Goal: Information Seeking & Learning: Learn about a topic

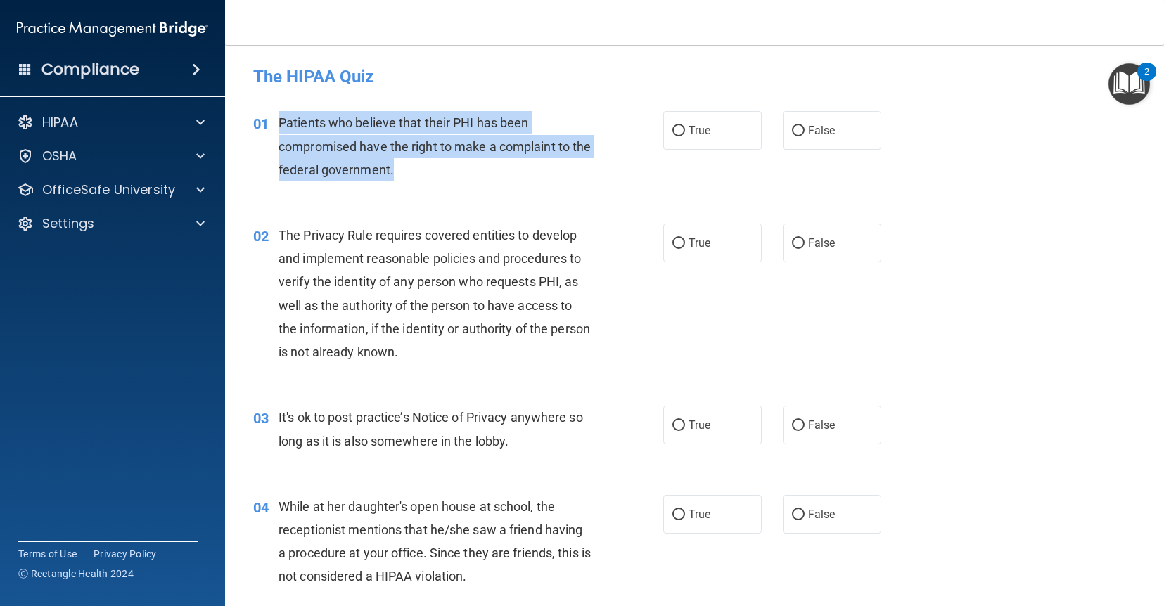
drag, startPoint x: 280, startPoint y: 121, endPoint x: 429, endPoint y: 172, distance: 157.5
click at [429, 172] on div "Patients who believe that their PHI has been compromised have the right to make…" at bounding box center [440, 146] width 323 height 70
copy span "Patients who believe that their PHI has been compromised have the right to make…"
click at [682, 136] on input "True" at bounding box center [678, 131] width 13 height 11
radio input "true"
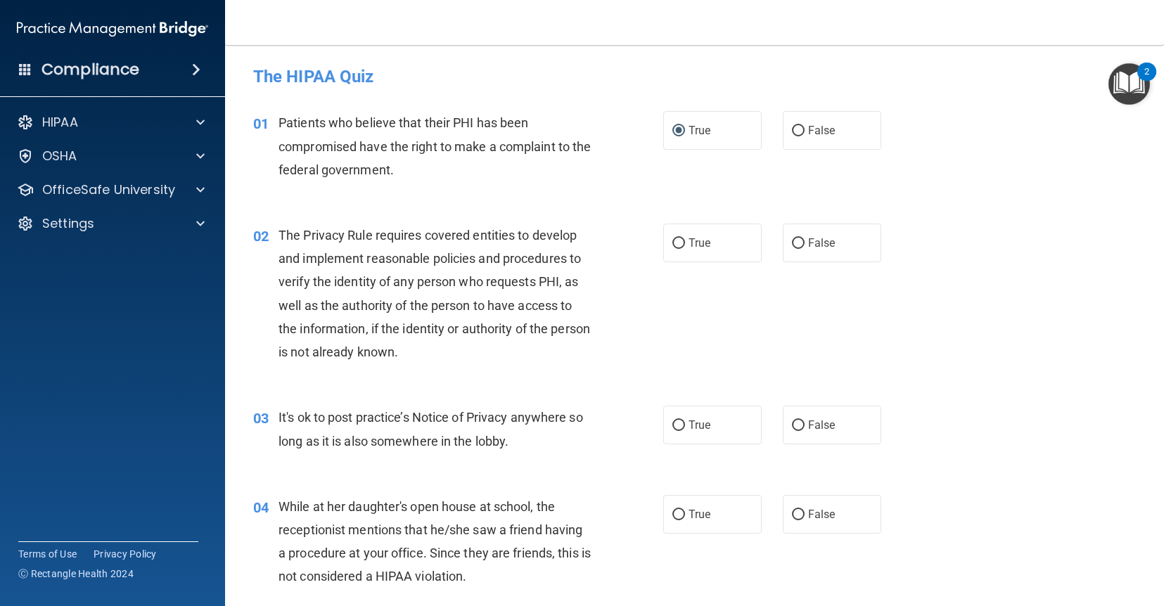
click at [582, 268] on div "The Privacy Rule requires covered entities to develop and implement reasonable …" at bounding box center [440, 294] width 323 height 140
click at [679, 247] on input "True" at bounding box center [678, 243] width 13 height 11
radio input "true"
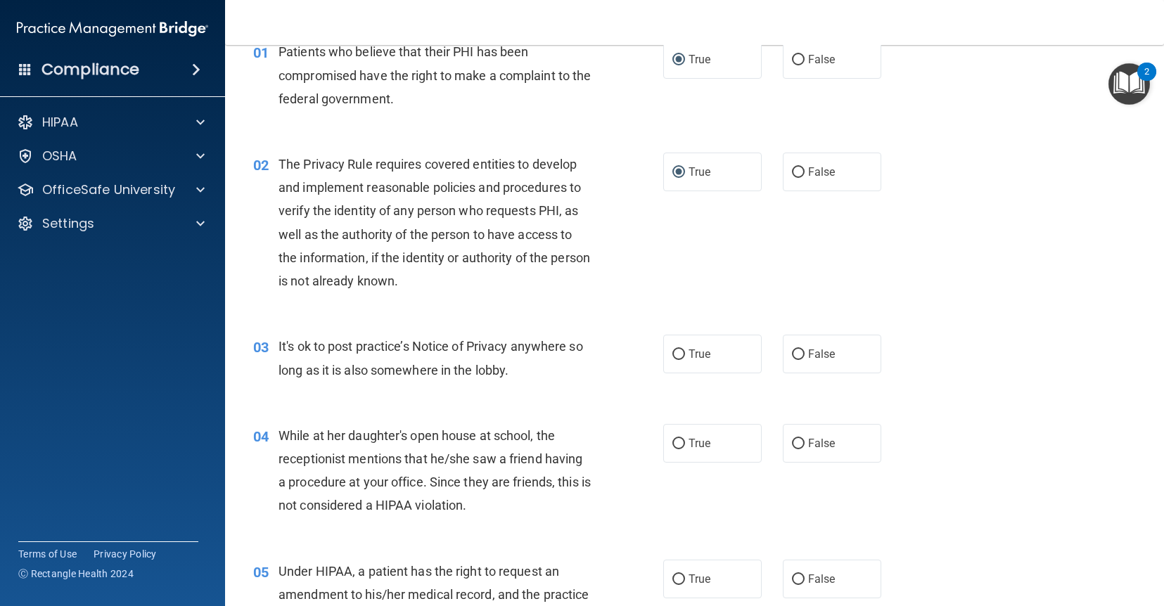
scroll to position [77, 0]
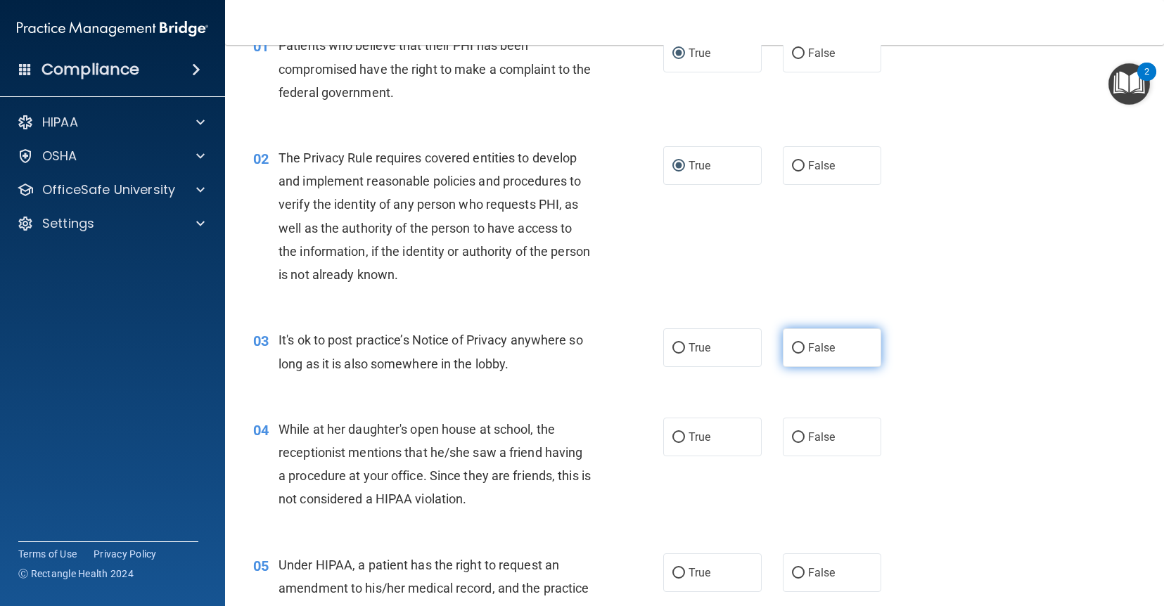
click at [792, 354] on label "False" at bounding box center [832, 347] width 98 height 39
click at [792, 354] on input "False" at bounding box center [798, 348] width 13 height 11
radio input "true"
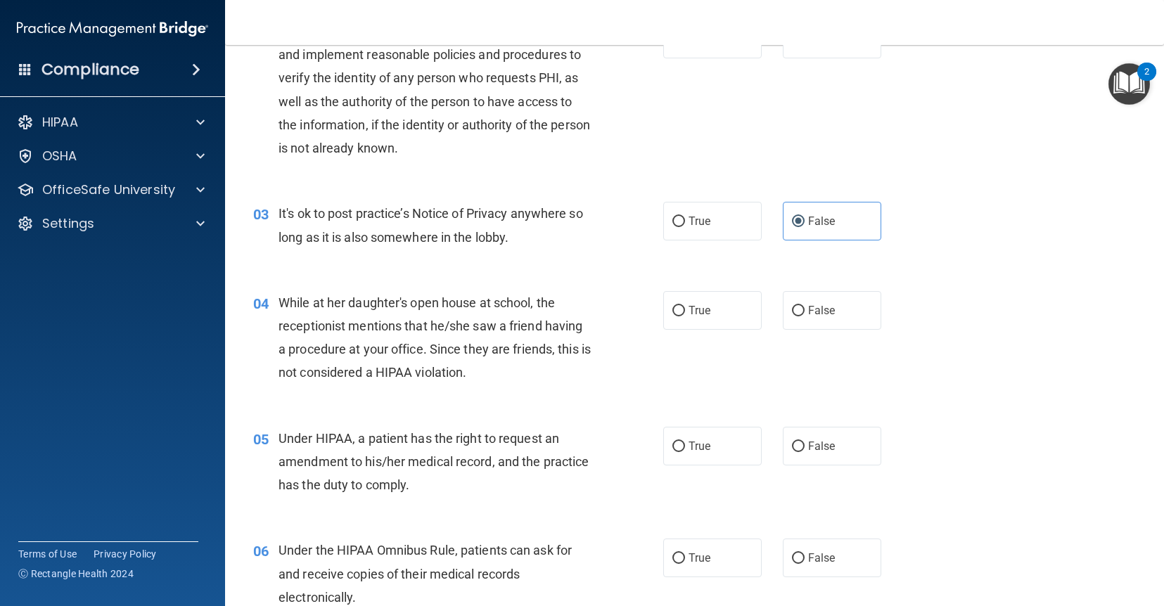
scroll to position [205, 0]
click at [800, 309] on input "False" at bounding box center [798, 310] width 13 height 11
radio input "true"
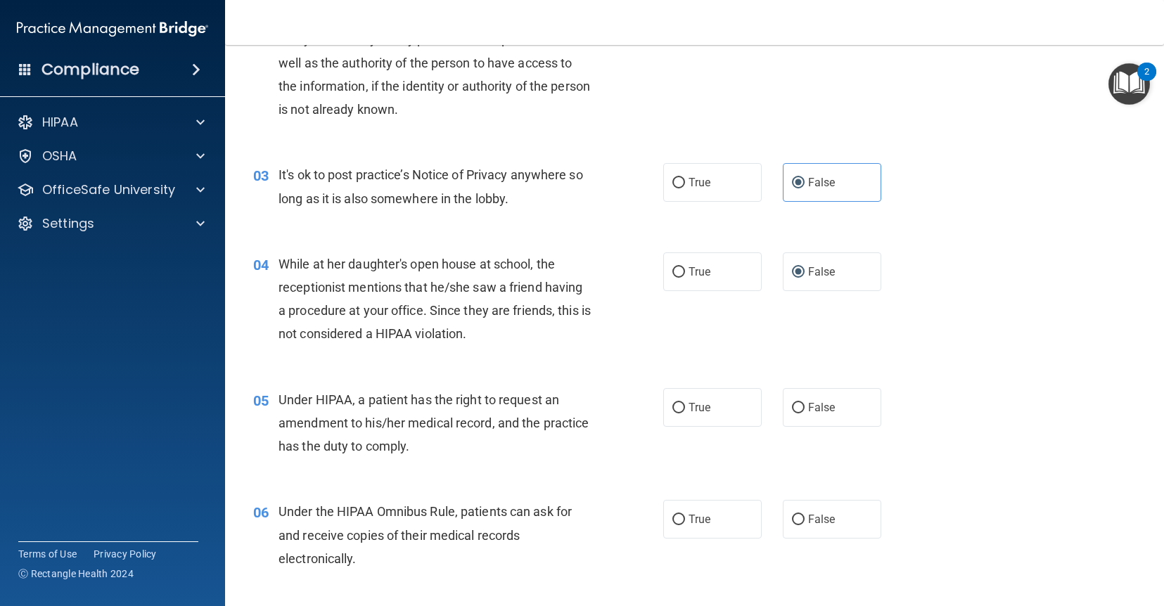
scroll to position [268, 0]
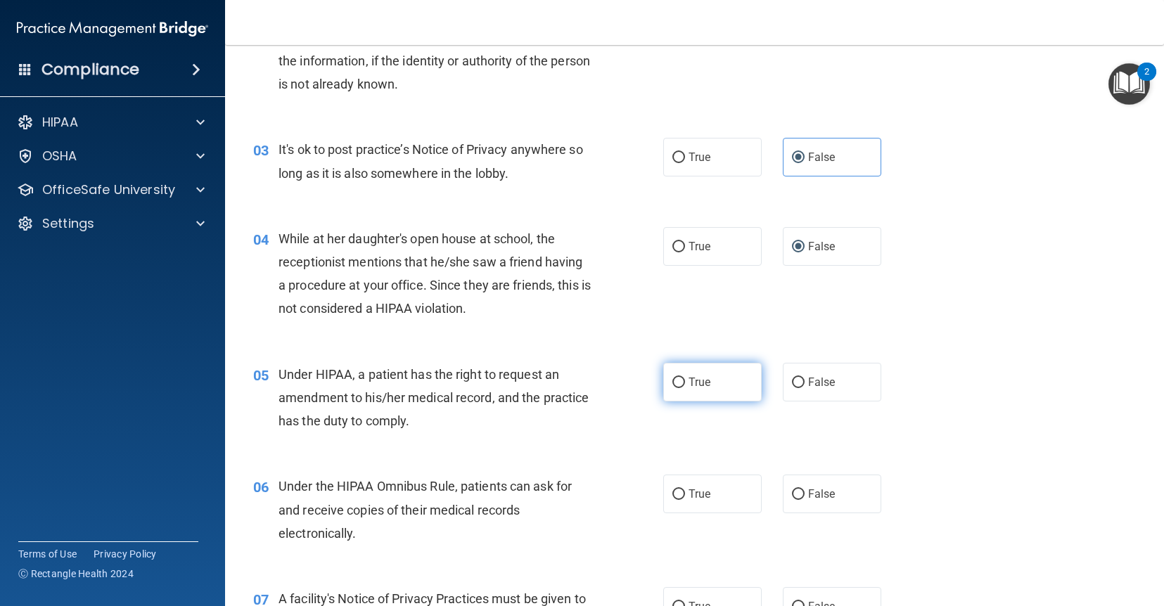
click at [677, 383] on input "True" at bounding box center [678, 383] width 13 height 11
radio input "true"
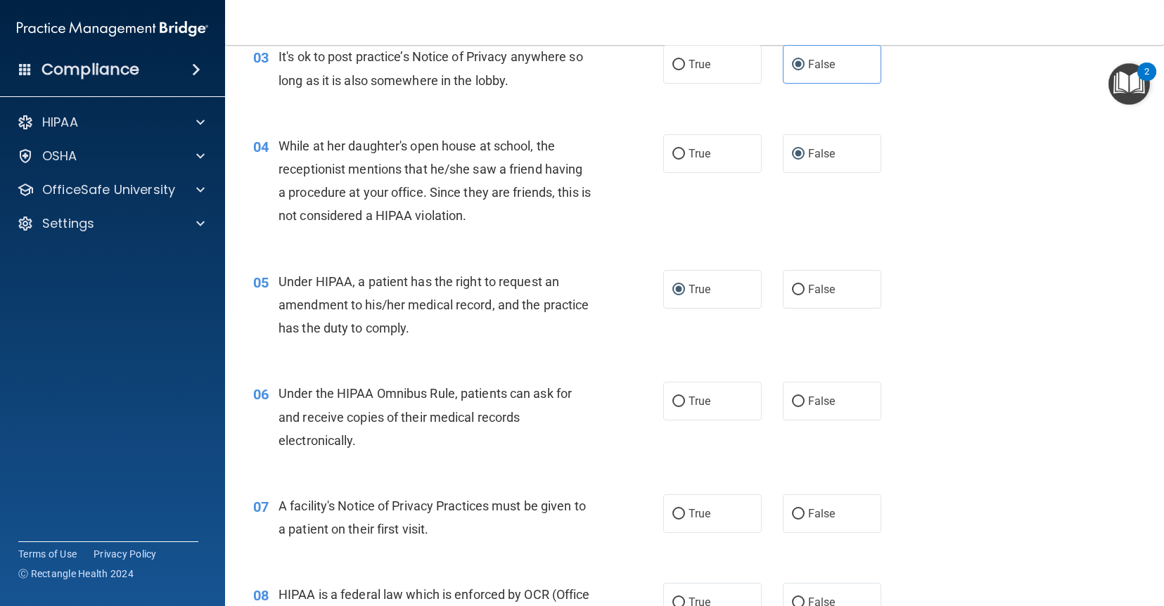
scroll to position [362, 0]
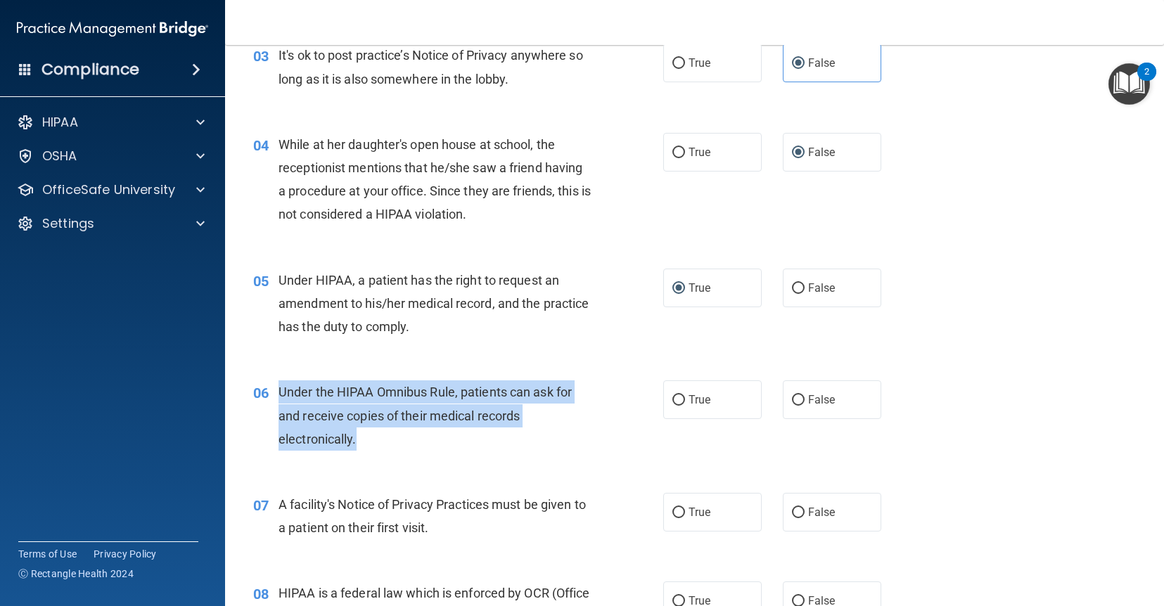
drag, startPoint x: 281, startPoint y: 390, endPoint x: 369, endPoint y: 444, distance: 103.9
click at [369, 444] on div "Under the HIPAA Omnibus Rule, patients can ask for and receive copies of their …" at bounding box center [440, 415] width 323 height 70
copy span "Under the HIPAA Omnibus Rule, patients can ask for and receive copies of their …"
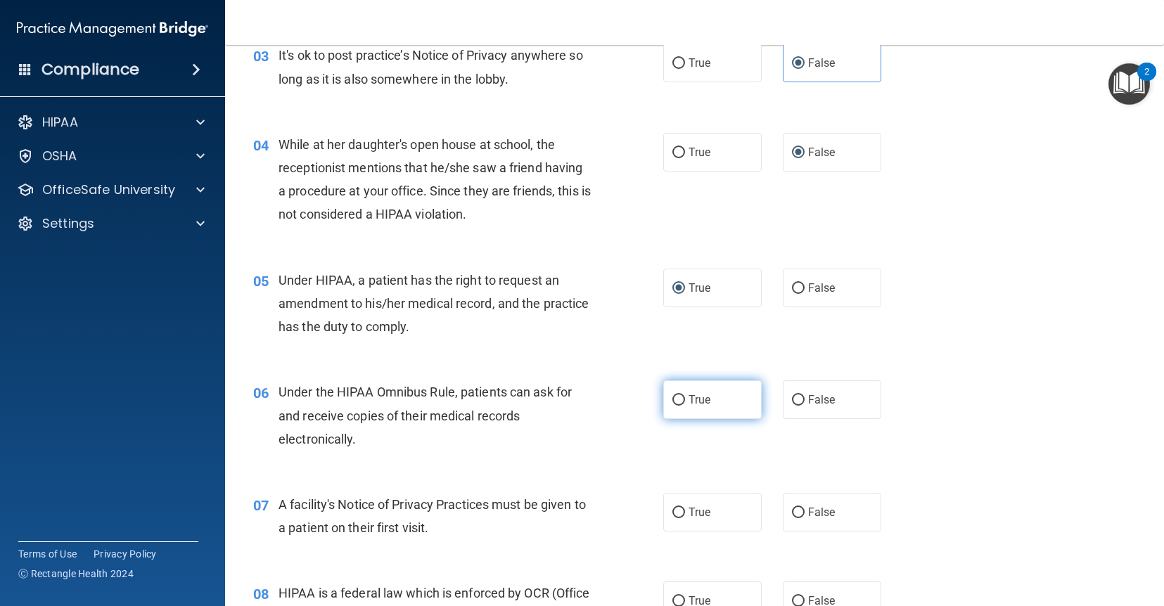
click at [686, 401] on label "True" at bounding box center [712, 399] width 98 height 39
click at [685, 401] on input "True" at bounding box center [678, 400] width 13 height 11
radio input "true"
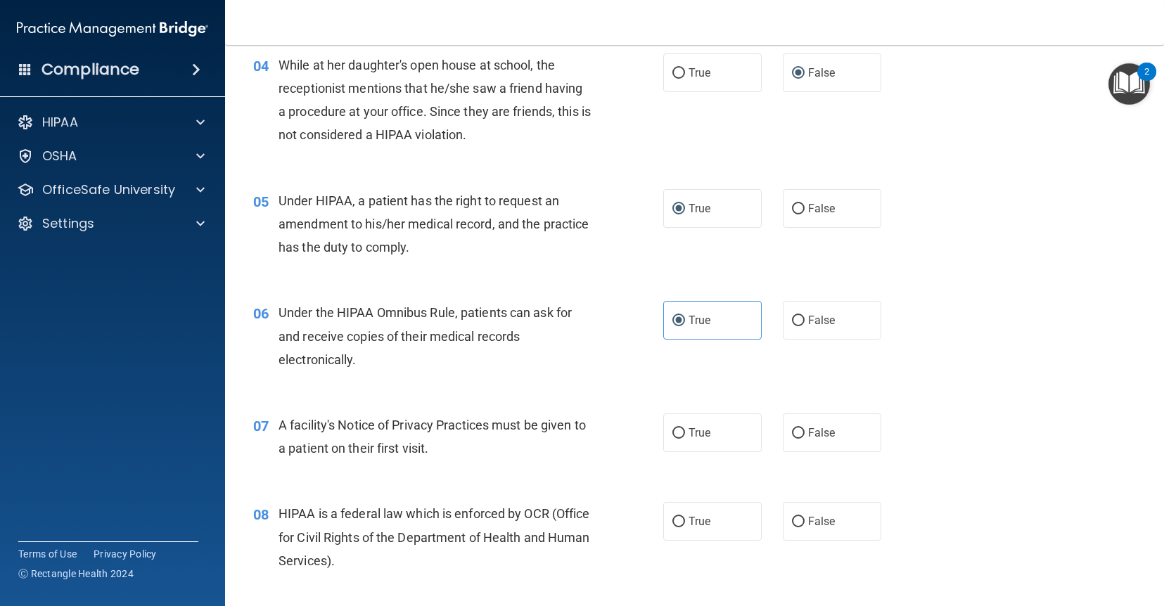
scroll to position [446, 0]
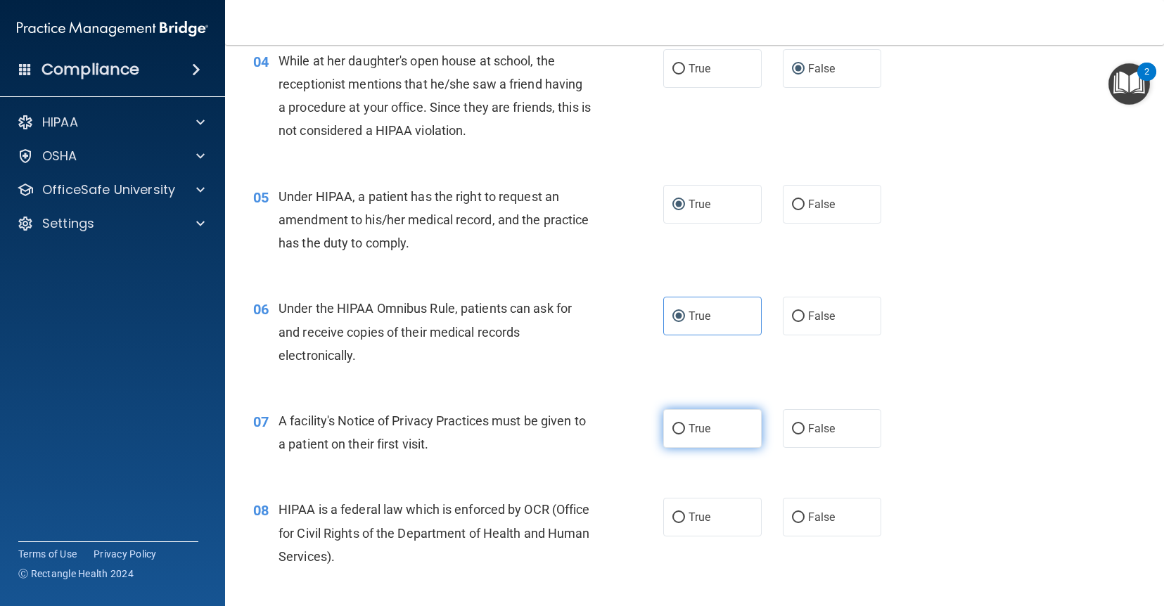
click at [679, 432] on input "True" at bounding box center [678, 429] width 13 height 11
radio input "true"
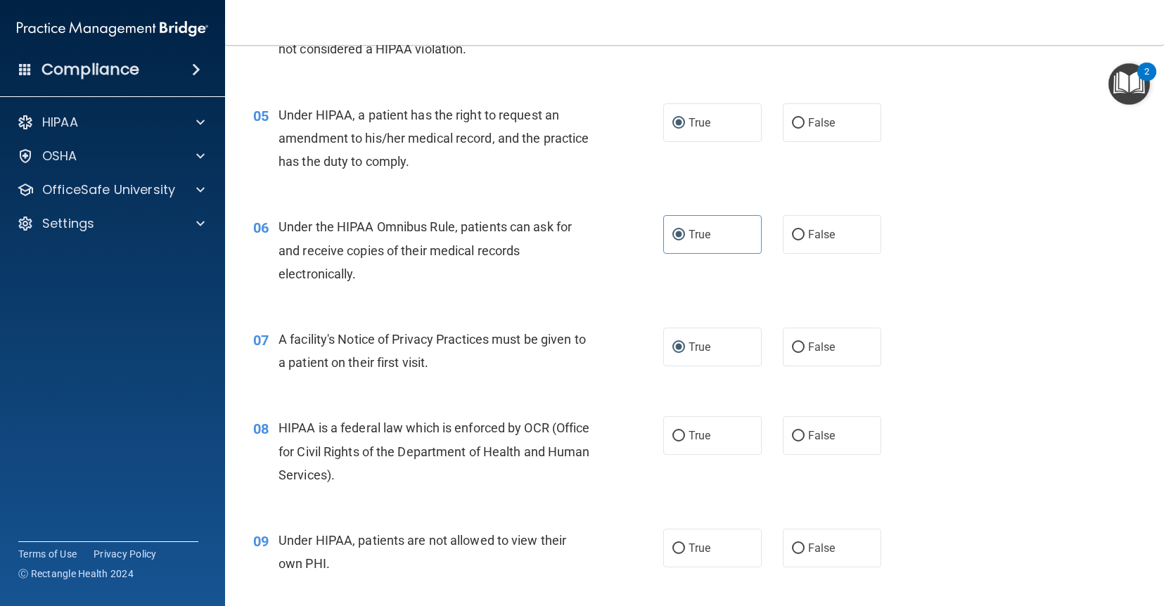
scroll to position [529, 0]
click at [677, 437] on input "True" at bounding box center [678, 435] width 13 height 11
radio input "true"
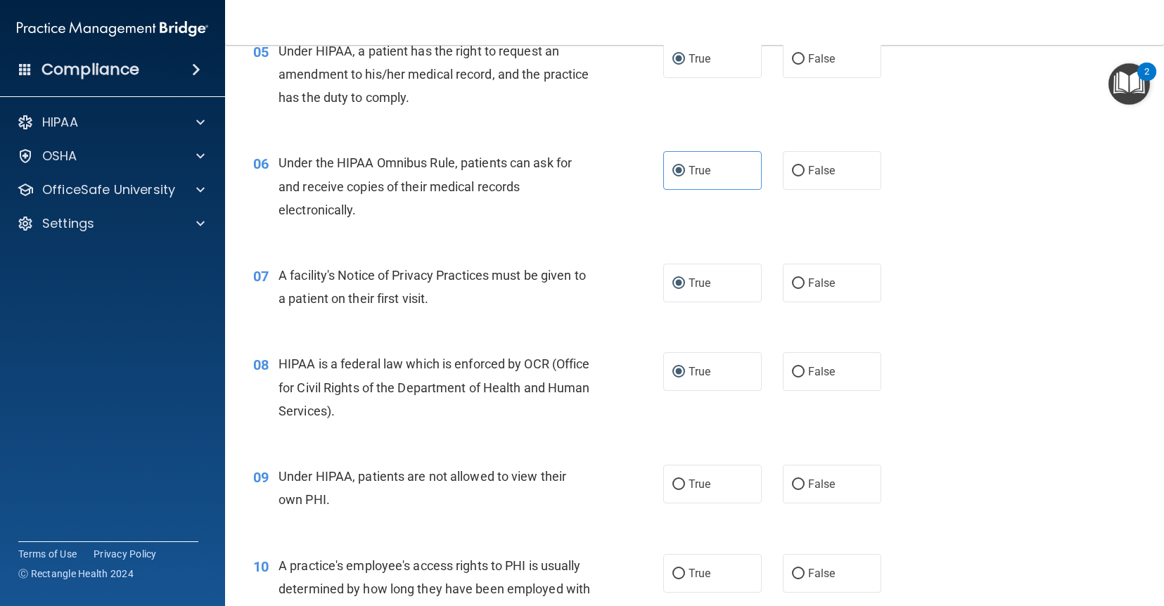
scroll to position [608, 0]
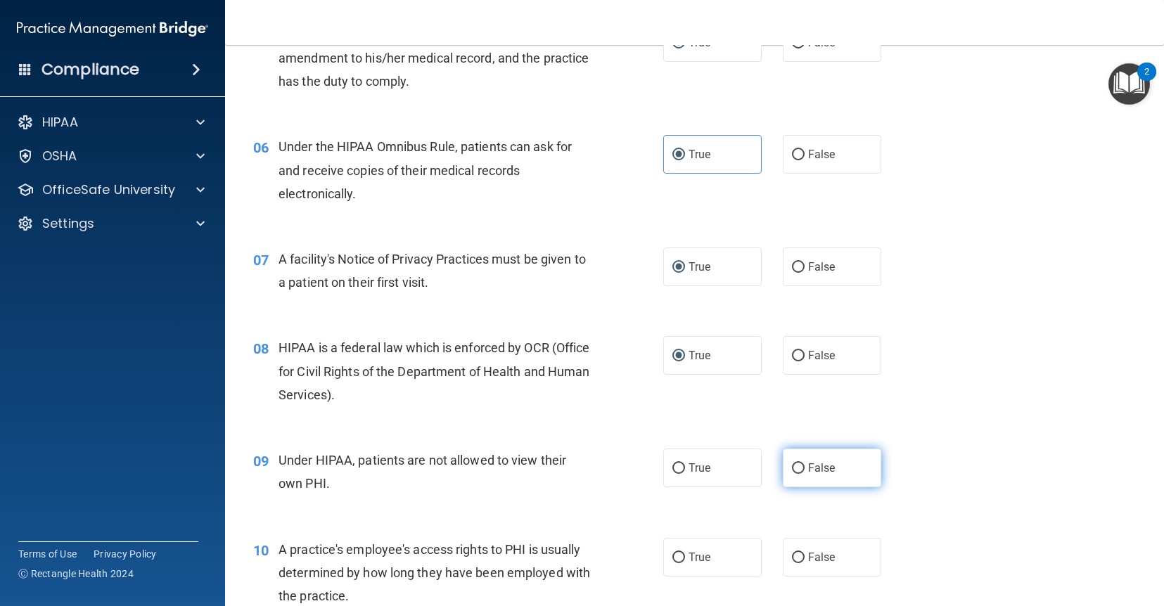
click at [795, 471] on input "False" at bounding box center [798, 468] width 13 height 11
radio input "true"
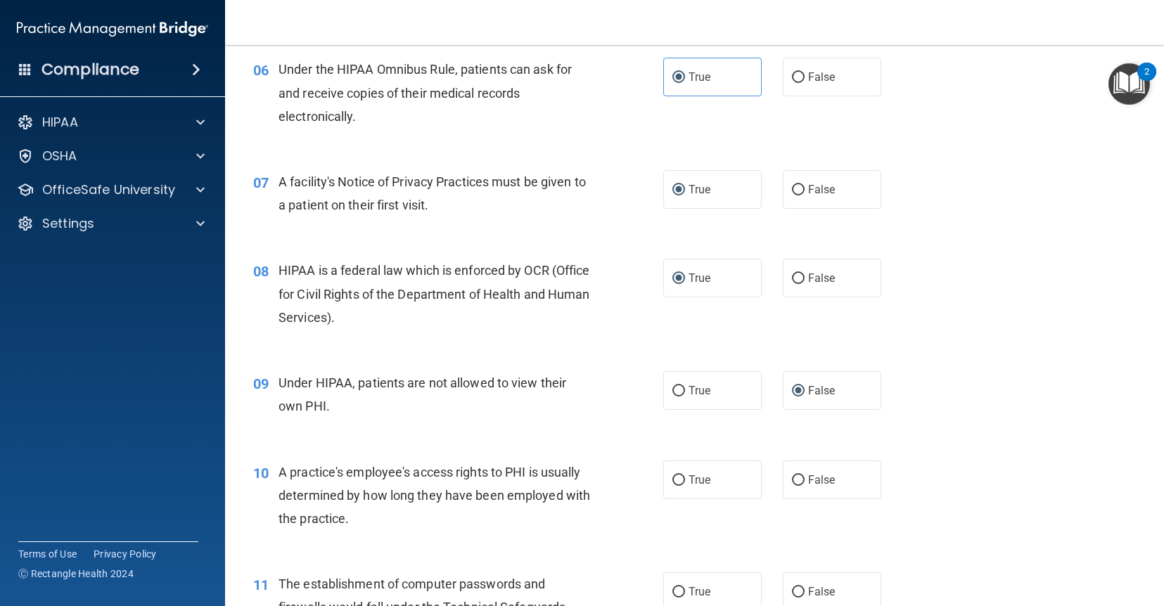
scroll to position [693, 0]
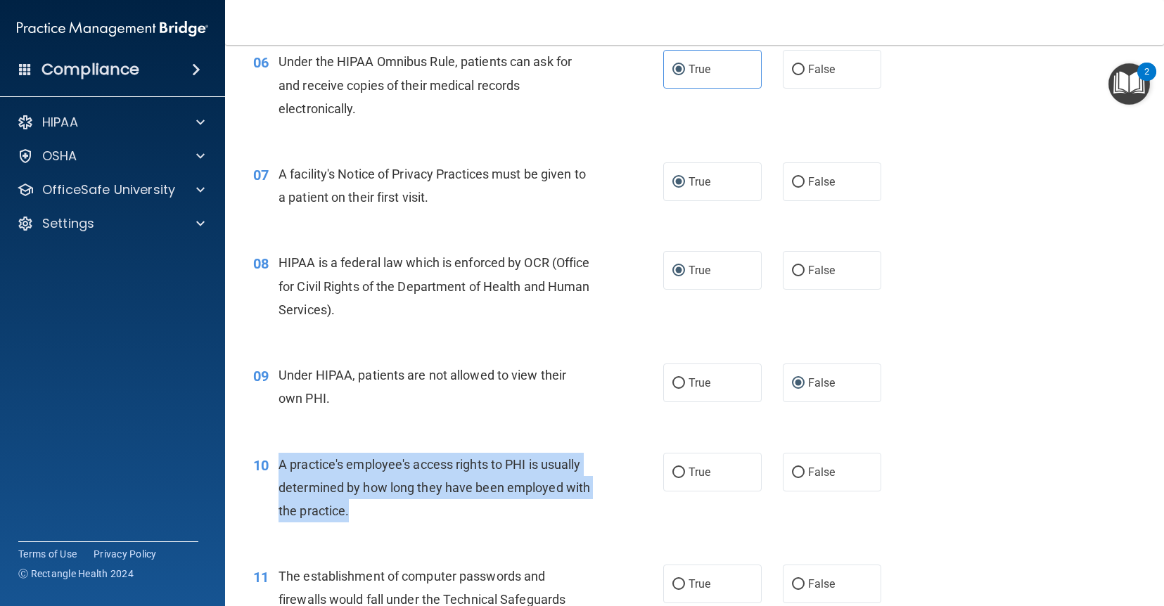
drag, startPoint x: 350, startPoint y: 513, endPoint x: 280, endPoint y: 456, distance: 90.4
click at [280, 456] on div "A practice's employee's access rights to PHI is usually determined by how long …" at bounding box center [440, 488] width 323 height 70
copy span "A practice's employee's access rights to PHI is usually determined by how long …"
click at [793, 475] on input "False" at bounding box center [798, 473] width 13 height 11
radio input "true"
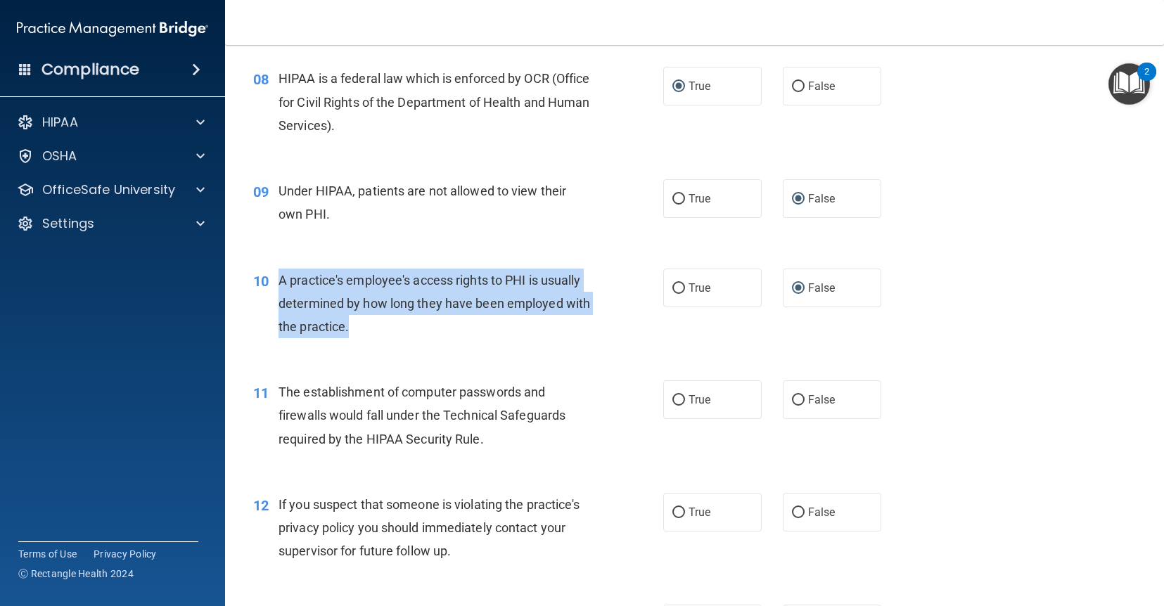
scroll to position [895, 0]
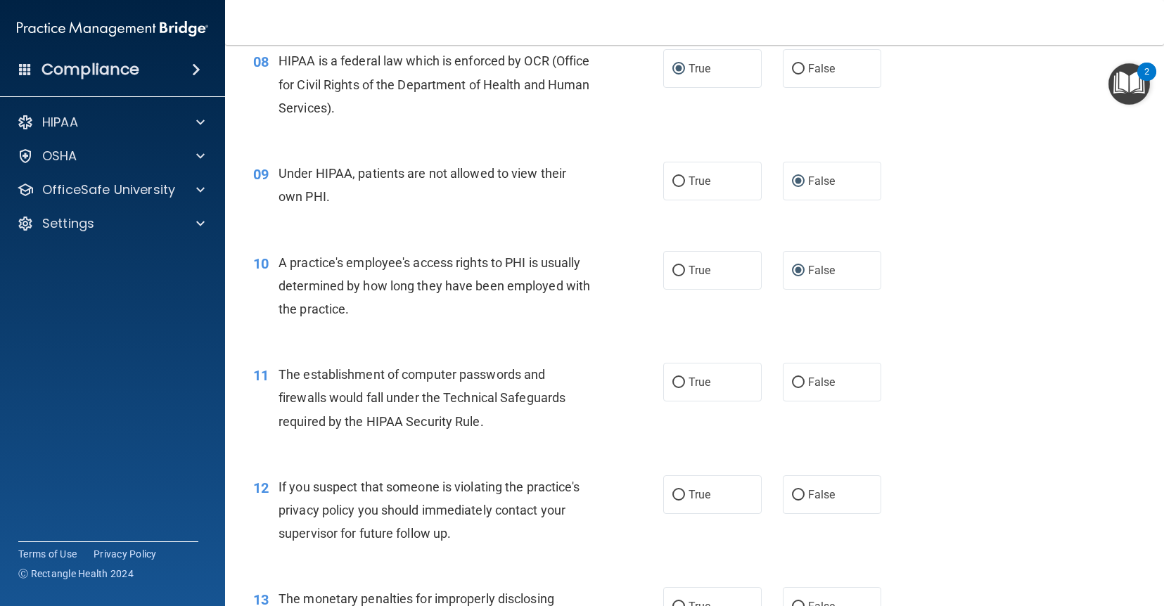
click at [651, 433] on div "11 The establishment of computer passwords and firewalls would fall under the T…" at bounding box center [458, 401] width 452 height 77
click at [679, 388] on input "True" at bounding box center [678, 383] width 13 height 11
radio input "true"
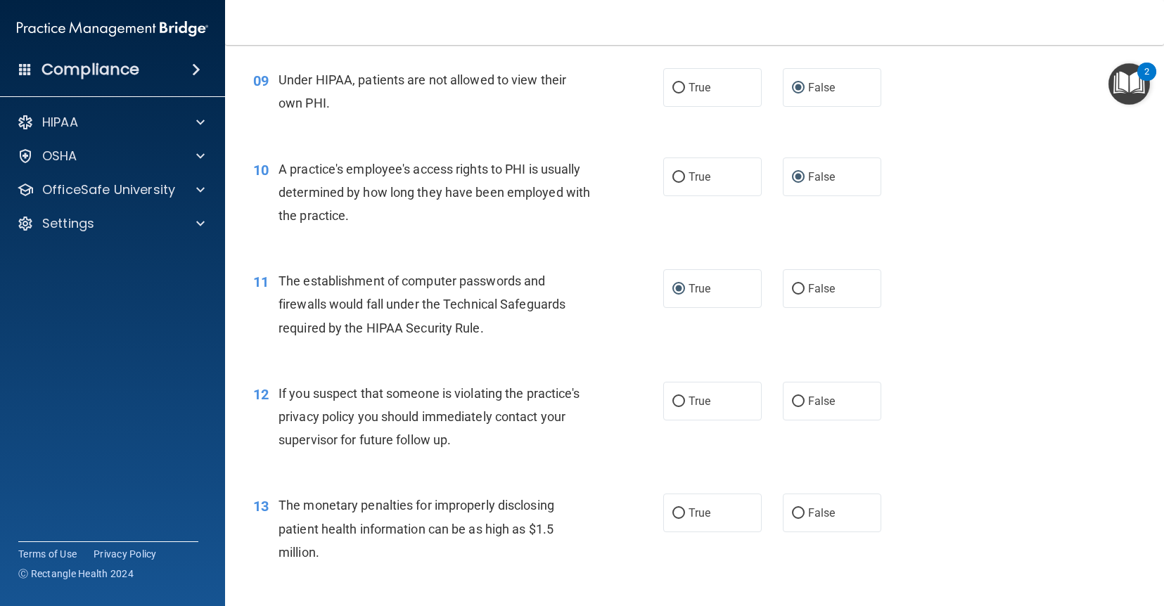
scroll to position [990, 0]
click at [701, 397] on span "True" at bounding box center [700, 399] width 22 height 13
click at [685, 397] on input "True" at bounding box center [678, 400] width 13 height 11
radio input "true"
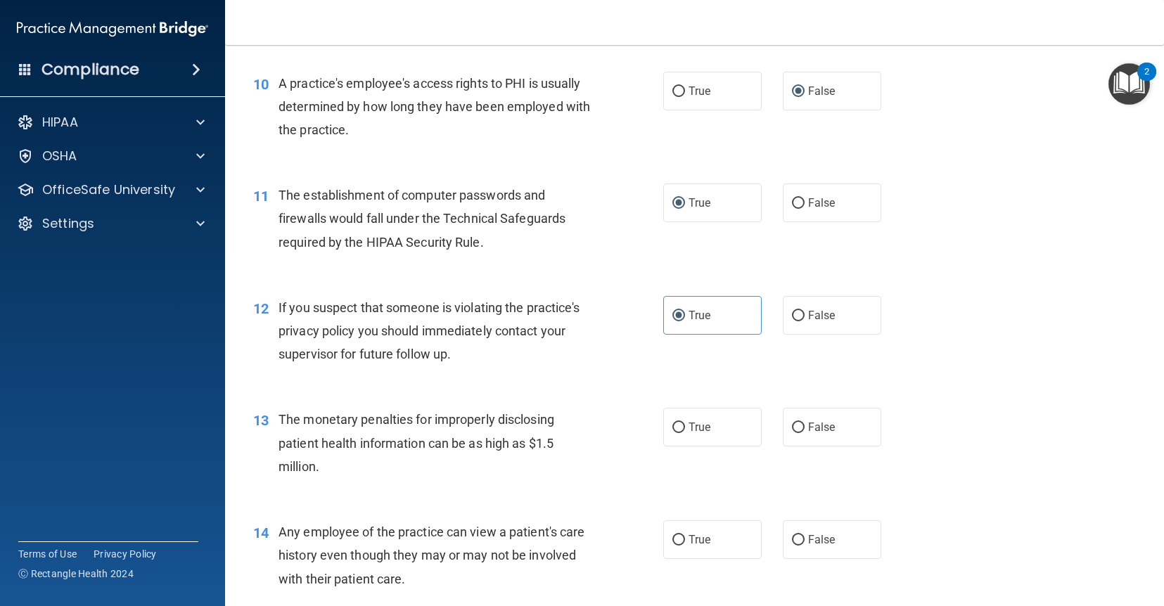
scroll to position [1082, 0]
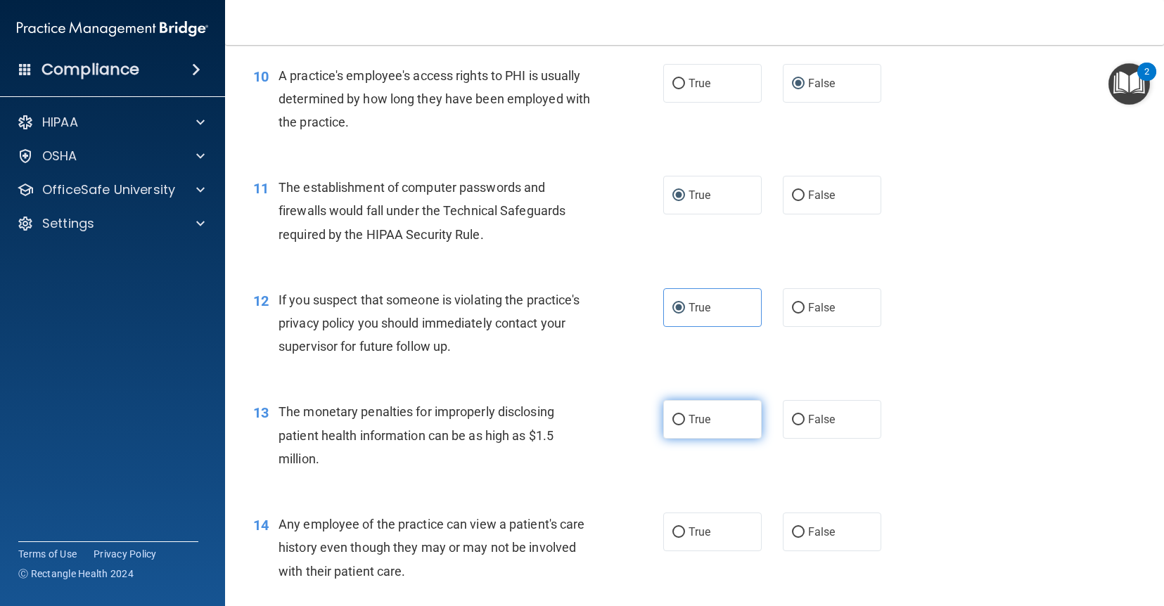
click at [681, 425] on input "True" at bounding box center [678, 420] width 13 height 11
radio input "true"
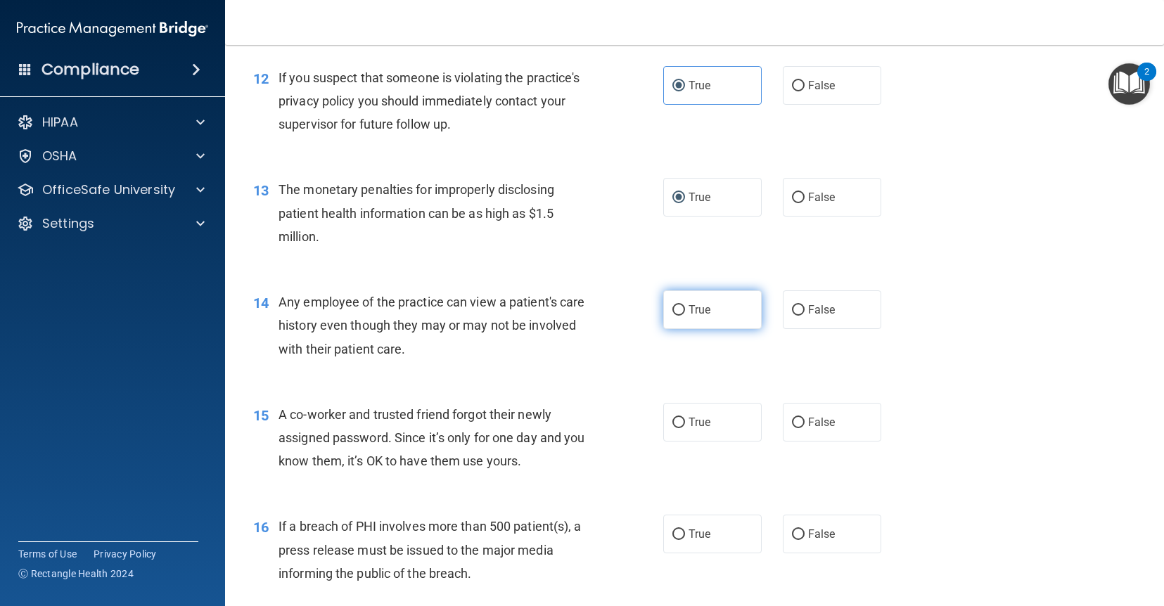
scroll to position [1323, 0]
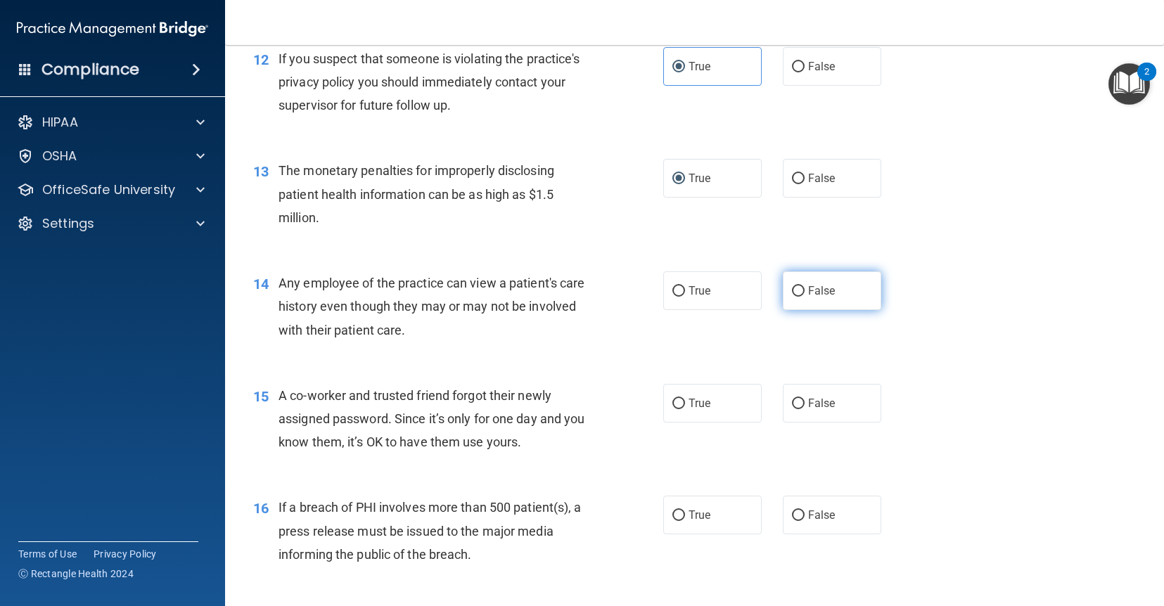
click at [804, 292] on label "False" at bounding box center [832, 290] width 98 height 39
click at [804, 292] on input "False" at bounding box center [798, 291] width 13 height 11
radio input "true"
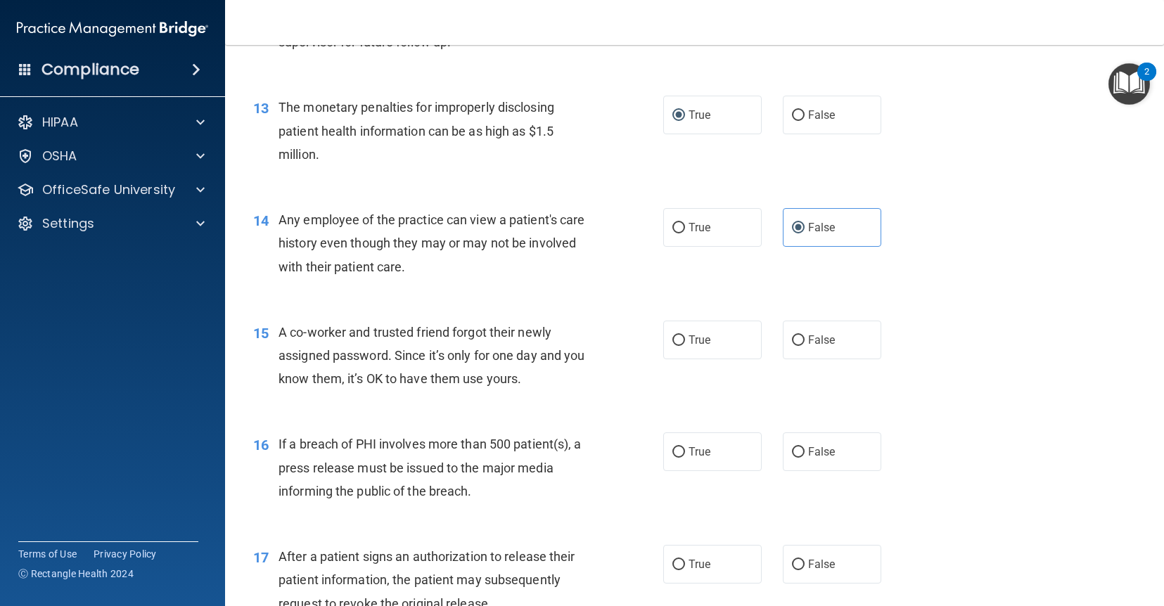
scroll to position [1390, 0]
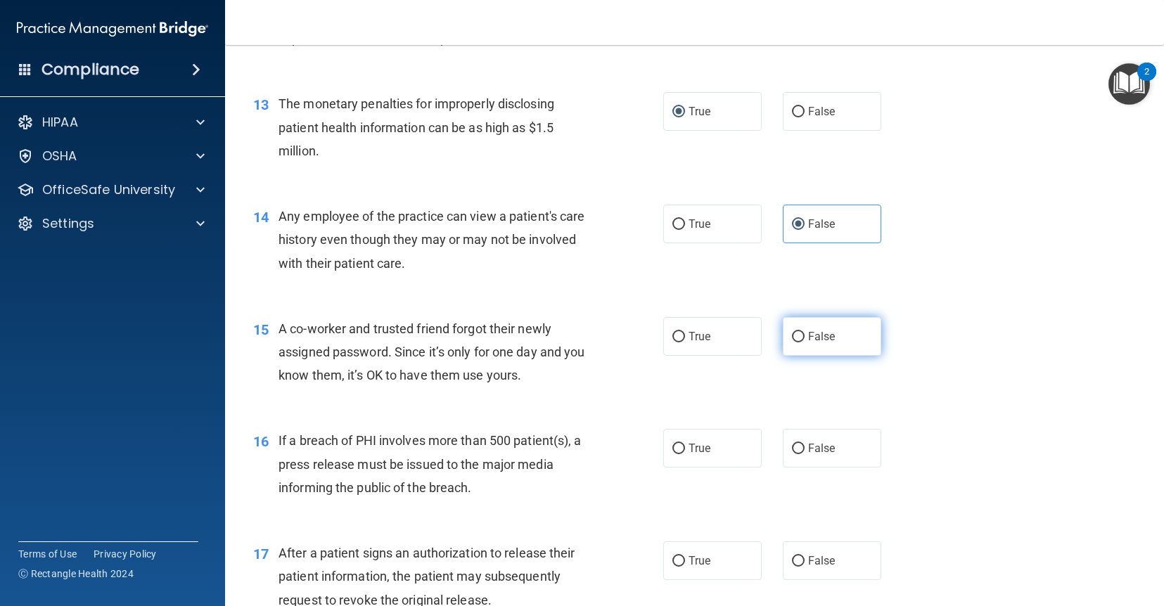
click at [805, 338] on label "False" at bounding box center [832, 336] width 98 height 39
click at [805, 338] on input "False" at bounding box center [798, 337] width 13 height 11
radio input "true"
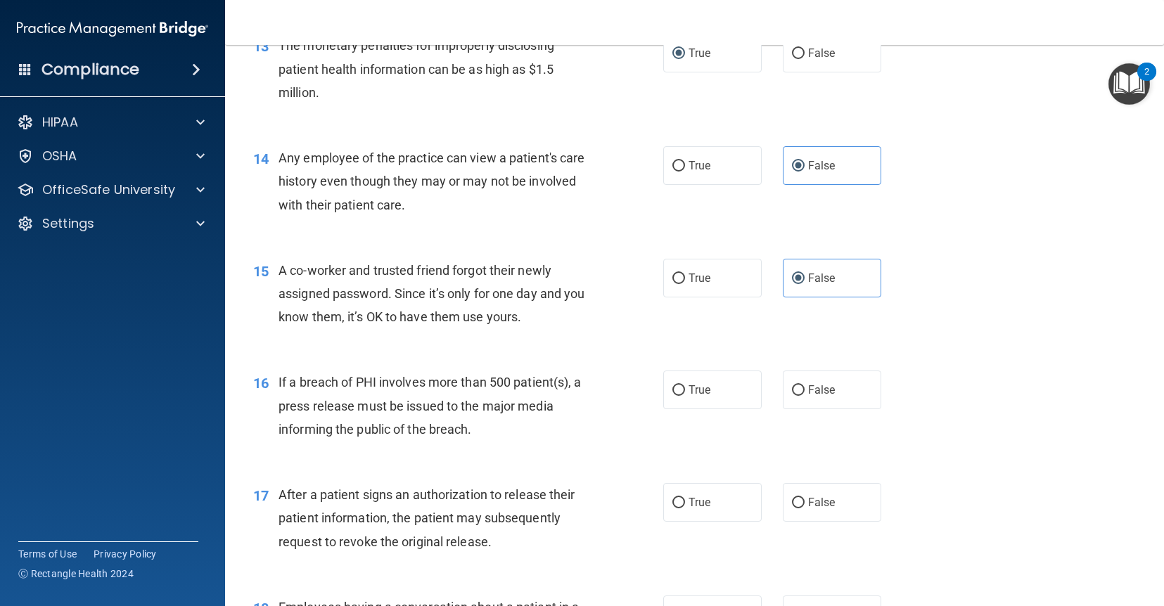
scroll to position [1456, 0]
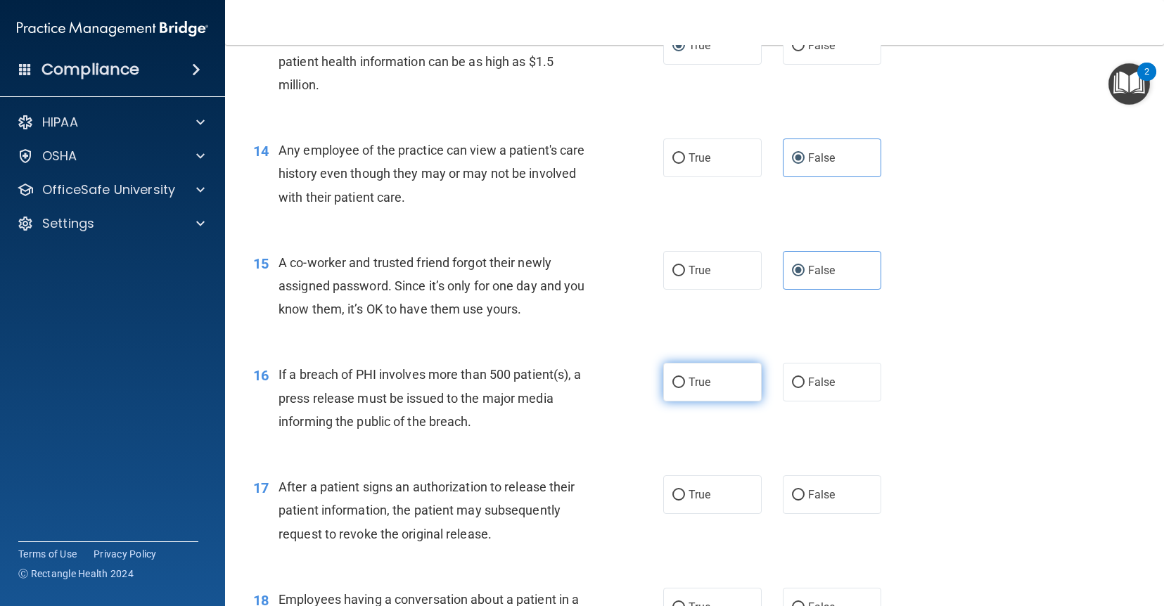
click at [674, 388] on input "True" at bounding box center [678, 383] width 13 height 11
radio input "true"
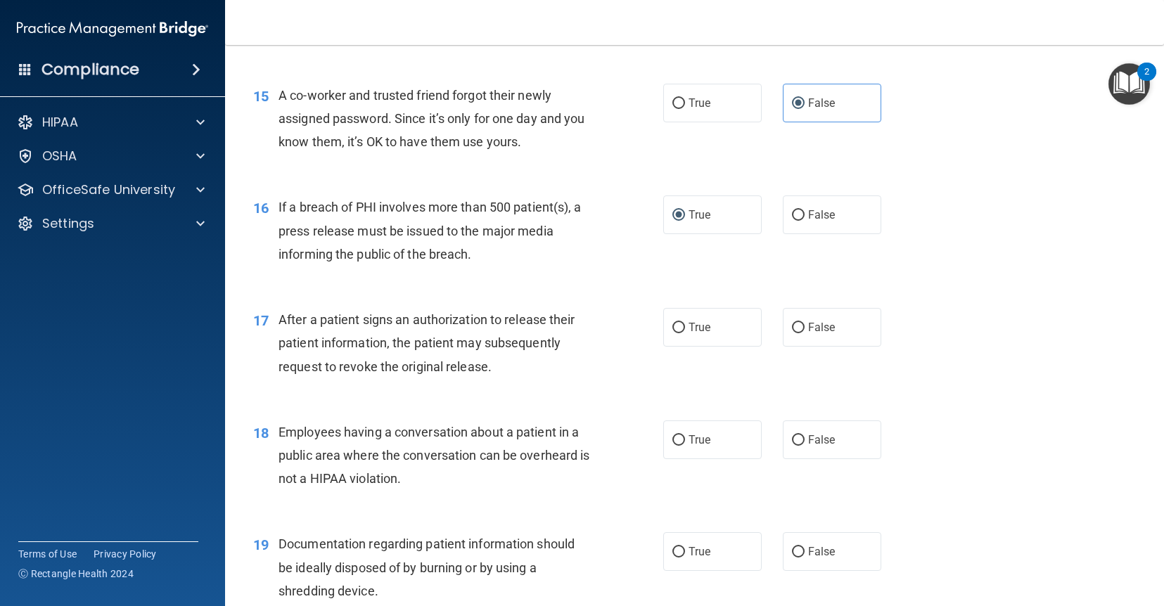
scroll to position [1628, 0]
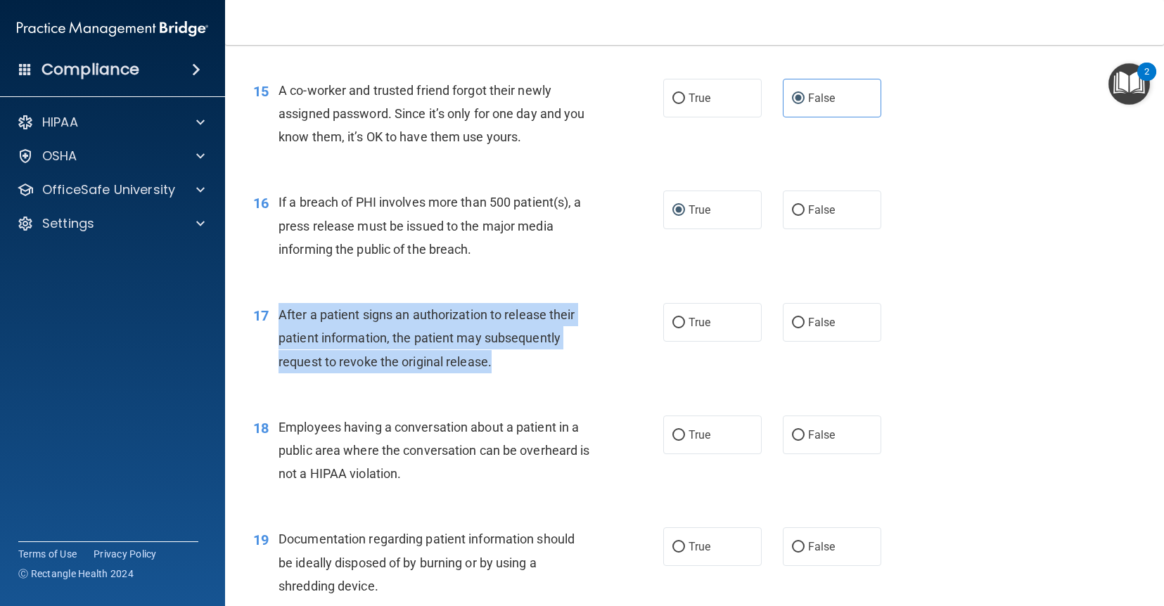
drag, startPoint x: 502, startPoint y: 368, endPoint x: 279, endPoint y: 307, distance: 231.0
click at [279, 307] on div "After a patient signs an authorization to release their patient information, th…" at bounding box center [440, 338] width 323 height 70
copy span "After a patient signs an authorization to release their patient information, th…"
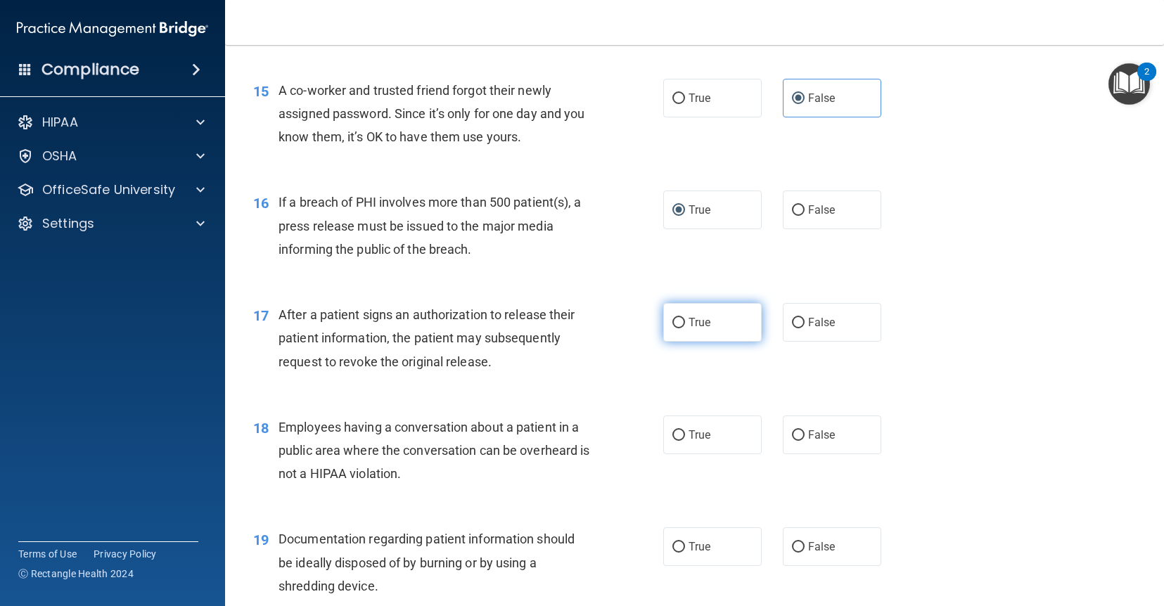
click at [724, 328] on label "True" at bounding box center [712, 322] width 98 height 39
click at [685, 328] on input "True" at bounding box center [678, 323] width 13 height 11
radio input "true"
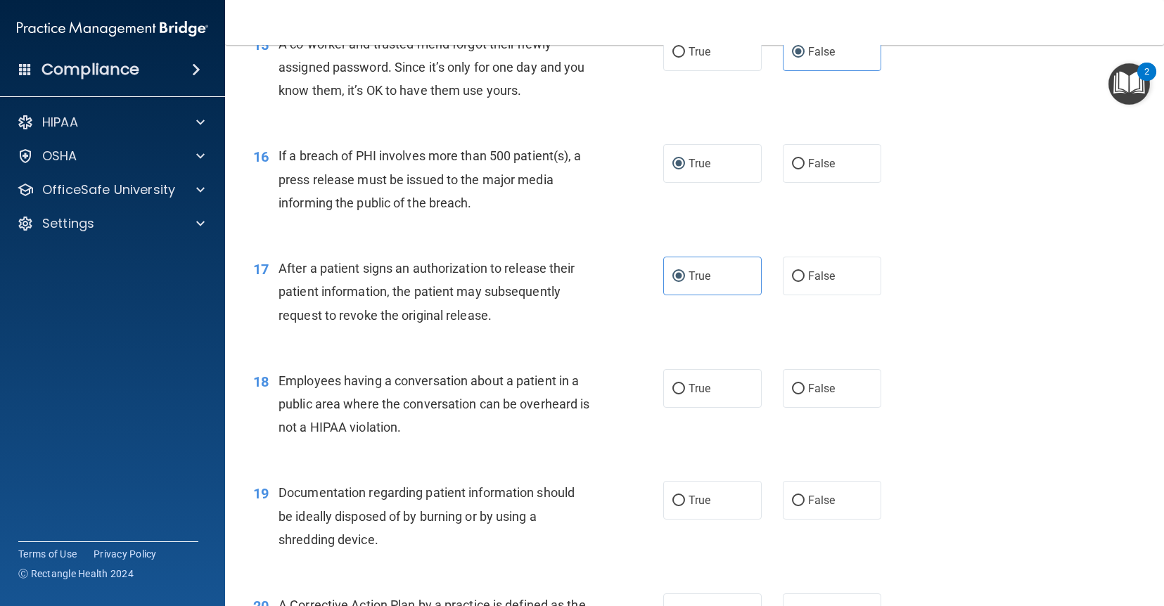
scroll to position [1701, 0]
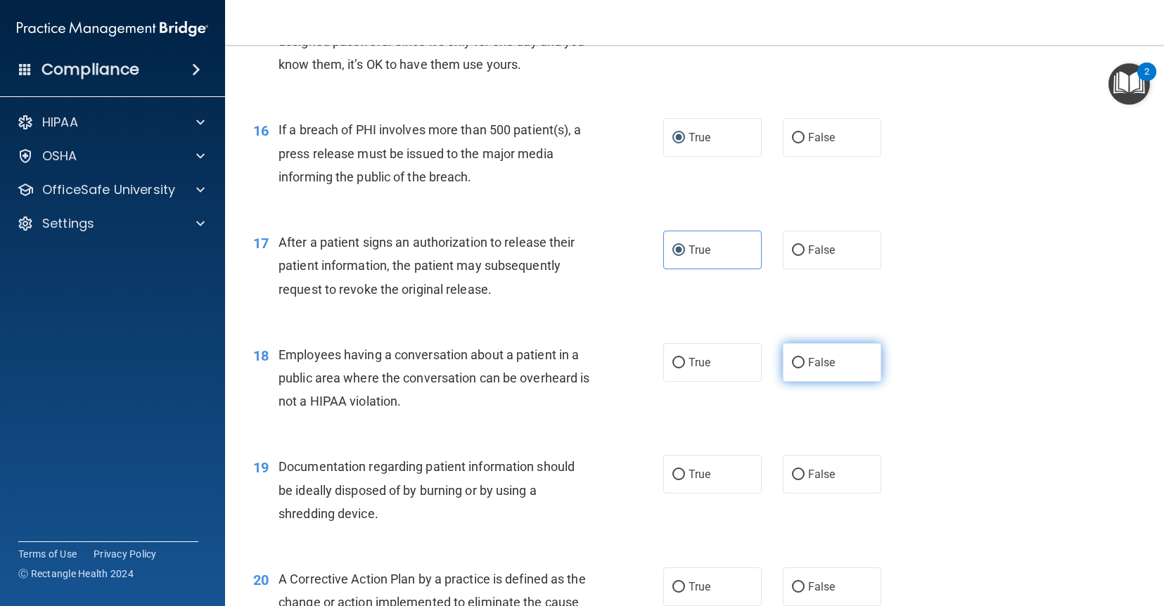
click at [802, 365] on input "False" at bounding box center [798, 363] width 13 height 11
radio input "true"
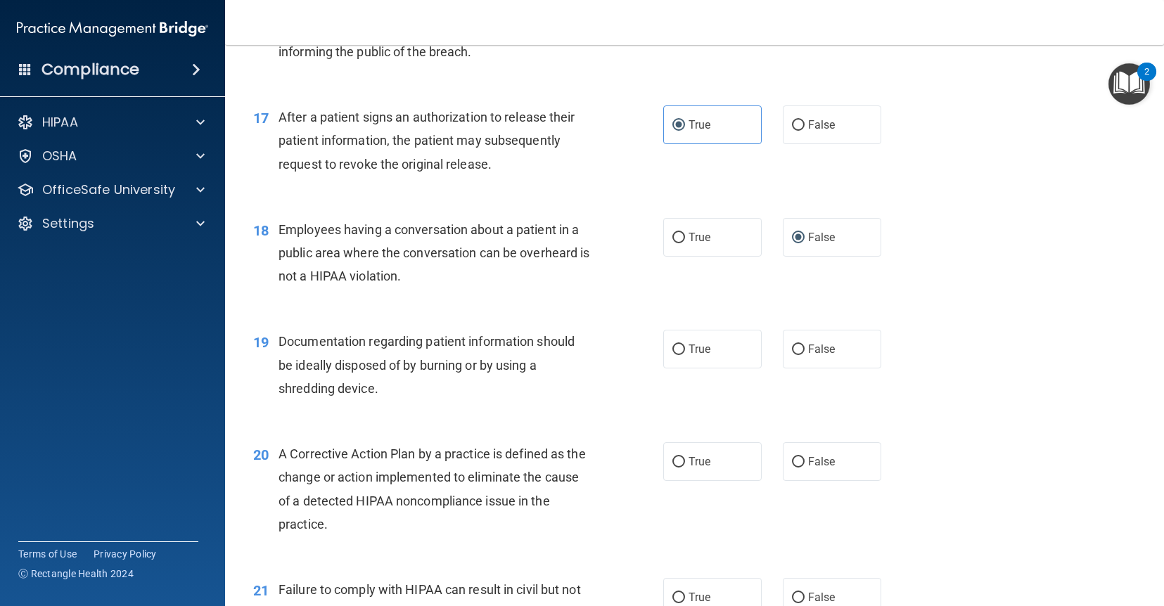
scroll to position [1826, 0]
click at [374, 395] on span "Documentation regarding patient information should be ideally disposed of by bu…" at bounding box center [427, 363] width 296 height 61
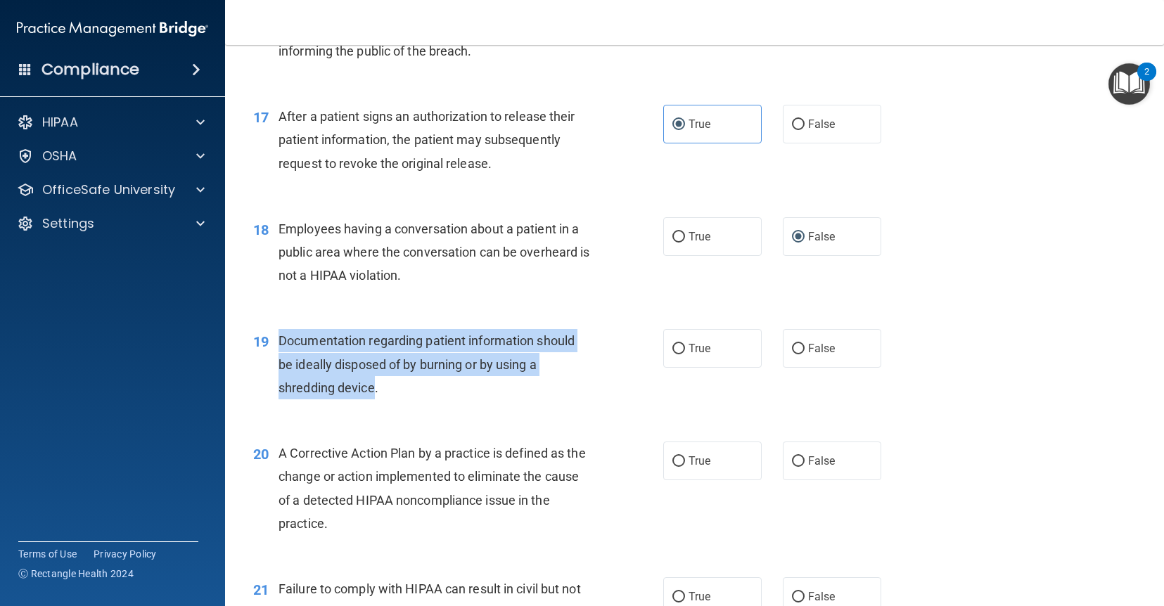
drag, startPoint x: 374, startPoint y: 395, endPoint x: 281, endPoint y: 343, distance: 106.7
click at [281, 343] on span "Documentation regarding patient information should be ideally disposed of by bu…" at bounding box center [427, 363] width 296 height 61
copy span "Documentation regarding patient information should be ideally disposed of by bu…"
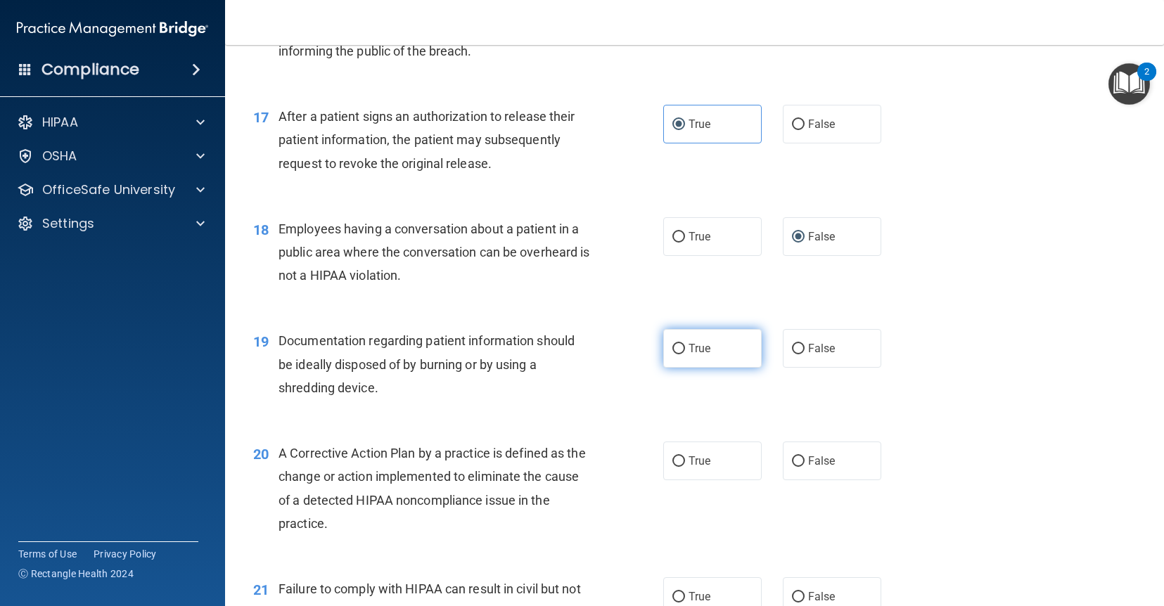
click at [692, 355] on span "True" at bounding box center [700, 348] width 22 height 13
click at [685, 354] on input "True" at bounding box center [678, 349] width 13 height 11
radio input "true"
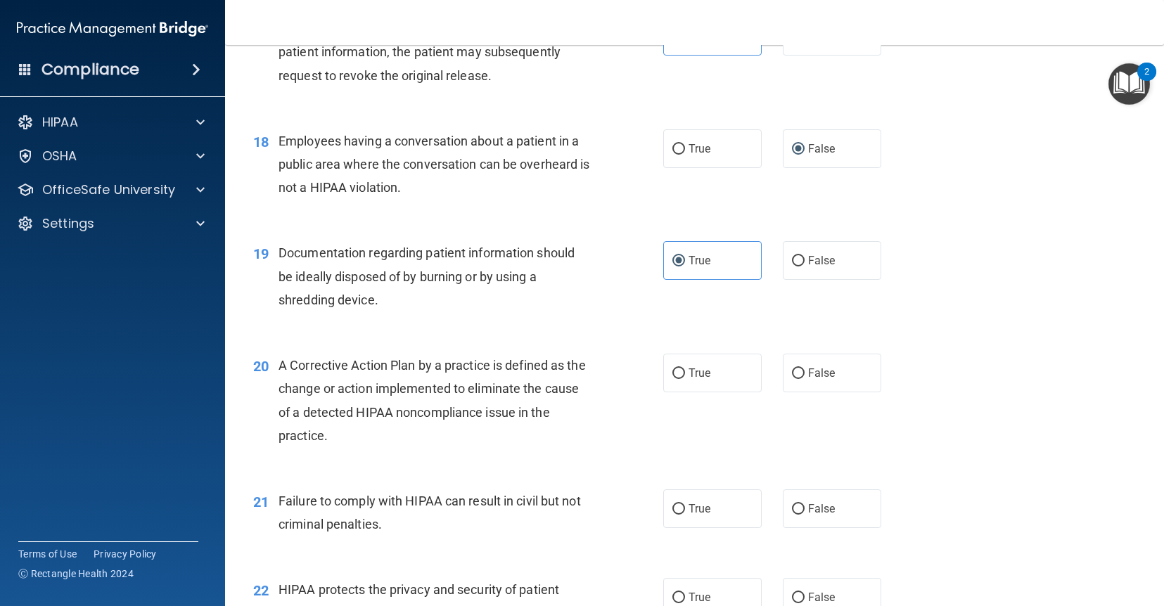
scroll to position [1916, 0]
click at [705, 369] on span "True" at bounding box center [700, 371] width 22 height 13
click at [685, 369] on input "True" at bounding box center [678, 372] width 13 height 11
radio input "true"
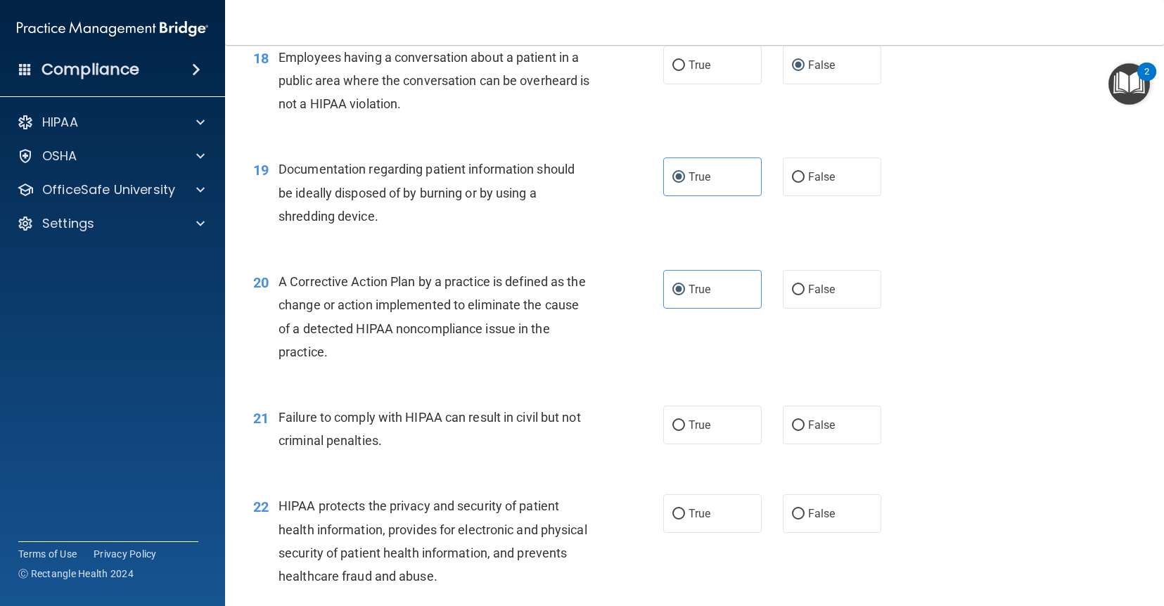
scroll to position [1996, 0]
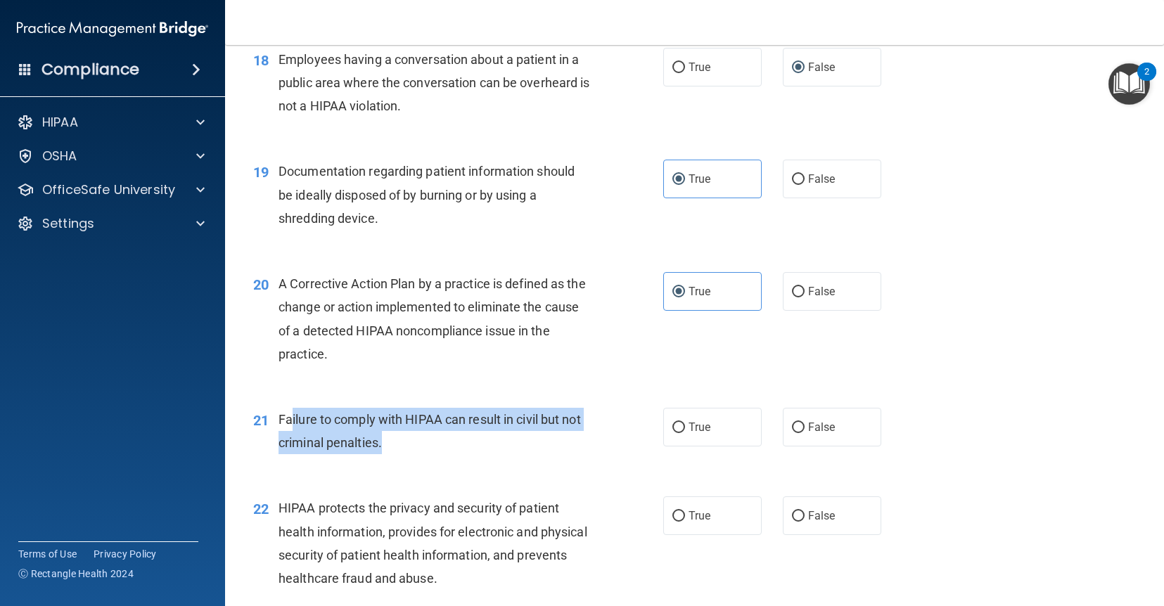
drag, startPoint x: 383, startPoint y: 447, endPoint x: 290, endPoint y: 428, distance: 95.6
click at [290, 428] on div "Failure to comply with HIPAA can result in civil but not criminal penalties." at bounding box center [440, 431] width 323 height 46
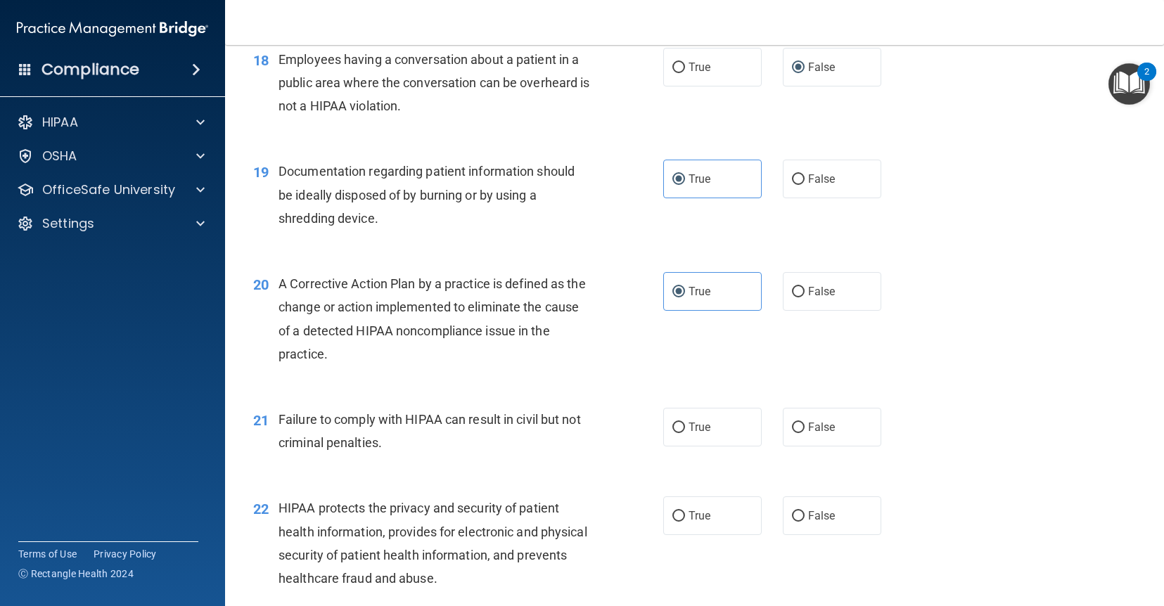
click at [388, 446] on div "Failure to comply with HIPAA can result in civil but not criminal penalties." at bounding box center [440, 431] width 323 height 46
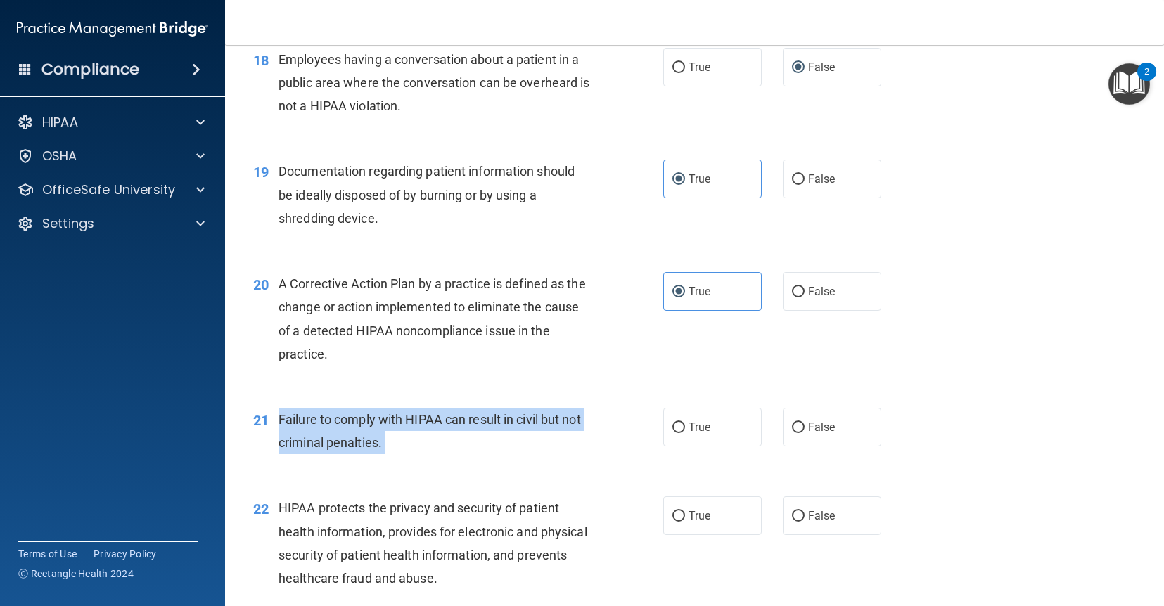
drag, startPoint x: 388, startPoint y: 446, endPoint x: 277, endPoint y: 414, distance: 114.9
click at [277, 414] on div "21 Failure to comply with HIPAA can result in civil but not criminal penalties." at bounding box center [458, 434] width 452 height 53
click at [312, 422] on span "Failure to comply with HIPAA can result in civil but not criminal penalties." at bounding box center [430, 431] width 302 height 38
drag, startPoint x: 276, startPoint y: 414, endPoint x: 396, endPoint y: 444, distance: 123.2
click at [396, 444] on div "21 Failure to comply with HIPAA can result in civil but not criminal penalties." at bounding box center [458, 434] width 452 height 53
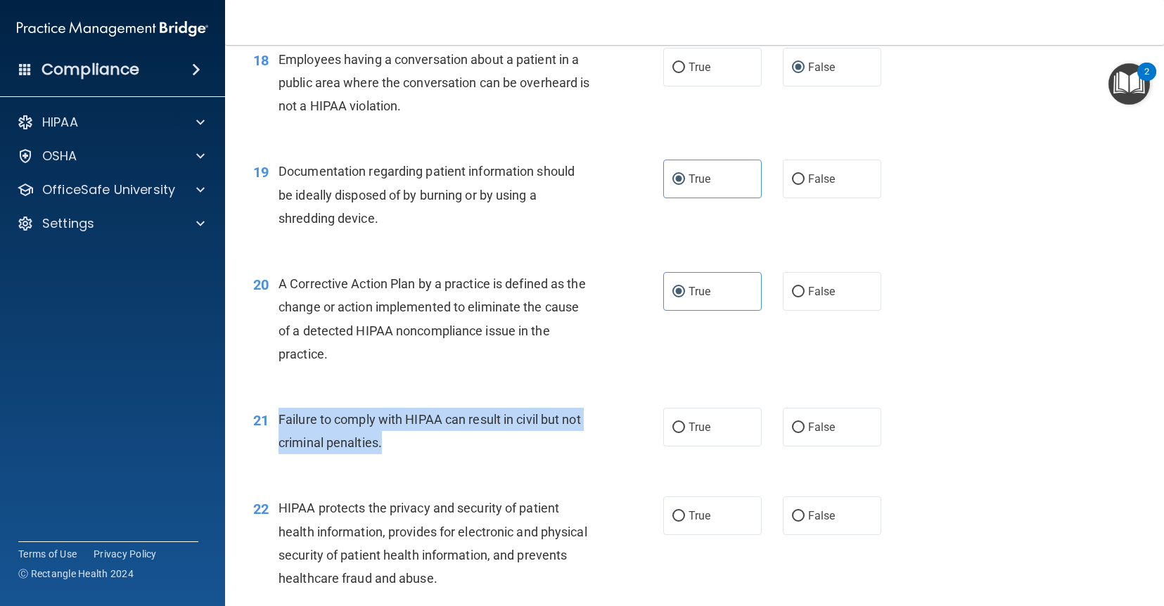
copy div "Failure to comply with HIPAA can result in civil but not criminal penalties."
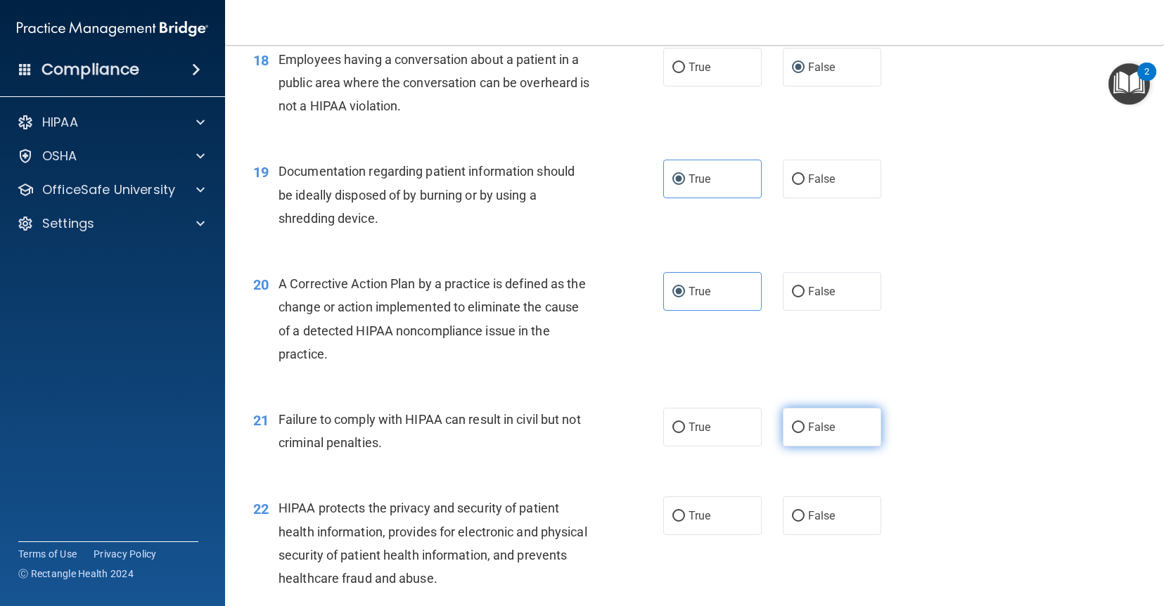
click at [805, 436] on label "False" at bounding box center [832, 427] width 98 height 39
click at [805, 433] on input "False" at bounding box center [798, 428] width 13 height 11
radio input "true"
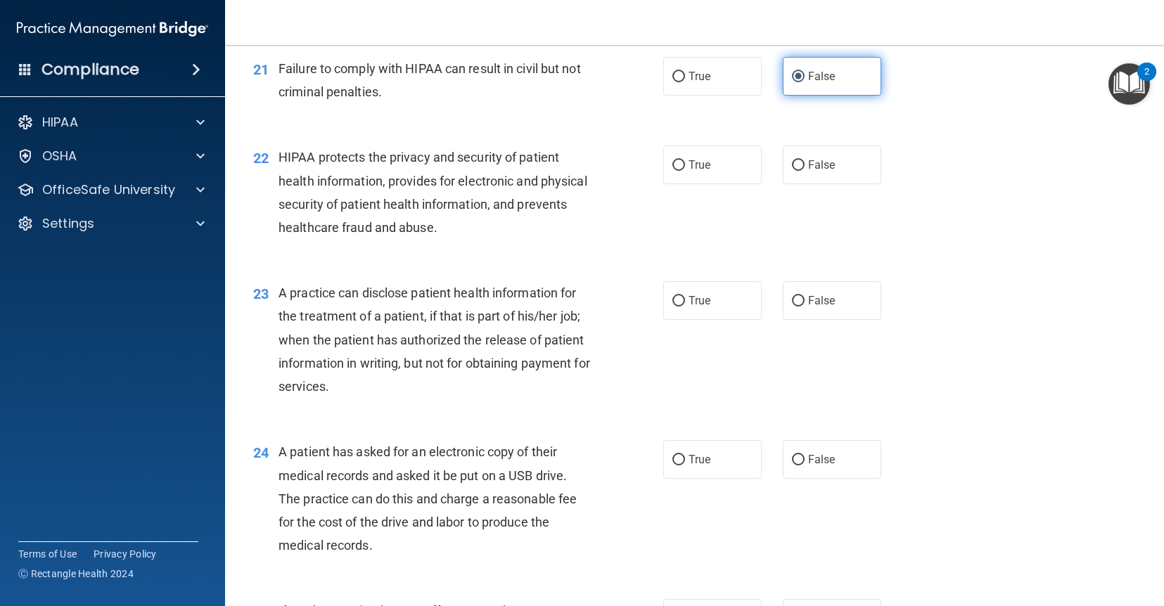
scroll to position [2328, 0]
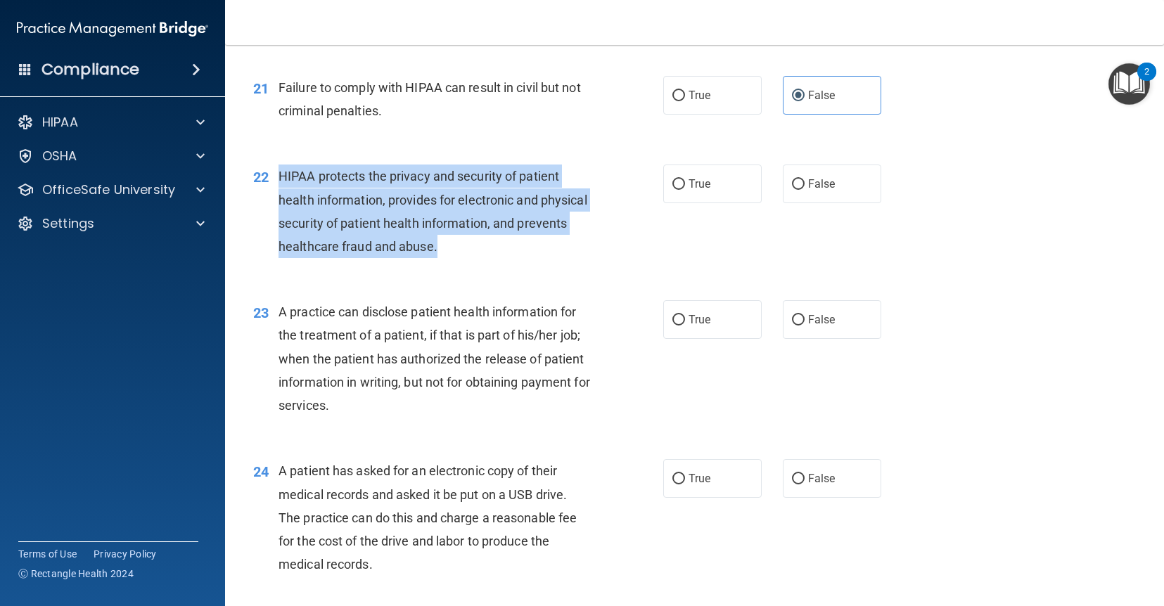
drag, startPoint x: 278, startPoint y: 174, endPoint x: 463, endPoint y: 241, distance: 197.3
click at [463, 241] on div "22 HIPAA protects the privacy and security of patient health information, provi…" at bounding box center [458, 215] width 452 height 101
copy div "HIPAA protects the privacy and security of patient health information, provides…"
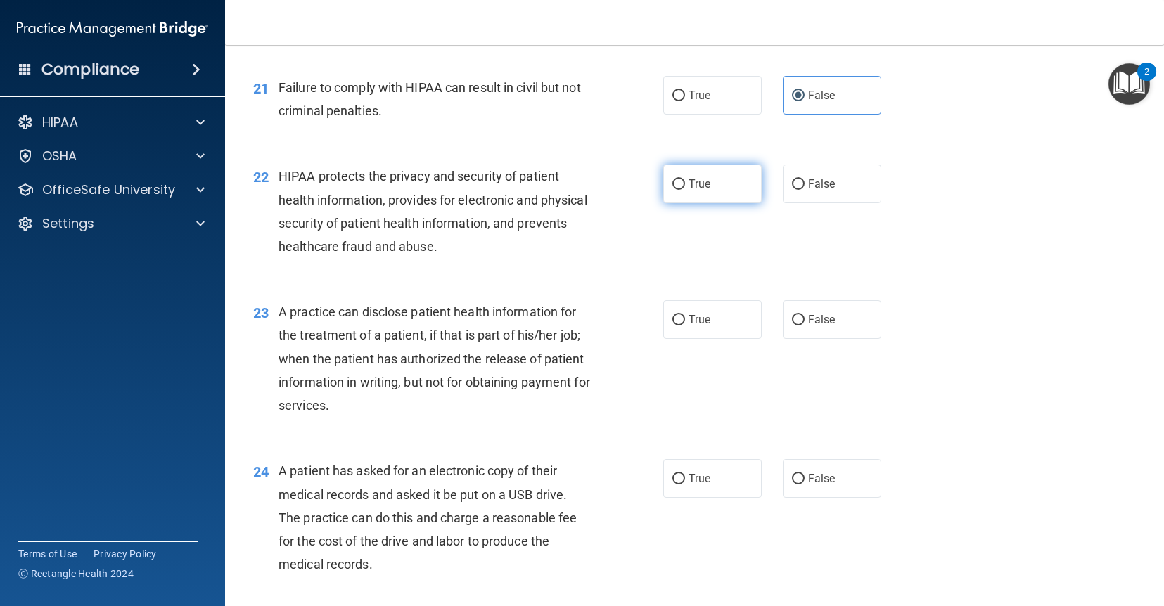
click at [715, 186] on label "True" at bounding box center [712, 184] width 98 height 39
click at [685, 186] on input "True" at bounding box center [678, 184] width 13 height 11
radio input "true"
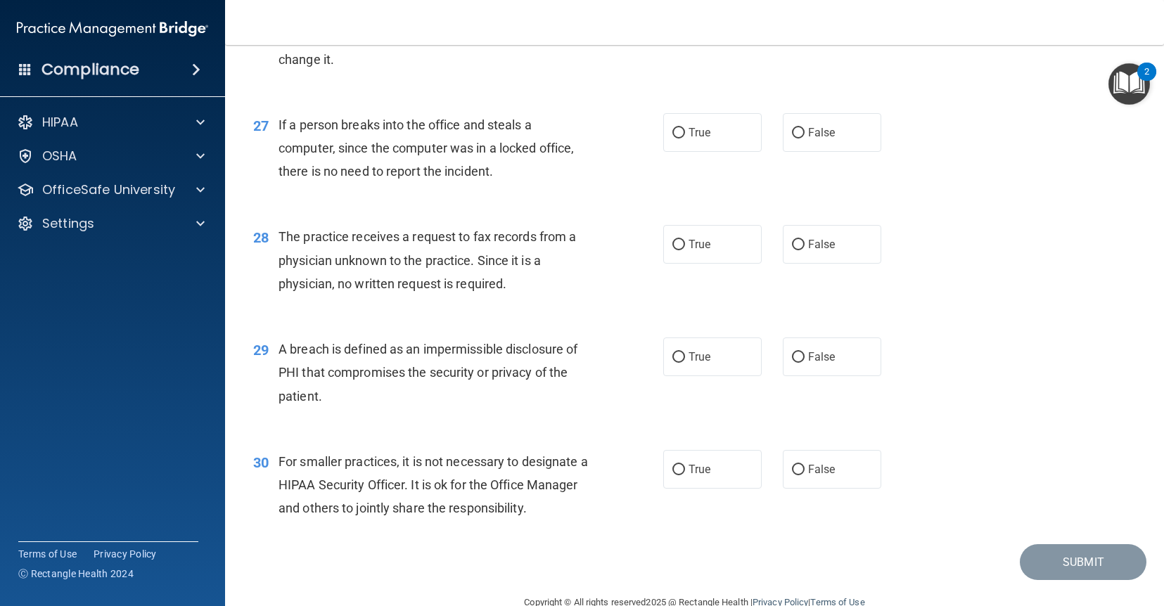
scroll to position [3088, 0]
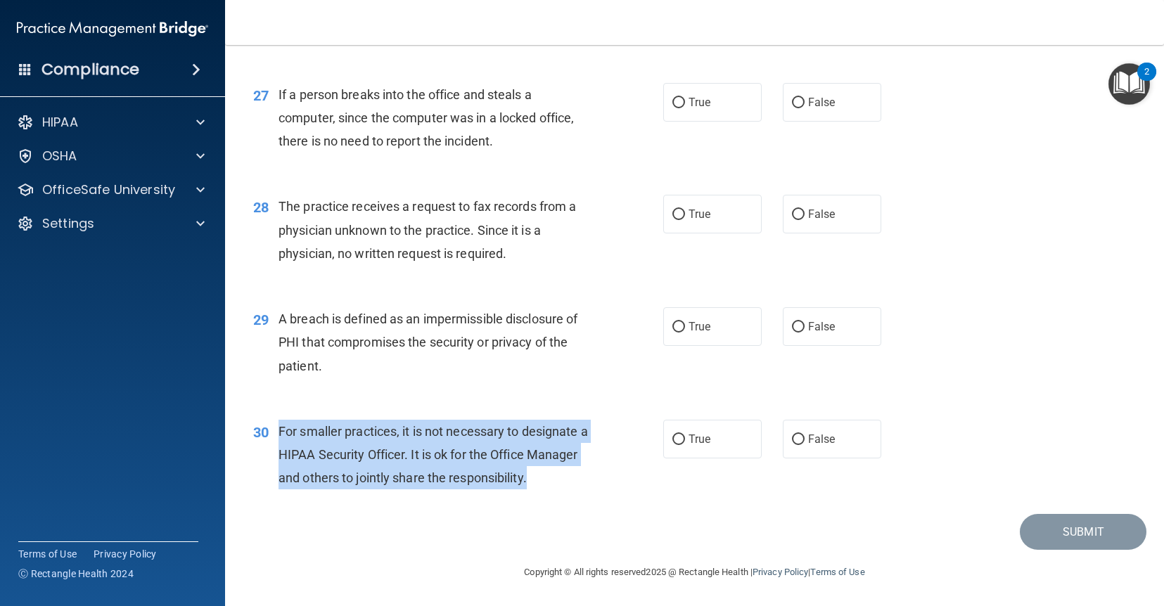
drag, startPoint x: 594, startPoint y: 489, endPoint x: 276, endPoint y: 423, distance: 325.2
click at [276, 423] on div "30 For smaller practices, it is not necessary to designate a HIPAA Security Off…" at bounding box center [458, 458] width 452 height 77
copy div "For smaller practices, it is not necessary to designate a HIPAA Security Office…"
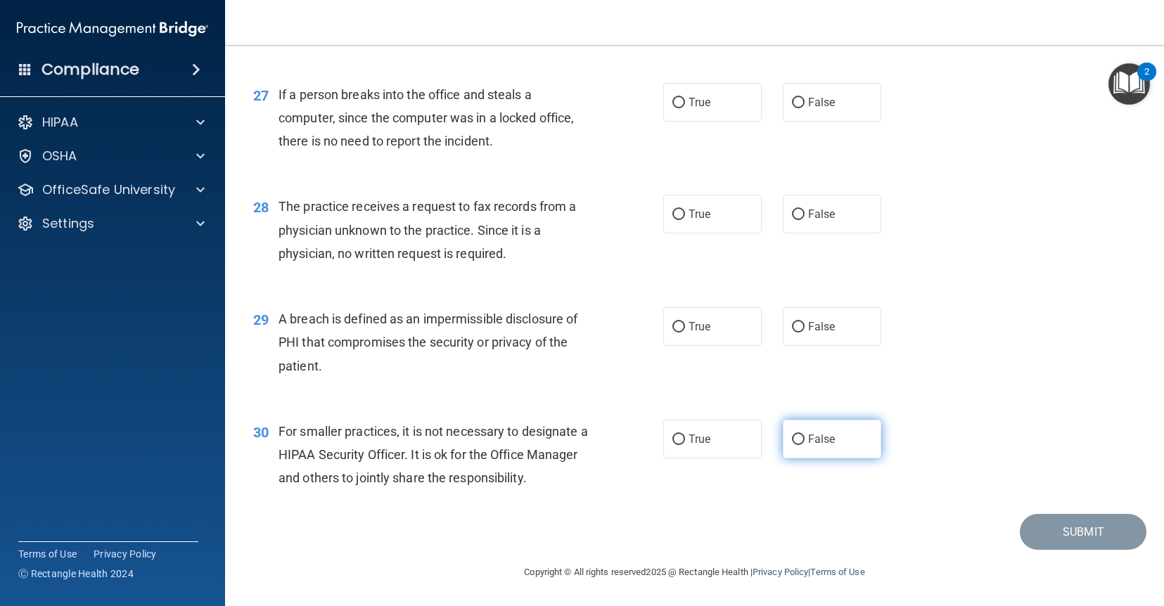
click at [849, 447] on label "False" at bounding box center [832, 439] width 98 height 39
click at [805, 445] on input "False" at bounding box center [798, 440] width 13 height 11
radio input "true"
click at [710, 328] on label "True" at bounding box center [712, 326] width 98 height 39
click at [685, 328] on input "True" at bounding box center [678, 327] width 13 height 11
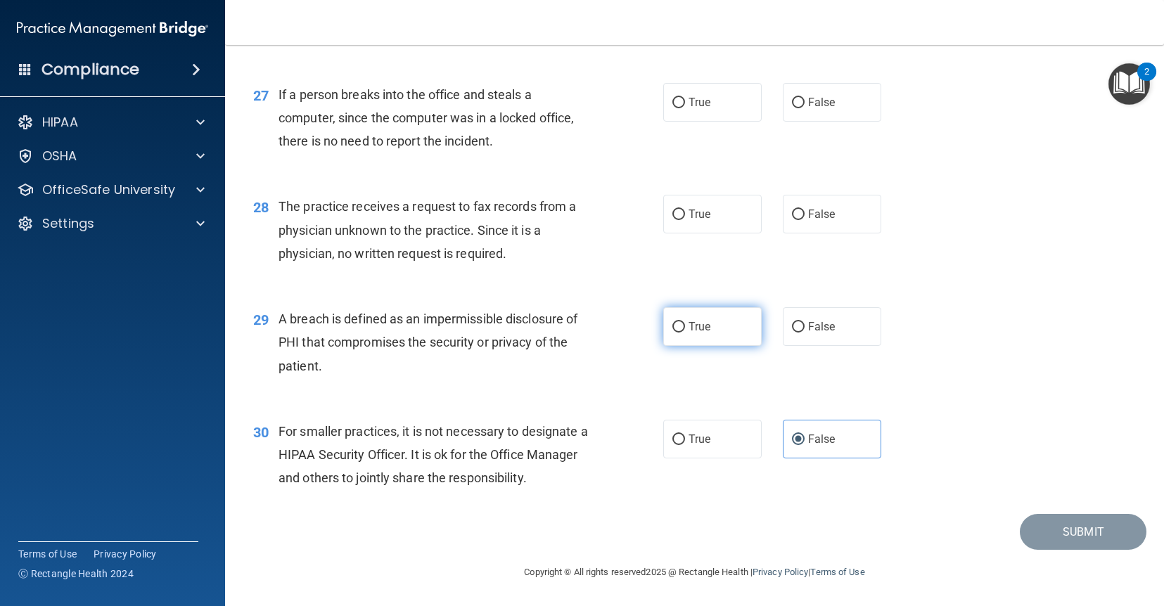
radio input "true"
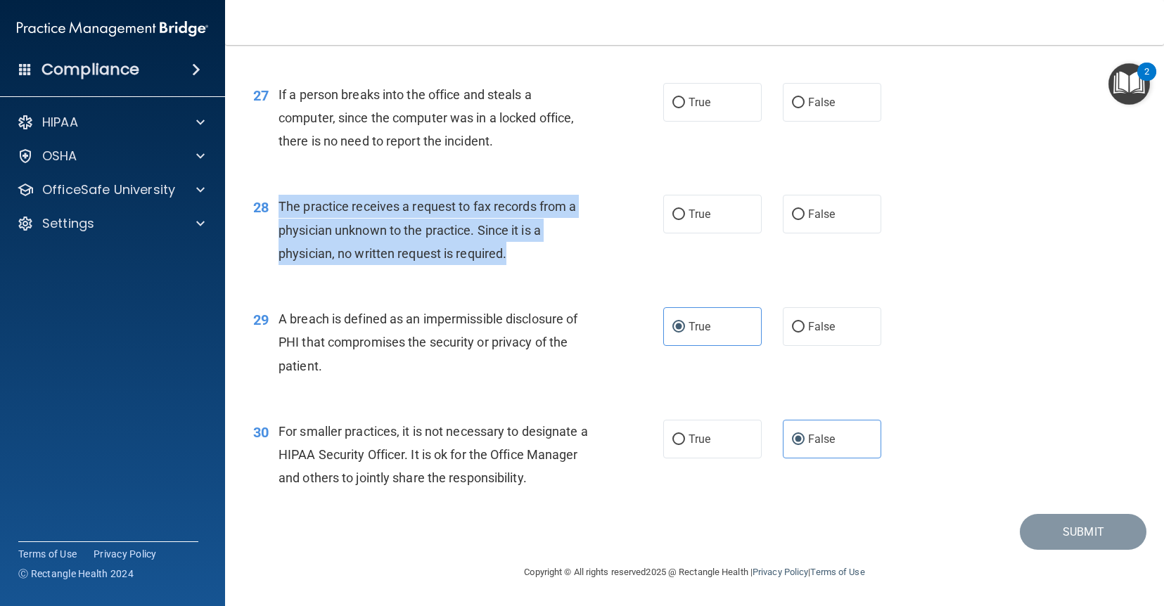
drag, startPoint x: 525, startPoint y: 258, endPoint x: 282, endPoint y: 198, distance: 250.1
click at [282, 198] on div "The practice receives a request to fax records from a physician unknown to the …" at bounding box center [440, 230] width 323 height 70
click at [798, 212] on input "False" at bounding box center [798, 215] width 13 height 11
radio input "true"
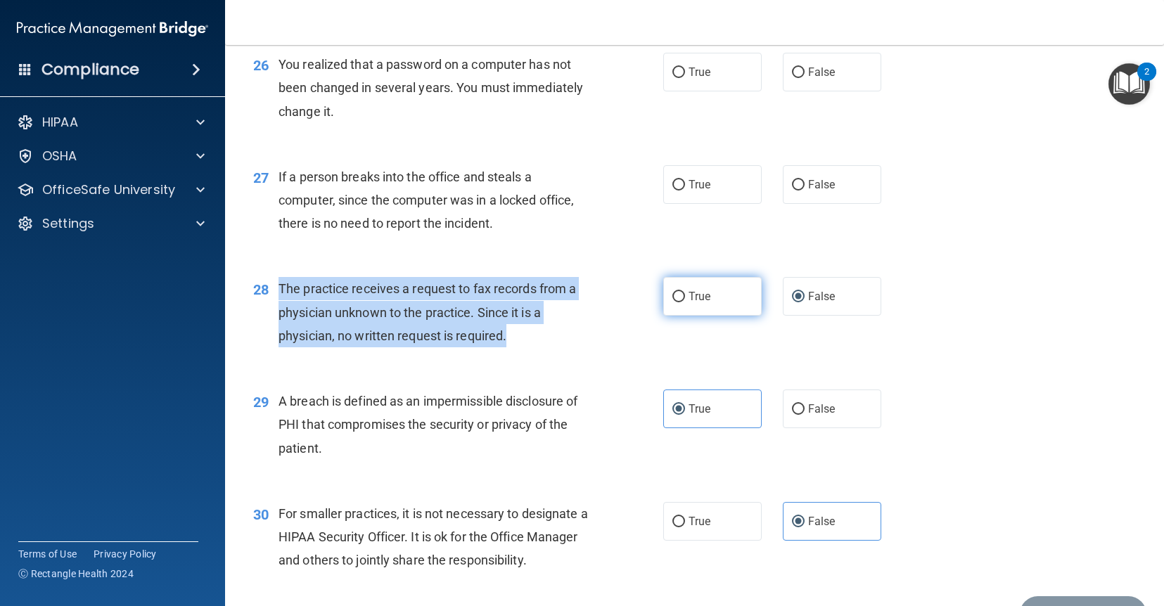
scroll to position [2997, 0]
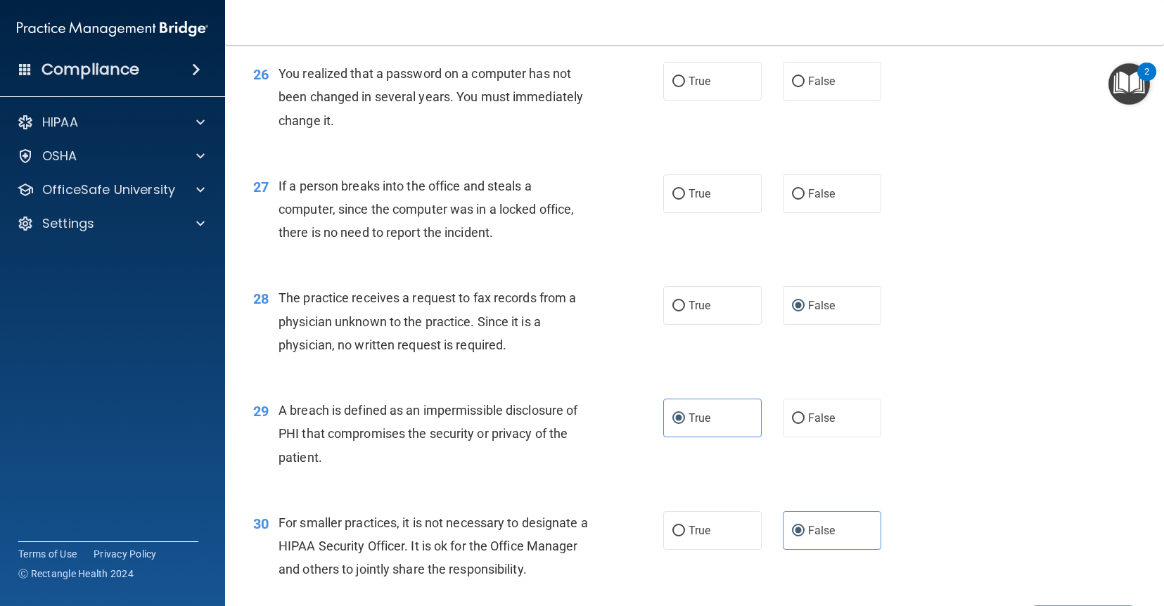
click at [578, 250] on div "27 If a person breaks into the office and steals a computer, since the computer…" at bounding box center [458, 212] width 452 height 77
click at [824, 195] on span "False" at bounding box center [821, 193] width 27 height 13
click at [805, 195] on input "False" at bounding box center [798, 194] width 13 height 11
radio input "true"
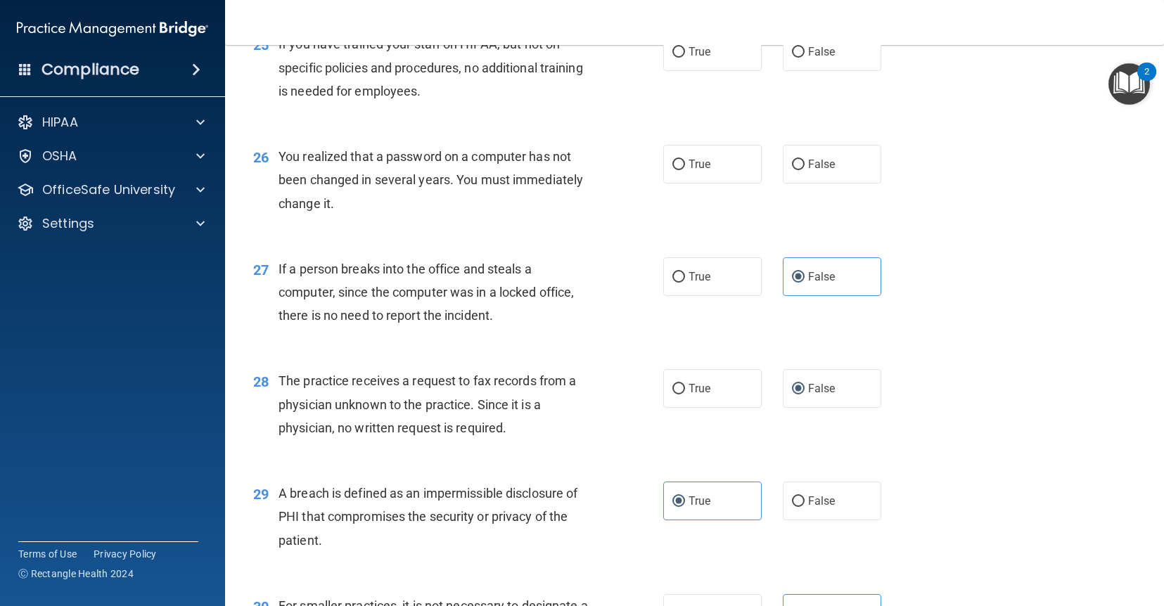
scroll to position [2884, 0]
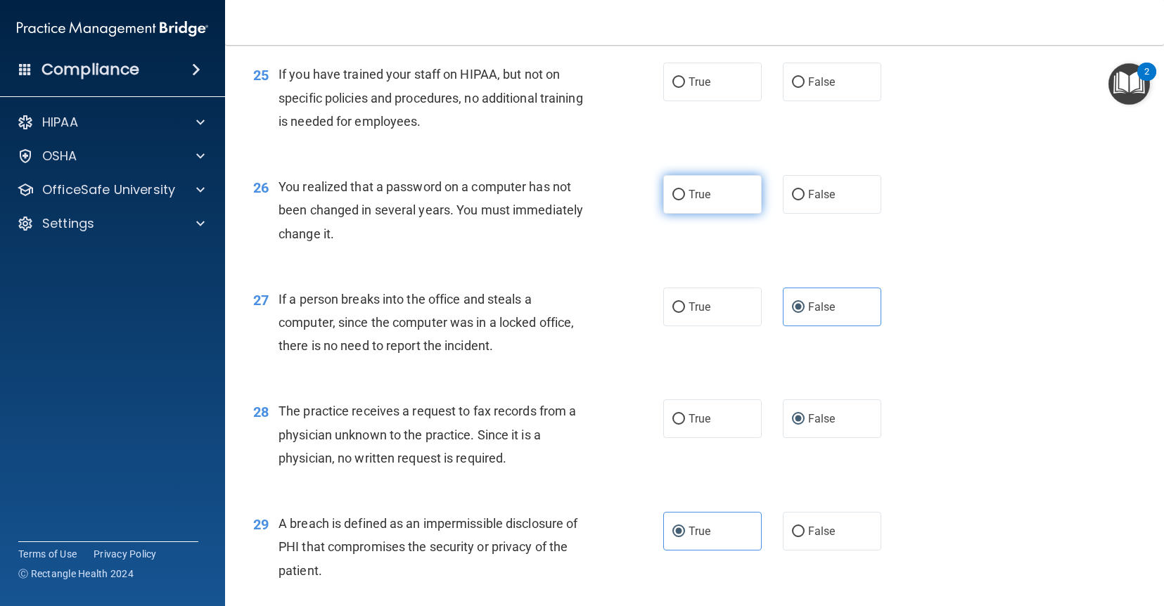
click at [667, 196] on label "True" at bounding box center [712, 194] width 98 height 39
click at [672, 196] on input "True" at bounding box center [678, 195] width 13 height 11
radio input "true"
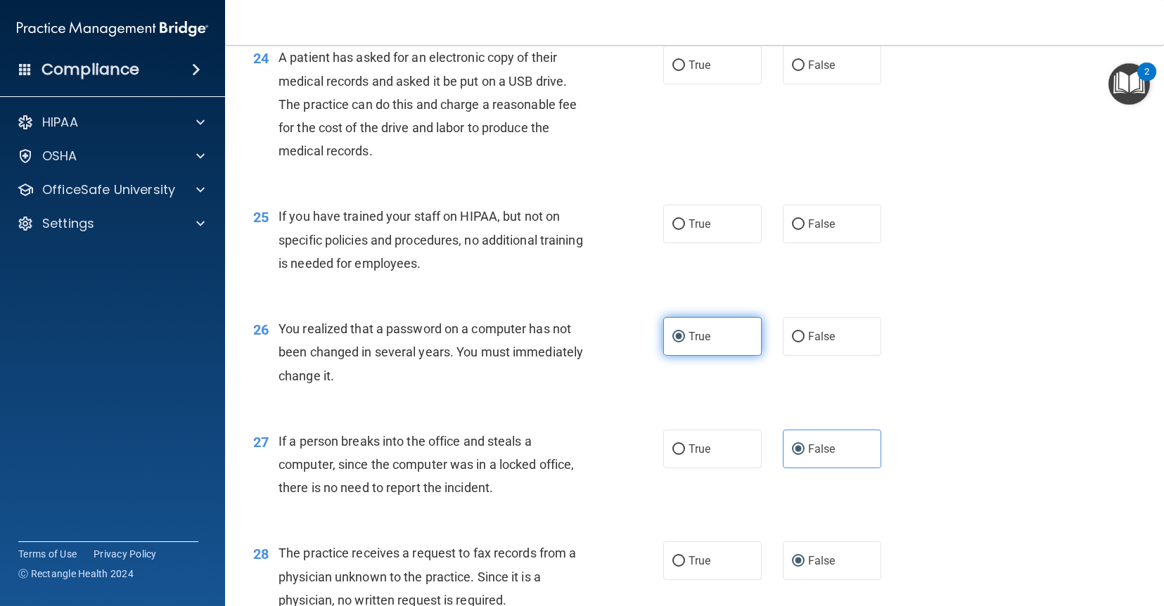
scroll to position [2738, 0]
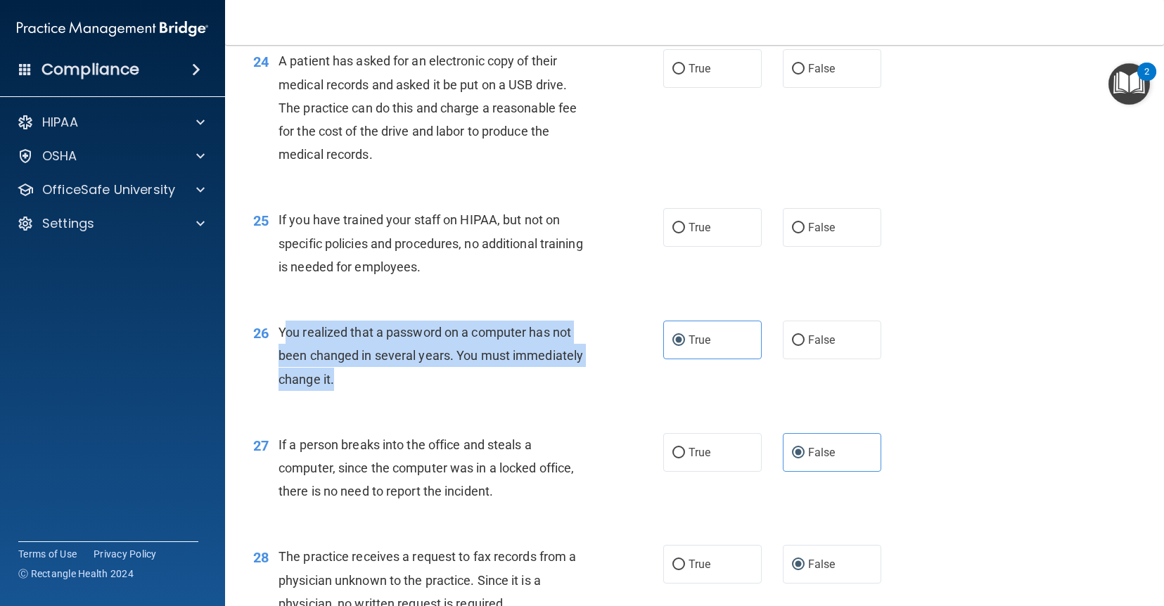
drag, startPoint x: 348, startPoint y: 386, endPoint x: 285, endPoint y: 326, distance: 87.1
click at [285, 326] on div "You realized that a password on a computer has not been changed in several year…" at bounding box center [440, 356] width 323 height 70
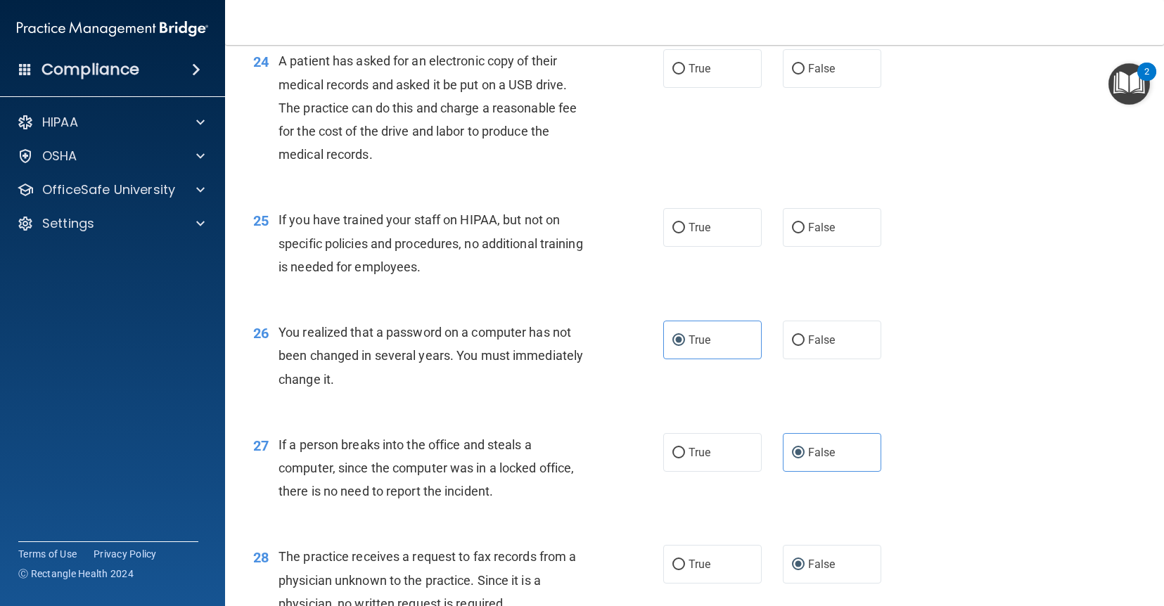
click at [418, 290] on div "25 If you have trained your staff on HIPAA, but not on specific policies and pr…" at bounding box center [695, 247] width 904 height 113
click at [829, 232] on span "False" at bounding box center [821, 227] width 27 height 13
click at [805, 232] on input "False" at bounding box center [798, 228] width 13 height 11
radio input "true"
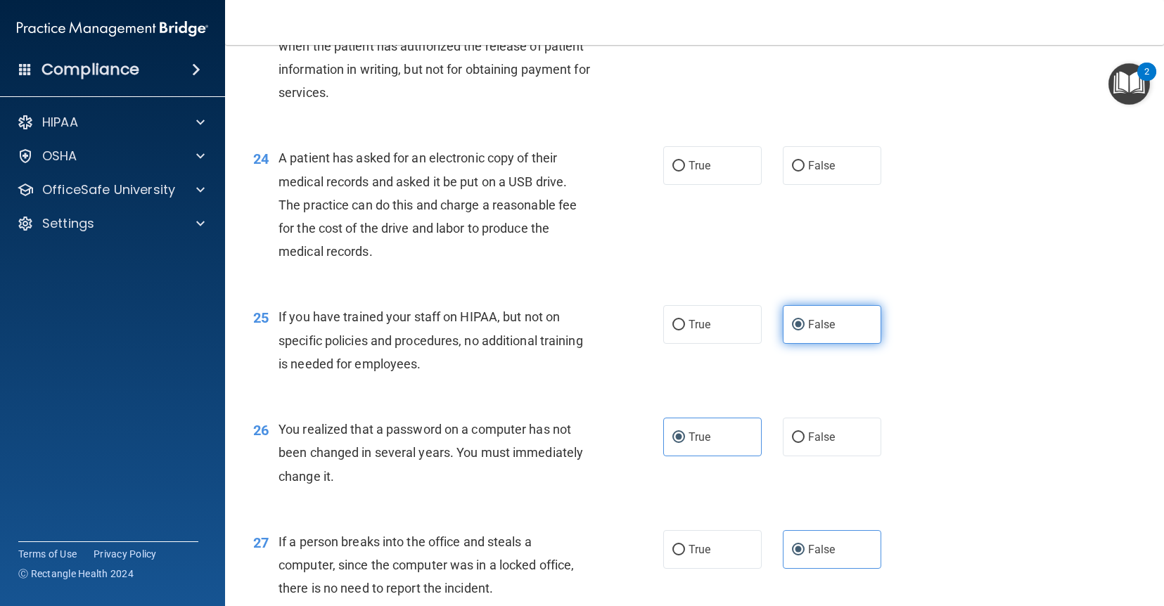
scroll to position [2620, 0]
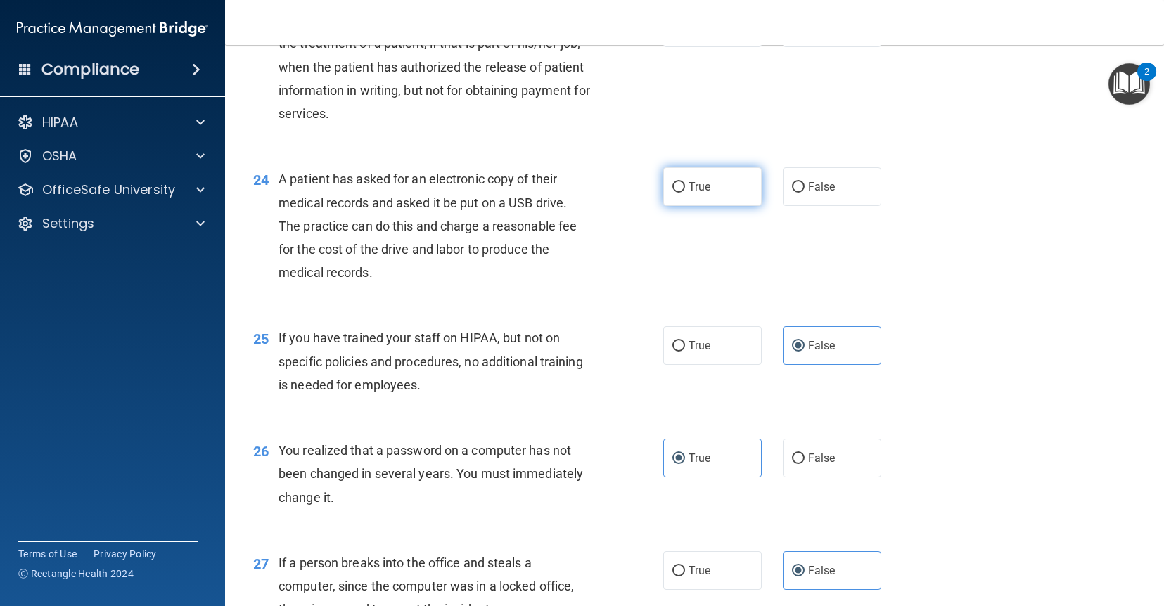
click at [694, 184] on span "True" at bounding box center [700, 186] width 22 height 13
click at [685, 184] on input "True" at bounding box center [678, 187] width 13 height 11
radio input "true"
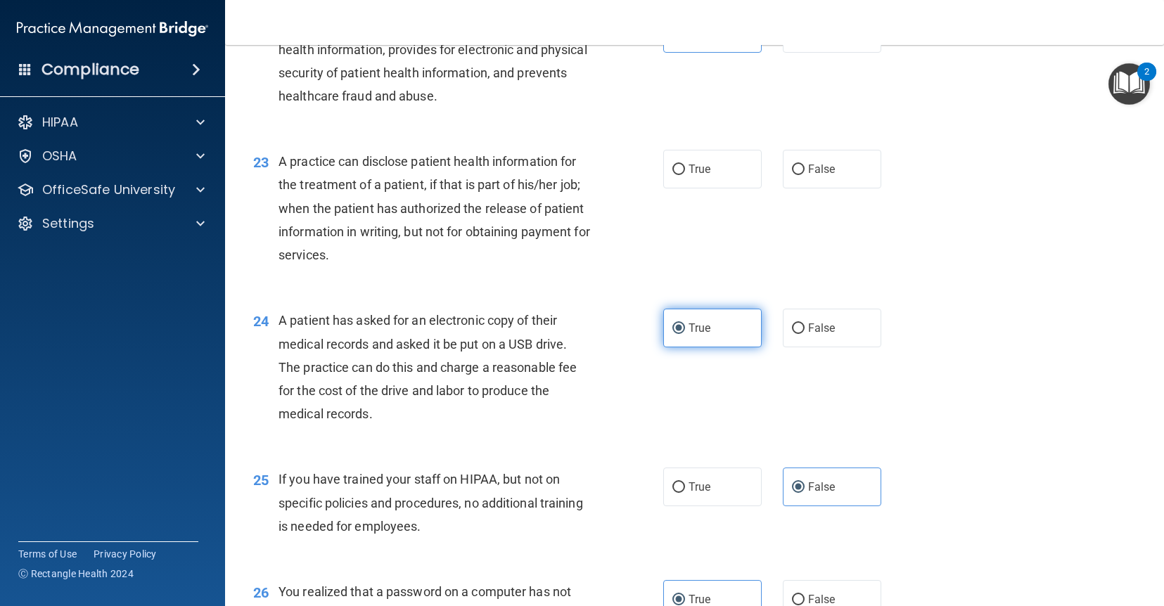
scroll to position [2476, 0]
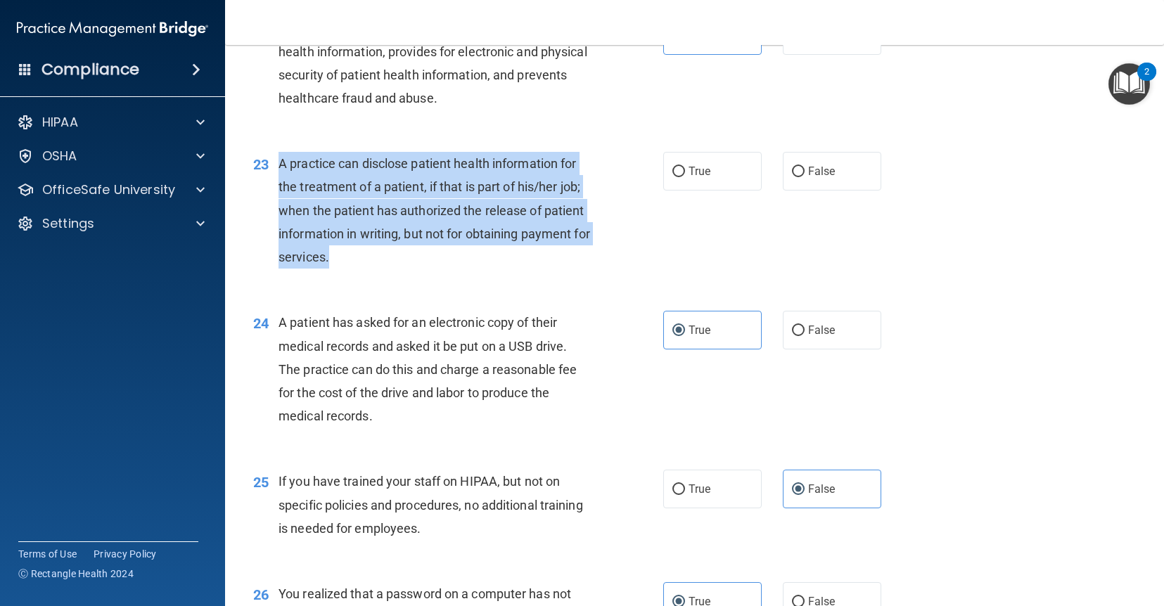
drag, startPoint x: 349, startPoint y: 265, endPoint x: 281, endPoint y: 163, distance: 122.3
click at [281, 163] on div "A practice can disclose patient health information for the treatment of a patie…" at bounding box center [440, 210] width 323 height 117
copy span "A practice can disclose patient health information for the treatment of a patie…"
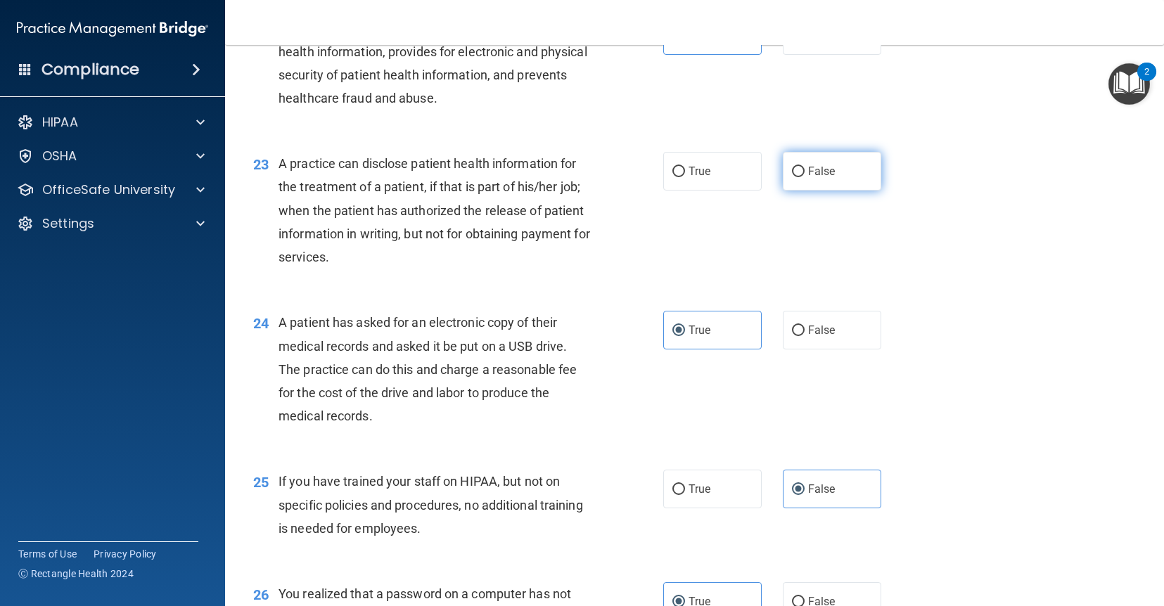
click at [818, 185] on label "False" at bounding box center [832, 171] width 98 height 39
click at [805, 177] on input "False" at bounding box center [798, 172] width 13 height 11
radio input "true"
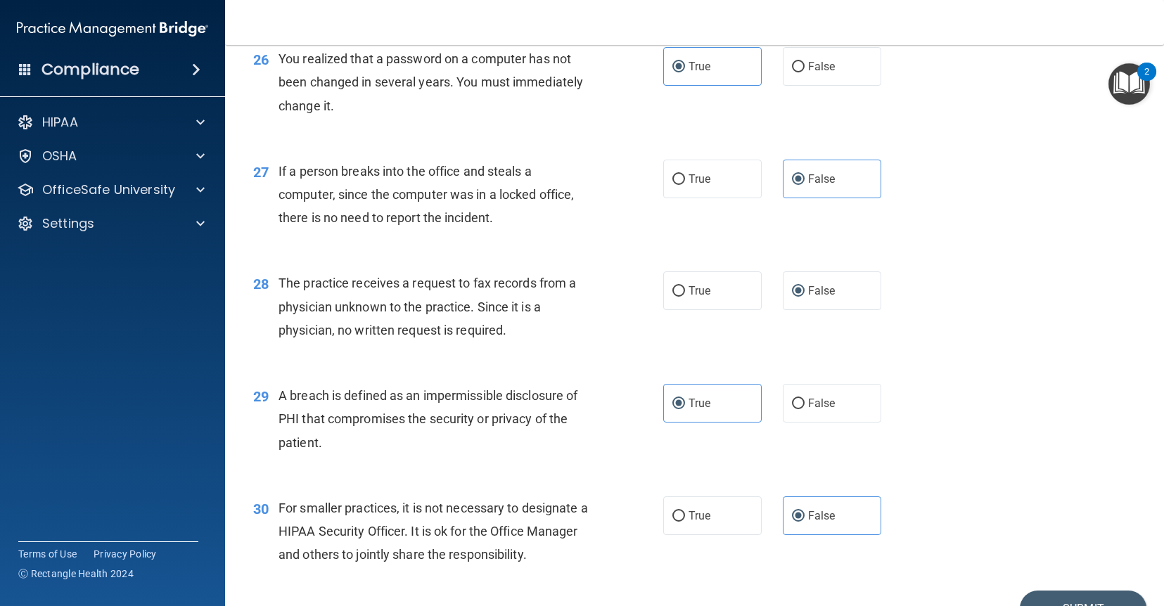
scroll to position [3088, 0]
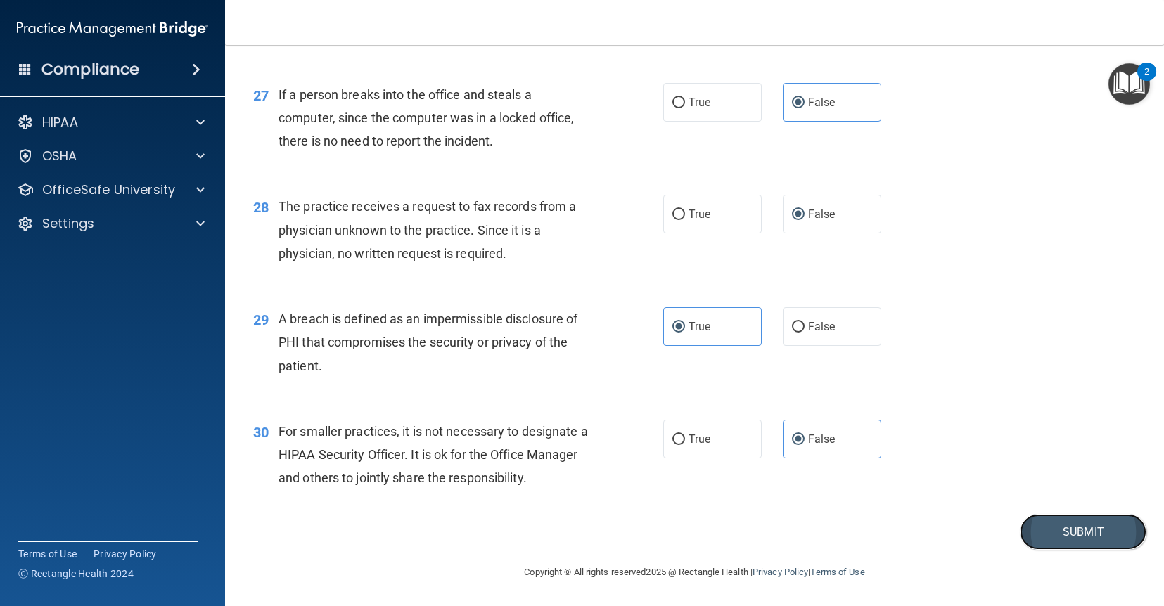
click at [1032, 535] on button "Submit" at bounding box center [1083, 532] width 127 height 36
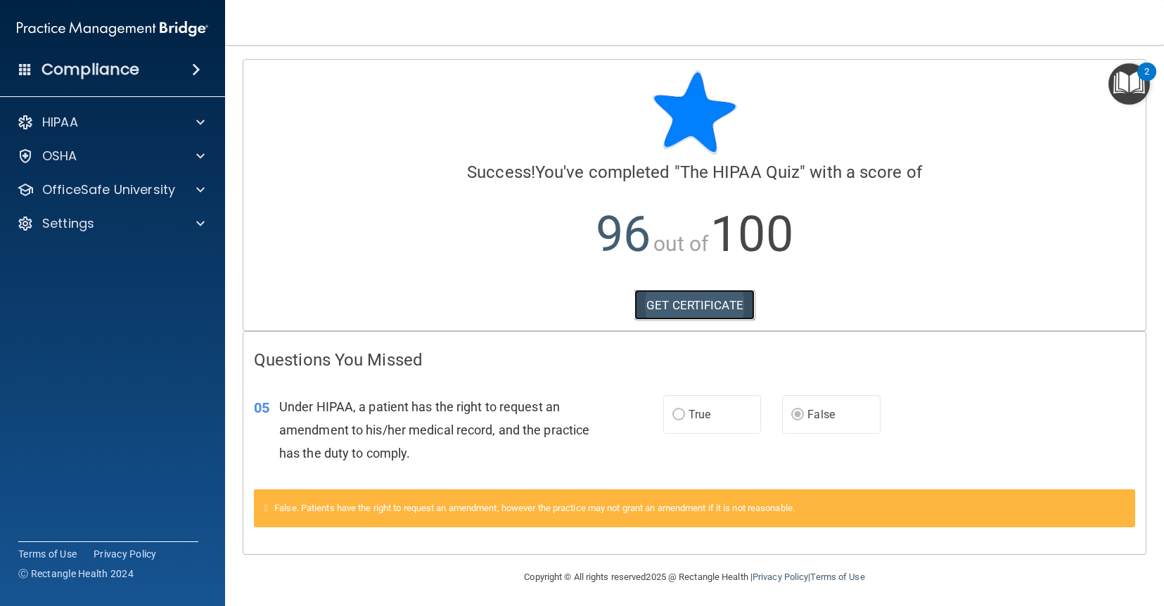
click at [728, 305] on link "GET CERTIFICATE" at bounding box center [694, 305] width 120 height 31
click at [173, 198] on p "OfficeSafe University" at bounding box center [108, 189] width 133 height 17
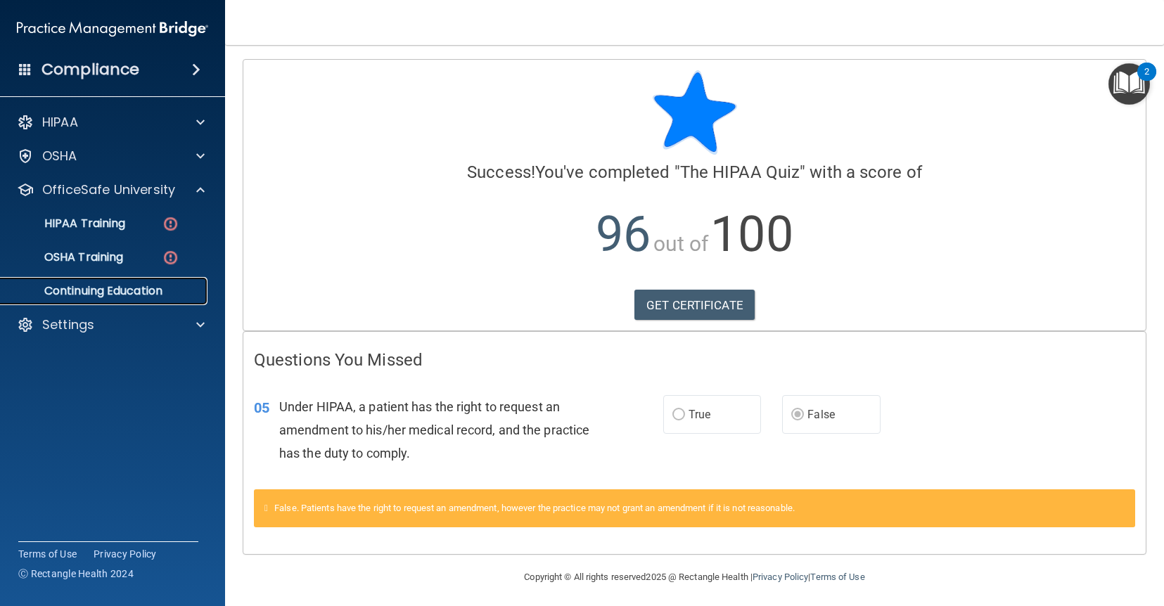
click at [158, 290] on p "Continuing Education" at bounding box center [105, 291] width 192 height 14
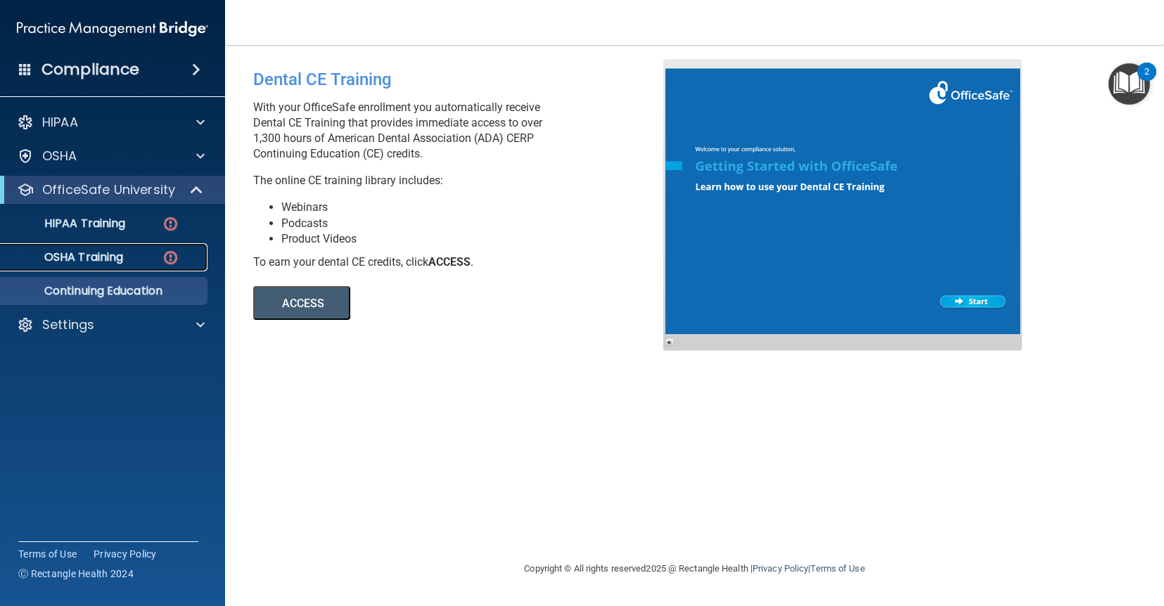
click at [143, 263] on div "OSHA Training" at bounding box center [105, 257] width 192 height 14
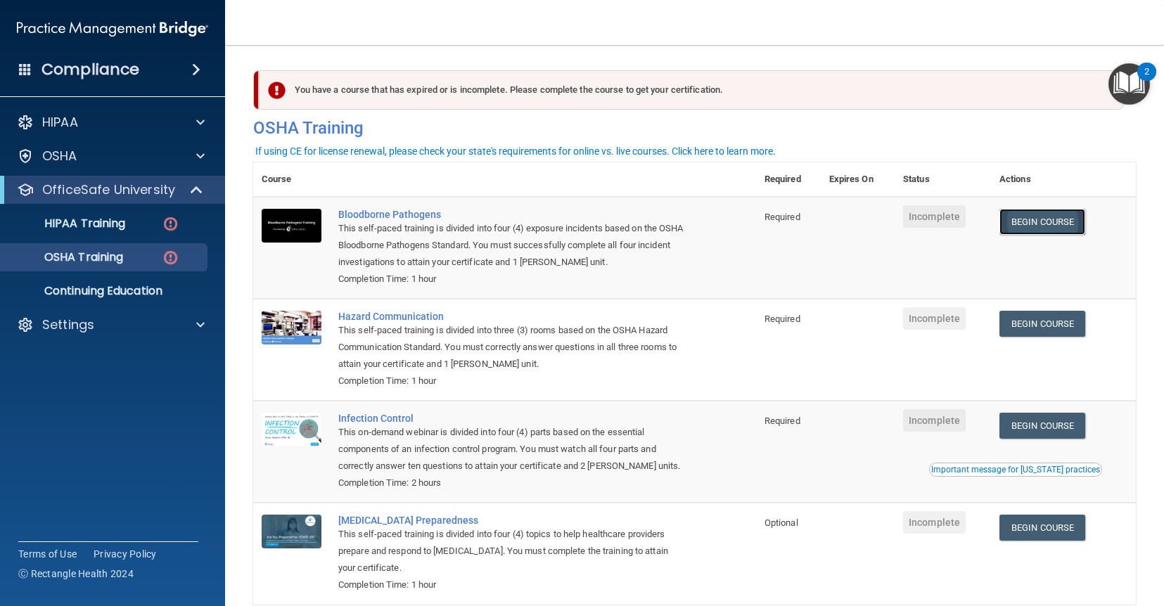
click at [1075, 224] on link "Begin Course" at bounding box center [1042, 222] width 86 height 26
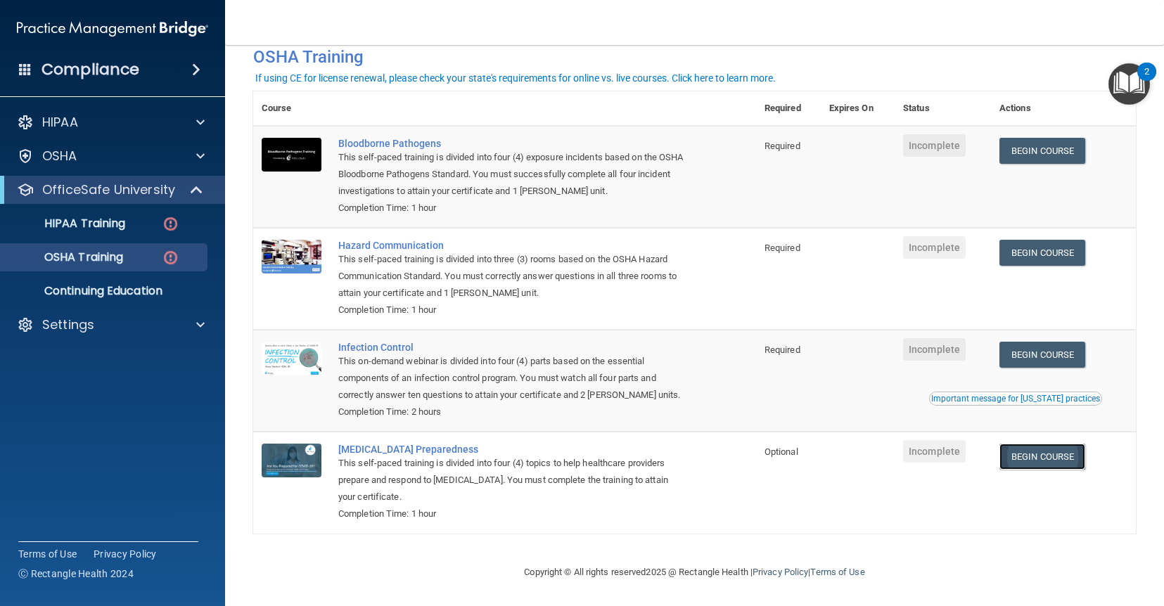
click at [1038, 462] on link "Begin Course" at bounding box center [1042, 457] width 86 height 26
click at [1030, 459] on link "Begin Course" at bounding box center [1042, 457] width 86 height 26
click at [1030, 447] on link "Begin Course" at bounding box center [1042, 457] width 86 height 26
click at [152, 267] on link "OSHA Training" at bounding box center [97, 257] width 222 height 28
click at [120, 289] on p "Continuing Education" at bounding box center [105, 291] width 192 height 14
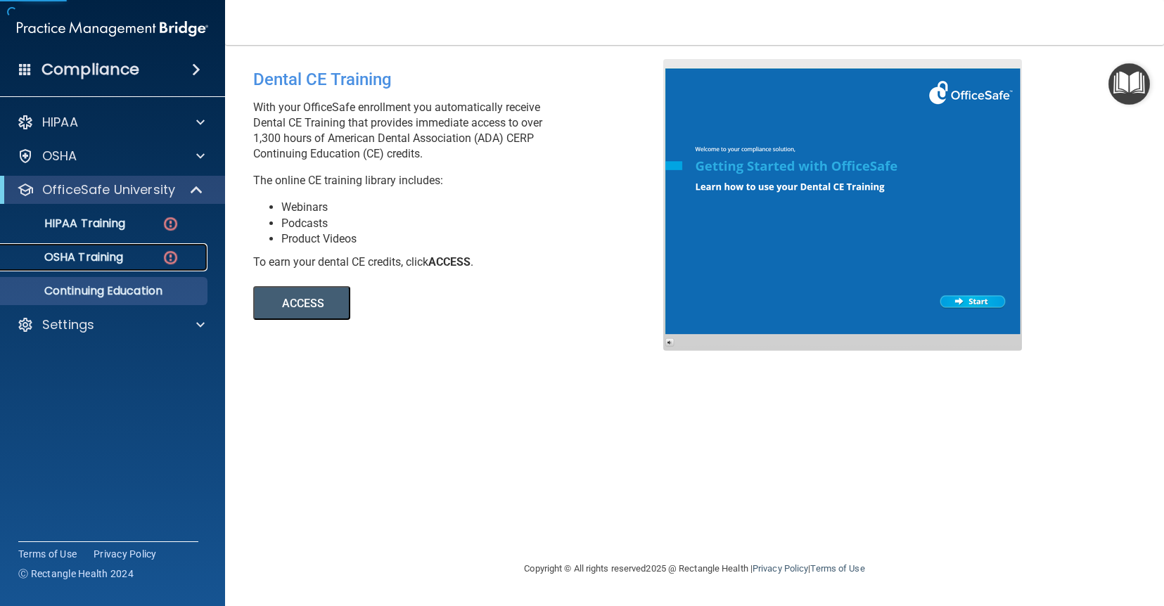
click at [115, 265] on link "OSHA Training" at bounding box center [97, 257] width 222 height 28
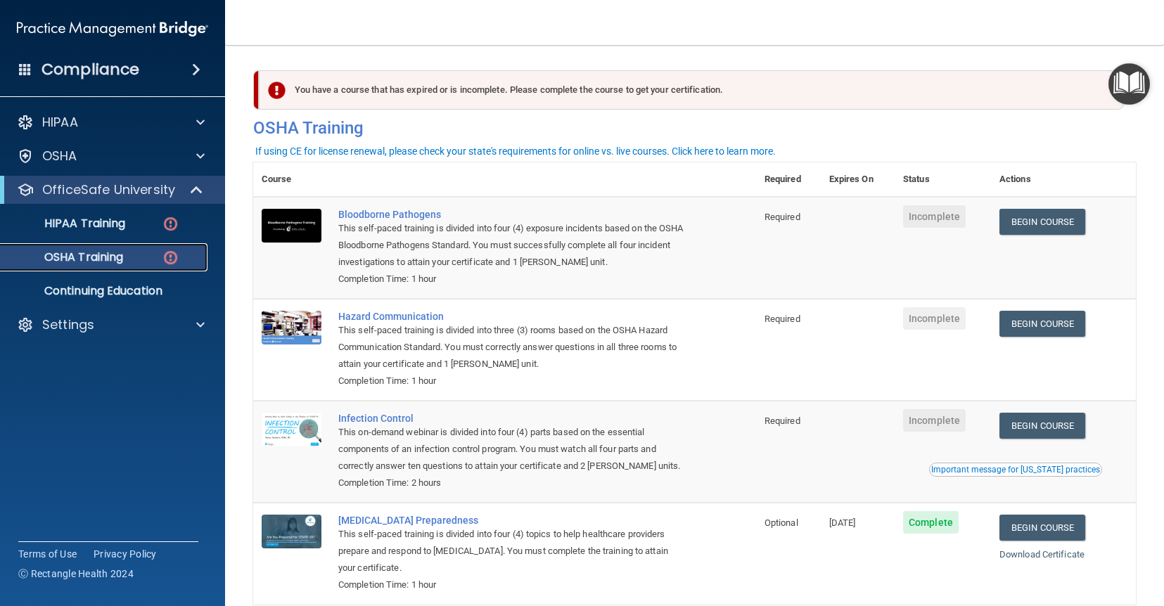
scroll to position [72, 0]
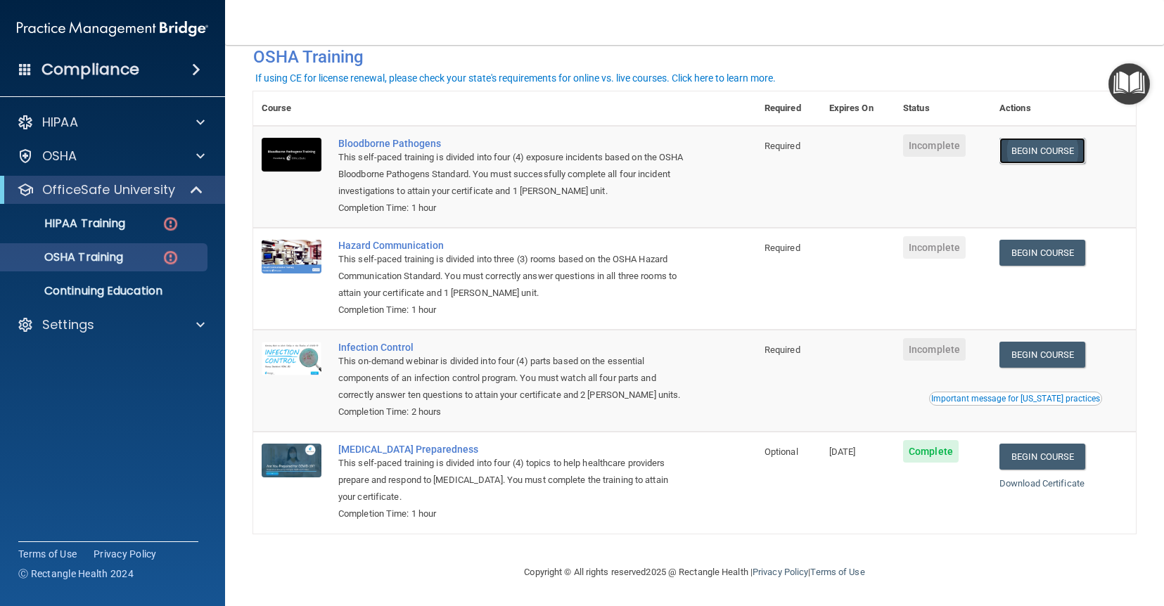
click at [1049, 154] on link "Begin Course" at bounding box center [1042, 151] width 86 height 26
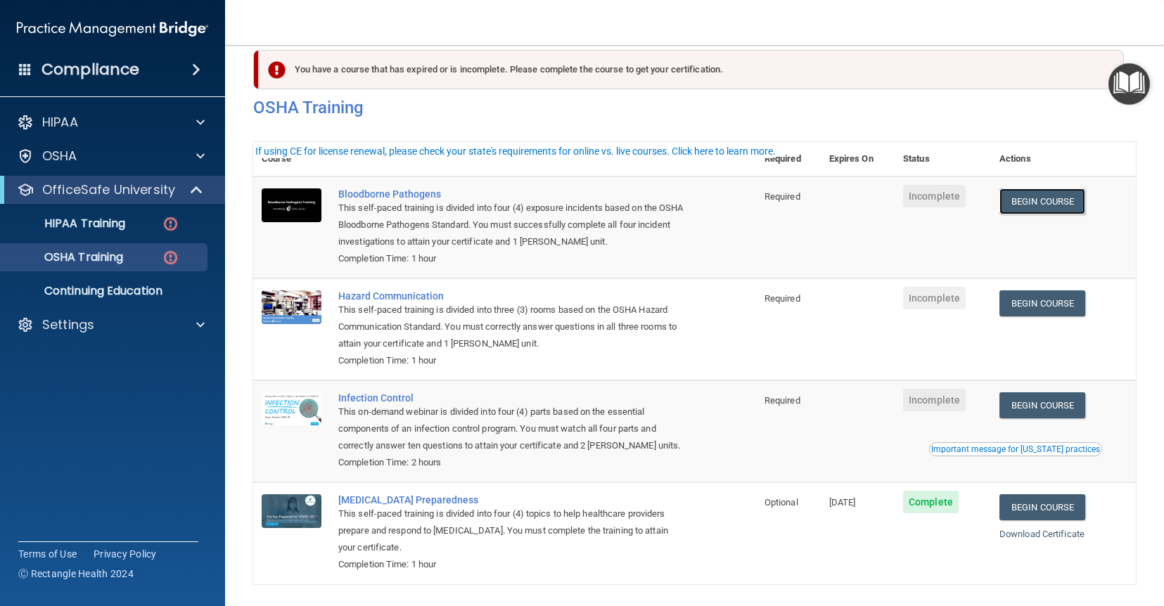
scroll to position [0, 0]
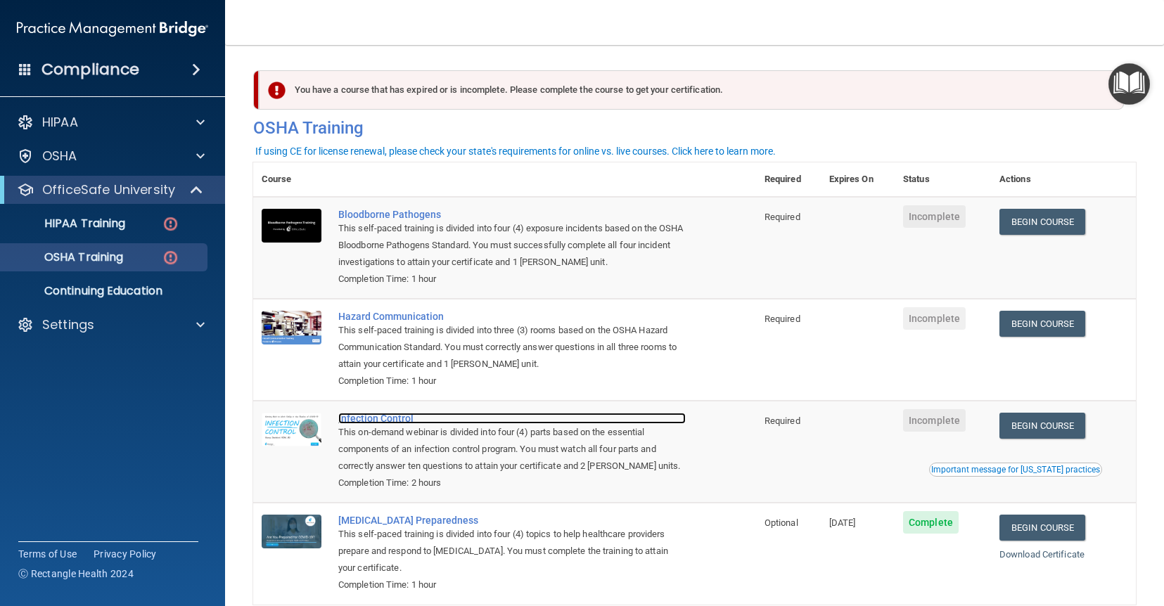
click at [591, 423] on div "Infection Control" at bounding box center [511, 418] width 347 height 11
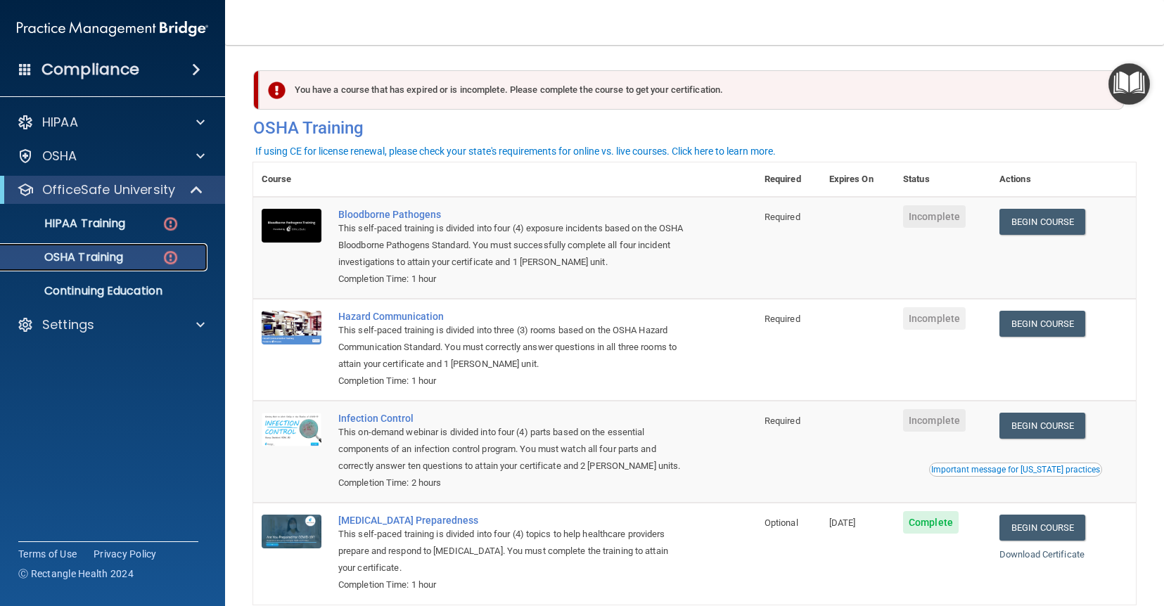
click at [141, 260] on div "OSHA Training" at bounding box center [105, 257] width 192 height 14
click at [155, 228] on div "HIPAA Training" at bounding box center [105, 224] width 192 height 14
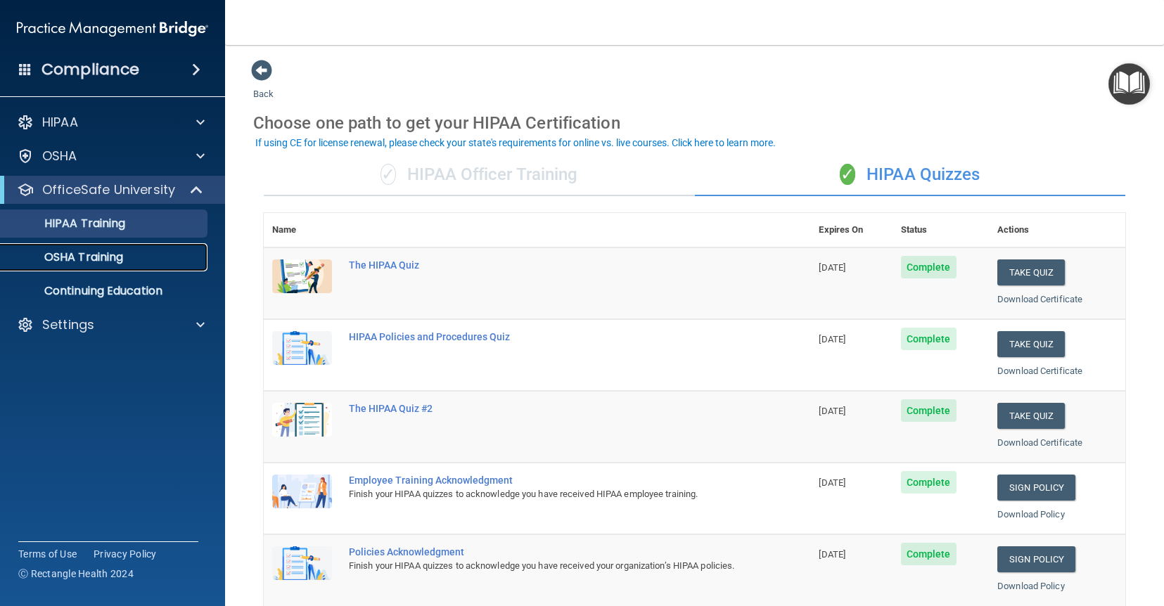
click at [117, 260] on p "OSHA Training" at bounding box center [66, 257] width 114 height 14
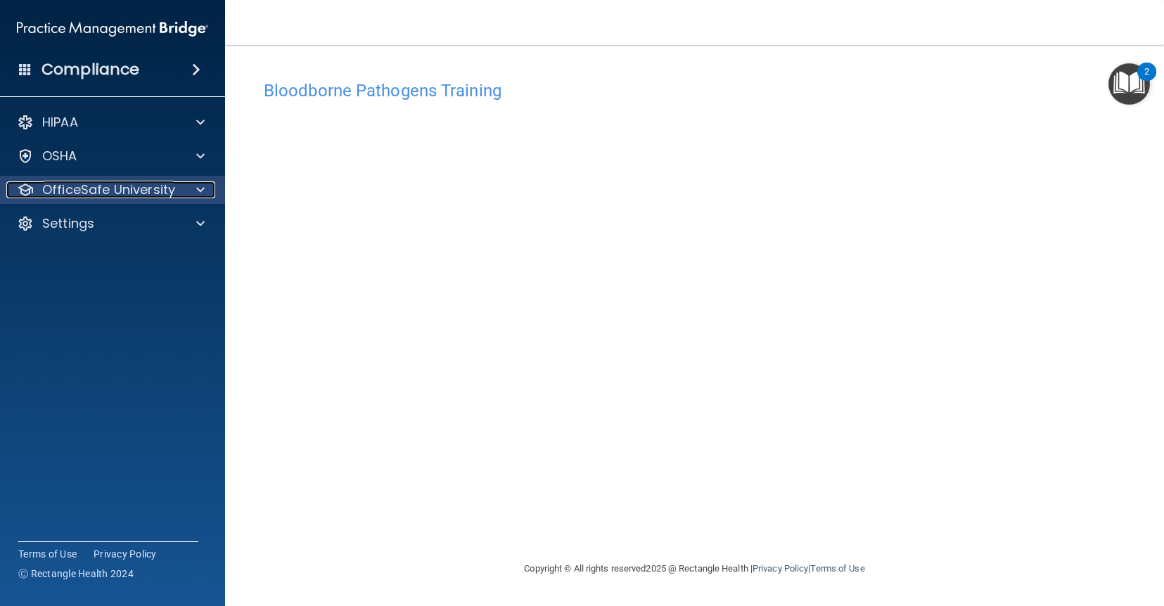
click at [204, 186] on span at bounding box center [200, 189] width 8 height 17
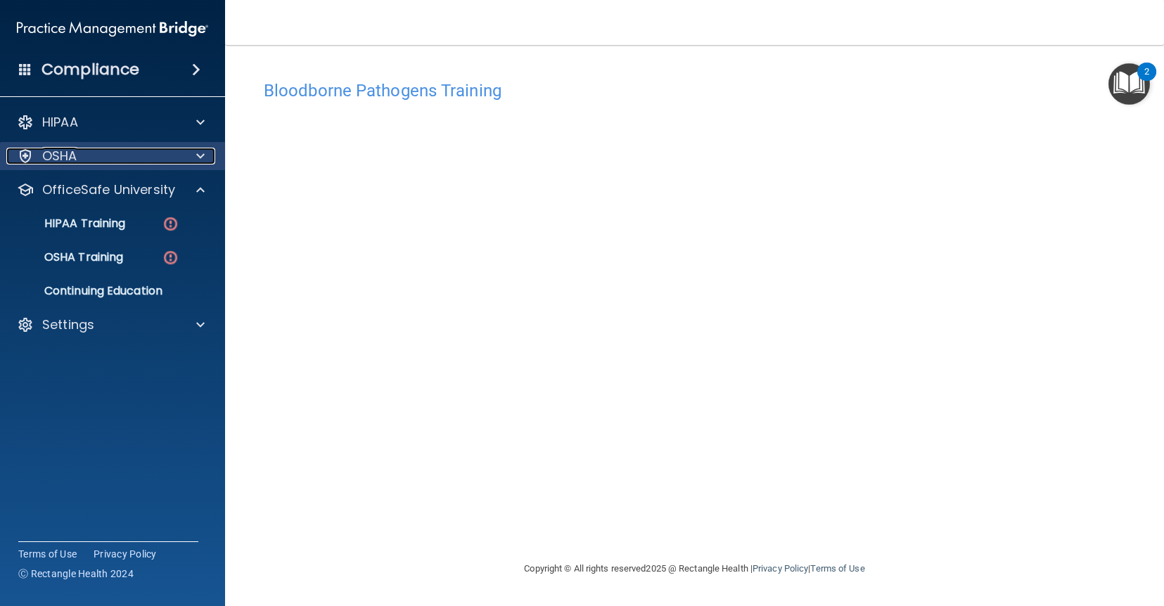
click at [203, 155] on span at bounding box center [200, 156] width 8 height 17
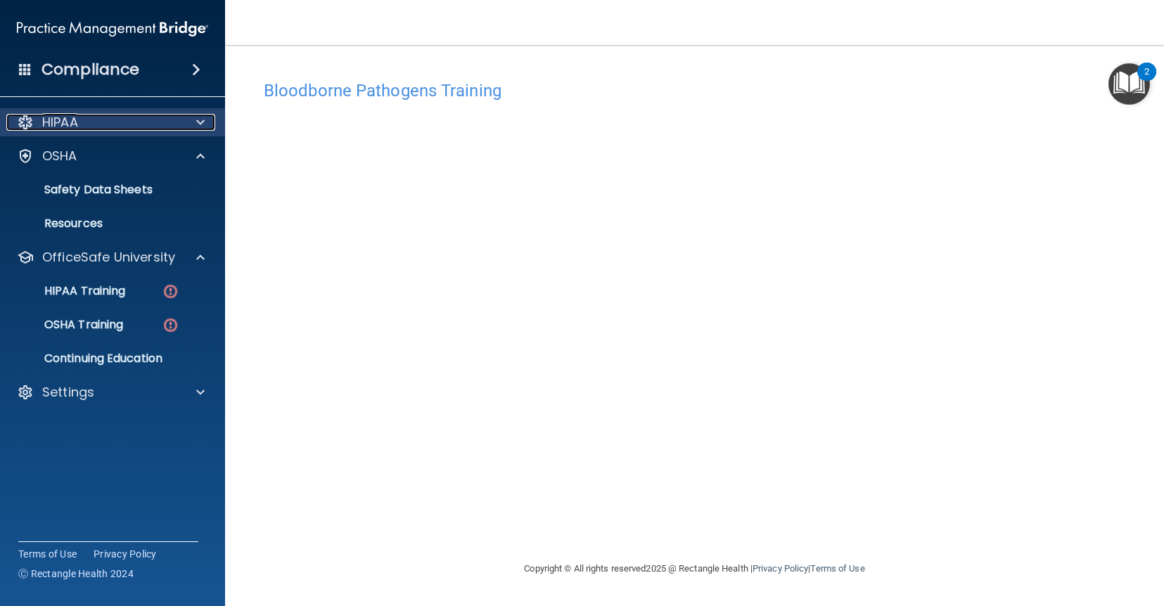
click at [205, 122] on div at bounding box center [198, 122] width 35 height 17
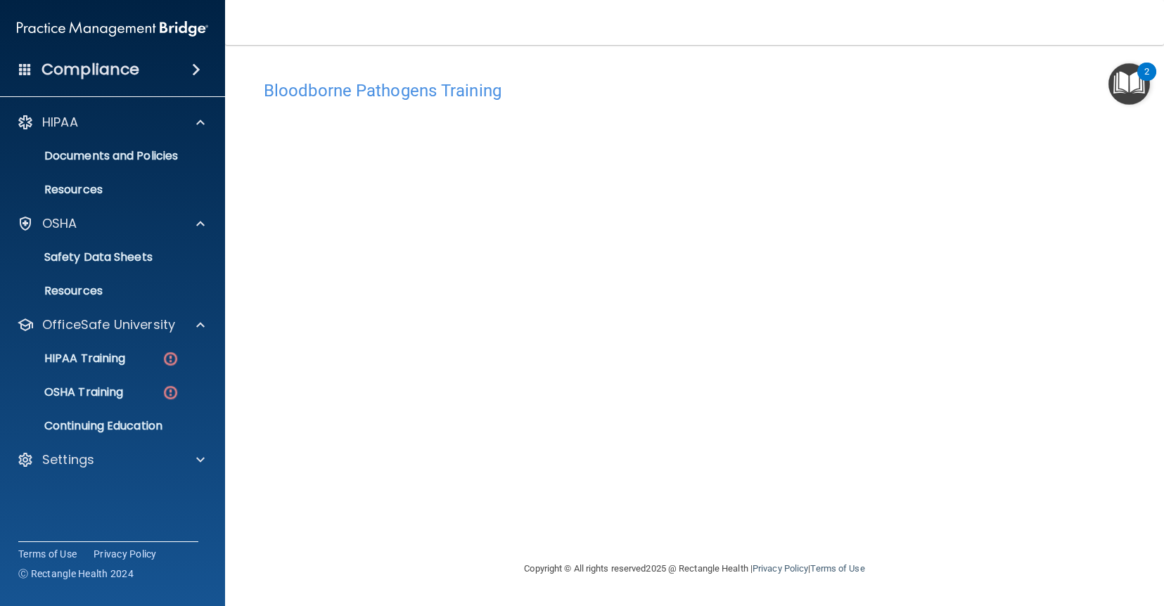
click at [1127, 82] on img "Open Resource Center, 2 new notifications" at bounding box center [1128, 83] width 41 height 41
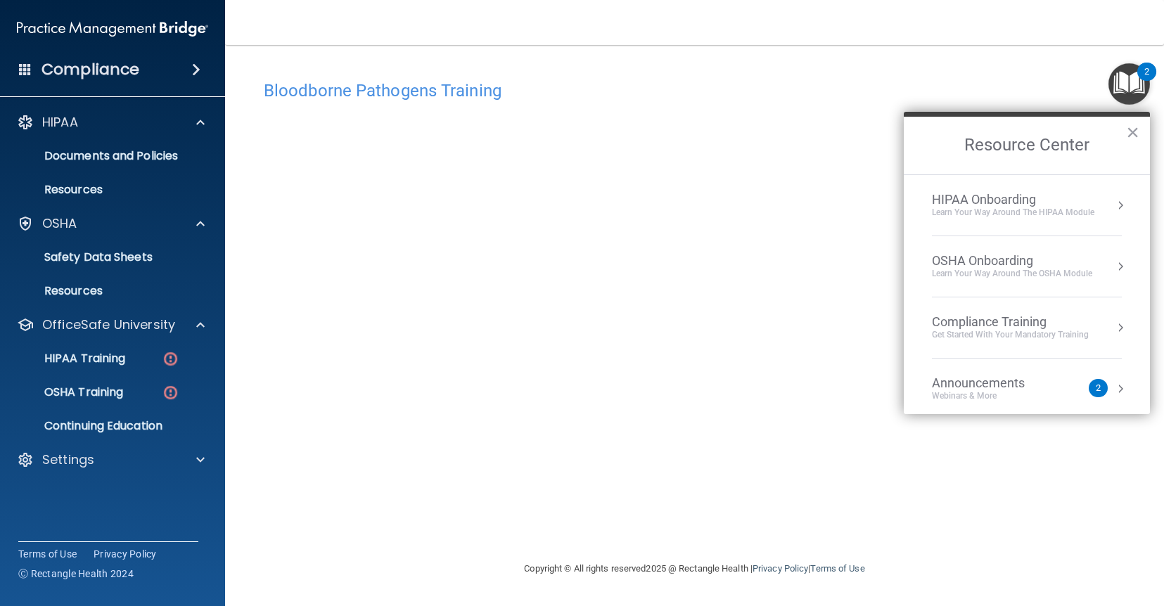
click at [1118, 392] on button "Resource Center" at bounding box center [1120, 389] width 14 height 14
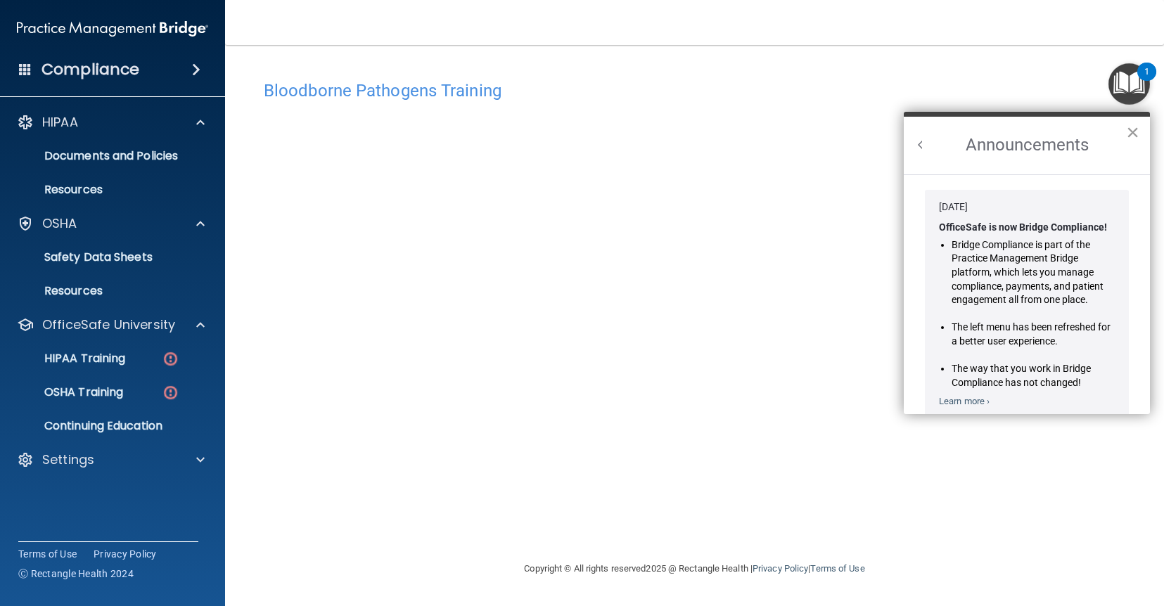
click at [1133, 129] on button "×" at bounding box center [1132, 132] width 13 height 23
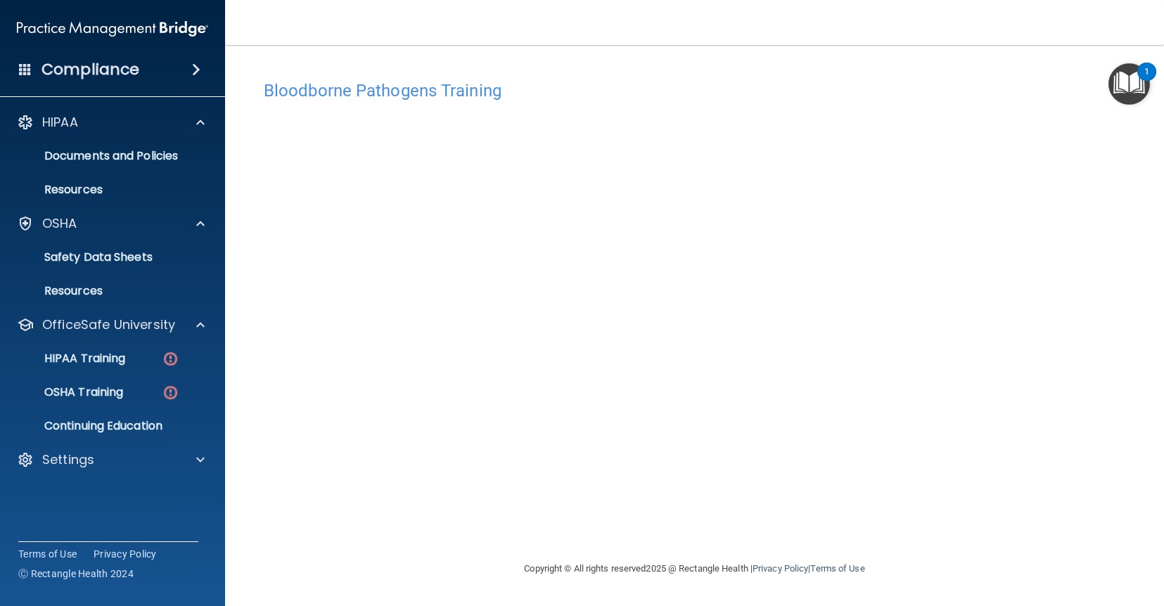
click at [1146, 84] on div "1" at bounding box center [1146, 81] width 5 height 18
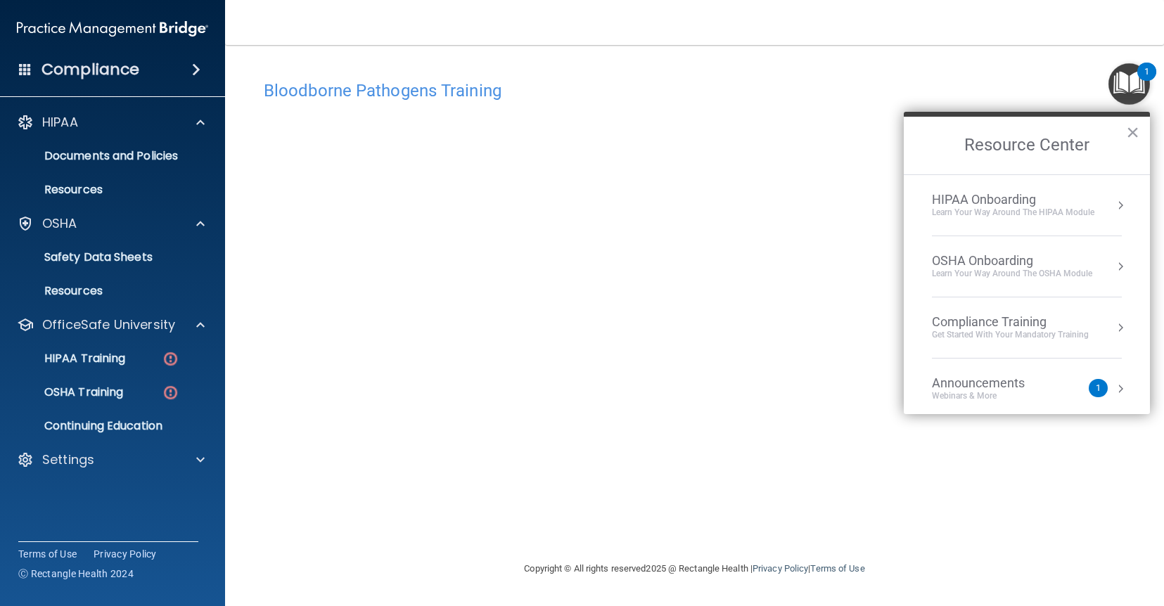
click at [996, 402] on li "Announcements Webinars & More 1" at bounding box center [1027, 389] width 190 height 61
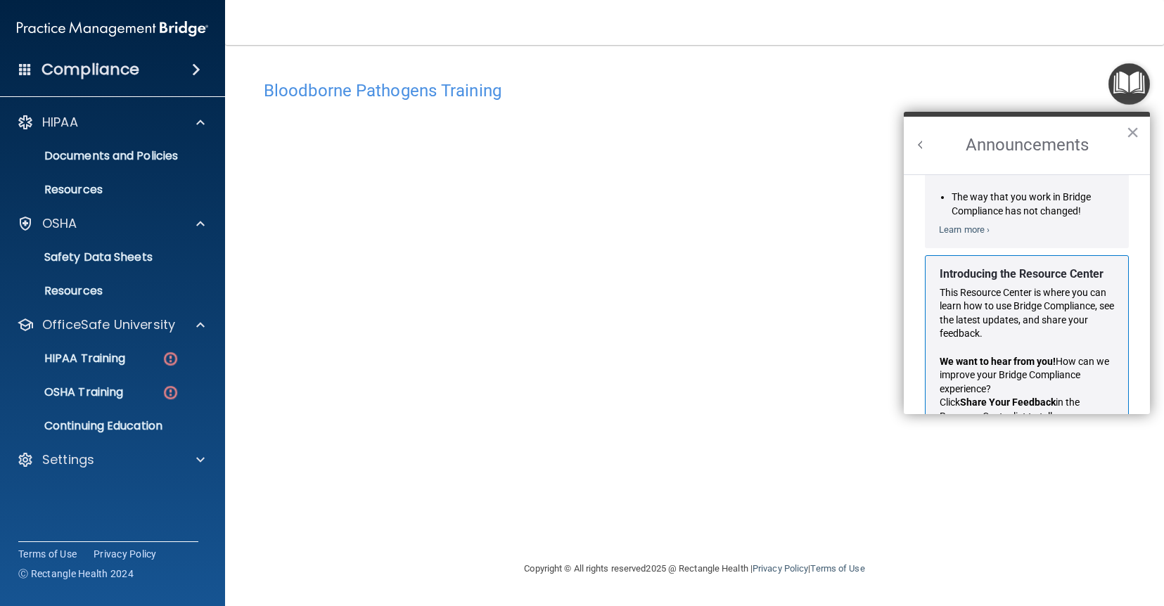
scroll to position [217, 0]
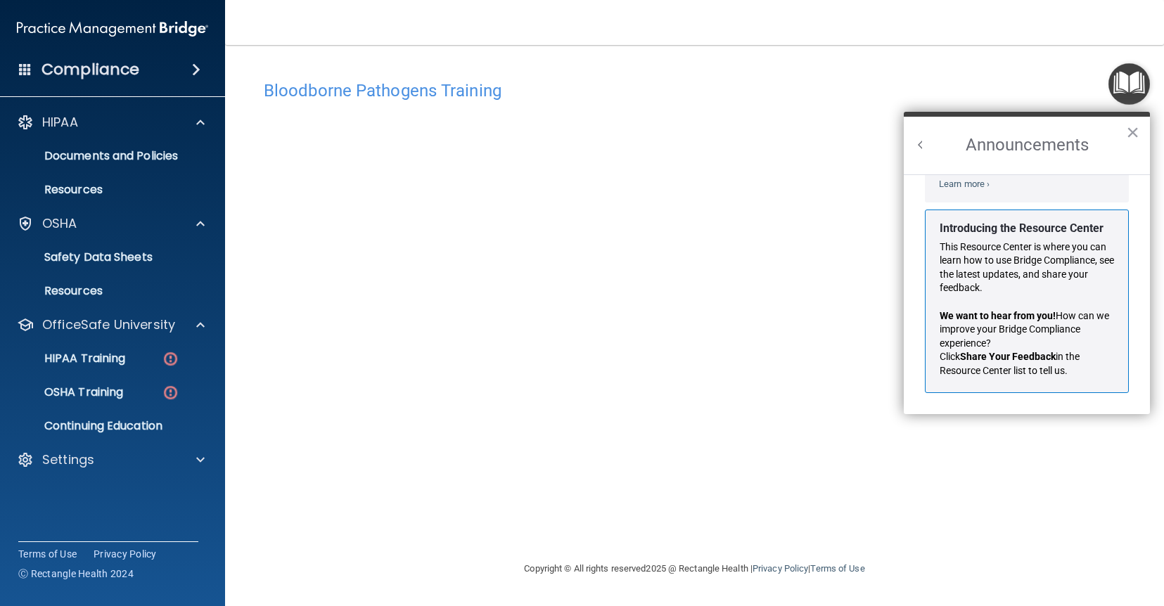
click at [1059, 310] on span "How can we improve your Bridge Compliance experience?" at bounding box center [1026, 329] width 172 height 39
click at [1134, 130] on button "×" at bounding box center [1132, 132] width 13 height 23
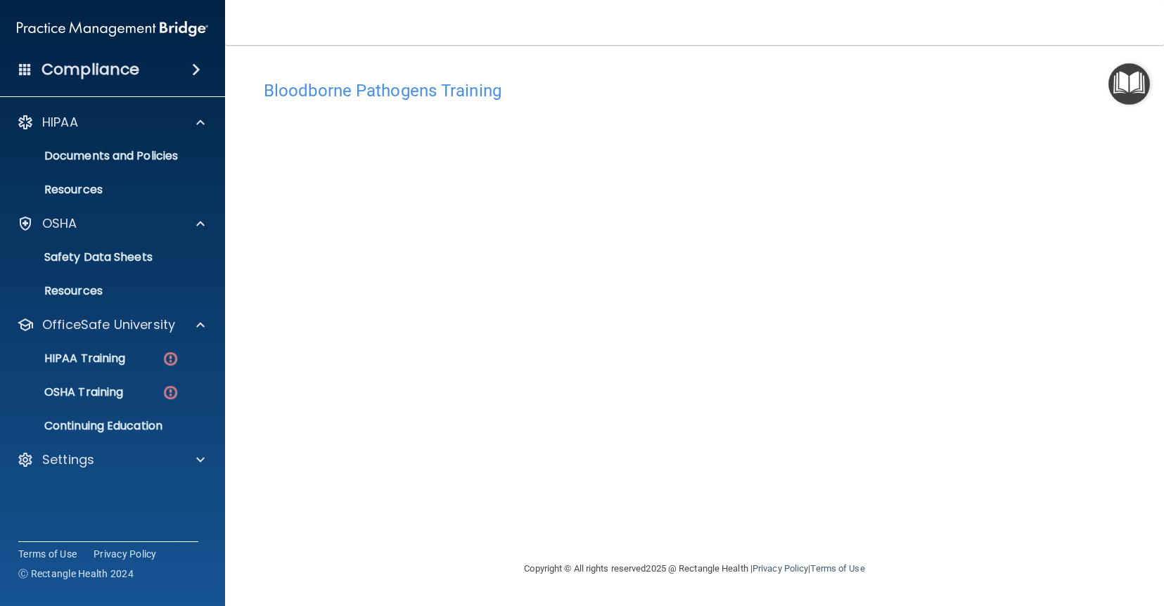
click at [1131, 82] on img "Open Resource Center" at bounding box center [1128, 83] width 41 height 41
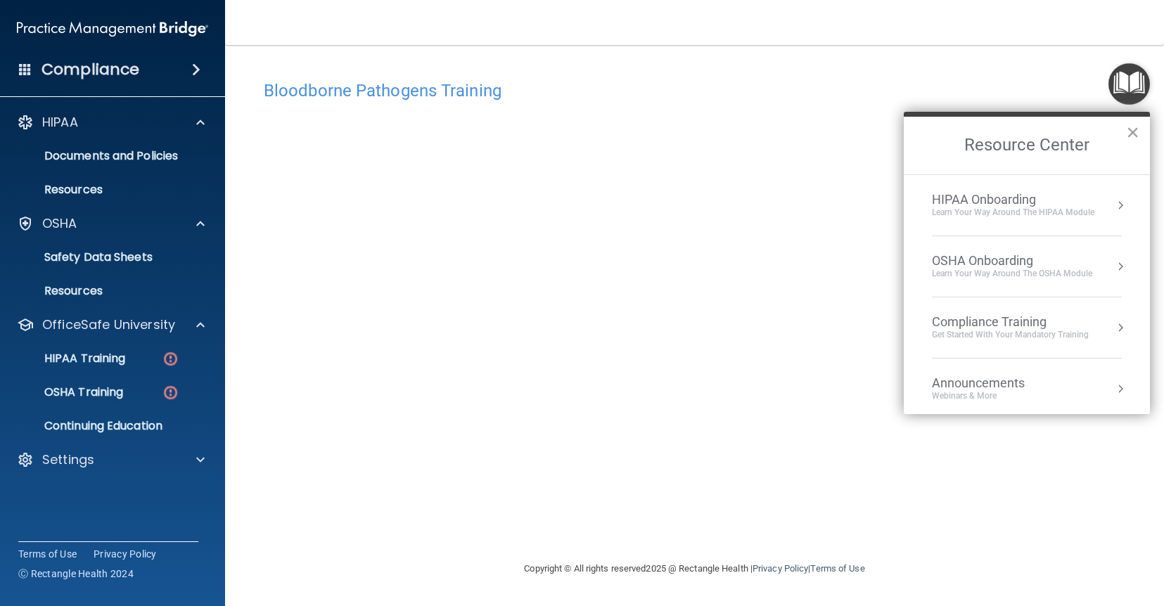
click at [1068, 210] on div "Learn Your Way around the HIPAA module" at bounding box center [1013, 213] width 162 height 12
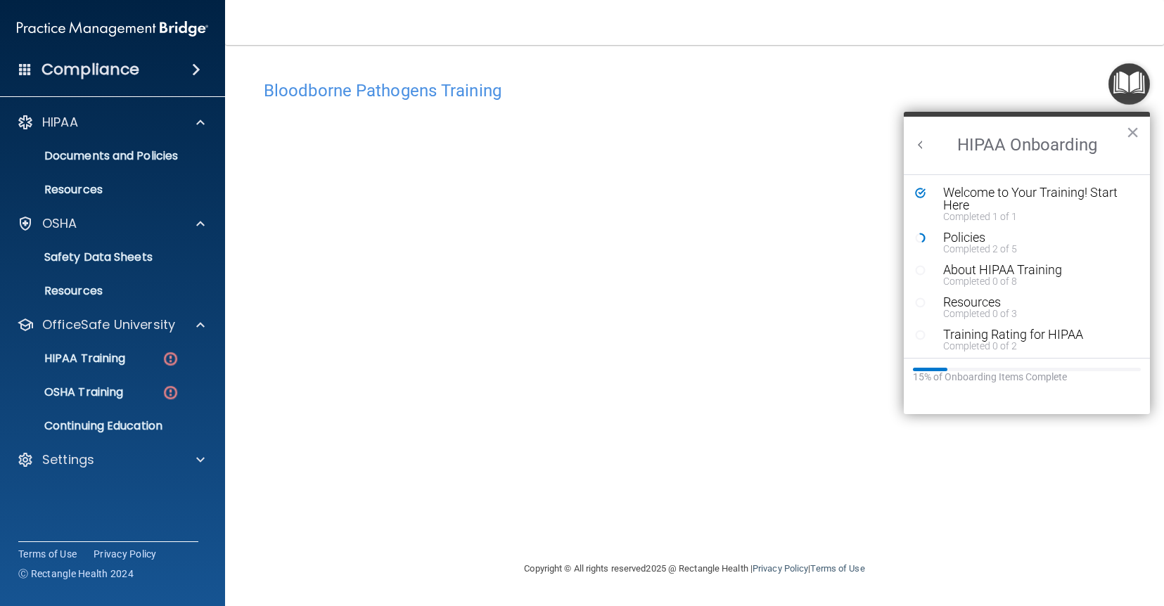
scroll to position [0, 0]
click at [963, 237] on div "Policies" at bounding box center [1037, 237] width 188 height 13
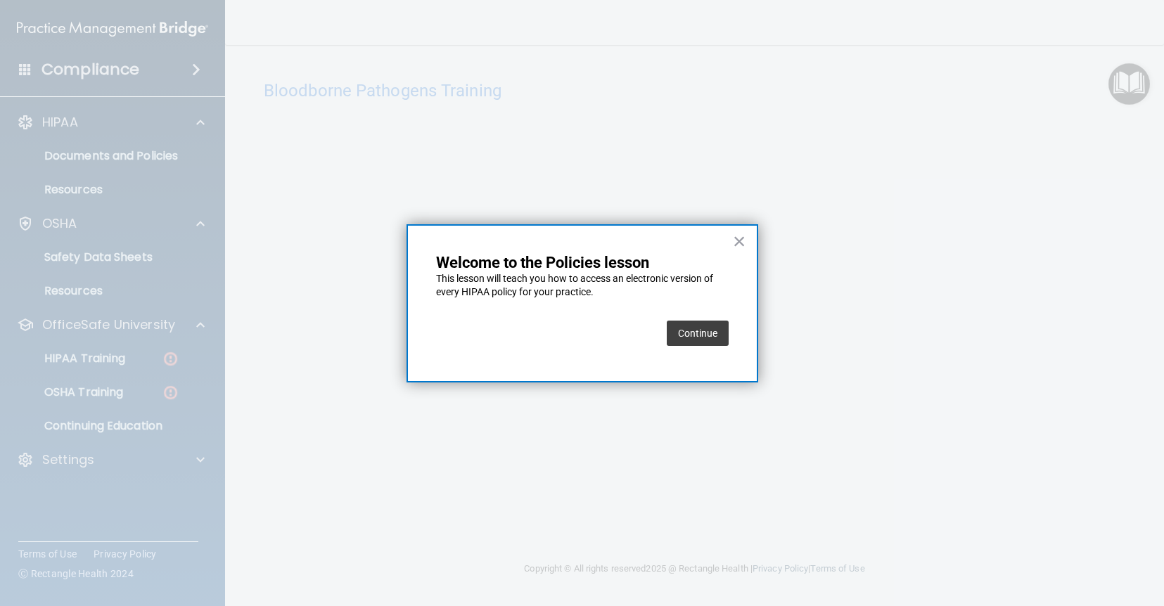
click at [708, 328] on button "Continue" at bounding box center [698, 333] width 62 height 25
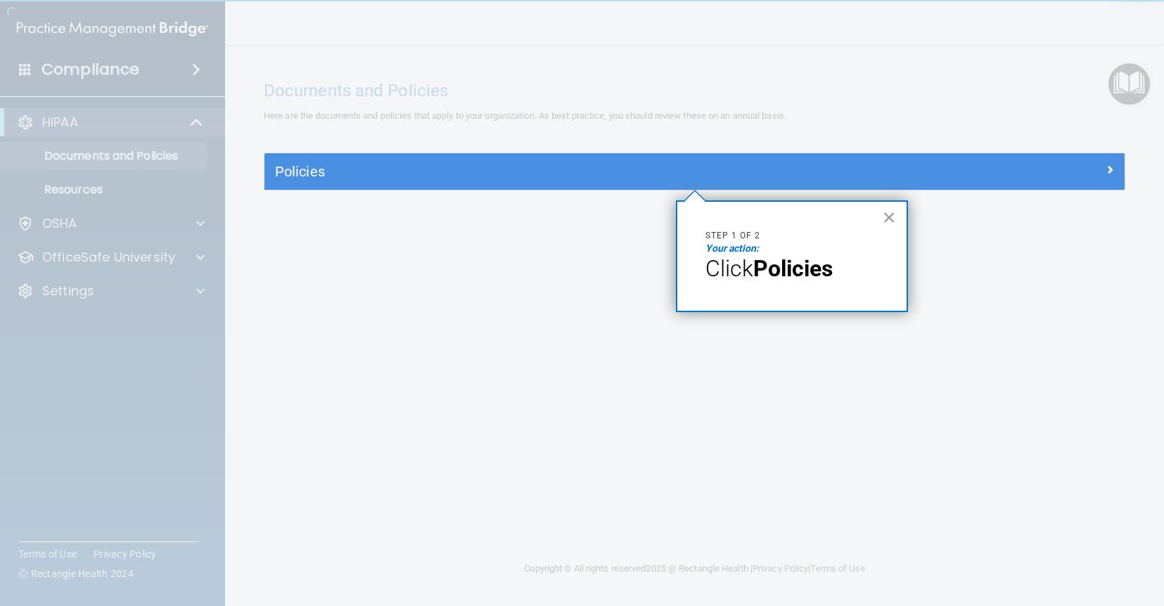
click at [890, 219] on button "×" at bounding box center [889, 217] width 13 height 23
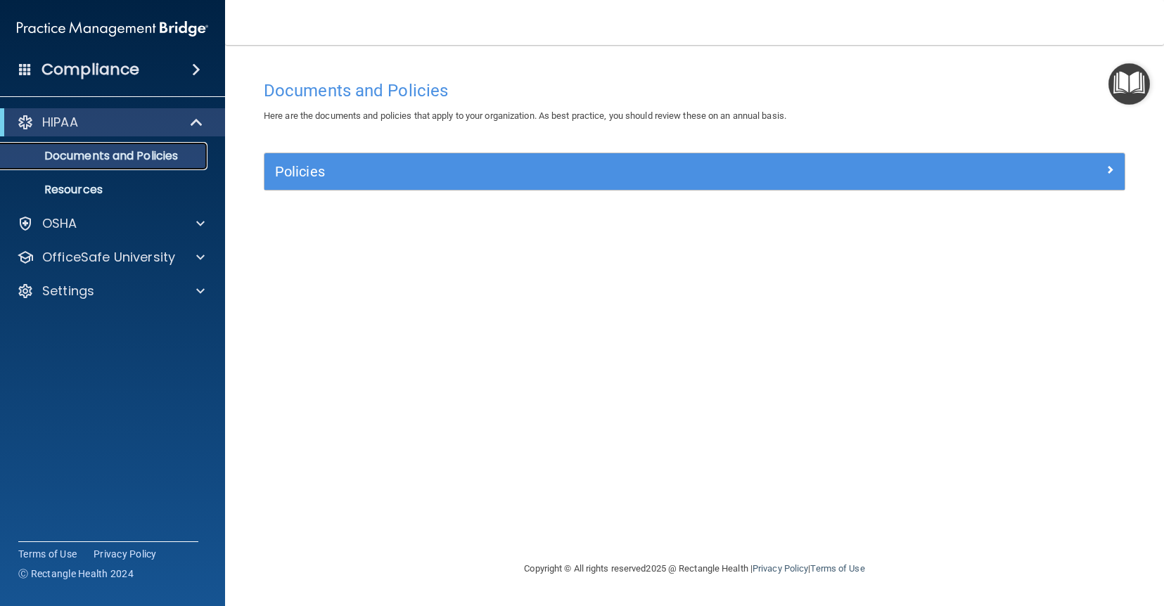
click at [175, 162] on p "Documents and Policies" at bounding box center [105, 156] width 192 height 14
click at [201, 226] on span at bounding box center [200, 223] width 8 height 17
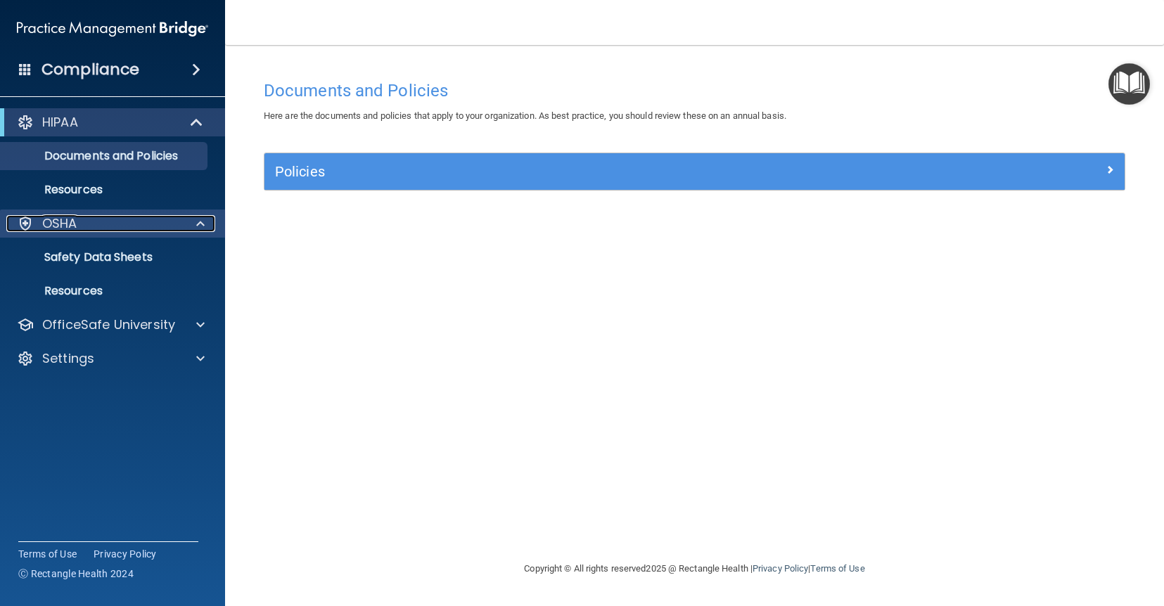
click at [201, 226] on span at bounding box center [200, 223] width 8 height 17
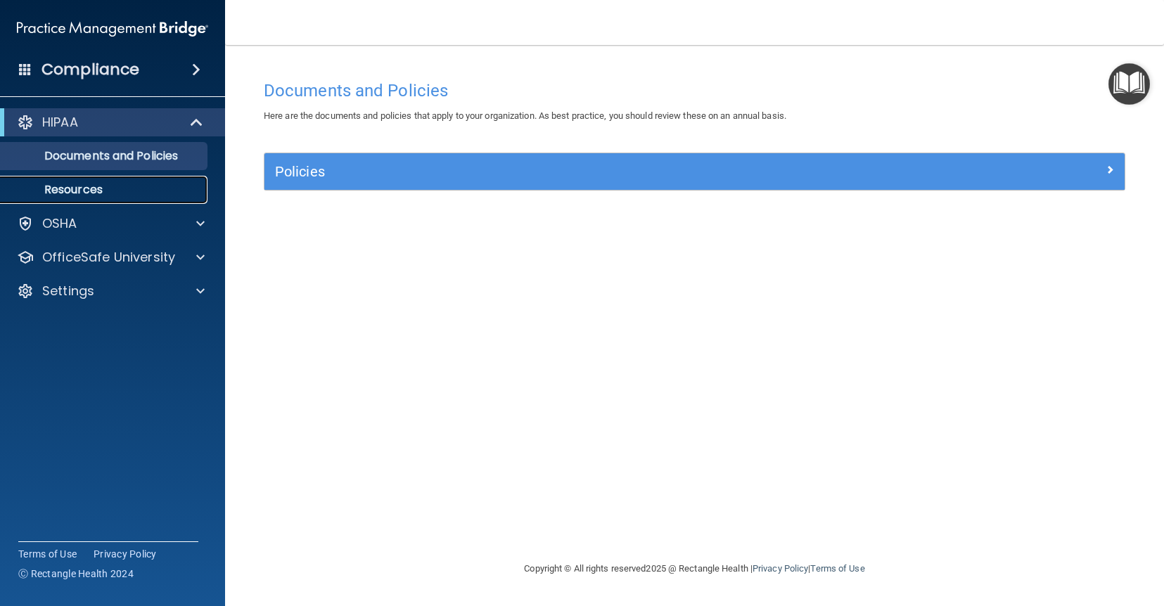
click at [57, 188] on p "Resources" at bounding box center [105, 190] width 192 height 14
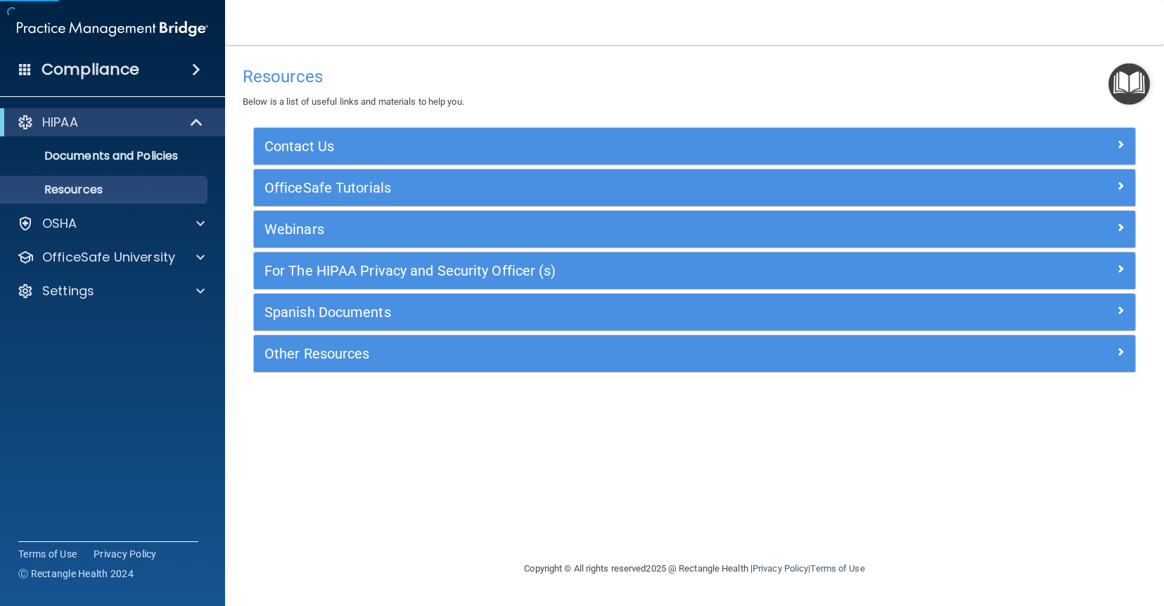
click at [193, 71] on span at bounding box center [196, 69] width 8 height 17
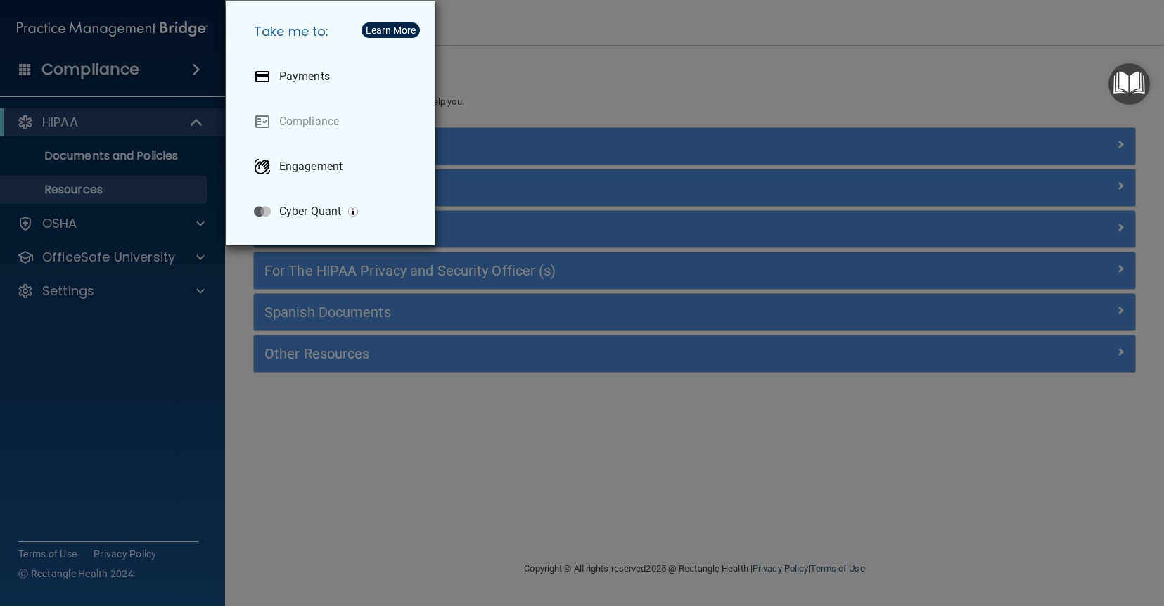
click at [589, 83] on div "Take me to: Payments Compliance Engagement Cyber Quant" at bounding box center [582, 303] width 1164 height 606
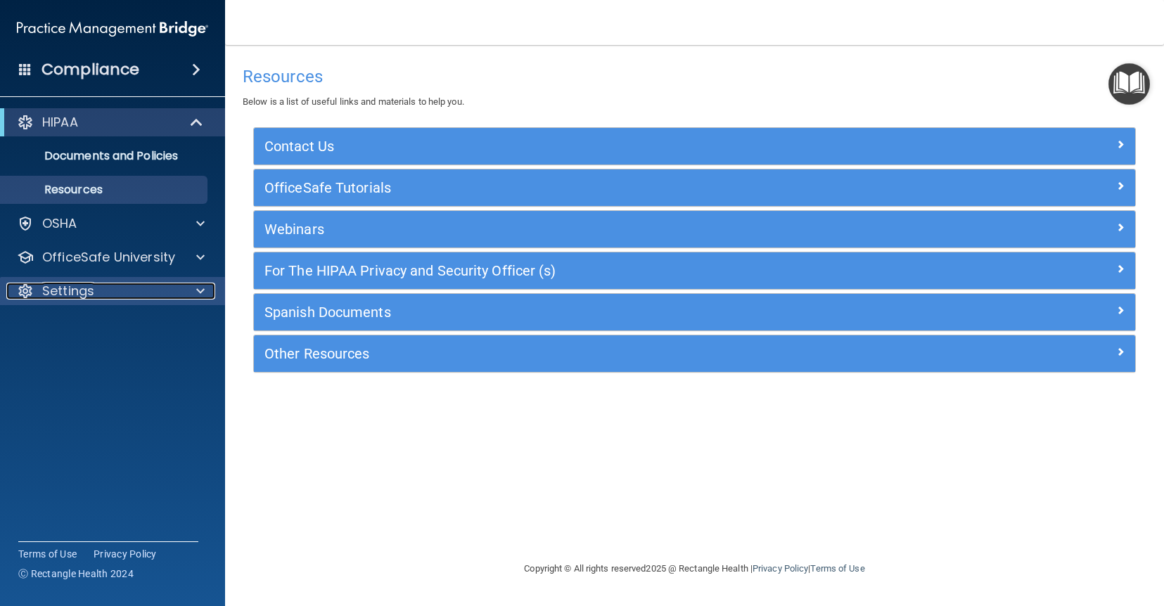
click at [145, 295] on div "Settings" at bounding box center [93, 291] width 174 height 17
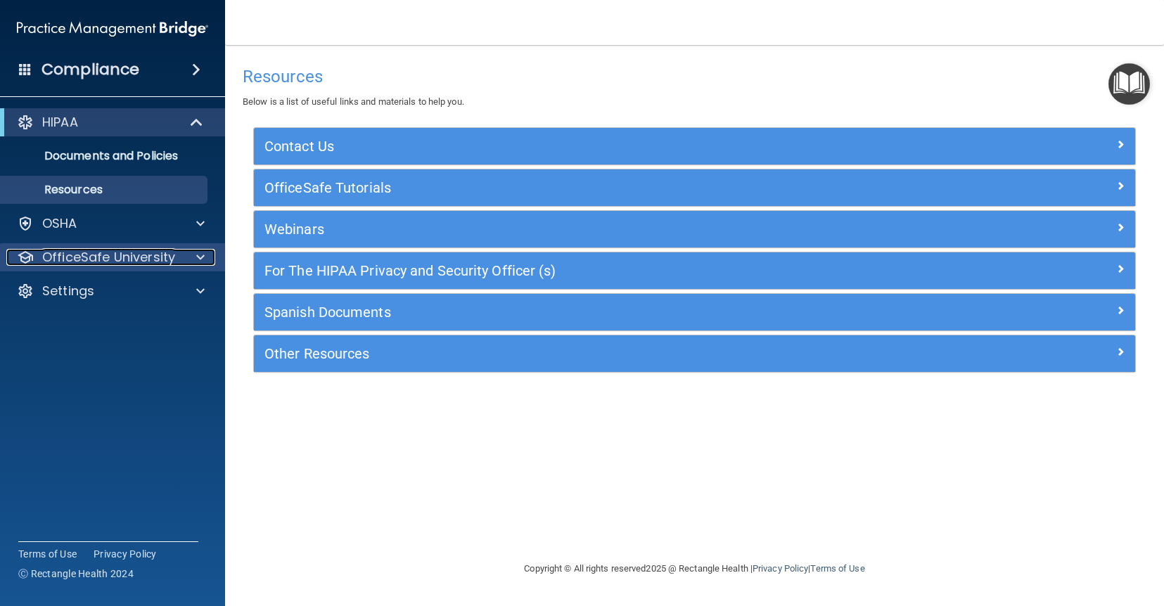
click at [175, 254] on div "OfficeSafe University" at bounding box center [93, 257] width 174 height 17
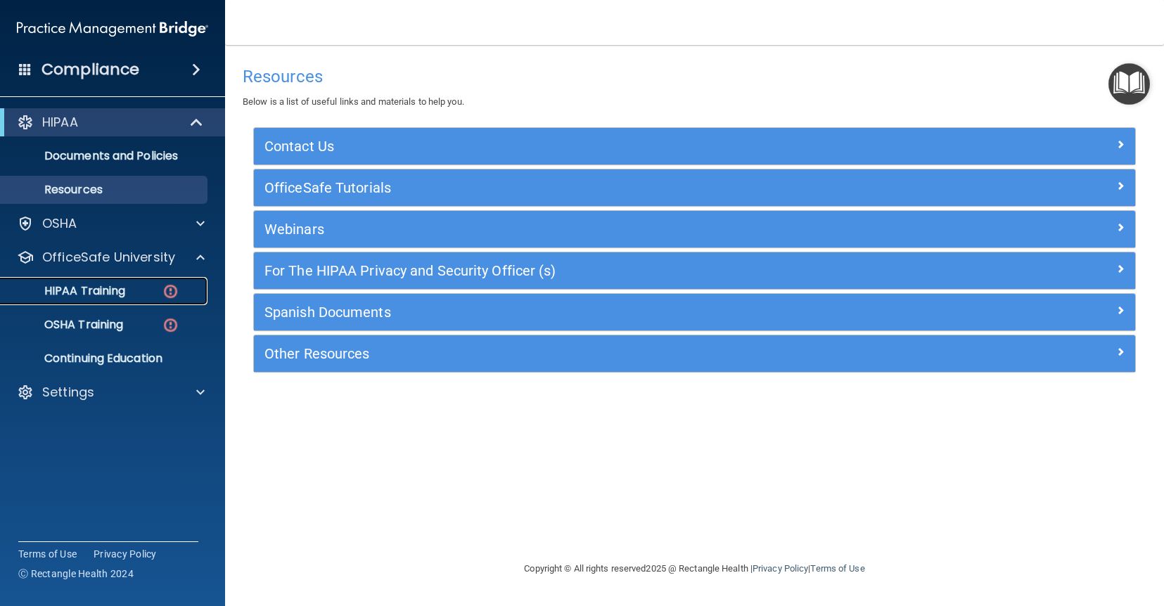
click at [141, 299] on link "HIPAA Training" at bounding box center [97, 291] width 222 height 28
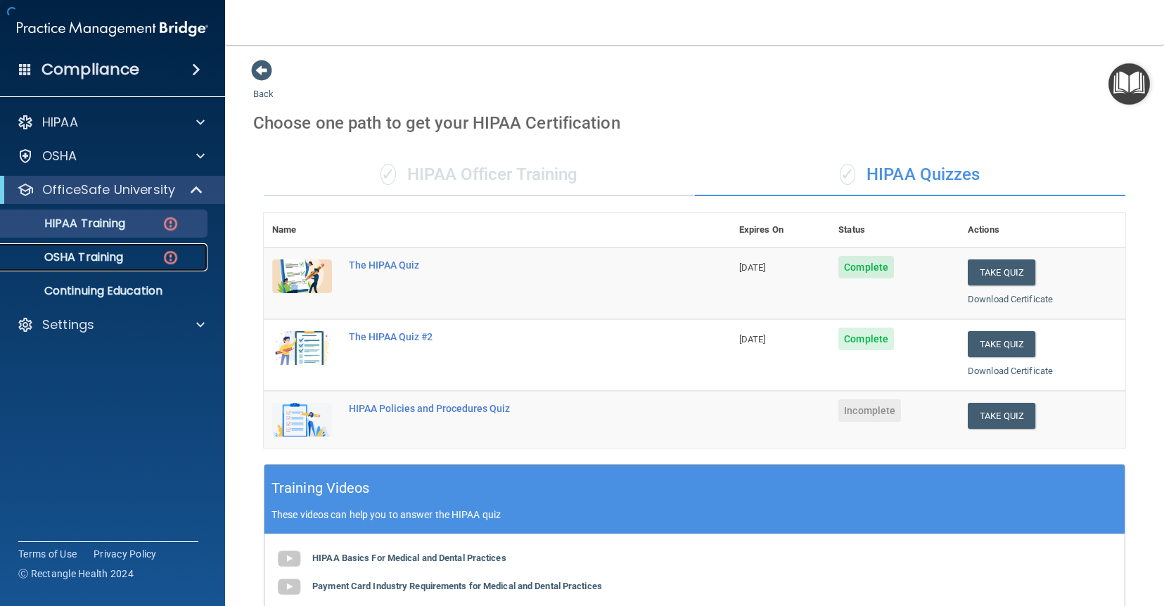
click at [162, 269] on link "OSHA Training" at bounding box center [97, 257] width 222 height 28
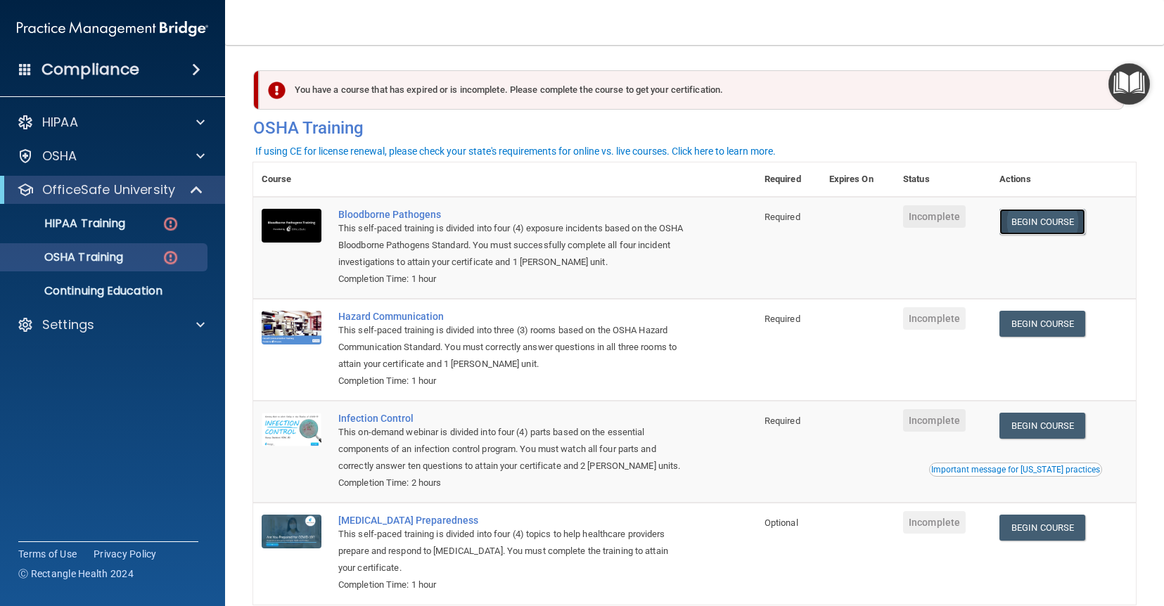
click at [1044, 222] on link "Begin Course" at bounding box center [1042, 222] width 86 height 26
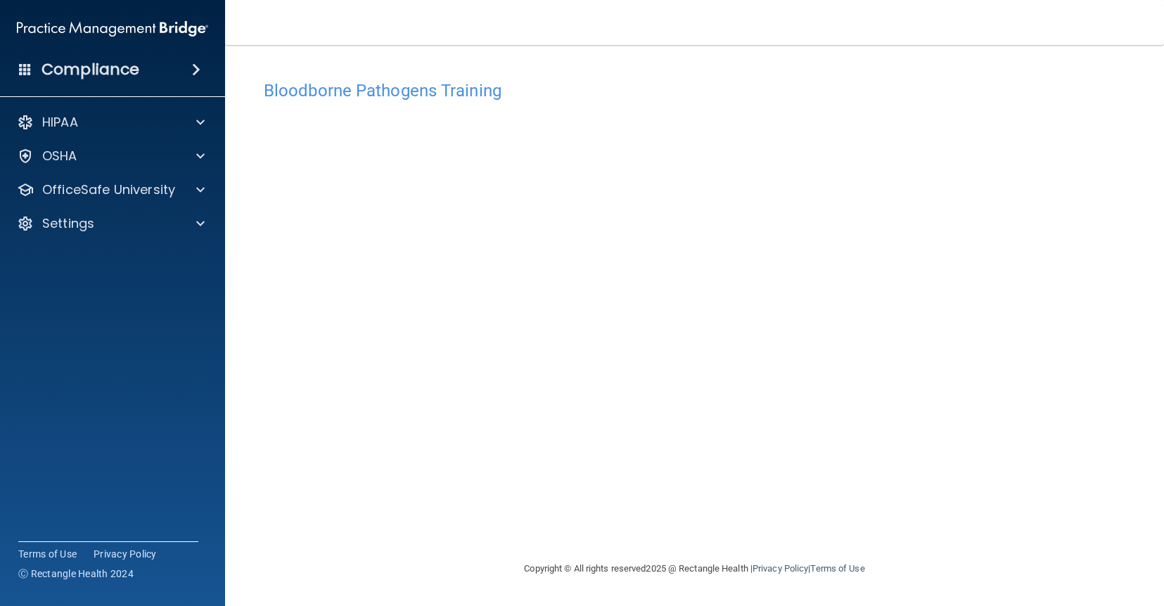
click at [196, 72] on span at bounding box center [196, 69] width 8 height 17
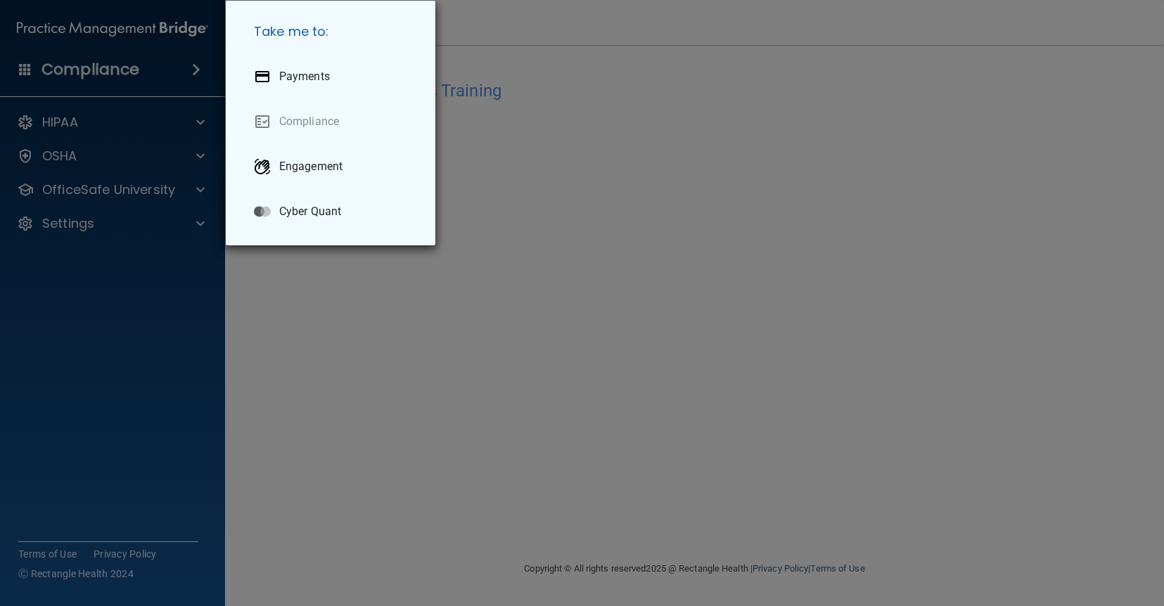
click at [147, 119] on div "Take me to: Payments Compliance Engagement Cyber Quant" at bounding box center [582, 303] width 1164 height 606
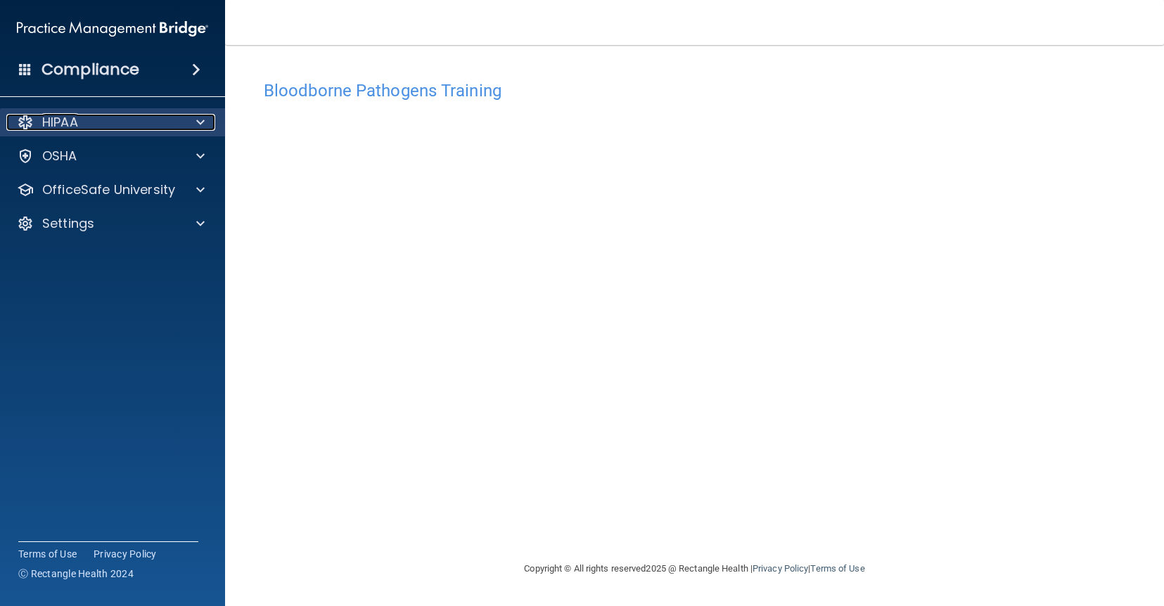
click at [204, 122] on span at bounding box center [200, 122] width 8 height 17
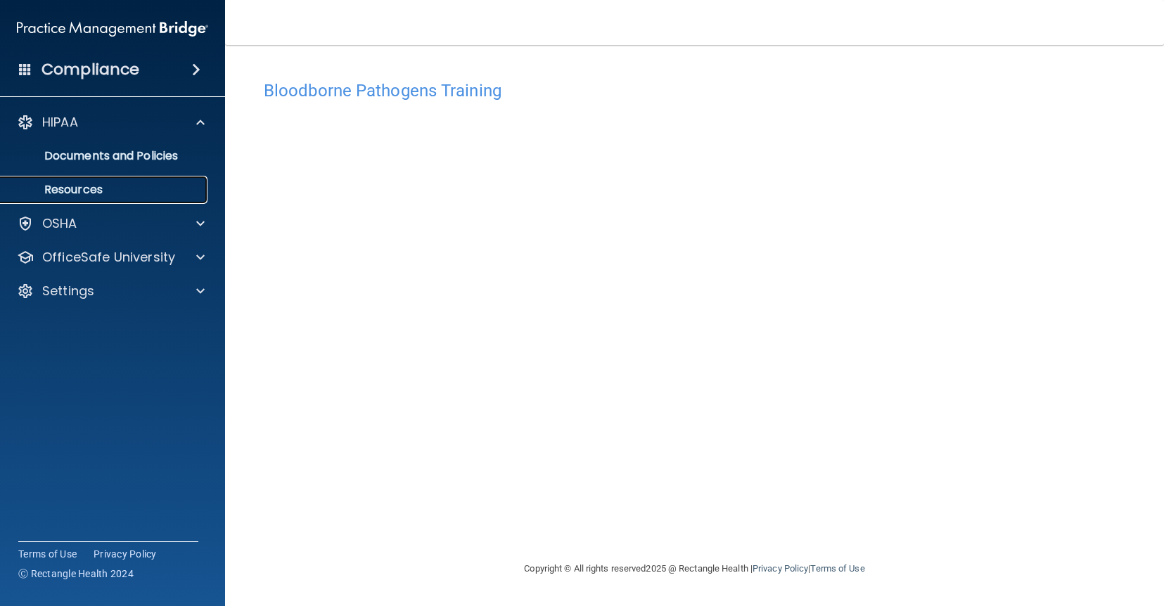
click at [170, 191] on p "Resources" at bounding box center [105, 190] width 192 height 14
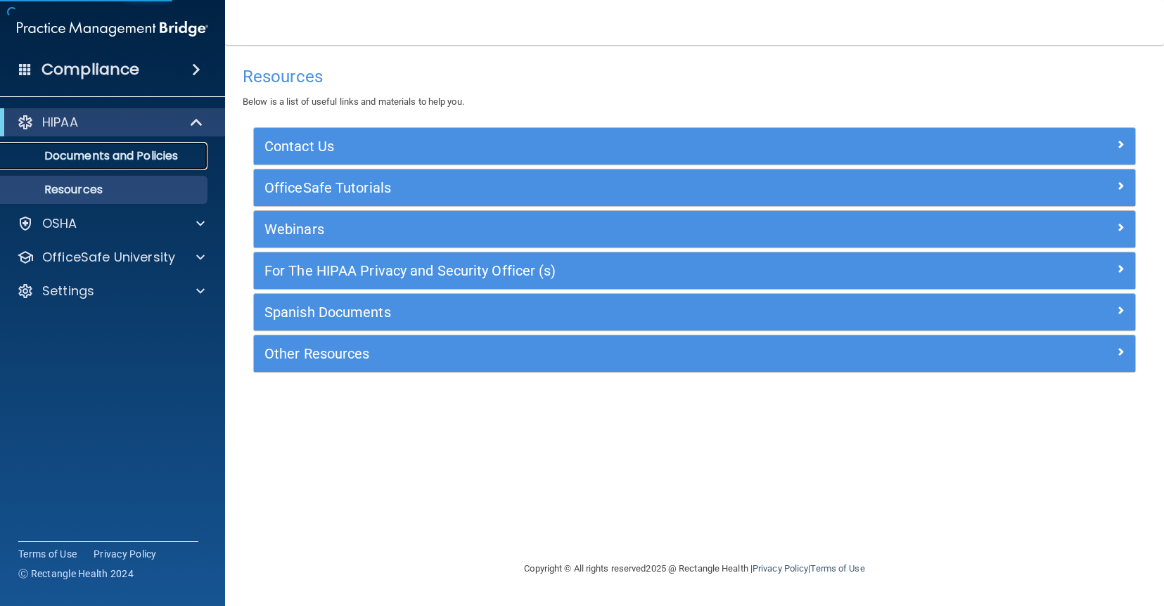
click at [182, 164] on link "Documents and Policies" at bounding box center [97, 156] width 222 height 28
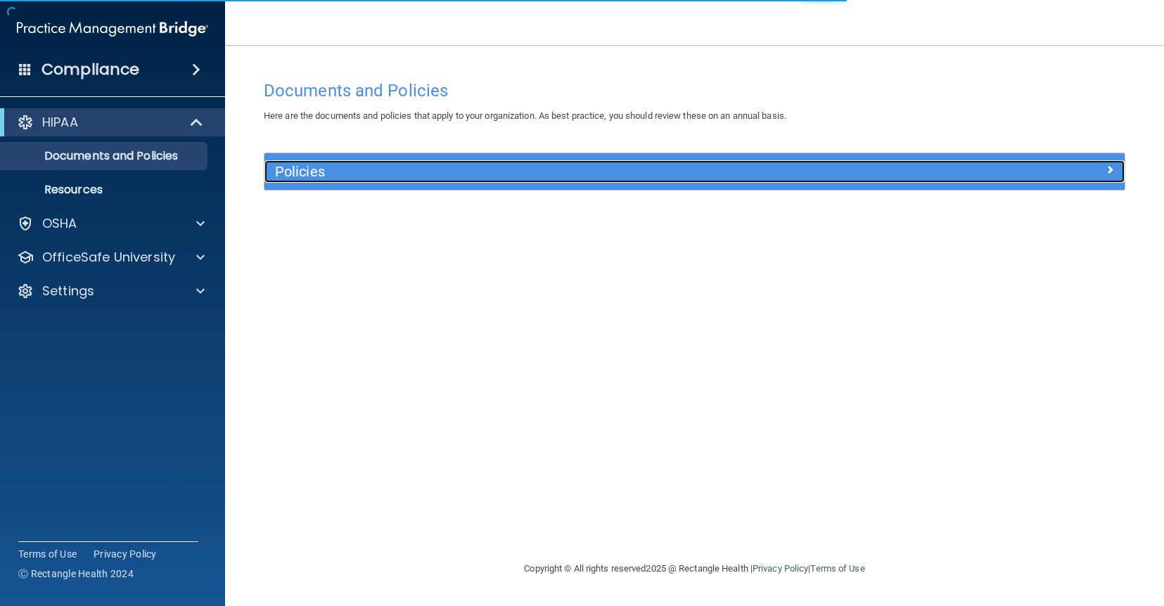
click at [305, 173] on h5 "Policies" at bounding box center [587, 171] width 624 height 15
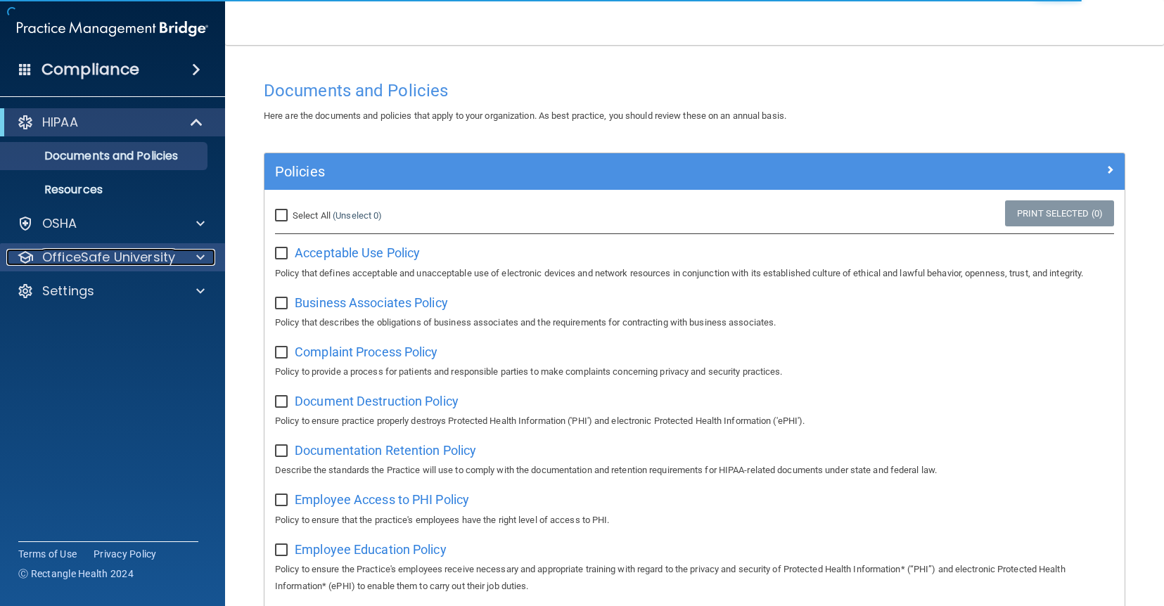
click at [134, 262] on p "OfficeSafe University" at bounding box center [108, 257] width 133 height 17
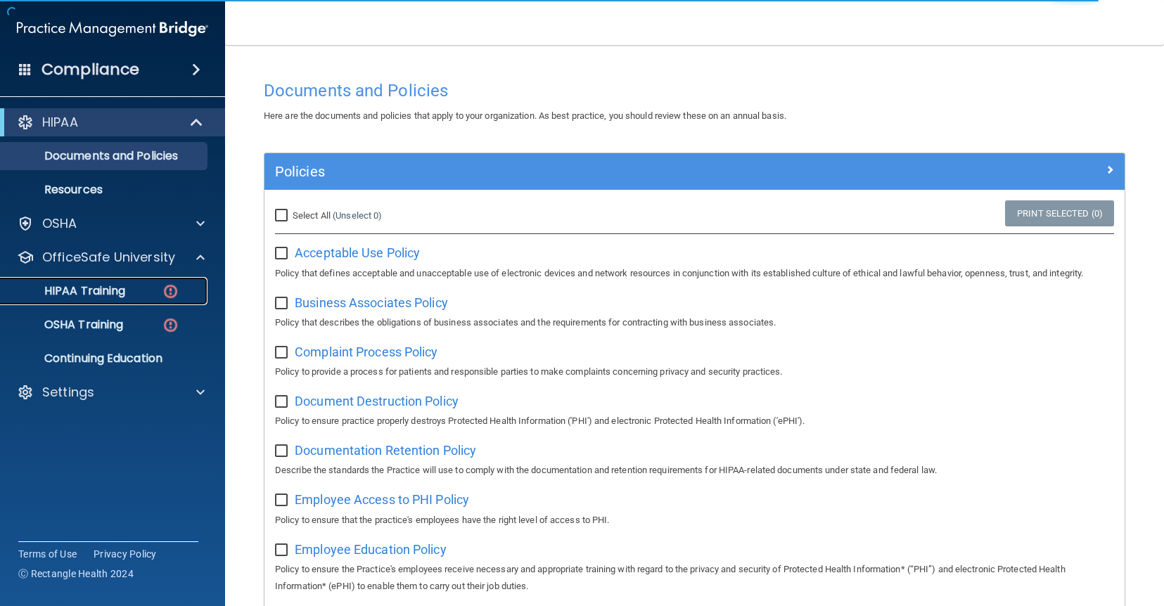
click at [123, 293] on p "HIPAA Training" at bounding box center [67, 291] width 116 height 14
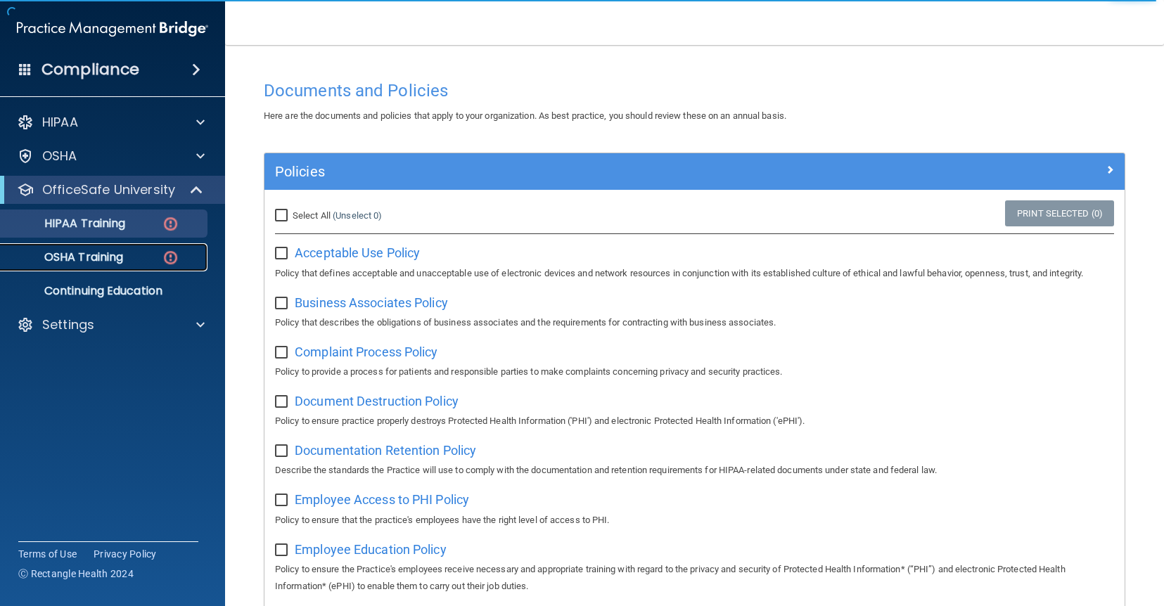
click at [134, 264] on link "OSHA Training" at bounding box center [97, 257] width 222 height 28
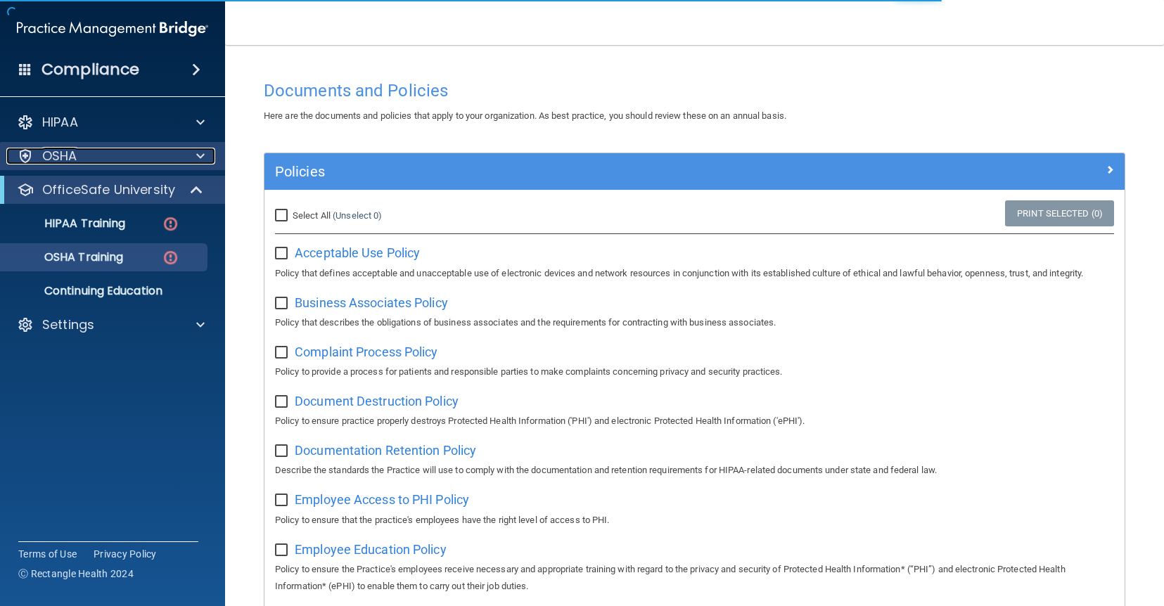
click at [195, 154] on div at bounding box center [198, 156] width 35 height 17
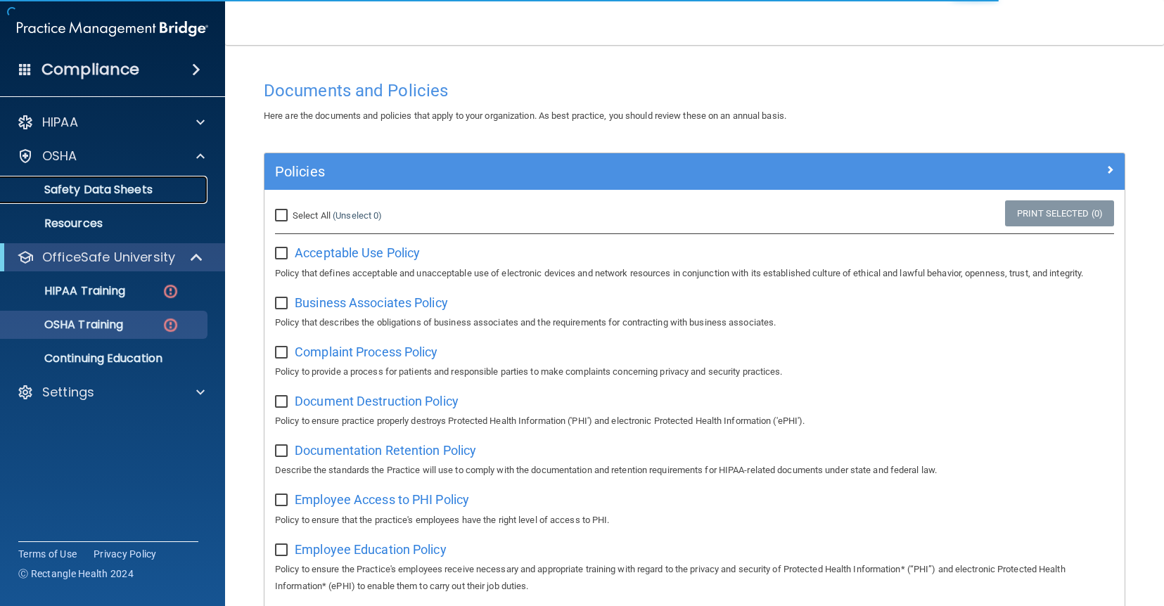
click at [152, 190] on p "Safety Data Sheets" at bounding box center [105, 190] width 192 height 14
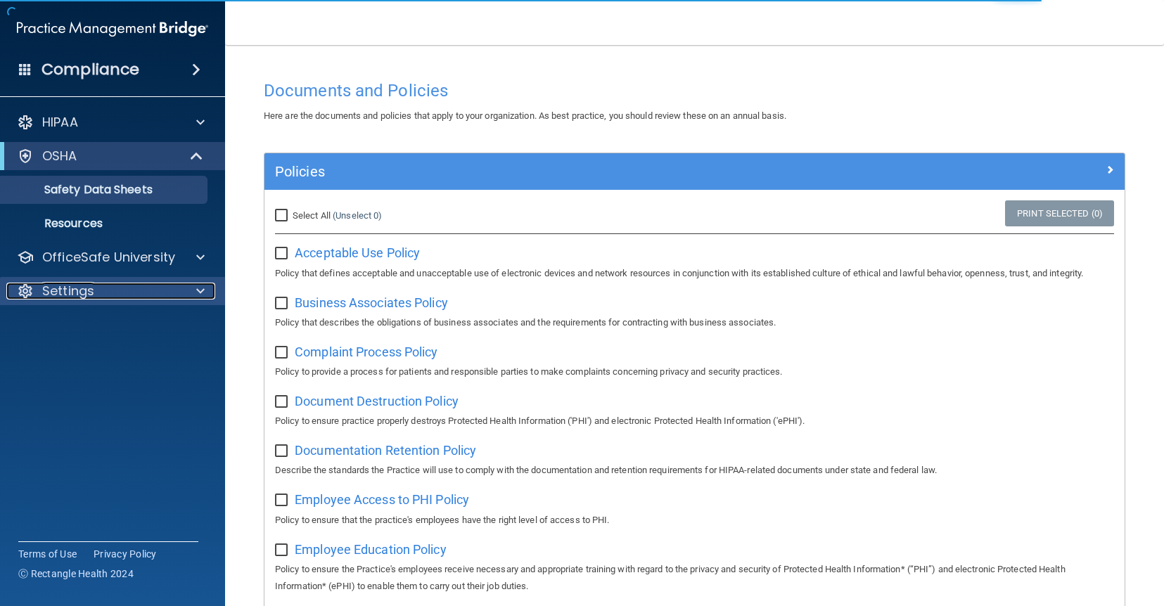
click at [182, 295] on div at bounding box center [198, 291] width 35 height 17
click at [113, 325] on p "My Account" at bounding box center [105, 325] width 192 height 14
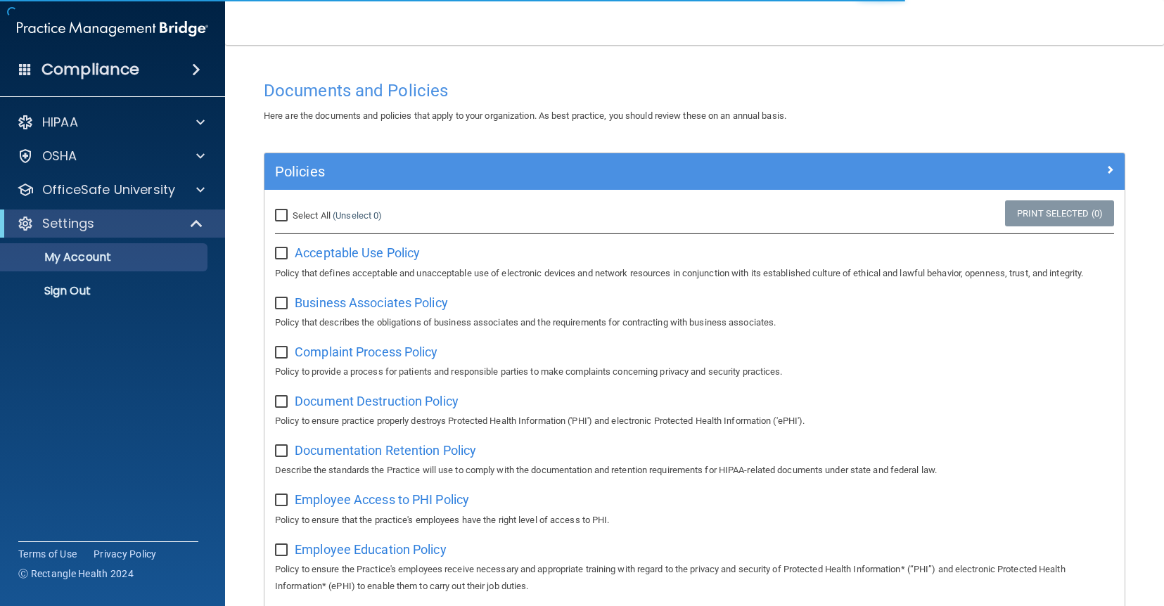
click at [280, 218] on input "Select All (Unselect 0) Unselect All" at bounding box center [283, 215] width 16 height 11
checkbox input "true"
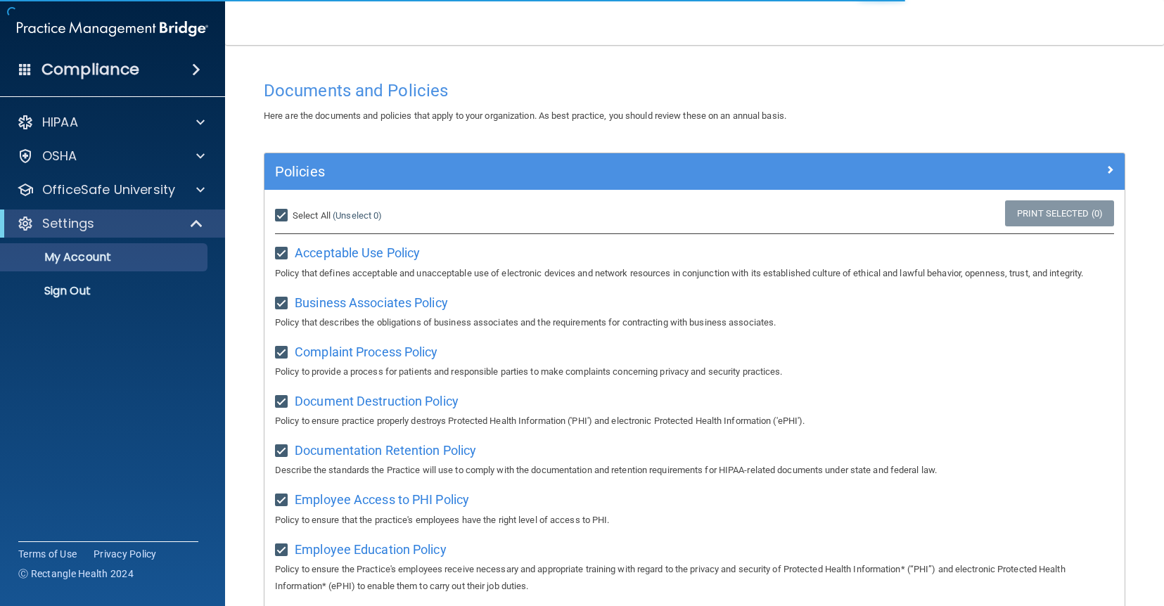
checkbox input "true"
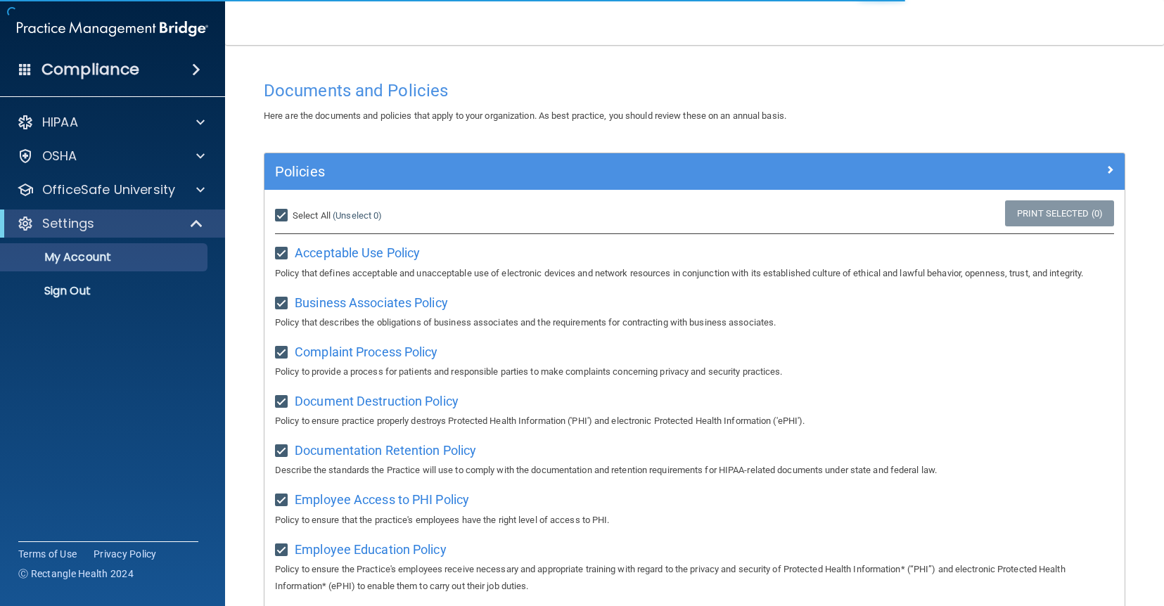
checkbox input "true"
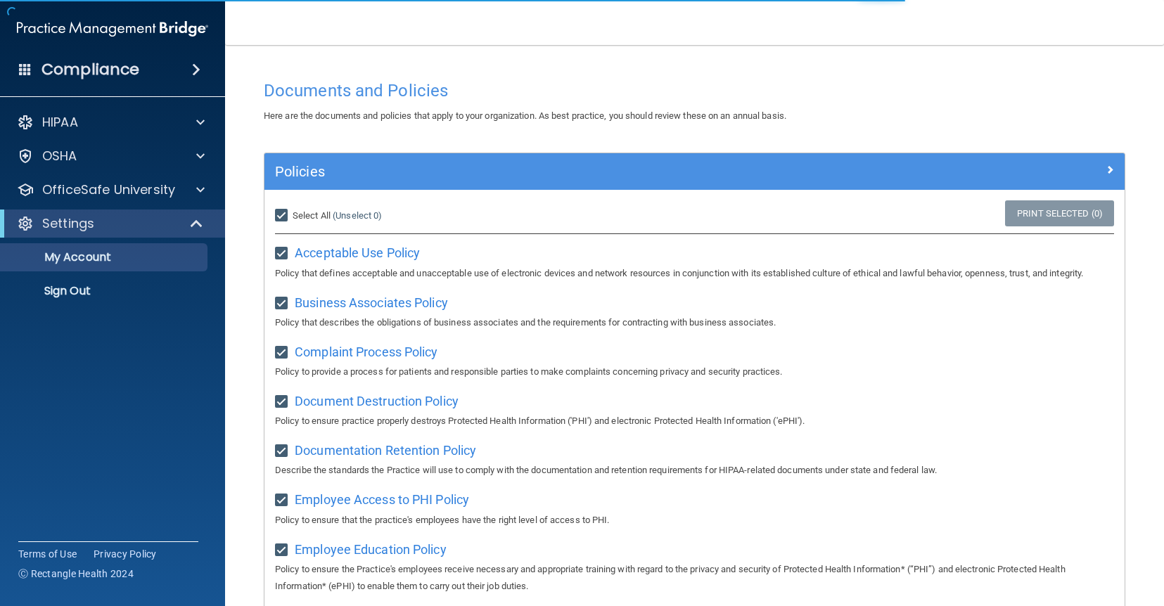
checkbox input "true"
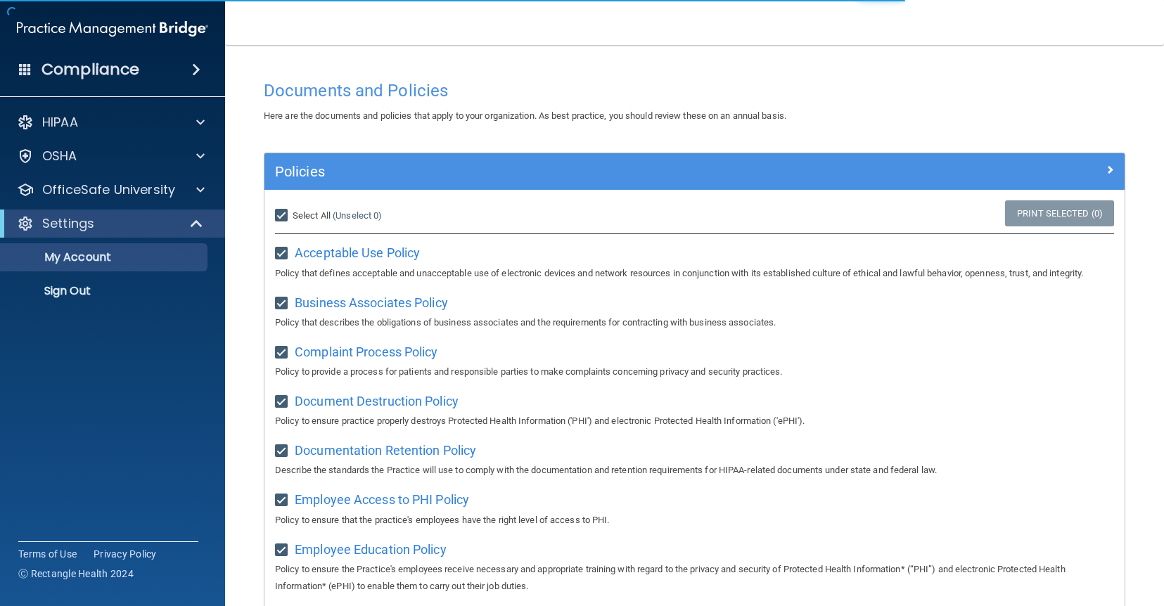
checkbox input "true"
click at [106, 77] on h4 "Compliance" at bounding box center [90, 70] width 98 height 20
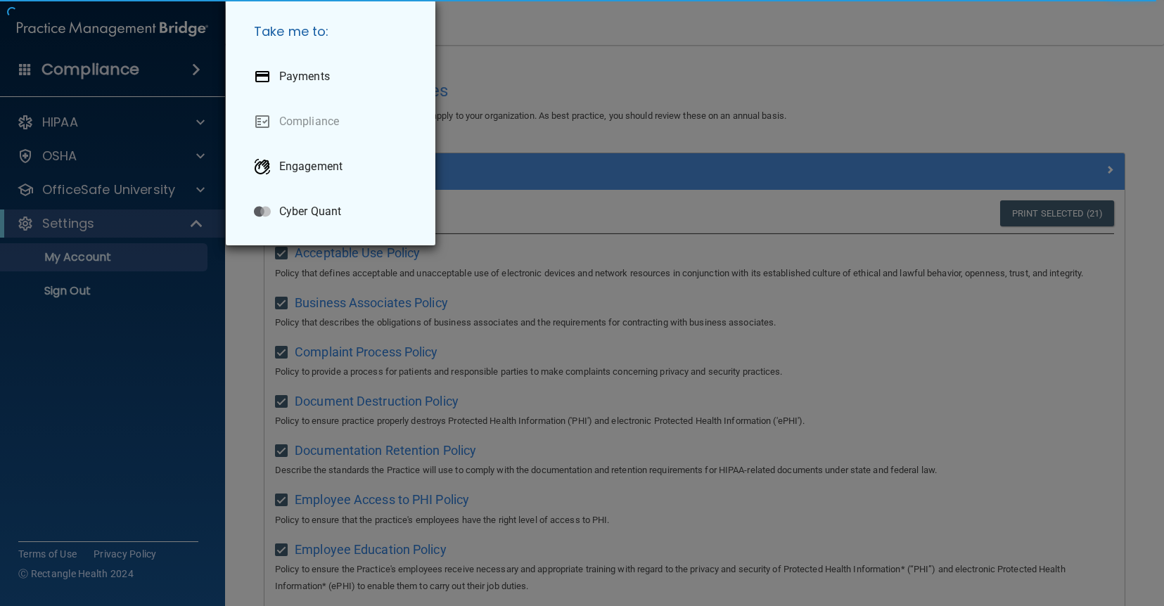
click at [115, 78] on div "Take me to: Payments Compliance Engagement Cyber Quant" at bounding box center [582, 303] width 1164 height 606
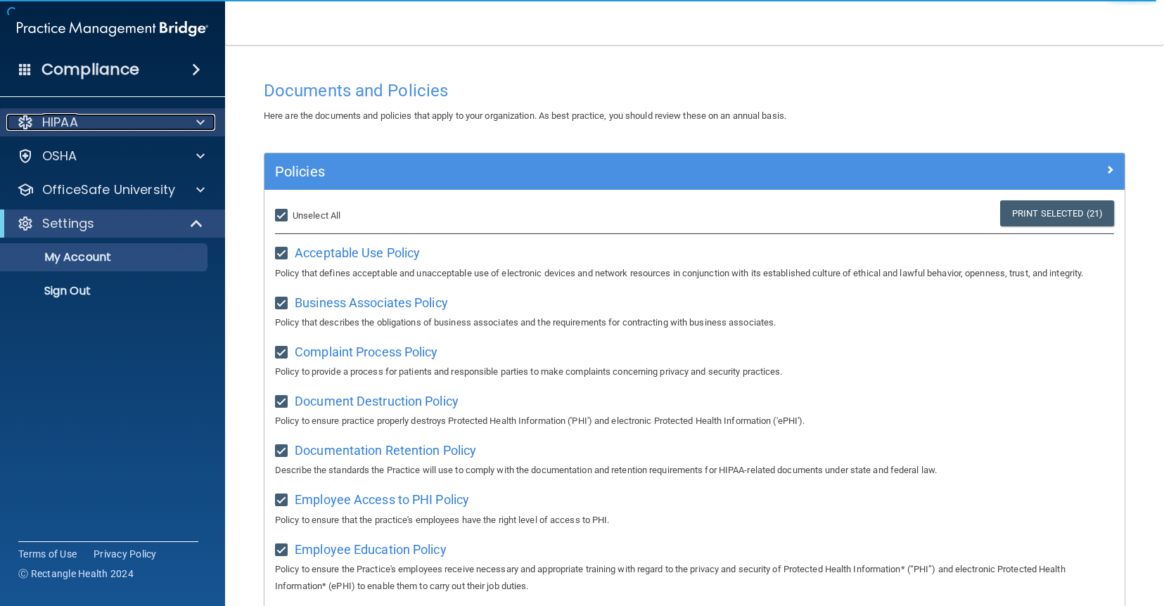
click at [112, 124] on div "HIPAA" at bounding box center [93, 122] width 174 height 17
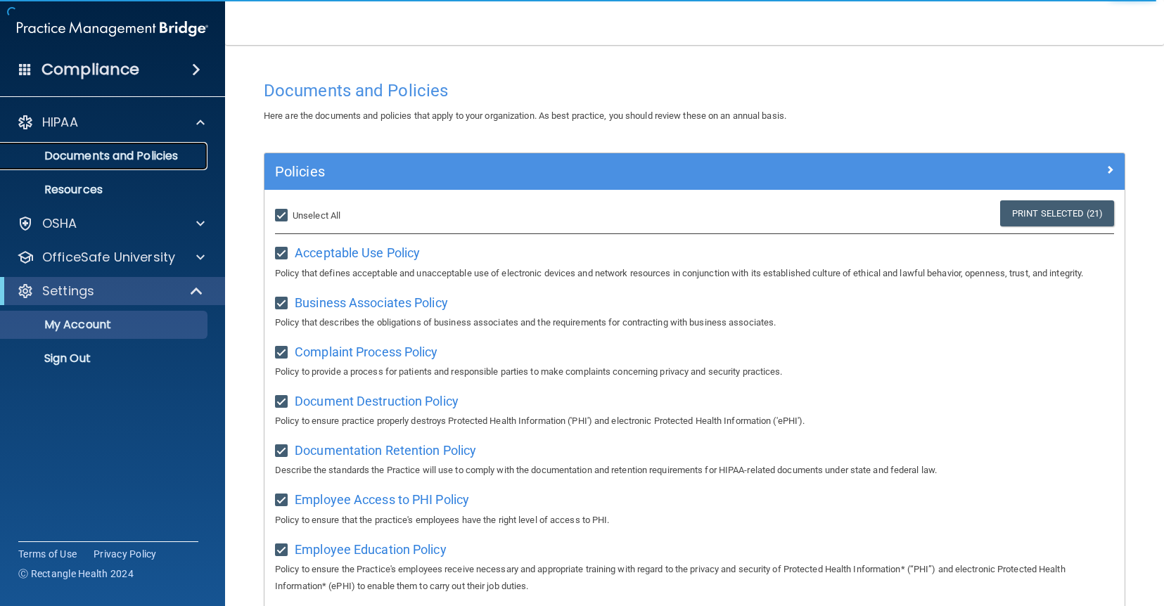
click at [111, 166] on link "Documents and Policies" at bounding box center [97, 156] width 222 height 28
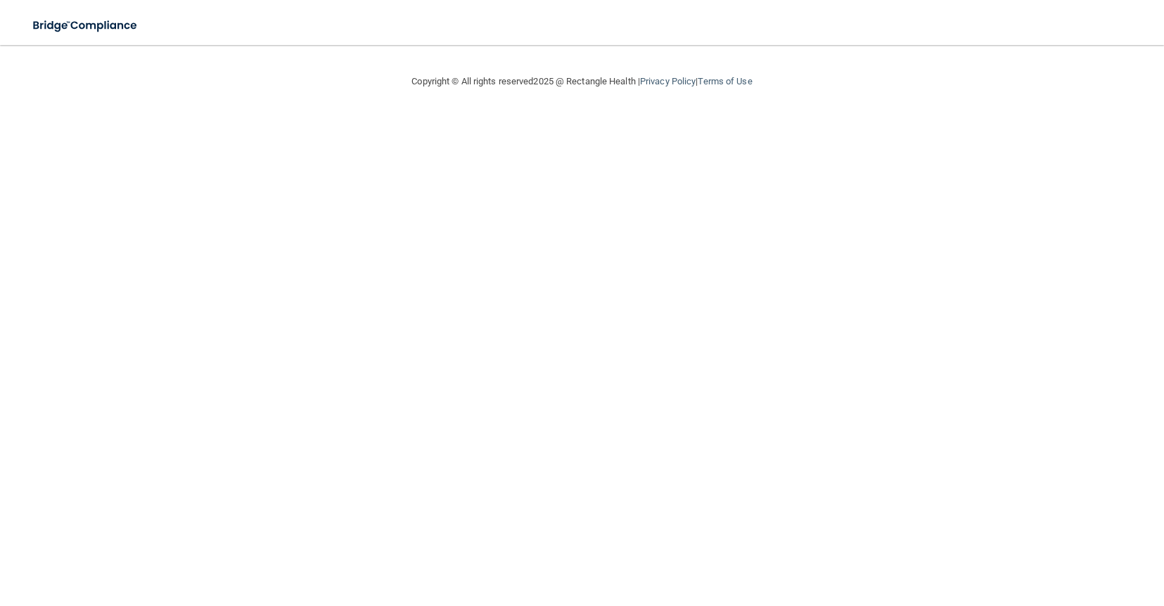
click at [935, 136] on main "Copyright © All rights reserved 2025 @ Rectangle Health | Privacy Policy | Term…" at bounding box center [582, 325] width 1164 height 561
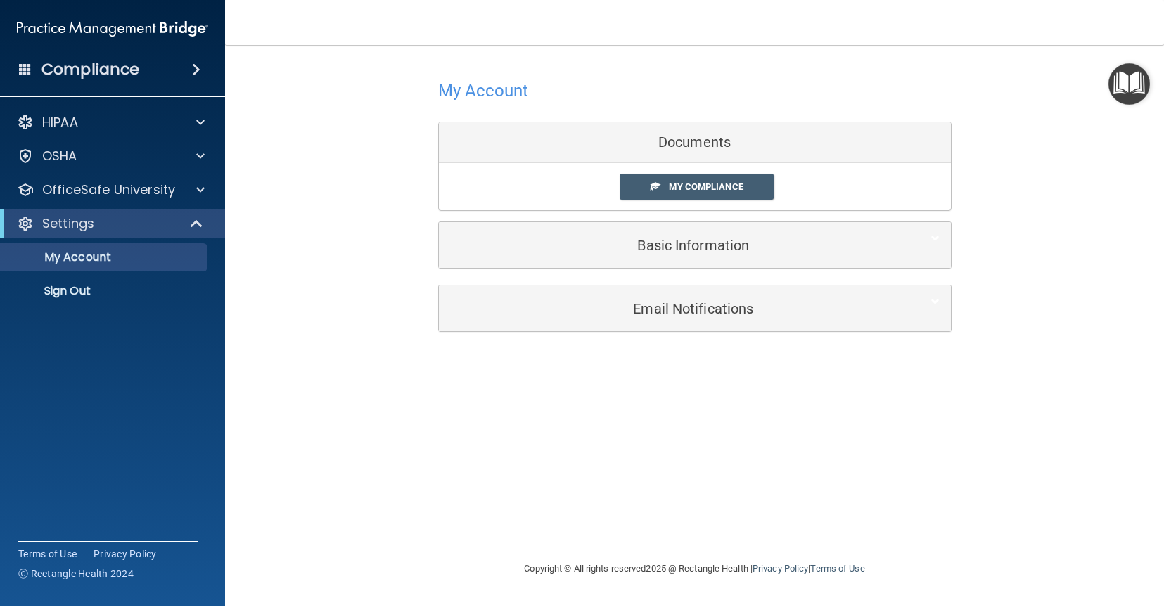
click at [651, 144] on div "Documents" at bounding box center [695, 142] width 512 height 41
click at [192, 72] on span at bounding box center [196, 69] width 8 height 17
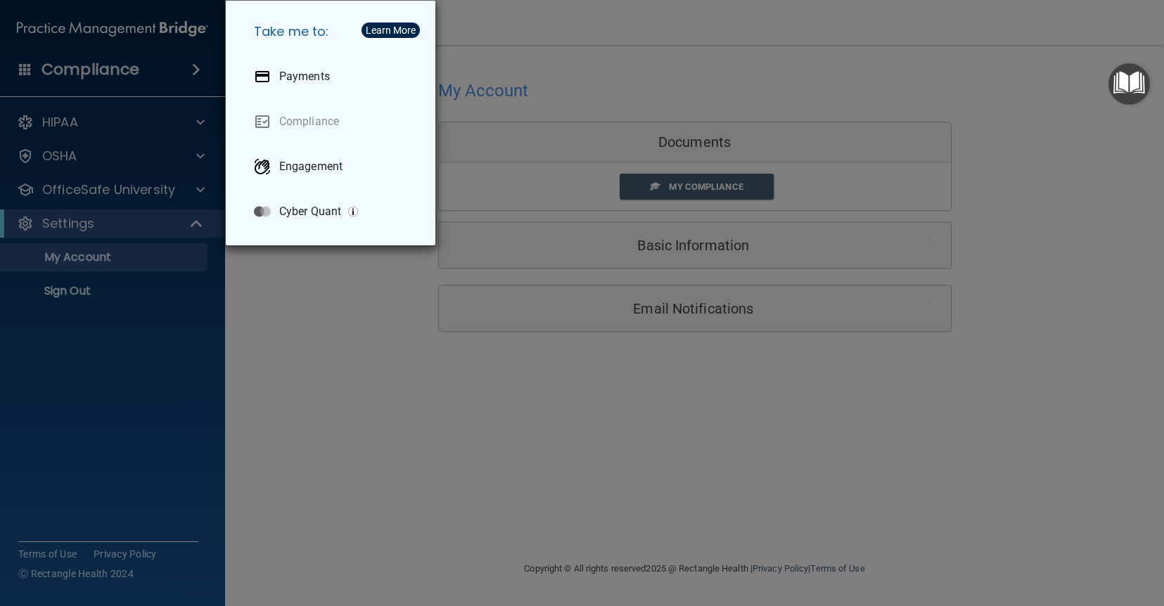
click at [123, 124] on div "Take me to: Payments Compliance Engagement Cyber Quant" at bounding box center [582, 303] width 1164 height 606
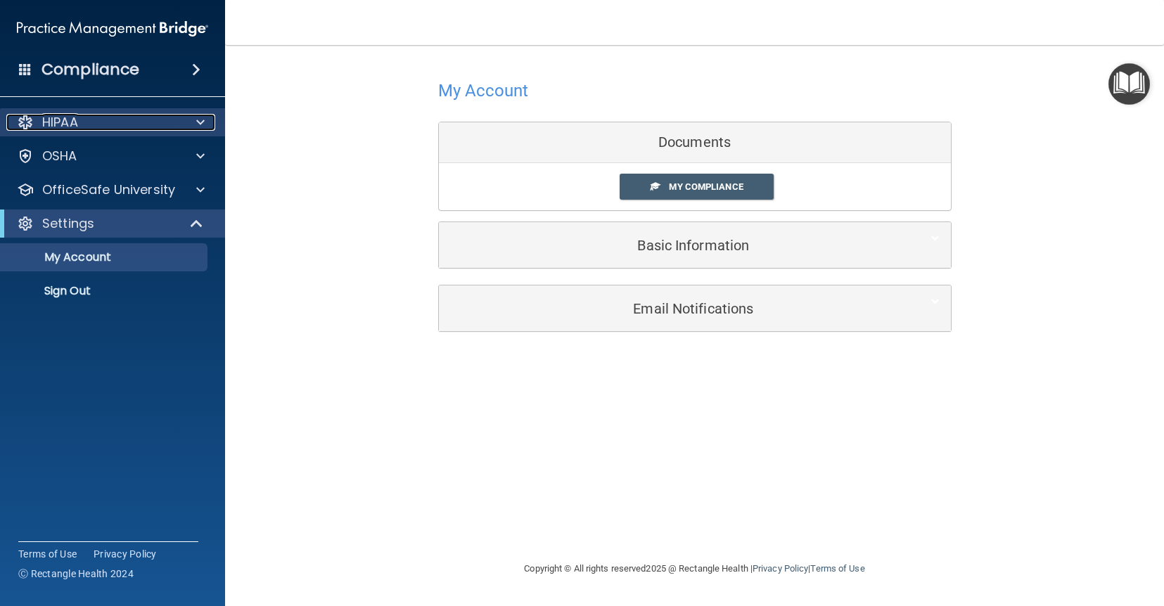
click at [107, 123] on div "HIPAA" at bounding box center [93, 122] width 174 height 17
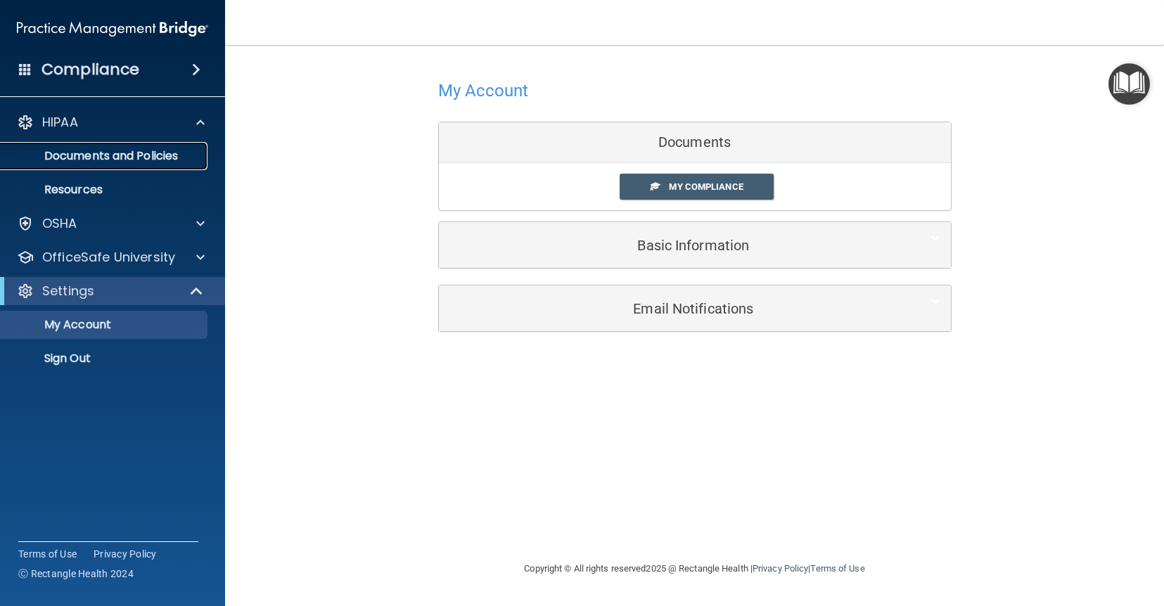
click at [101, 153] on p "Documents and Policies" at bounding box center [105, 156] width 192 height 14
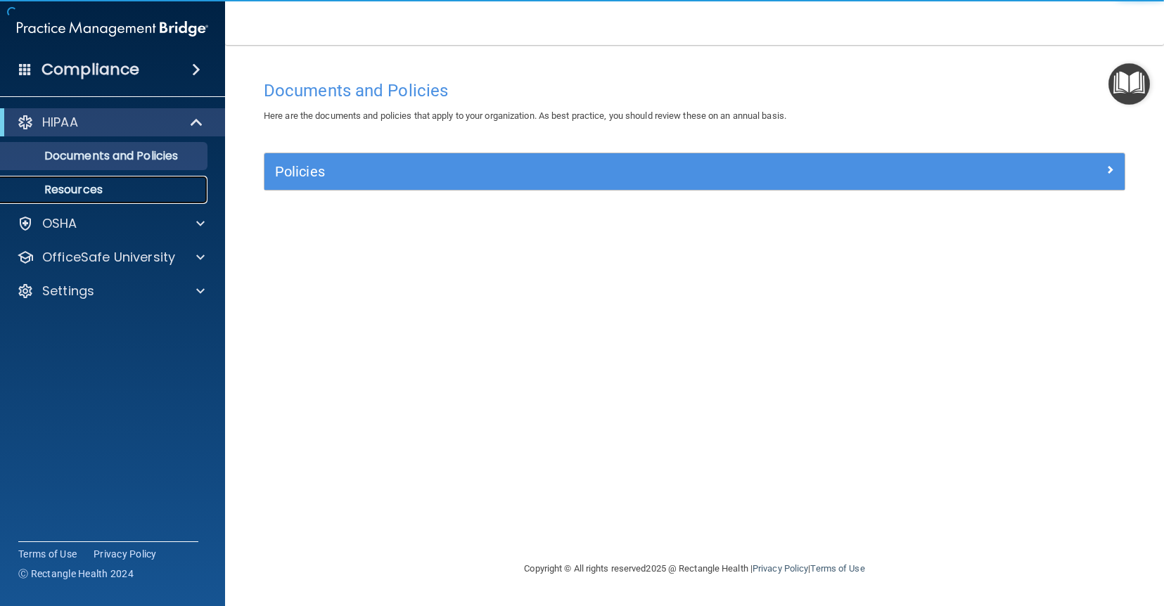
click at [93, 194] on p "Resources" at bounding box center [105, 190] width 192 height 14
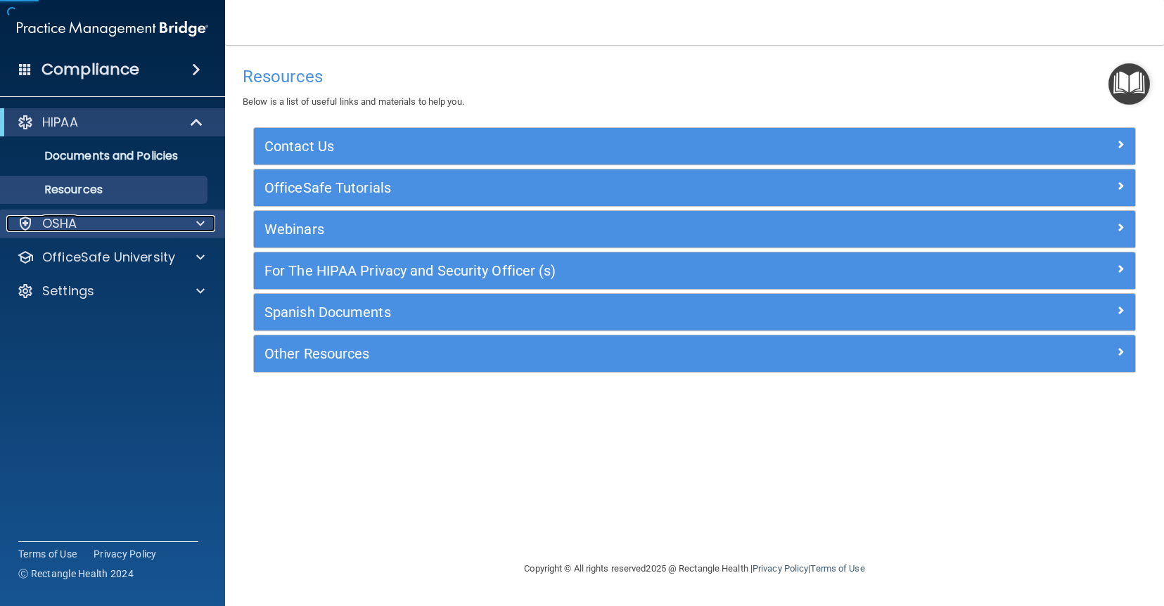
click at [81, 224] on div "OSHA" at bounding box center [93, 223] width 174 height 17
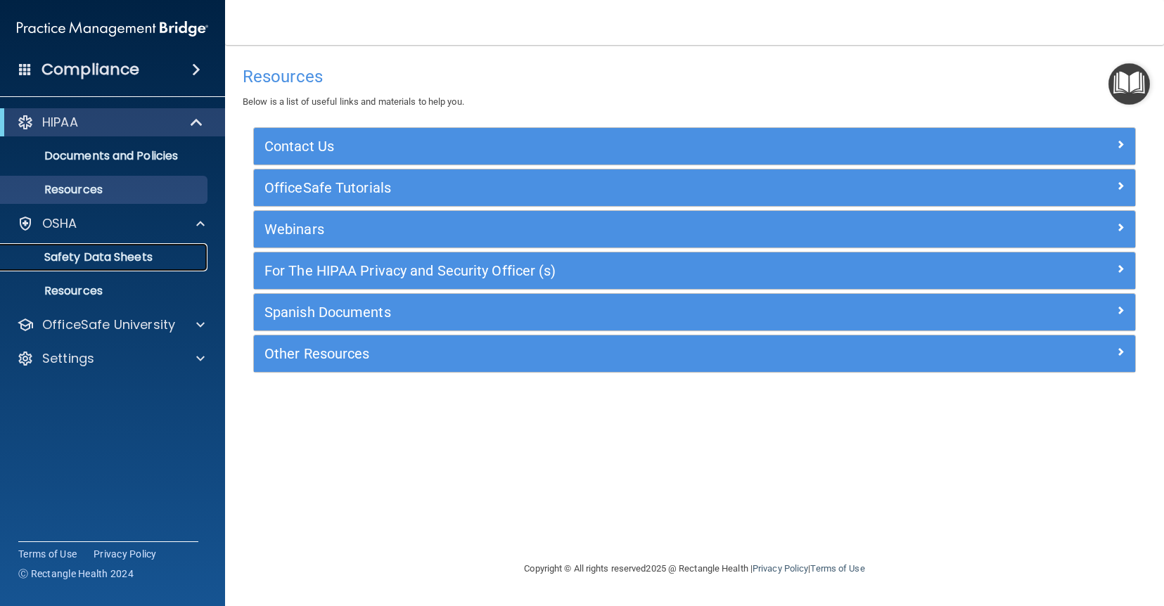
click at [85, 256] on p "Safety Data Sheets" at bounding box center [105, 257] width 192 height 14
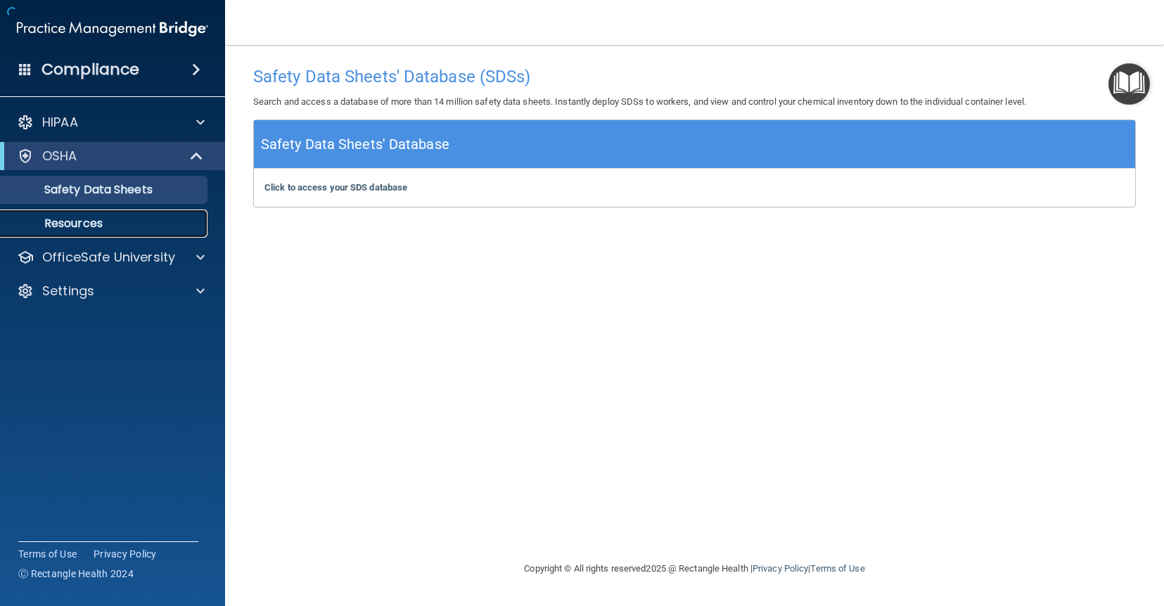
click at [91, 224] on p "Resources" at bounding box center [105, 224] width 192 height 14
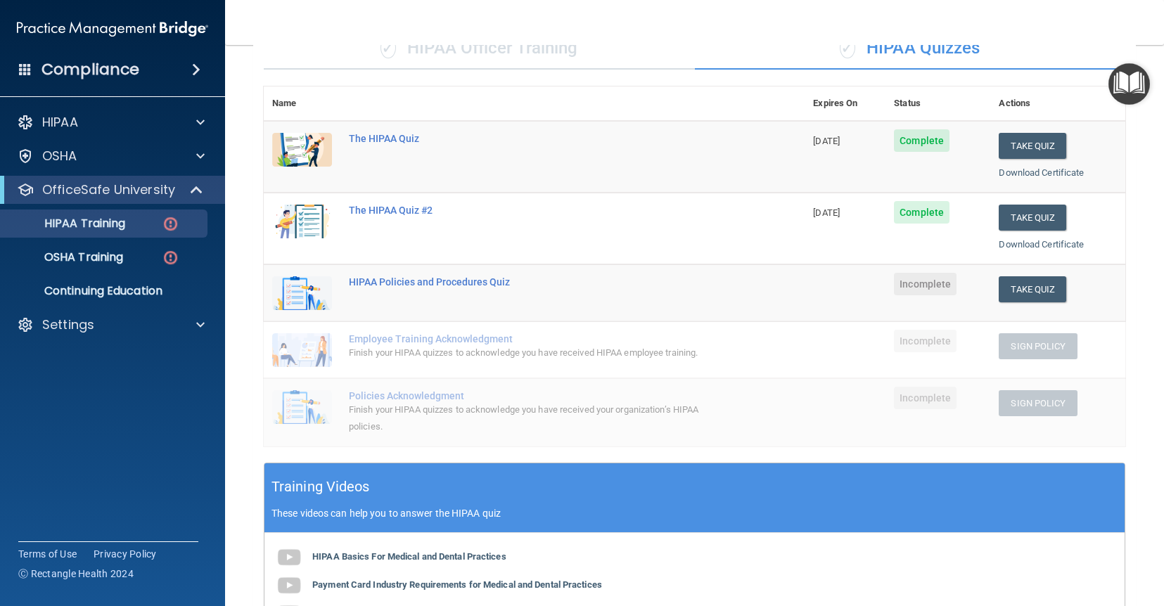
scroll to position [111, 0]
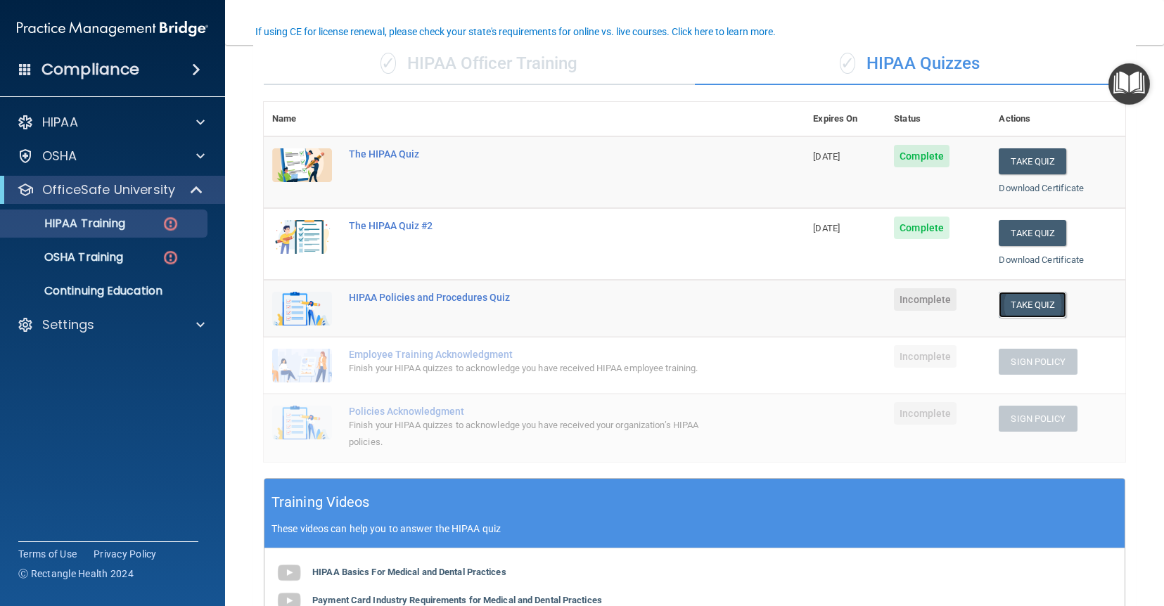
click at [1036, 307] on button "Take Quiz" at bounding box center [1033, 305] width 68 height 26
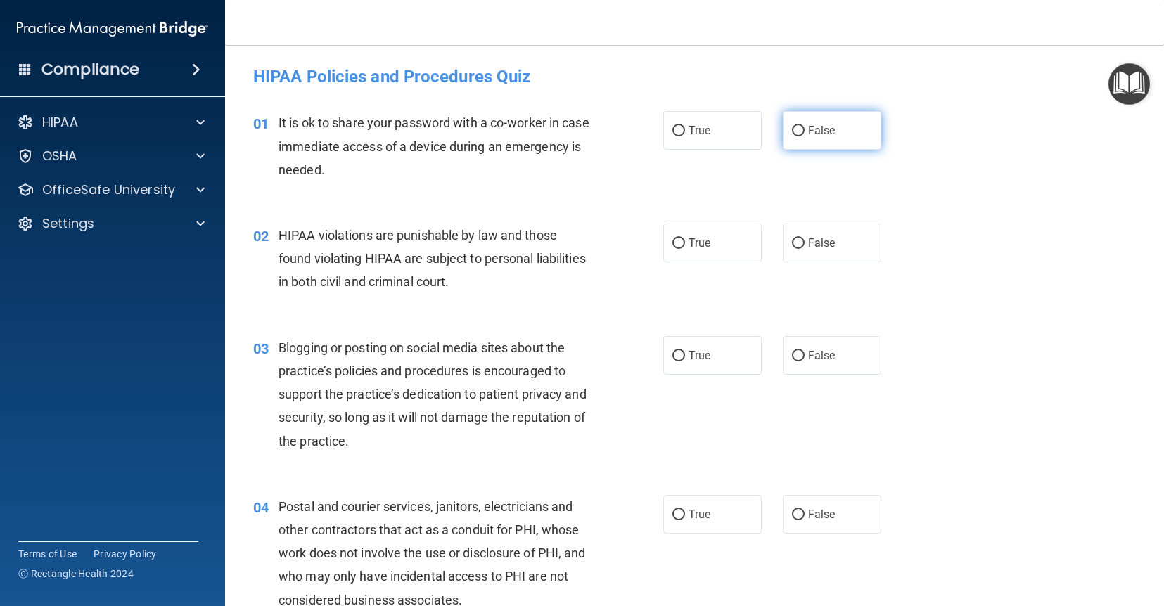
click at [813, 136] on span "False" at bounding box center [821, 130] width 27 height 13
click at [805, 136] on input "False" at bounding box center [798, 131] width 13 height 11
radio input "true"
click at [710, 247] on span "True" at bounding box center [700, 242] width 22 height 13
click at [685, 247] on input "True" at bounding box center [678, 243] width 13 height 11
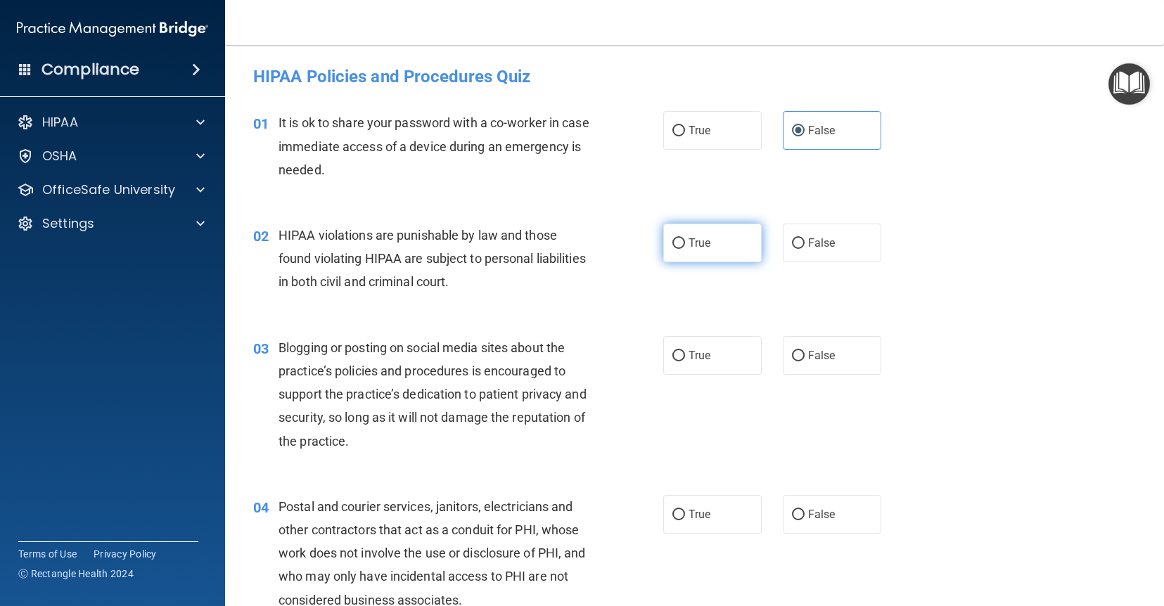
radio input "true"
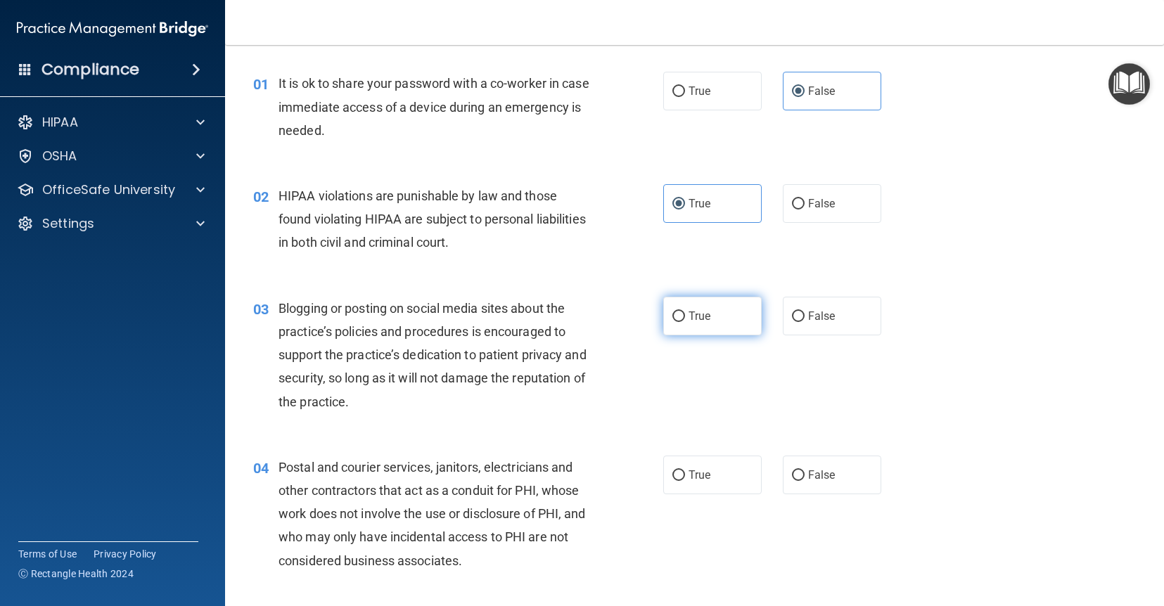
scroll to position [56, 0]
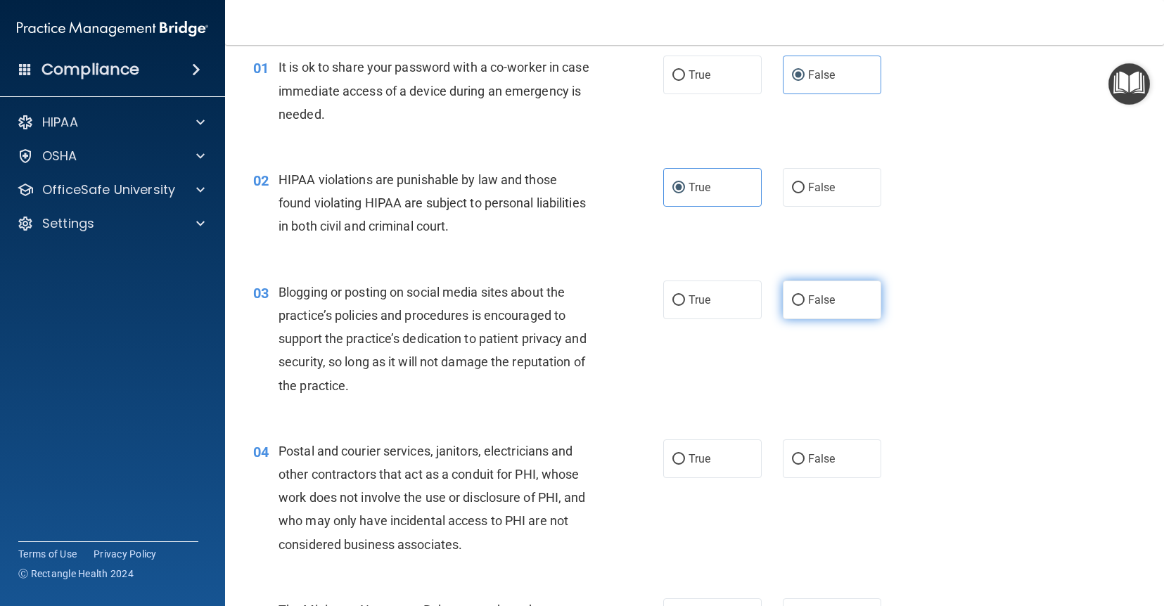
click at [810, 303] on span "False" at bounding box center [821, 299] width 27 height 13
click at [805, 303] on input "False" at bounding box center [798, 300] width 13 height 11
radio input "true"
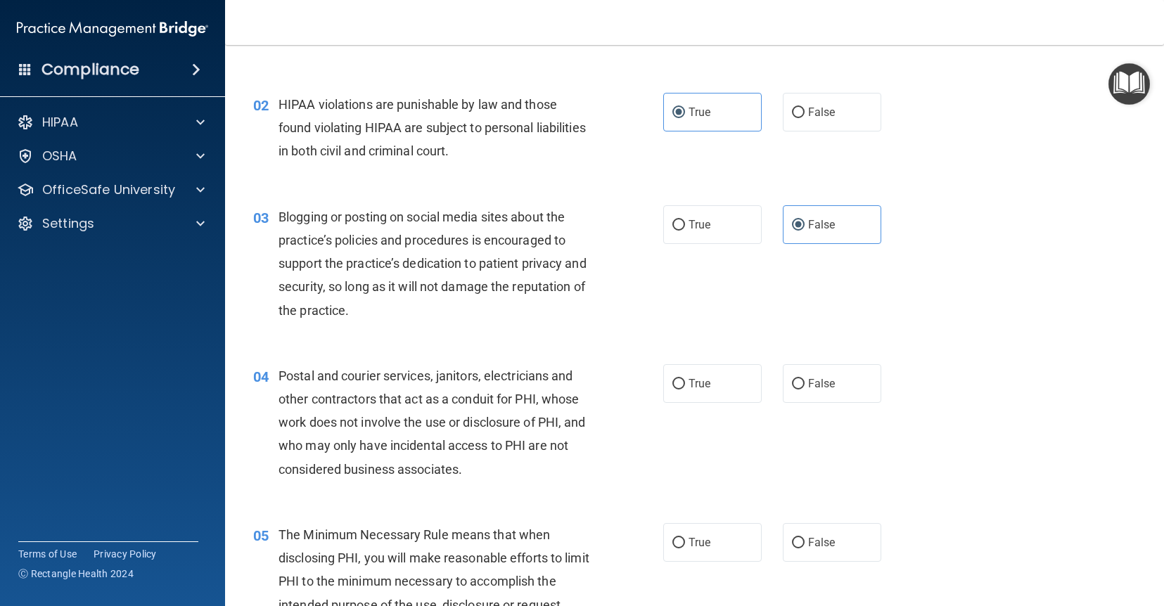
scroll to position [143, 0]
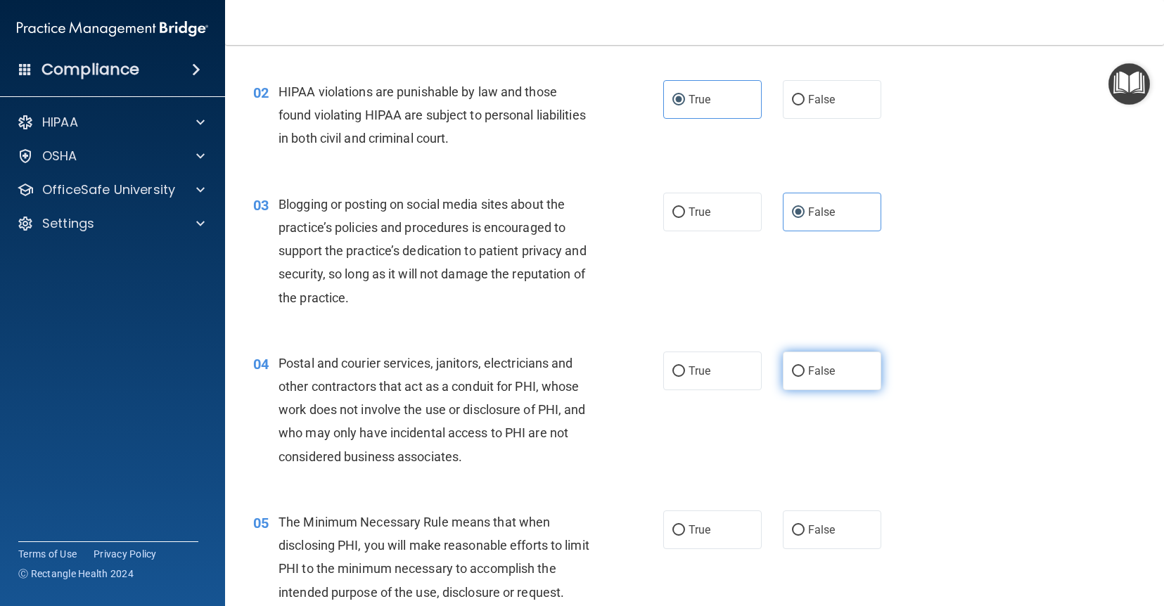
click at [831, 379] on label "False" at bounding box center [832, 371] width 98 height 39
click at [805, 377] on input "False" at bounding box center [798, 371] width 13 height 11
radio input "true"
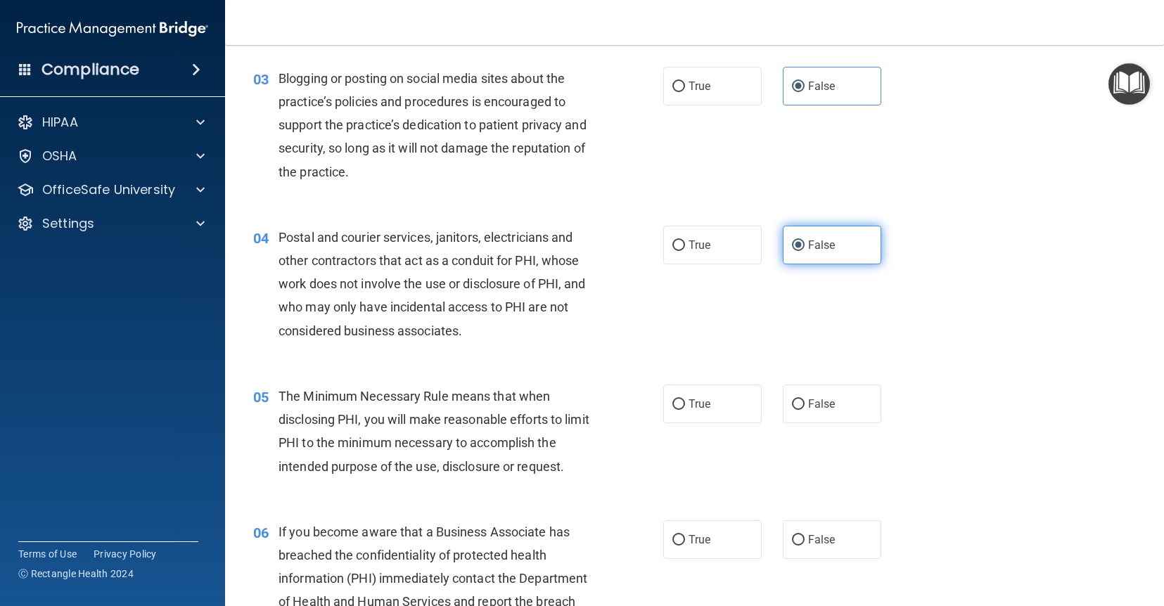
scroll to position [271, 0]
click at [696, 412] on label "True" at bounding box center [712, 402] width 98 height 39
click at [685, 409] on input "True" at bounding box center [678, 403] width 13 height 11
radio input "true"
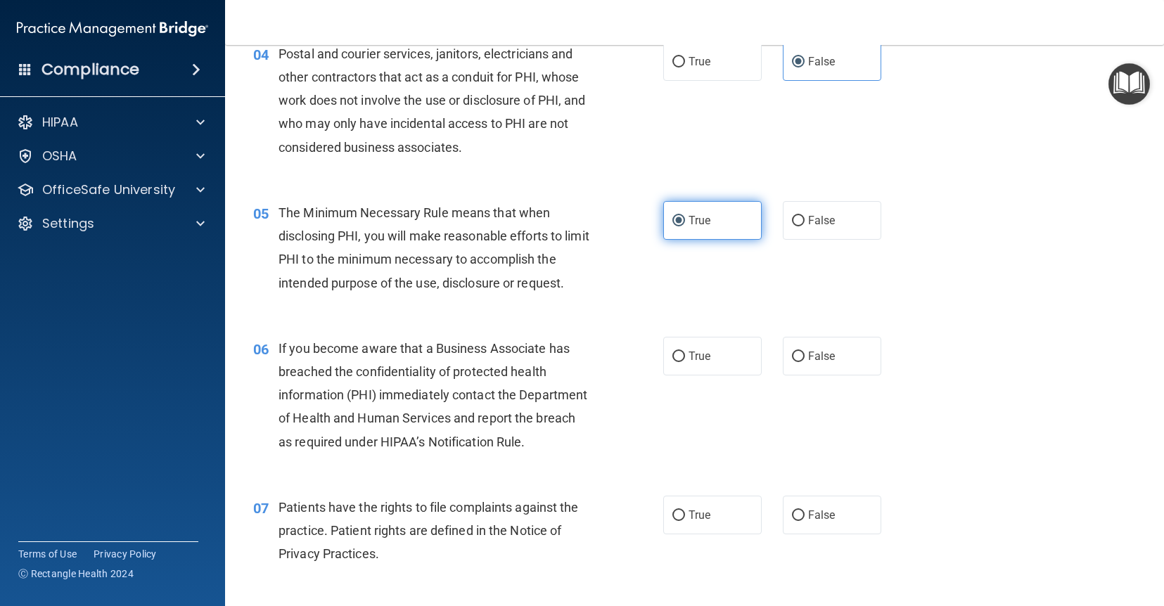
scroll to position [454, 0]
click at [715, 366] on label "True" at bounding box center [712, 354] width 98 height 39
click at [685, 361] on input "True" at bounding box center [678, 355] width 13 height 11
radio input "true"
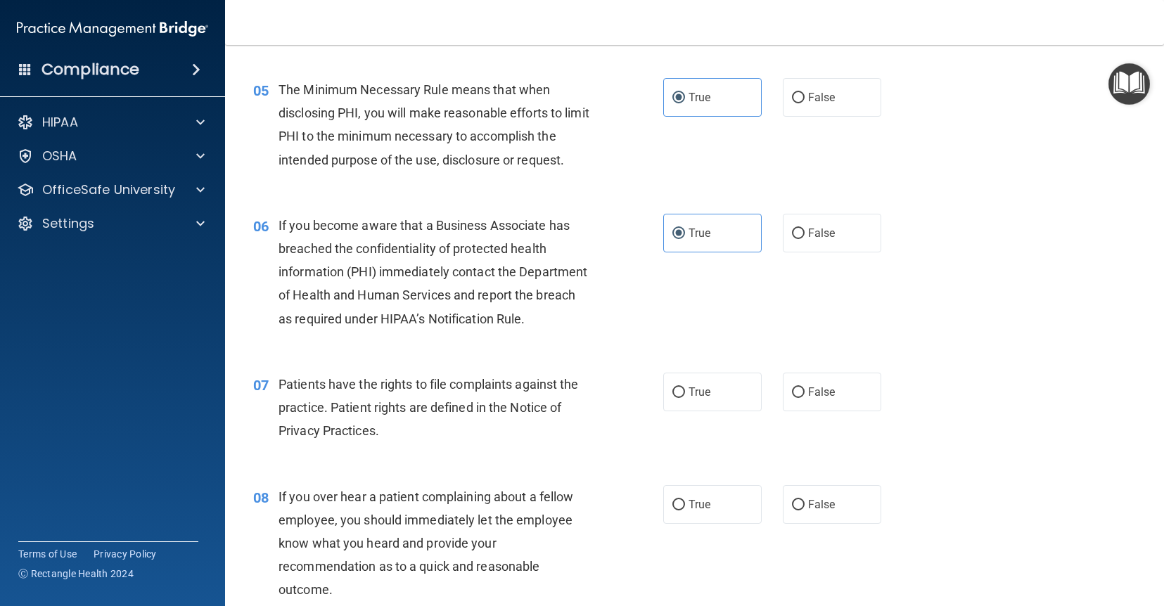
scroll to position [578, 0]
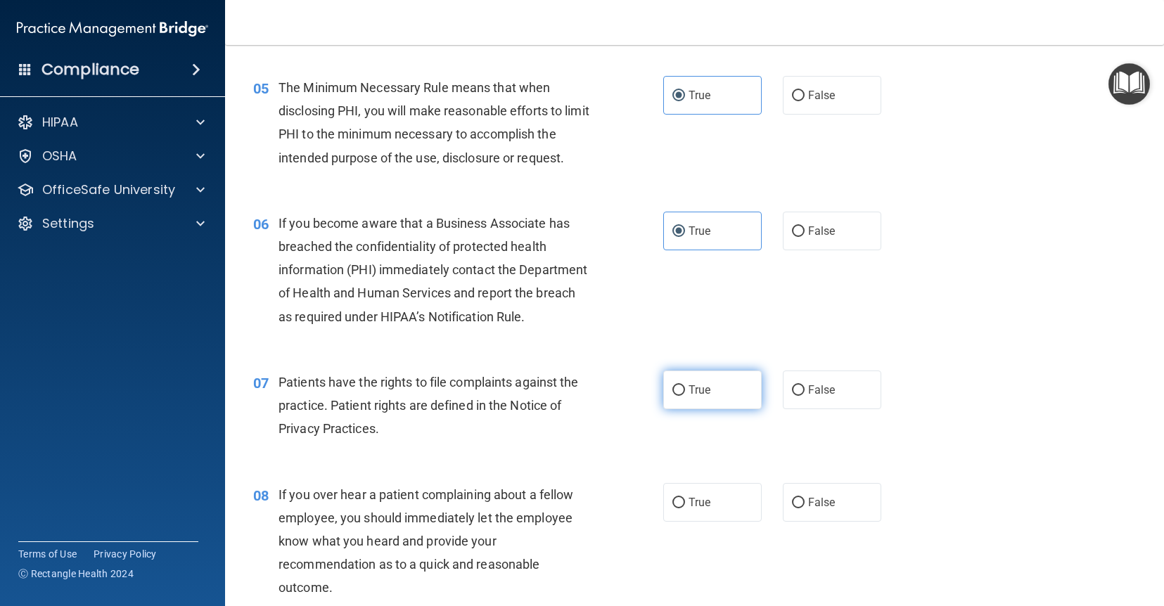
click at [704, 402] on label "True" at bounding box center [712, 390] width 98 height 39
click at [685, 396] on input "True" at bounding box center [678, 390] width 13 height 11
radio input "true"
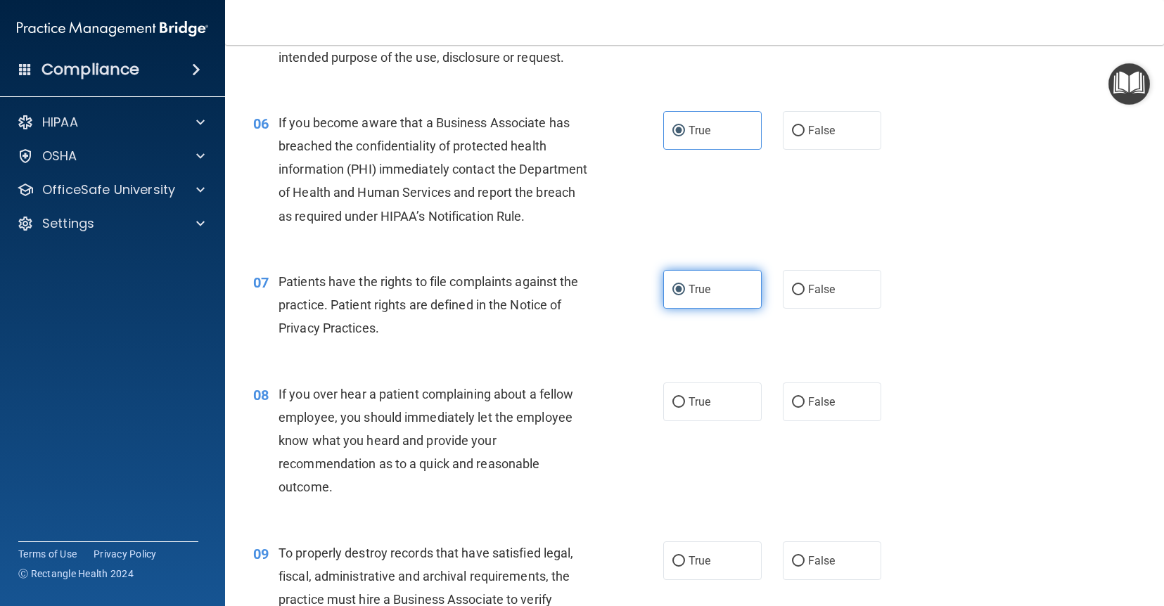
scroll to position [686, 0]
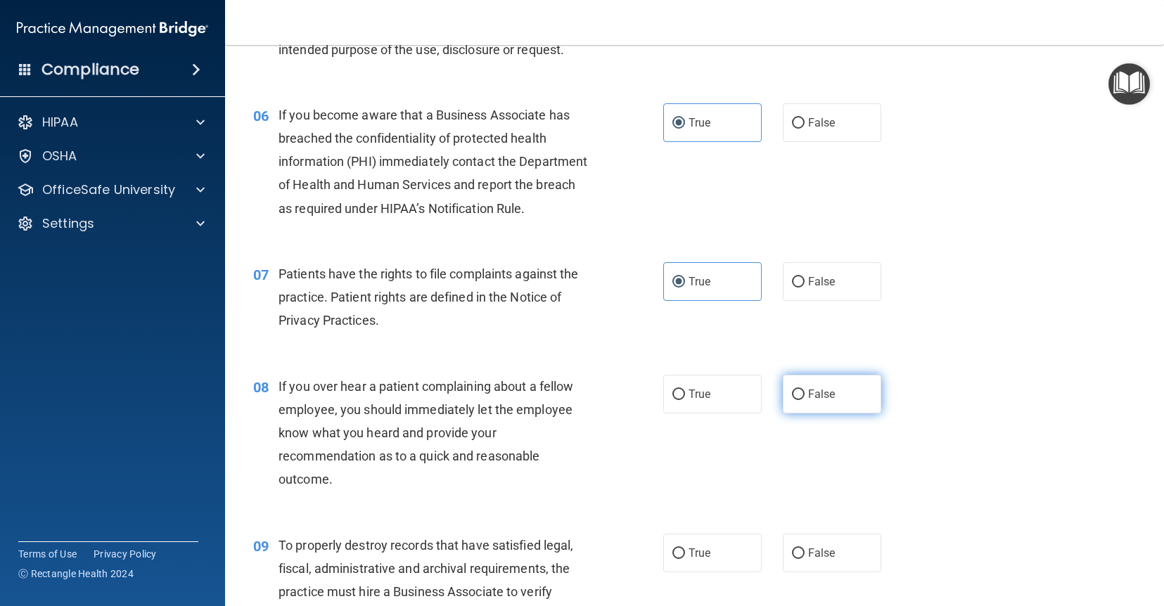
click at [833, 399] on span "False" at bounding box center [821, 394] width 27 height 13
click at [805, 399] on input "False" at bounding box center [798, 395] width 13 height 11
radio input "true"
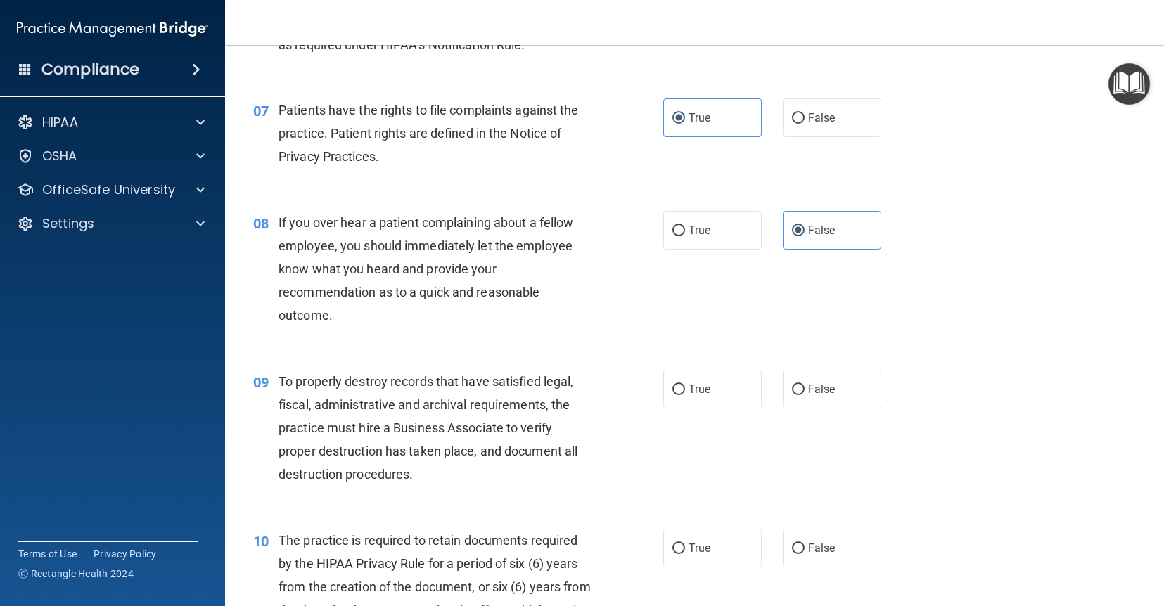
scroll to position [851, 0]
click at [712, 392] on label "True" at bounding box center [712, 388] width 98 height 39
click at [685, 392] on input "True" at bounding box center [678, 389] width 13 height 11
radio input "true"
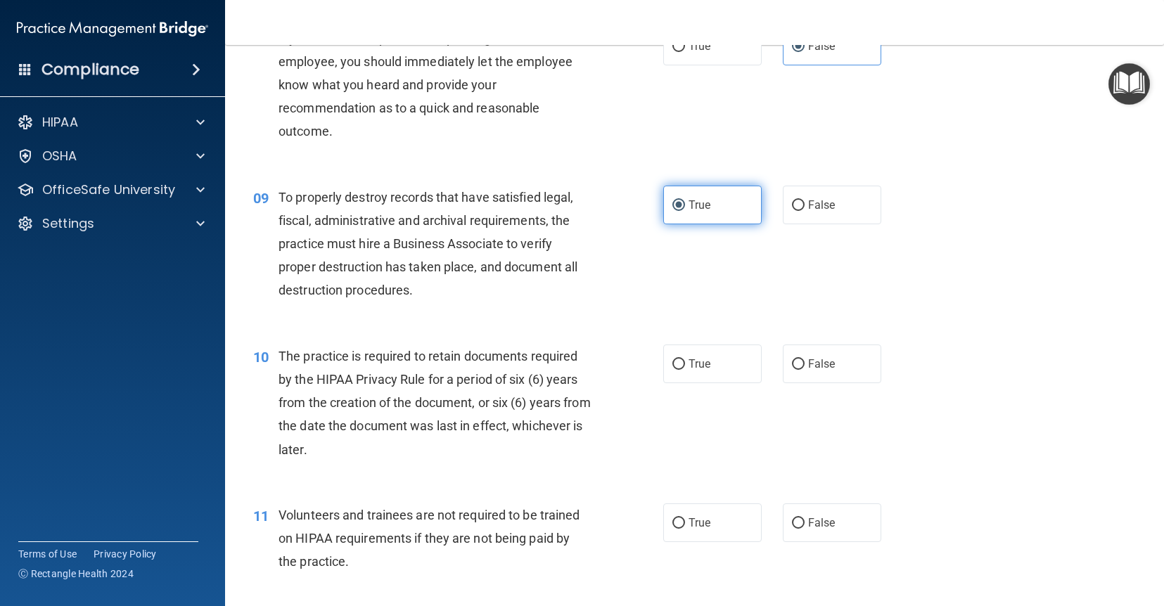
scroll to position [1037, 0]
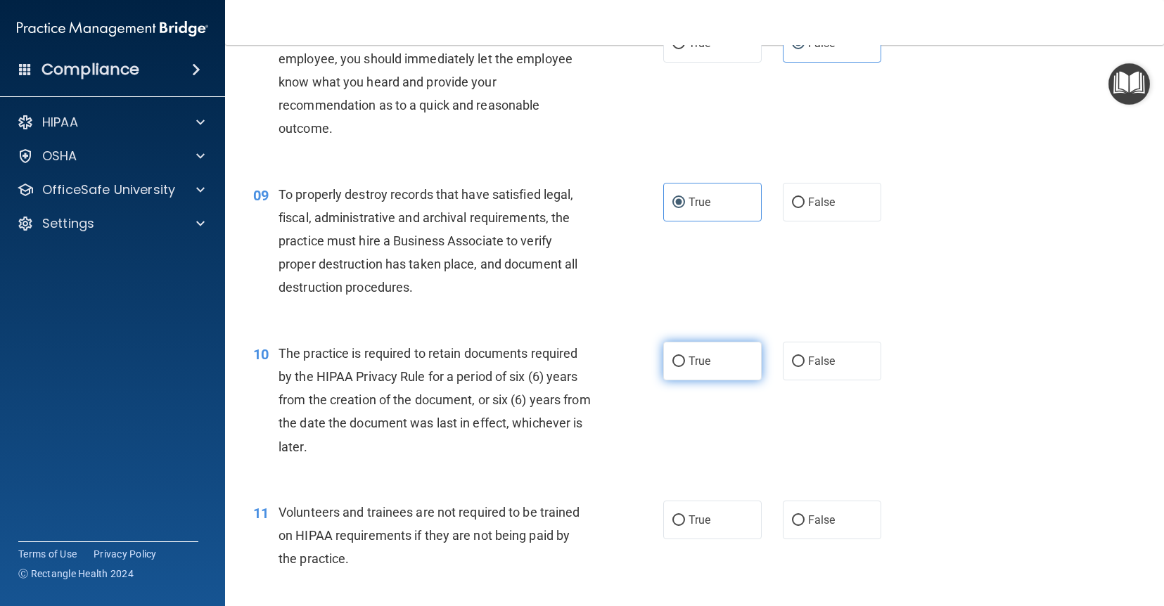
click at [698, 374] on label "True" at bounding box center [712, 361] width 98 height 39
click at [685, 367] on input "True" at bounding box center [678, 362] width 13 height 11
radio input "true"
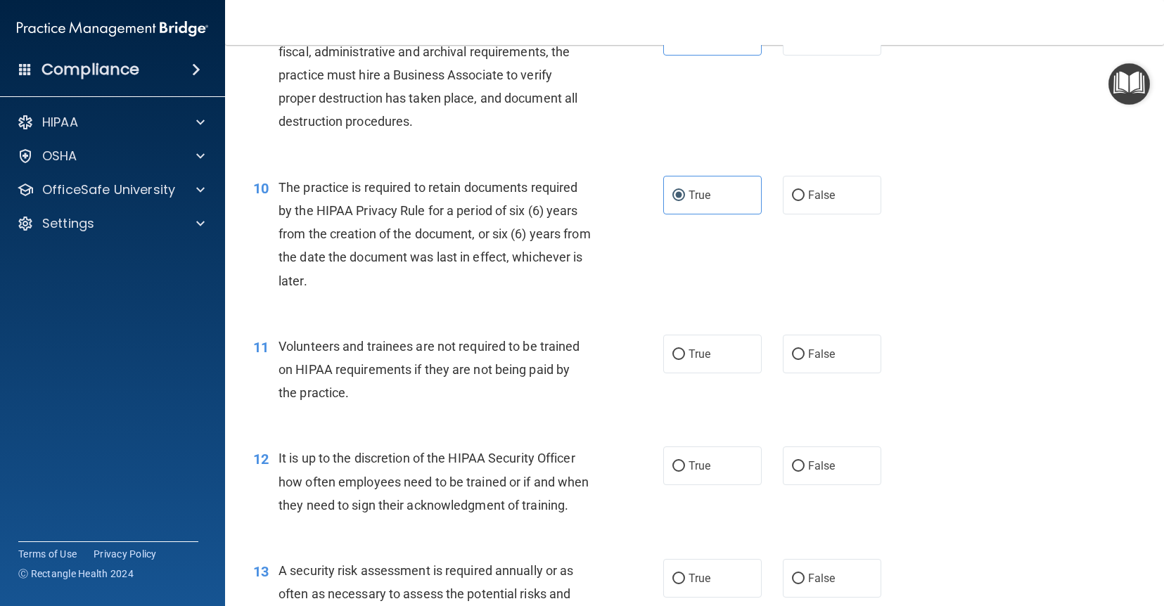
scroll to position [1208, 0]
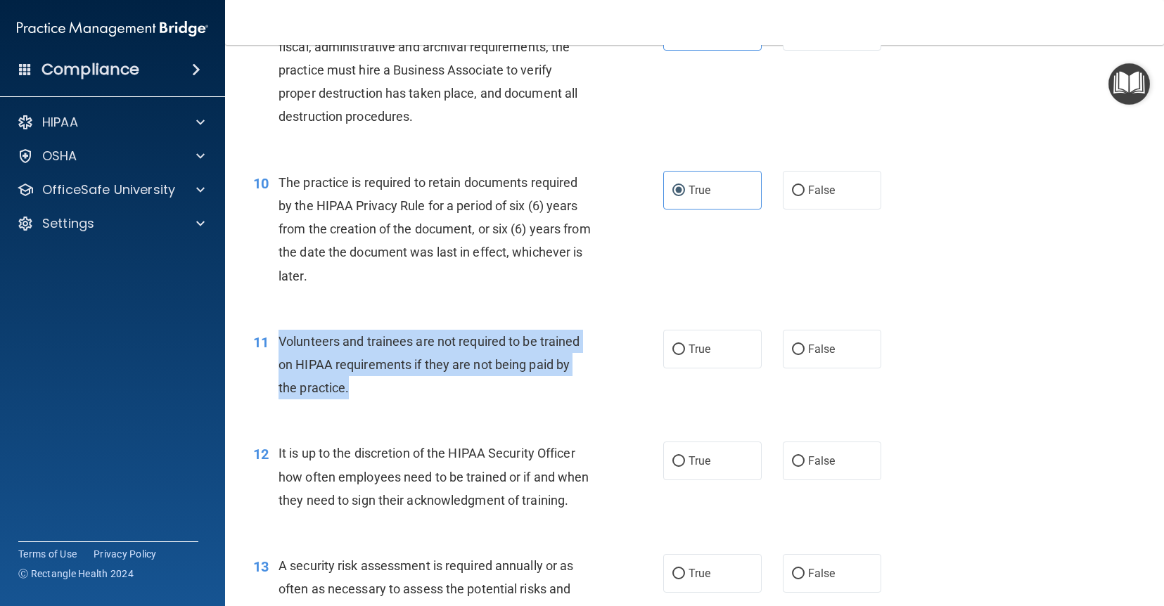
drag, startPoint x: 280, startPoint y: 338, endPoint x: 388, endPoint y: 388, distance: 118.6
click at [388, 388] on div "Volunteers and trainees are not required to be trained on HIPAA requirements if…" at bounding box center [440, 365] width 323 height 70
click at [345, 353] on div "Volunteers and trainees are not required to be trained on HIPAA requirements if…" at bounding box center [440, 365] width 323 height 70
drag, startPoint x: 366, startPoint y: 392, endPoint x: 282, endPoint y: 343, distance: 97.4
click at [282, 343] on div "Volunteers and trainees are not required to be trained on HIPAA requirements if…" at bounding box center [440, 365] width 323 height 70
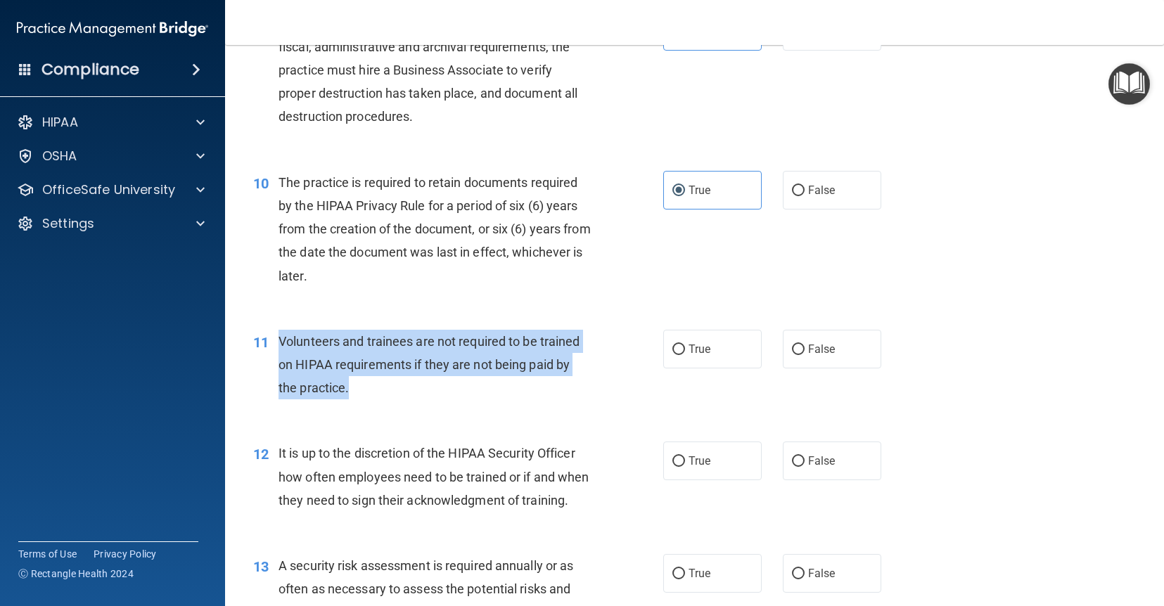
copy span "Volunteers and trainees are not required to be trained on HIPAA requirements if…"
click at [803, 348] on input "False" at bounding box center [798, 350] width 13 height 11
radio input "true"
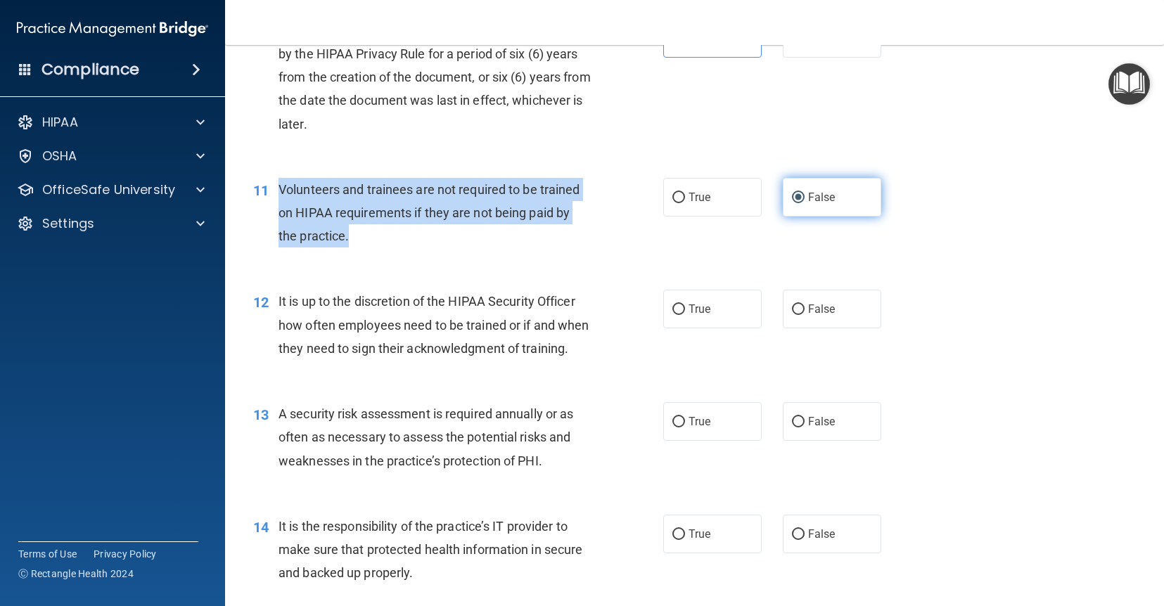
scroll to position [1361, 0]
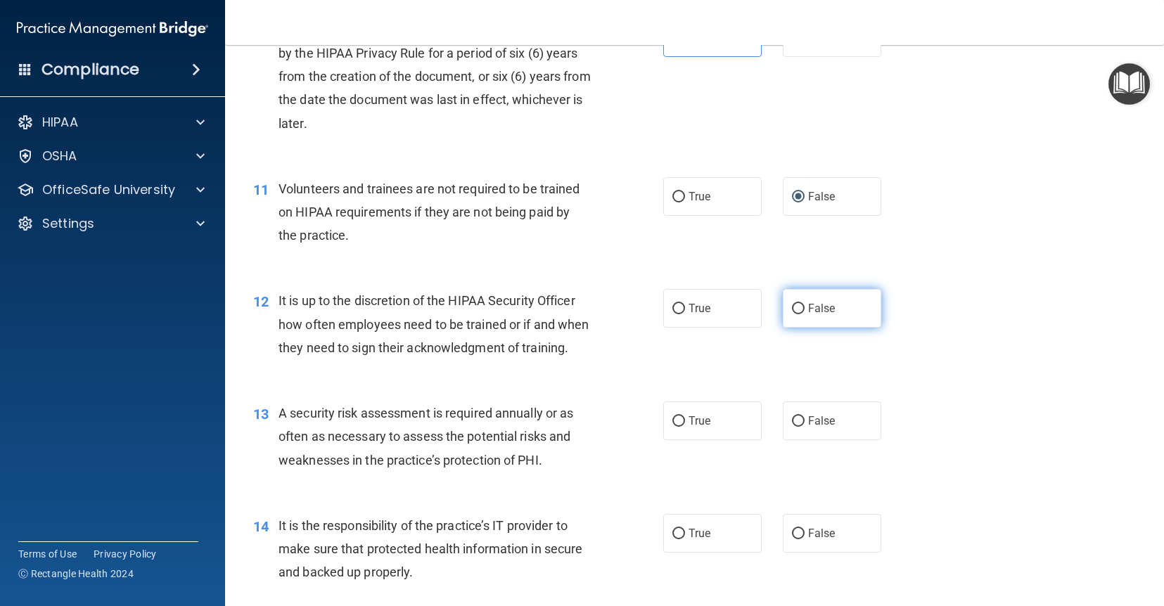
click at [822, 319] on label "False" at bounding box center [832, 308] width 98 height 39
click at [805, 314] on input "False" at bounding box center [798, 309] width 13 height 11
radio input "true"
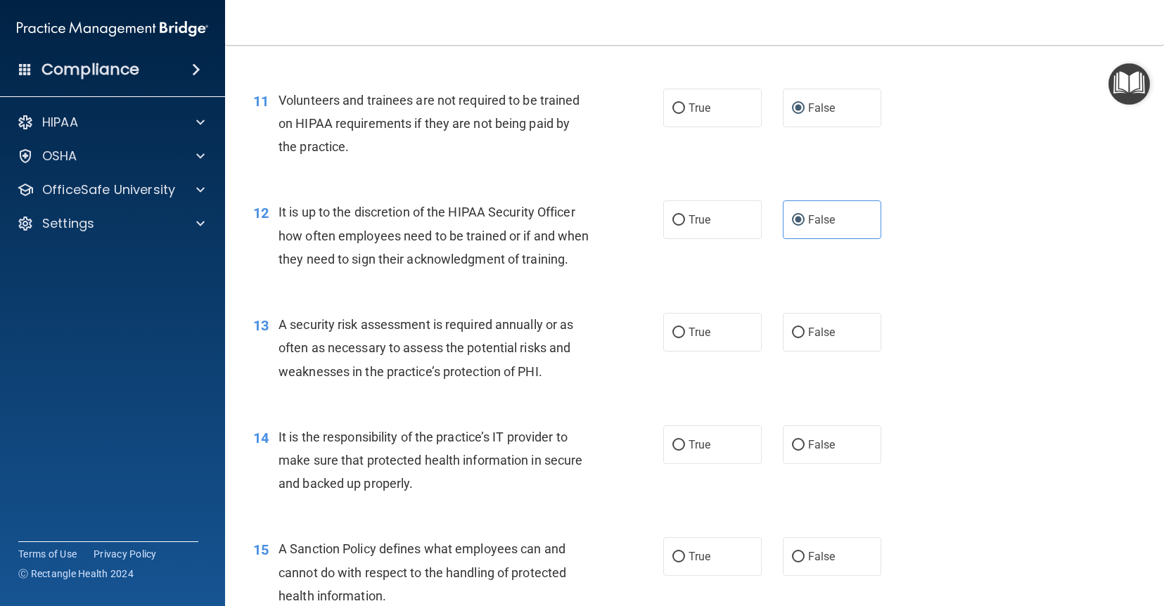
scroll to position [1450, 0]
click at [717, 340] on label "True" at bounding box center [712, 331] width 98 height 39
click at [685, 338] on input "True" at bounding box center [678, 332] width 13 height 11
radio input "true"
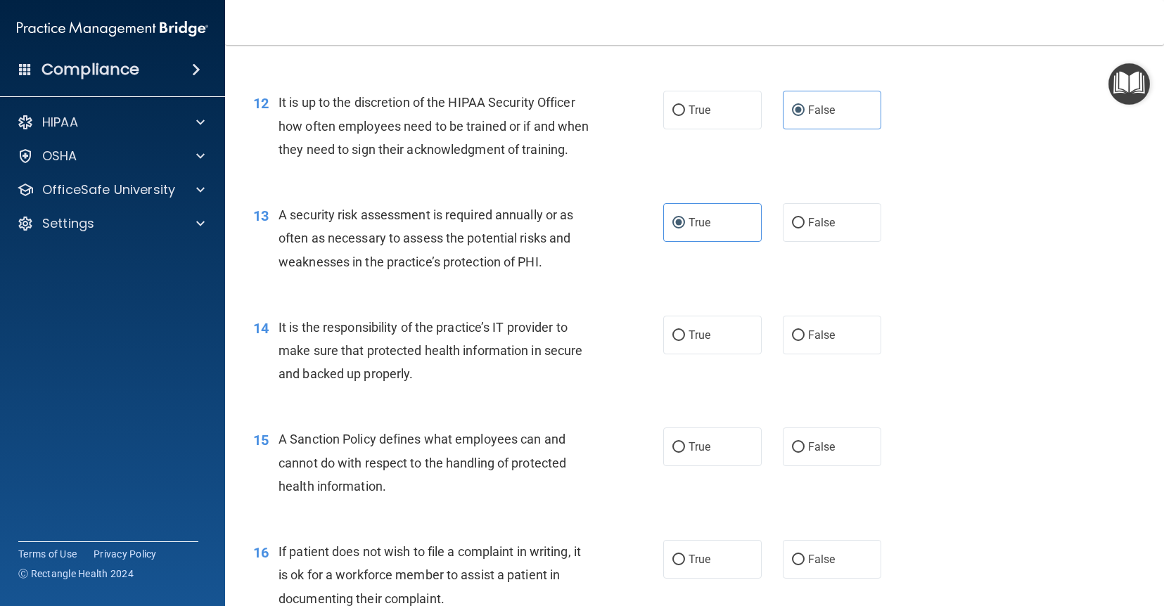
scroll to position [1560, 0]
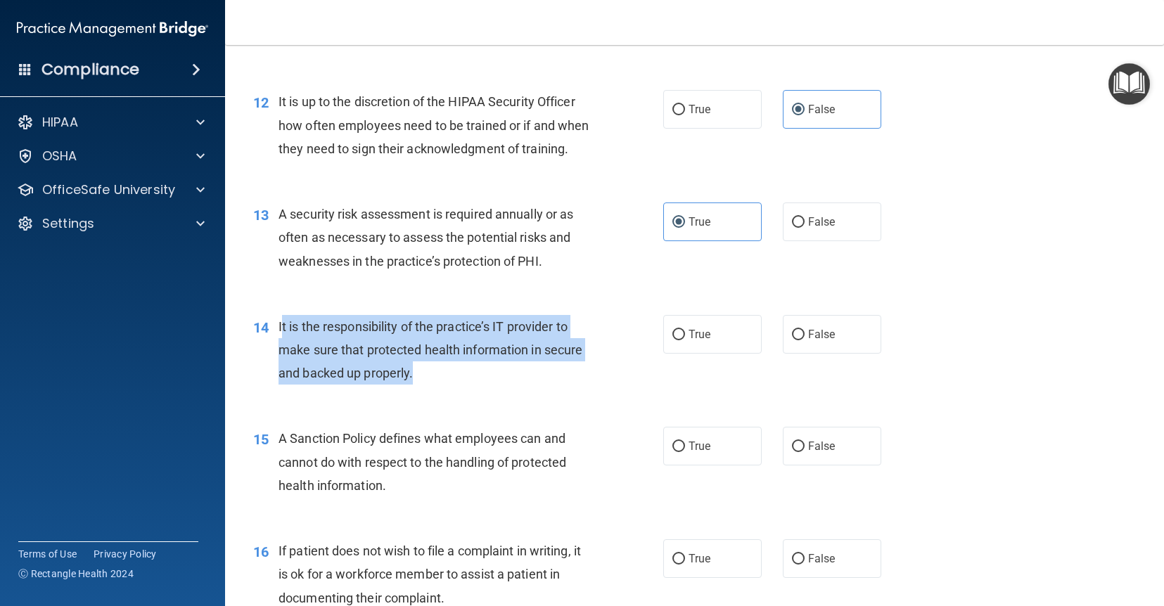
drag, startPoint x: 281, startPoint y: 321, endPoint x: 413, endPoint y: 371, distance: 141.3
click at [413, 371] on span "It is the responsibility of the practice’s IT provider to make sure that protec…" at bounding box center [431, 349] width 304 height 61
copy span "t is the responsibility of the practice’s IT provider to make sure that protect…"
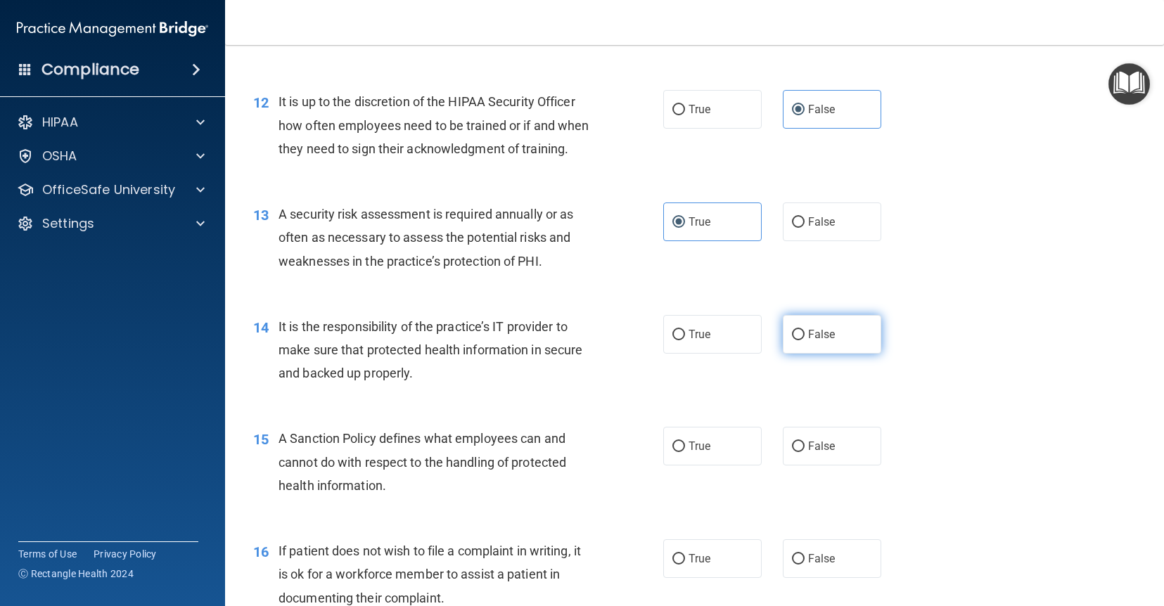
click at [820, 343] on label "False" at bounding box center [832, 334] width 98 height 39
click at [805, 340] on input "False" at bounding box center [798, 335] width 13 height 11
radio input "true"
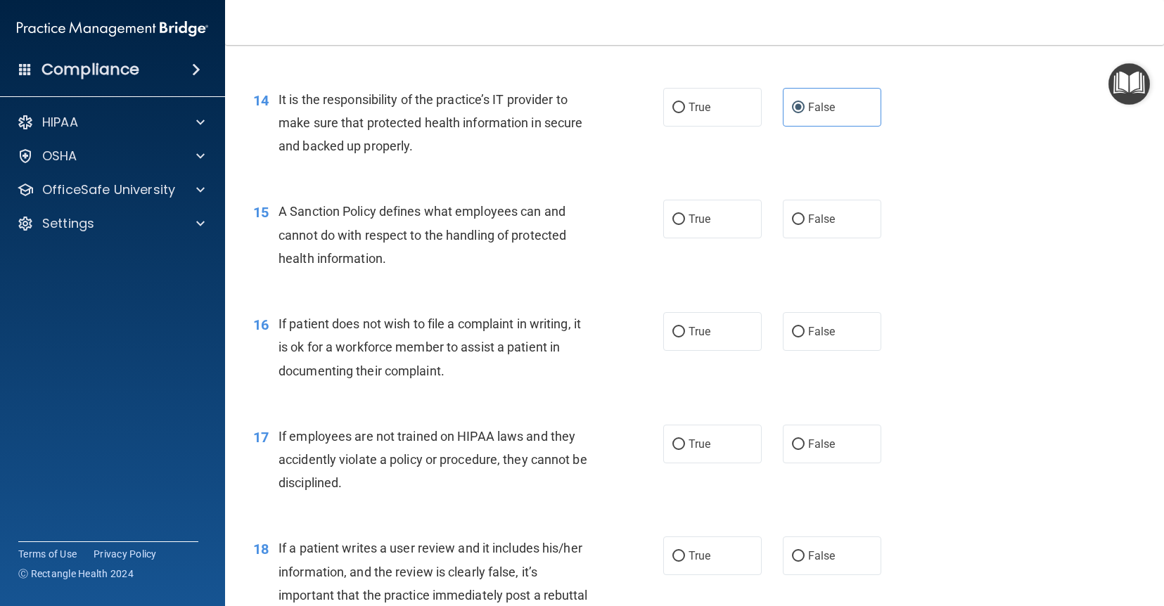
scroll to position [1788, 0]
click at [711, 232] on label "True" at bounding box center [712, 218] width 98 height 39
click at [685, 224] on input "True" at bounding box center [678, 219] width 13 height 11
radio input "true"
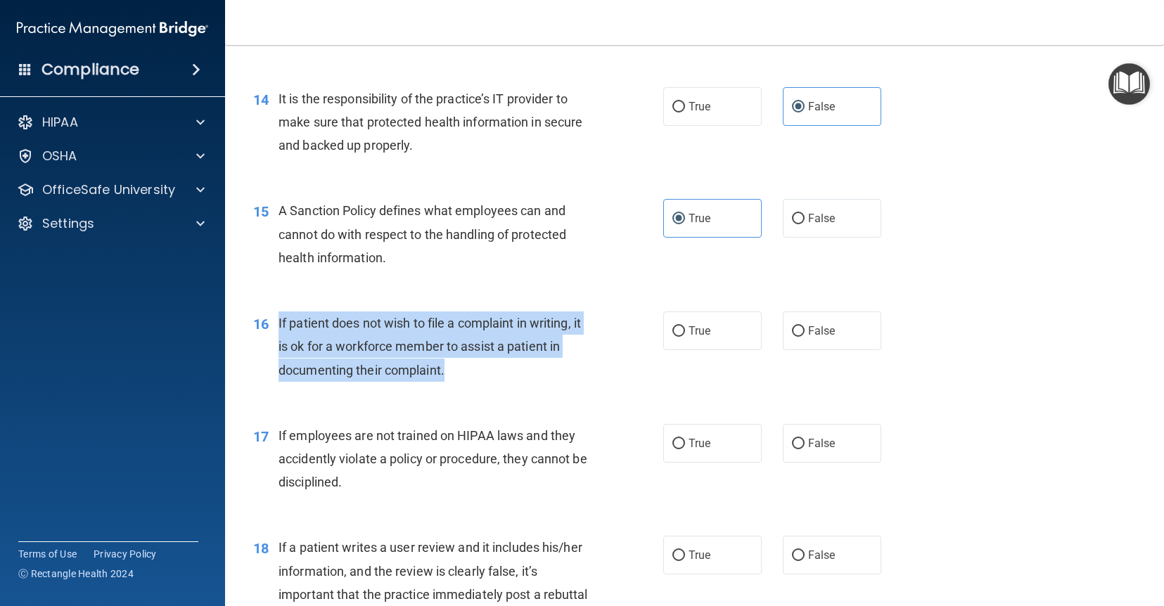
drag, startPoint x: 449, startPoint y: 376, endPoint x: 280, endPoint y: 322, distance: 177.7
click at [280, 322] on div "If patient does not wish to file a complaint in writing, it is ok for a workfor…" at bounding box center [440, 347] width 323 height 70
copy span "If patient does not wish to file a complaint in writing, it is ok for a workfor…"
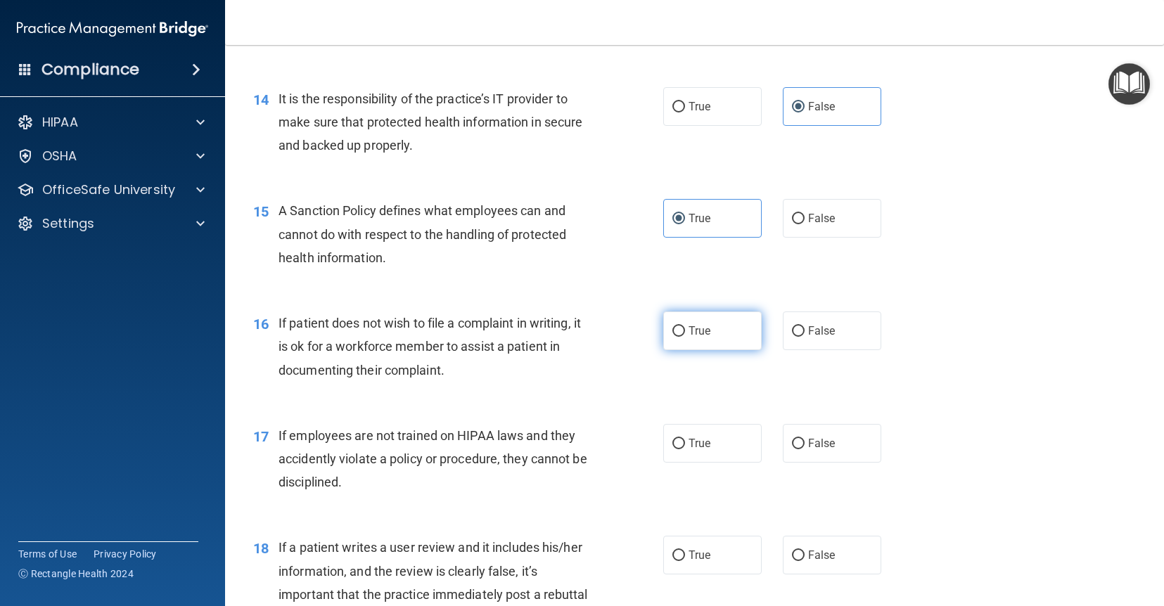
click at [695, 326] on span "True" at bounding box center [700, 330] width 22 height 13
click at [685, 326] on input "True" at bounding box center [678, 331] width 13 height 11
radio input "true"
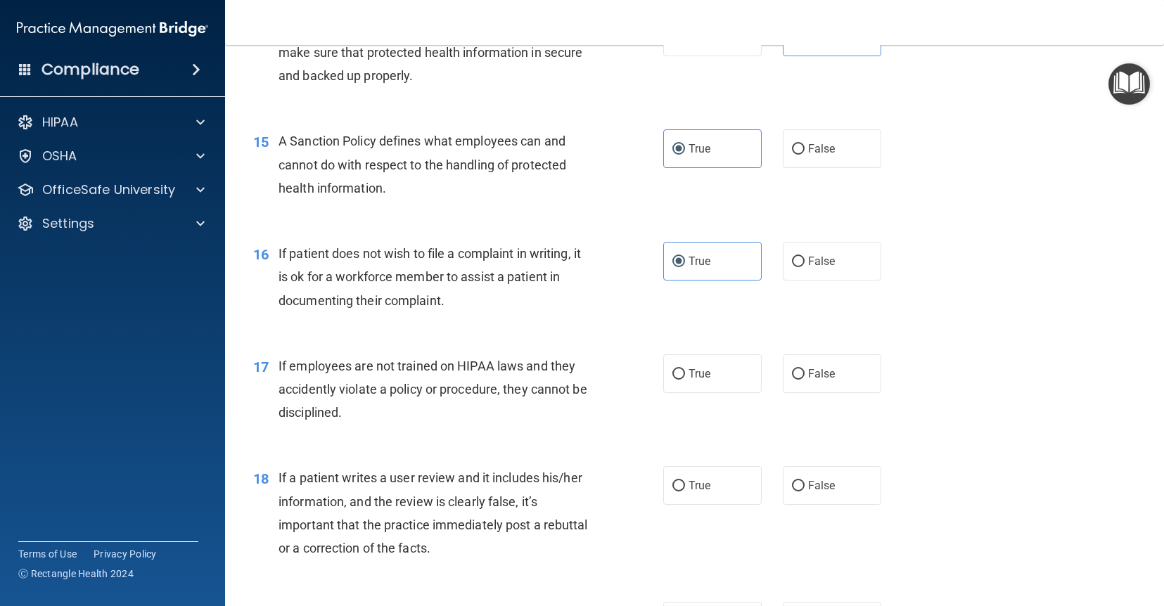
scroll to position [1859, 0]
click at [817, 383] on label "False" at bounding box center [832, 372] width 98 height 39
click at [805, 378] on input "False" at bounding box center [798, 373] width 13 height 11
radio input "true"
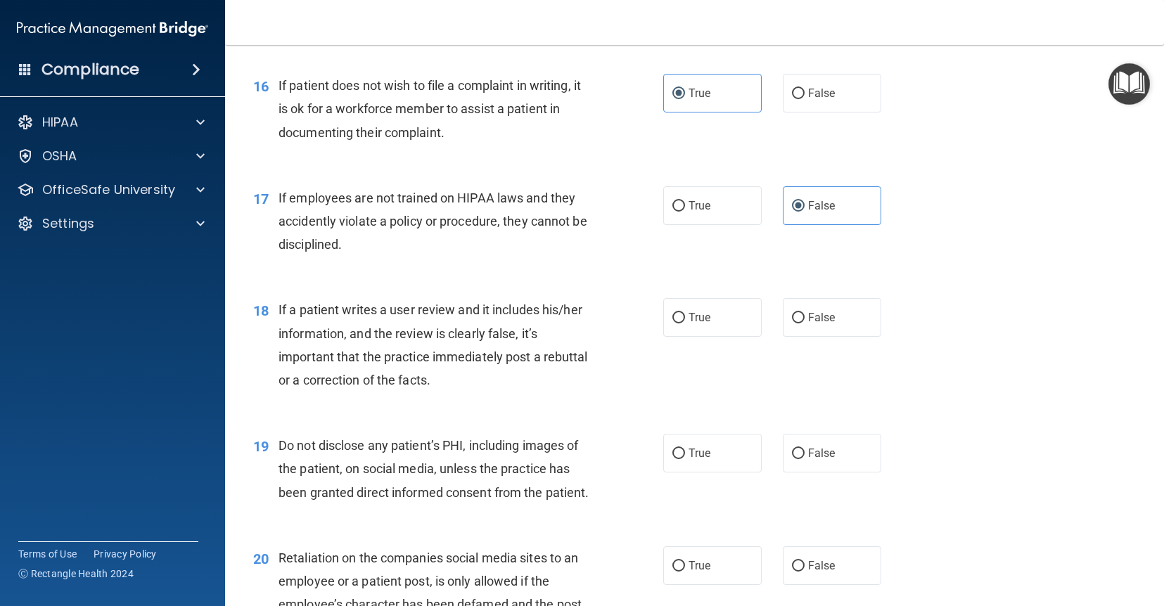
scroll to position [2026, 0]
click at [834, 321] on span "False" at bounding box center [821, 316] width 27 height 13
click at [805, 321] on input "False" at bounding box center [798, 317] width 13 height 11
radio input "true"
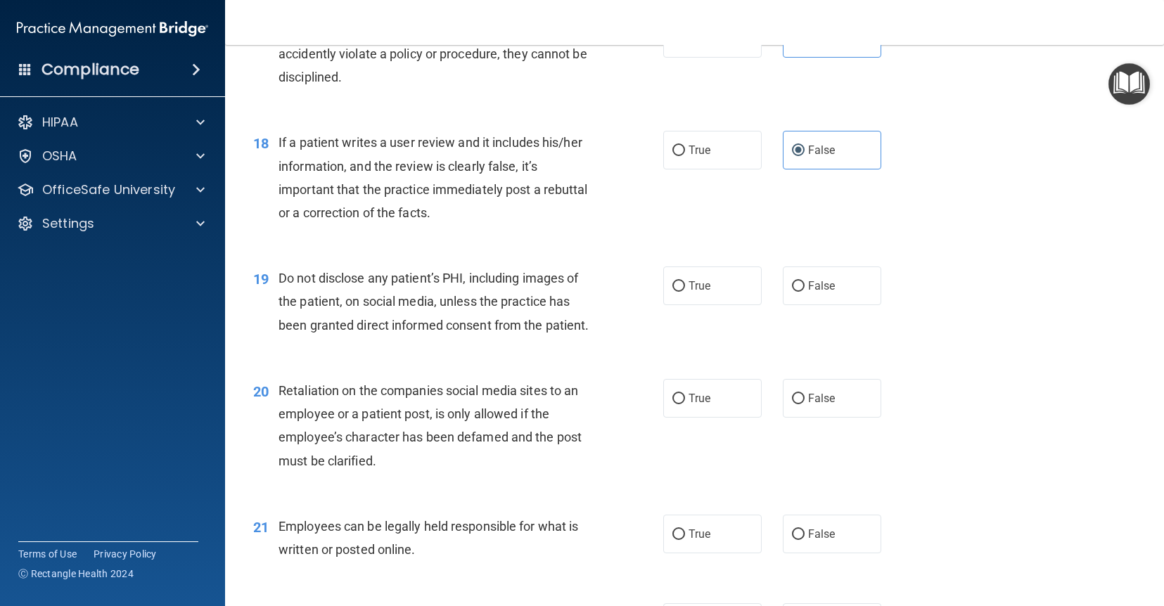
scroll to position [2194, 0]
click at [716, 295] on label "True" at bounding box center [712, 284] width 98 height 39
click at [685, 290] on input "True" at bounding box center [678, 285] width 13 height 11
radio input "true"
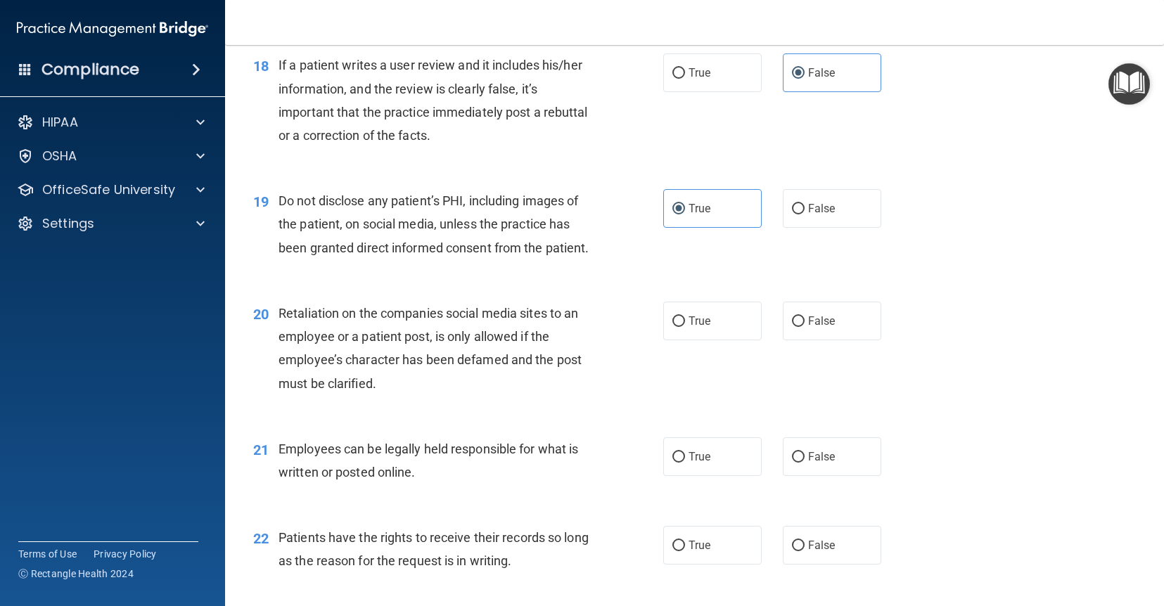
scroll to position [2273, 0]
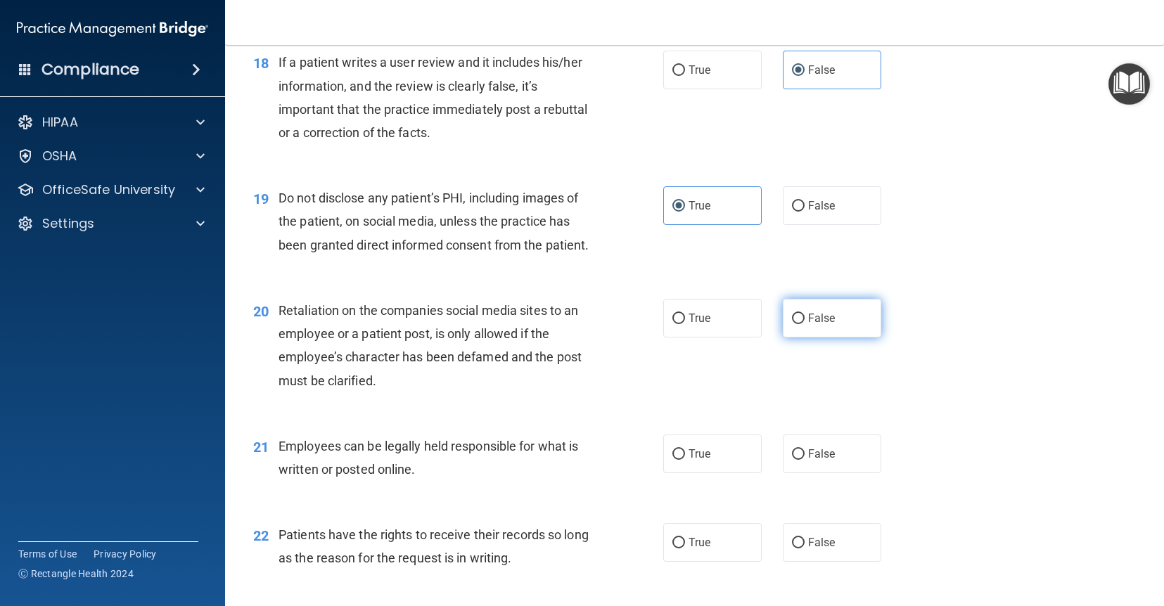
click at [805, 321] on label "False" at bounding box center [832, 318] width 98 height 39
click at [805, 321] on input "False" at bounding box center [798, 319] width 13 height 11
radio input "true"
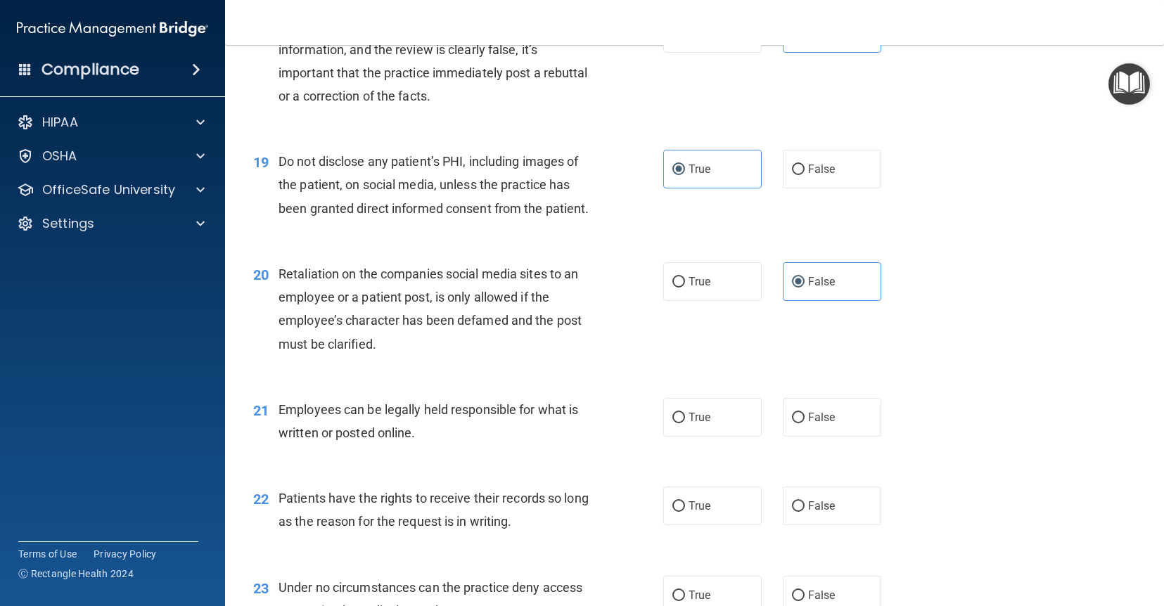
scroll to position [2322, 0]
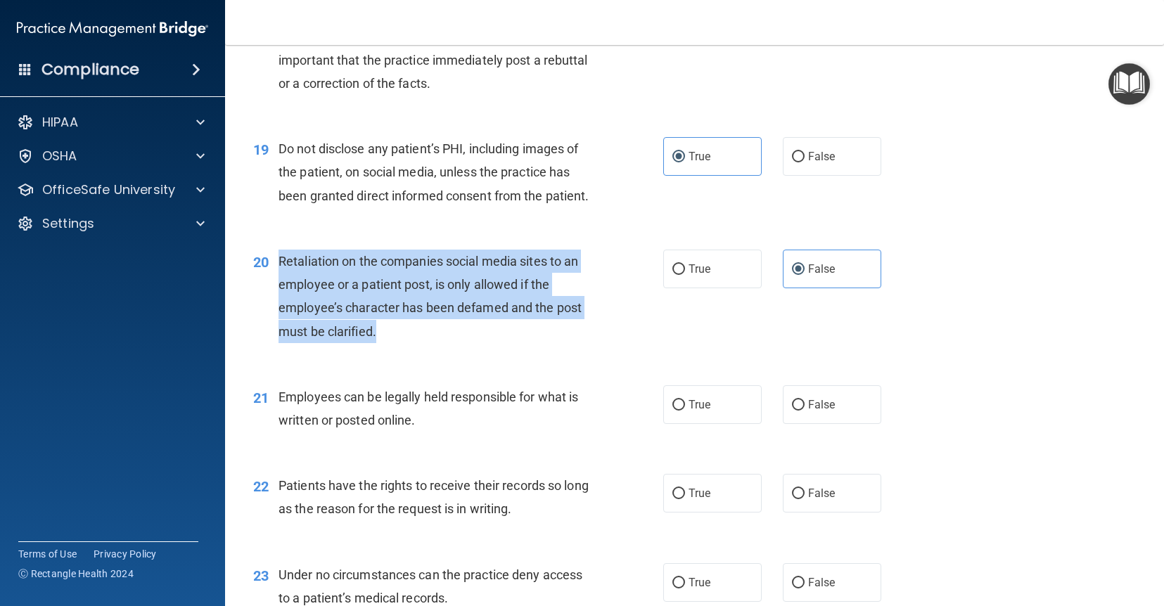
drag, startPoint x: 277, startPoint y: 260, endPoint x: 385, endPoint y: 326, distance: 126.9
click at [385, 326] on div "20 Retaliation on the companies social media sites to an employee or a patient …" at bounding box center [458, 300] width 452 height 101
copy div "Retaliation on the companies social media sites to an employee or a patient pos…"
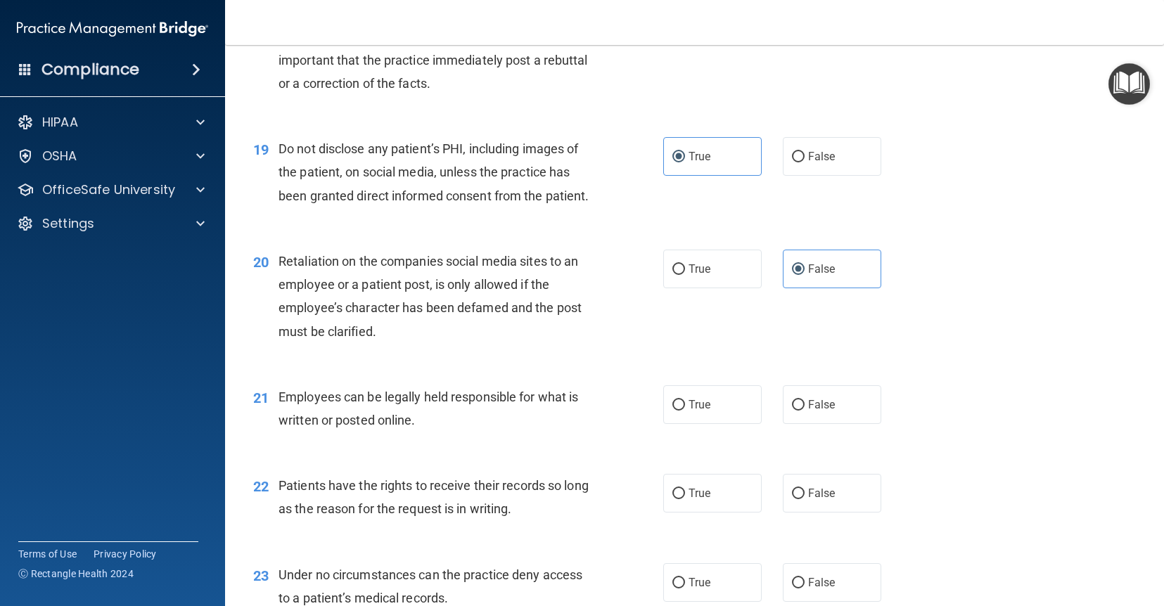
click at [781, 314] on div "20 Retaliation on the companies social media sites to an employee or a patient …" at bounding box center [695, 300] width 904 height 136
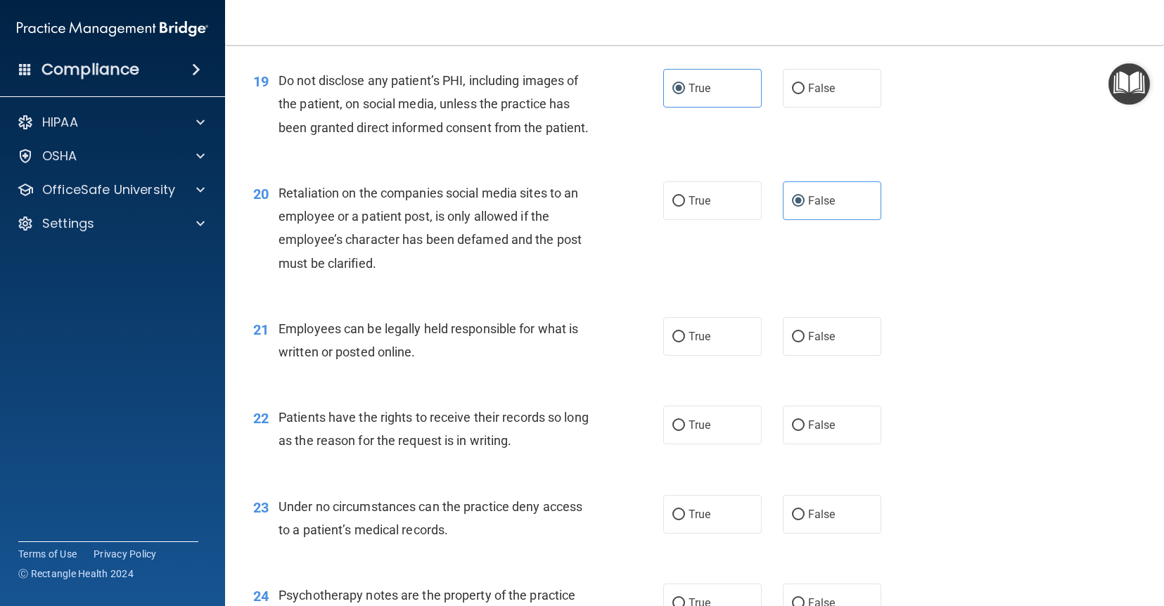
scroll to position [2396, 0]
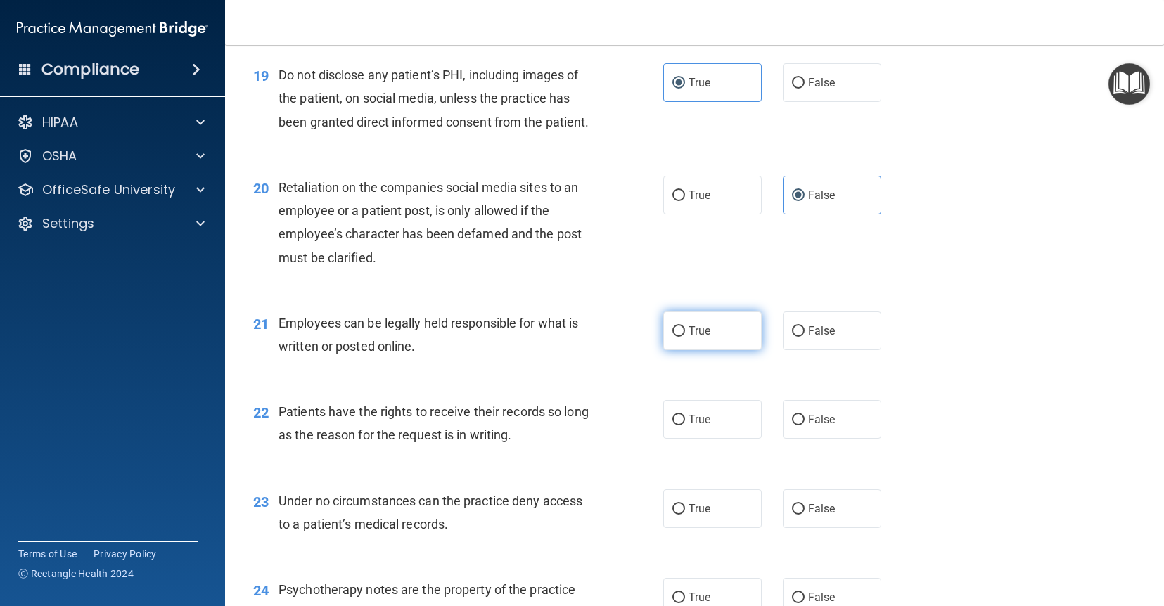
click at [730, 340] on label "True" at bounding box center [712, 331] width 98 height 39
click at [685, 337] on input "True" at bounding box center [678, 331] width 13 height 11
radio input "true"
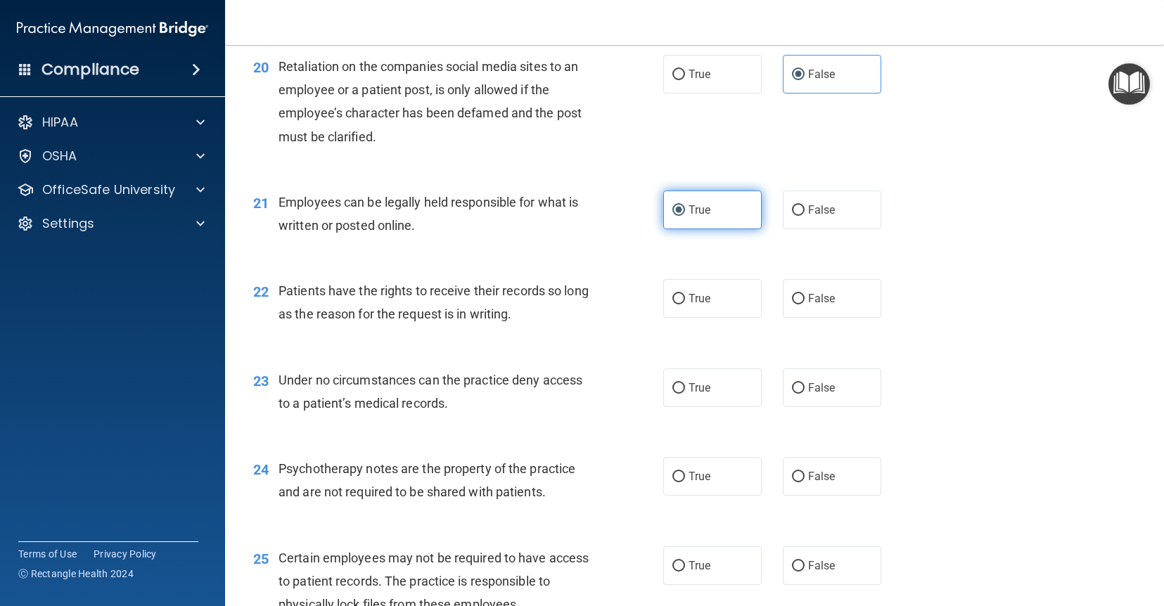
scroll to position [2518, 0]
click at [736, 296] on label "True" at bounding box center [712, 298] width 98 height 39
click at [685, 296] on input "True" at bounding box center [678, 298] width 13 height 11
radio input "true"
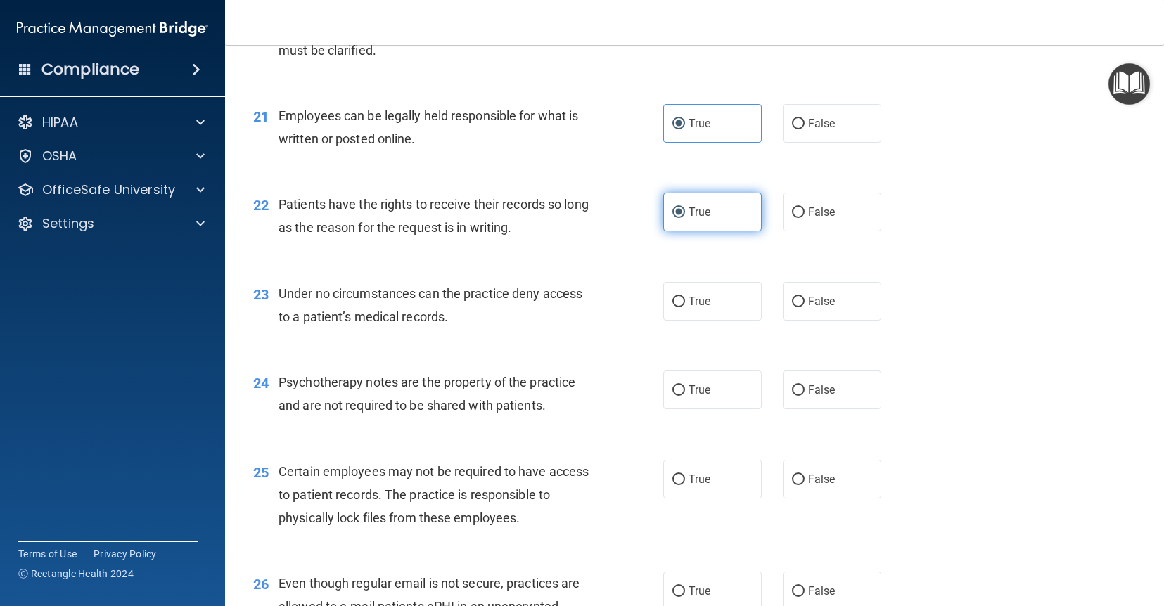
scroll to position [2604, 0]
click at [734, 305] on label "True" at bounding box center [712, 300] width 98 height 39
click at [685, 305] on input "True" at bounding box center [678, 301] width 13 height 11
radio input "true"
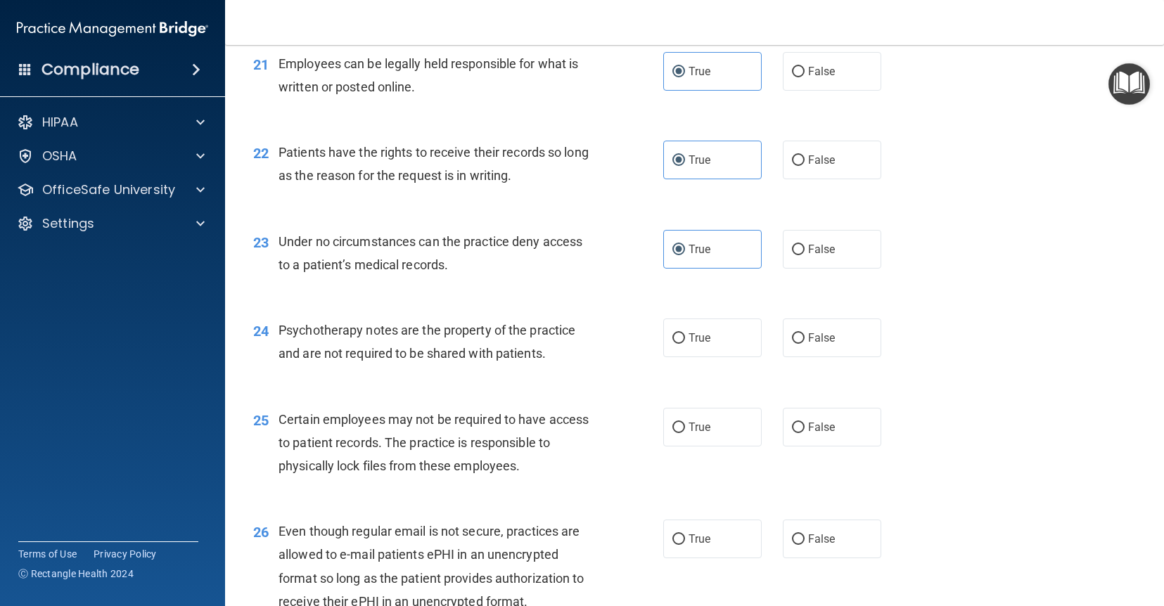
scroll to position [2664, 0]
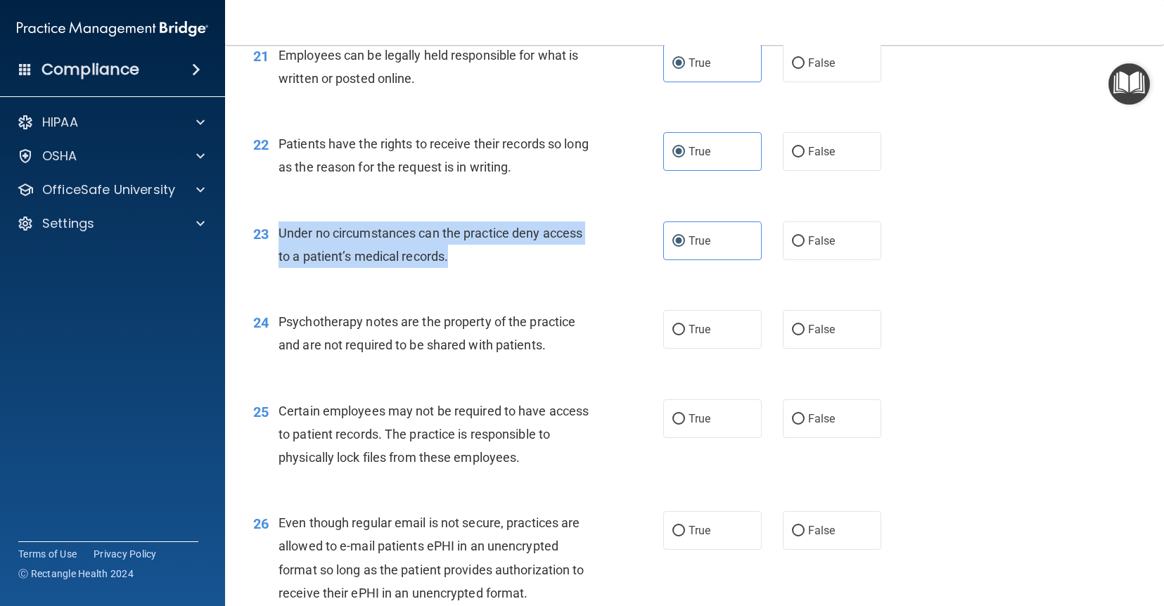
drag, startPoint x: 455, startPoint y: 255, endPoint x: 278, endPoint y: 233, distance: 178.7
click at [279, 233] on div "Under no circumstances can the practice deny access to a patient’s medical reco…" at bounding box center [440, 245] width 323 height 46
copy div "Under no circumstances can the practice deny access to a patient’s medical reco…"
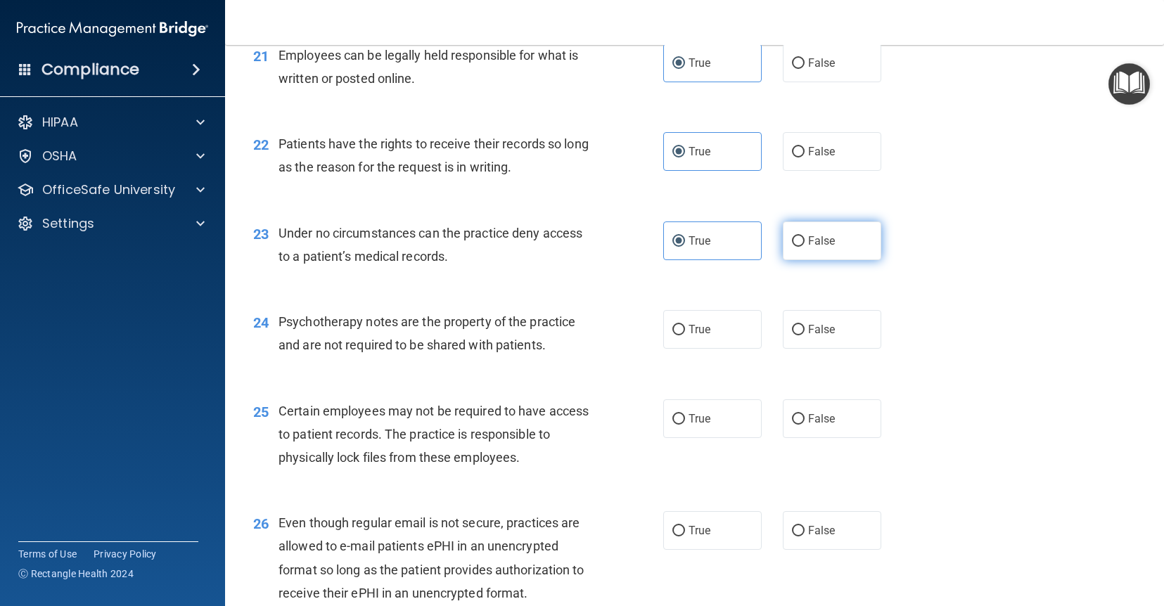
click at [819, 238] on span "False" at bounding box center [821, 240] width 27 height 13
click at [805, 238] on input "False" at bounding box center [798, 241] width 13 height 11
radio input "true"
radio input "false"
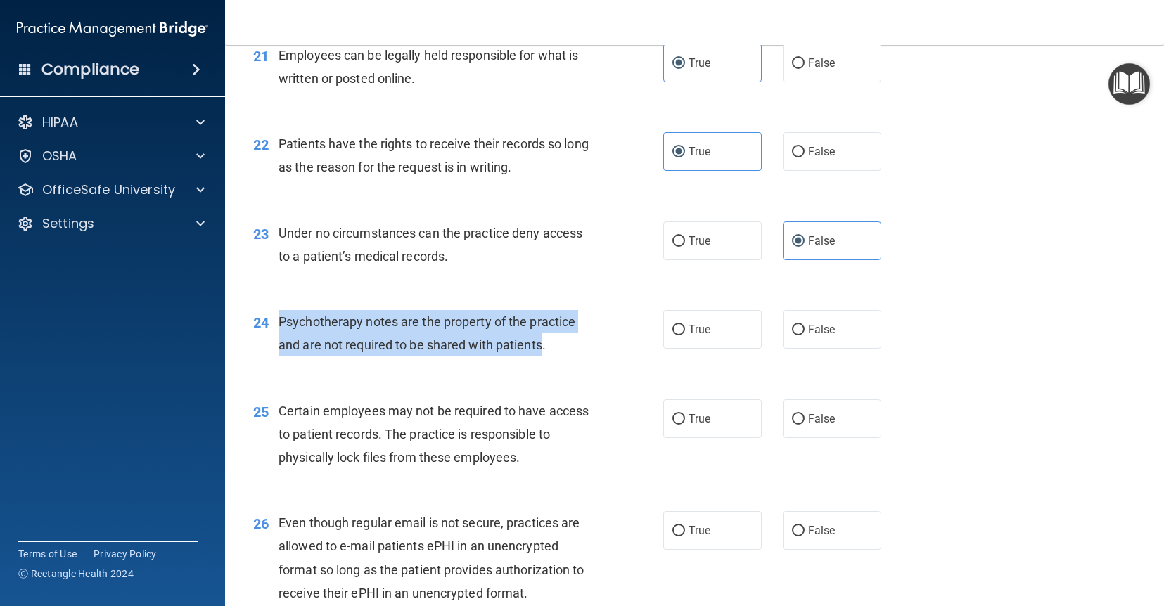
drag, startPoint x: 544, startPoint y: 349, endPoint x: 281, endPoint y: 311, distance: 265.1
click at [281, 311] on div "Psychotherapy notes are the property of the practice and are not required to be…" at bounding box center [440, 333] width 323 height 46
copy span "Psychotherapy notes are the property of the practice and are not required to be…"
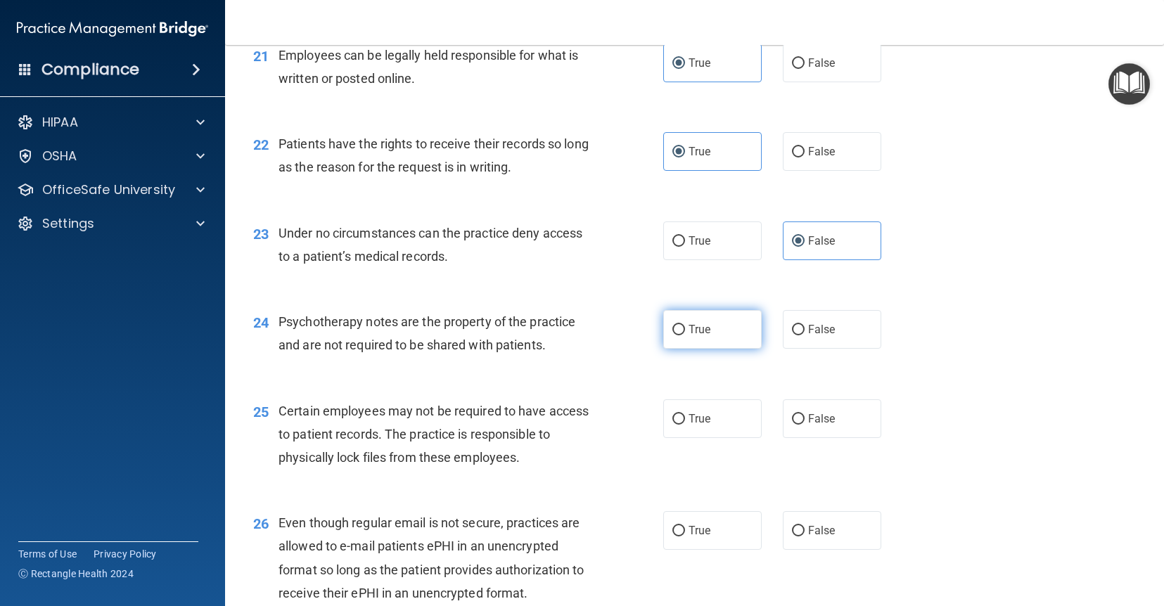
click at [695, 331] on span "True" at bounding box center [700, 329] width 22 height 13
click at [685, 331] on input "True" at bounding box center [678, 330] width 13 height 11
radio input "true"
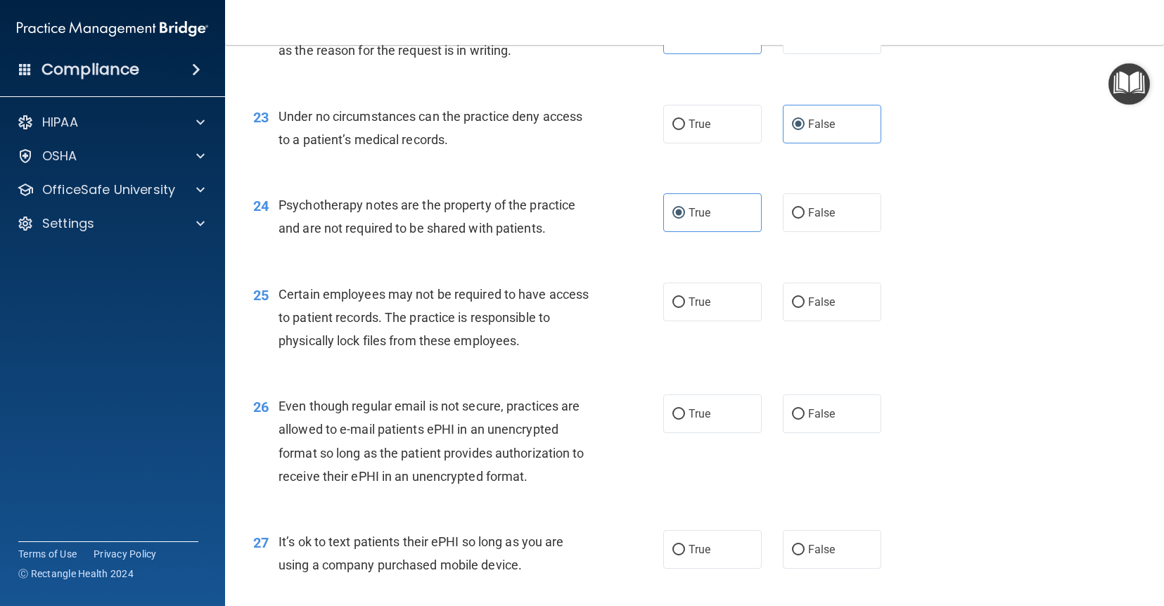
scroll to position [2784, 0]
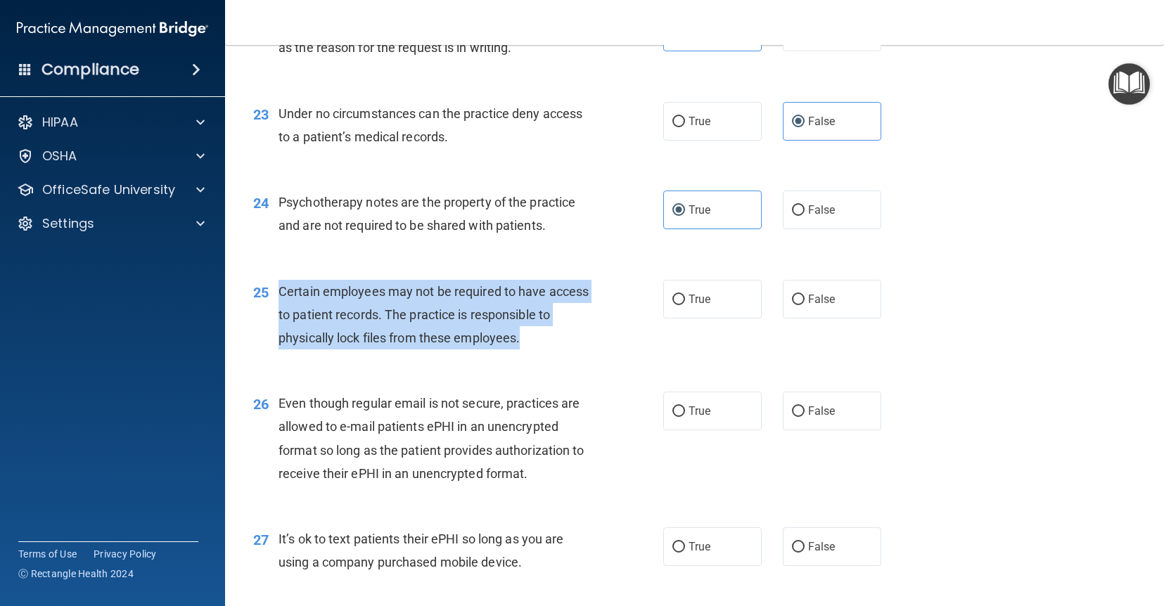
drag, startPoint x: 529, startPoint y: 340, endPoint x: 280, endPoint y: 283, distance: 255.6
click at [280, 283] on div "Certain employees may not be required to have access to patient records. The pr…" at bounding box center [440, 315] width 323 height 70
copy span "Certain employees may not be required to have access to patient records. The pr…"
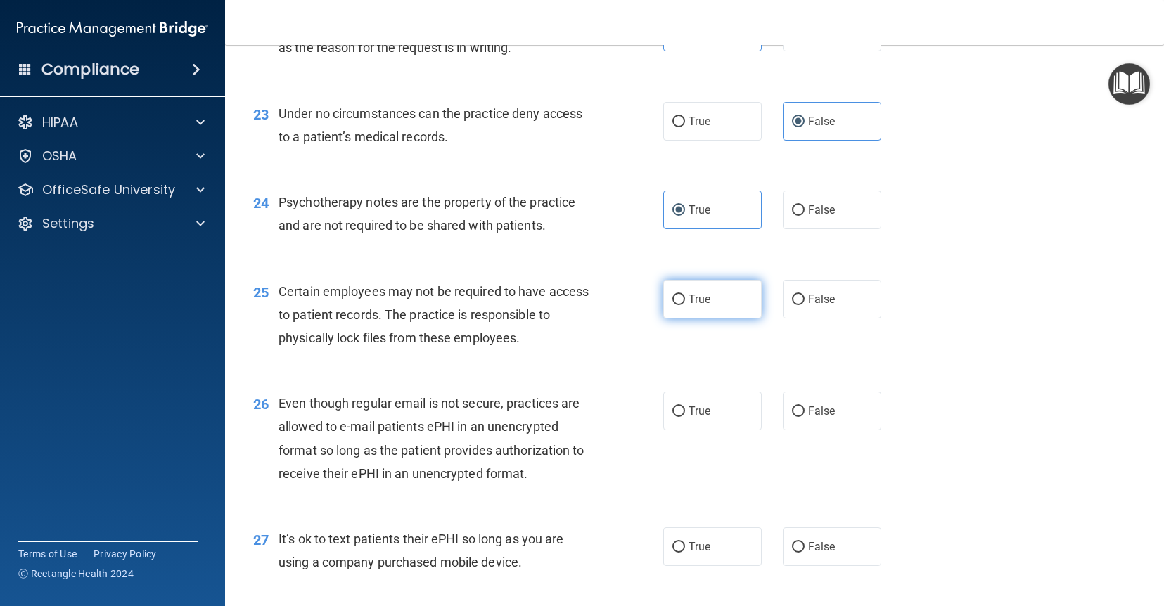
click at [705, 297] on span "True" at bounding box center [700, 299] width 22 height 13
click at [685, 297] on input "True" at bounding box center [678, 300] width 13 height 11
radio input "true"
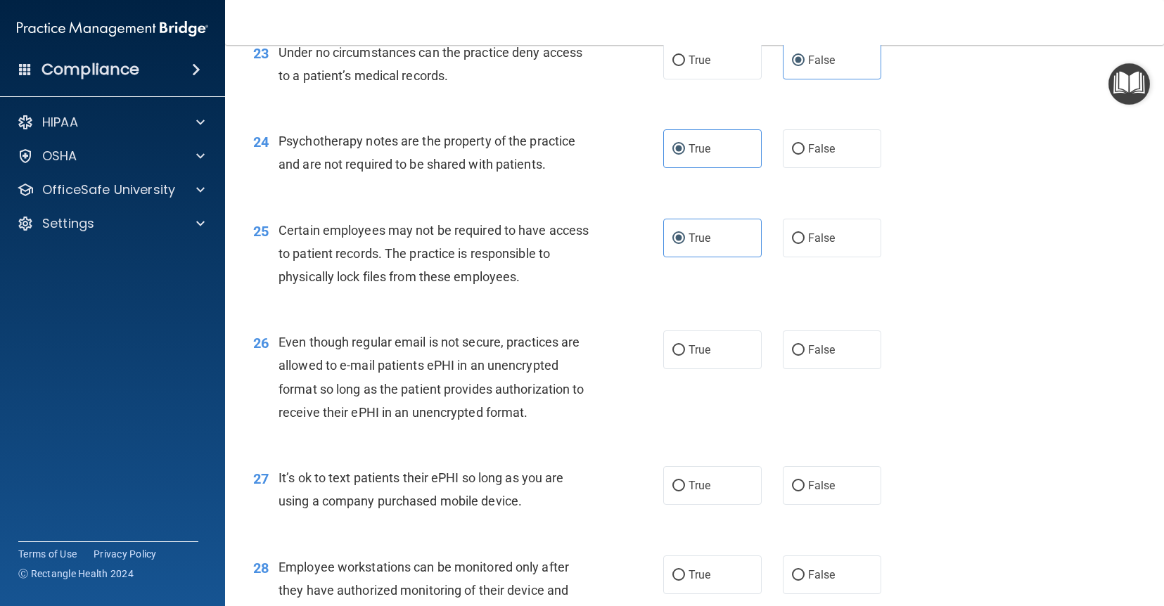
scroll to position [2846, 0]
click at [721, 347] on label "True" at bounding box center [712, 348] width 98 height 39
click at [685, 347] on input "True" at bounding box center [678, 349] width 13 height 11
radio input "true"
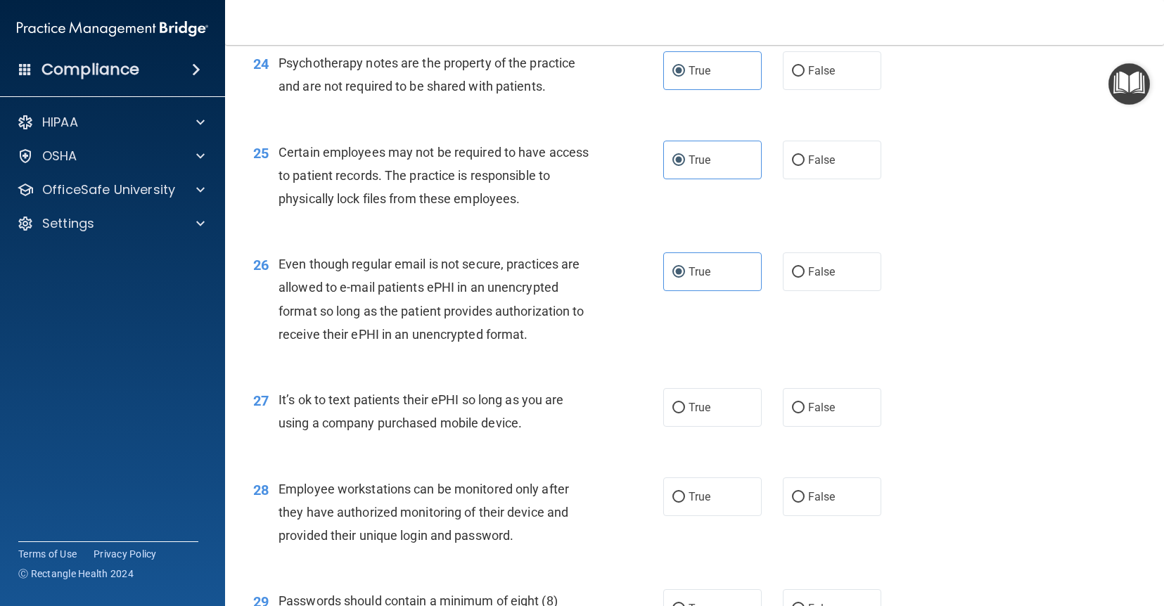
scroll to position [2926, 0]
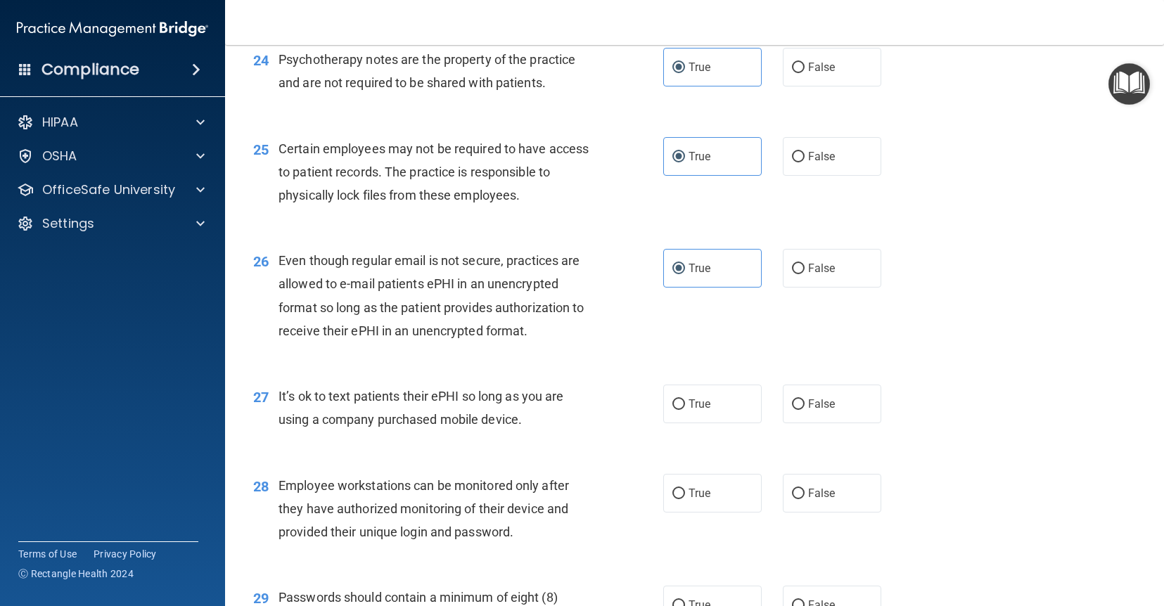
drag, startPoint x: 279, startPoint y: 397, endPoint x: 535, endPoint y: 428, distance: 257.8
click at [535, 428] on div "It’s ok to text patients their ePHI so long as you are using a company purchase…" at bounding box center [440, 408] width 323 height 46
copy span "It’s ok to text patients their ePHI so long as you are using a company purchase…"
click at [835, 416] on label "False" at bounding box center [832, 404] width 98 height 39
click at [805, 410] on input "False" at bounding box center [798, 404] width 13 height 11
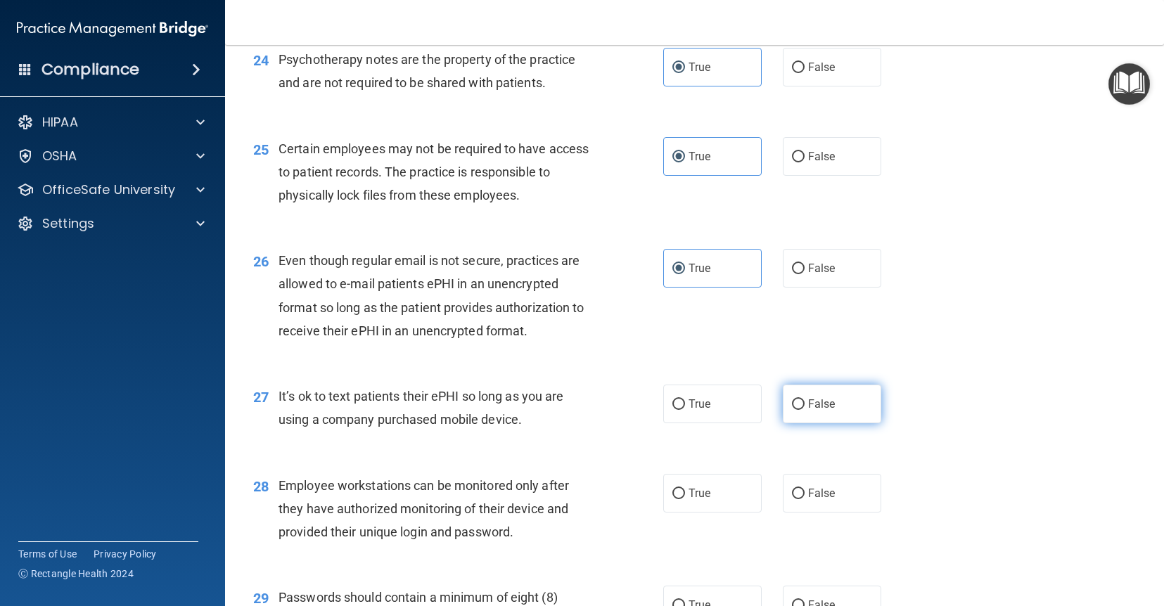
radio input "true"
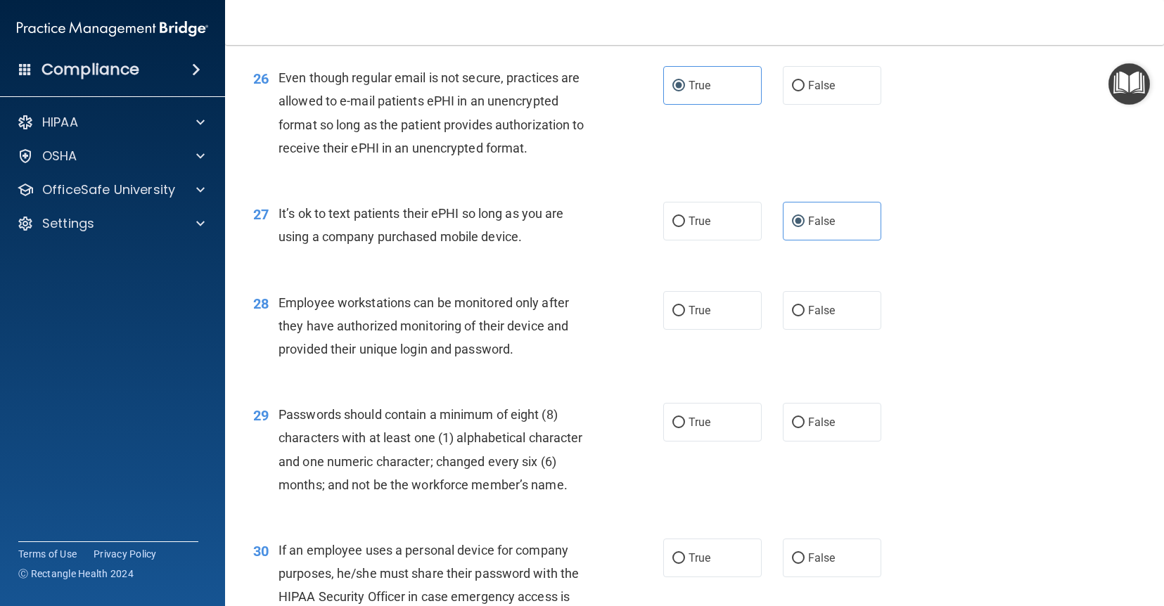
scroll to position [3111, 0]
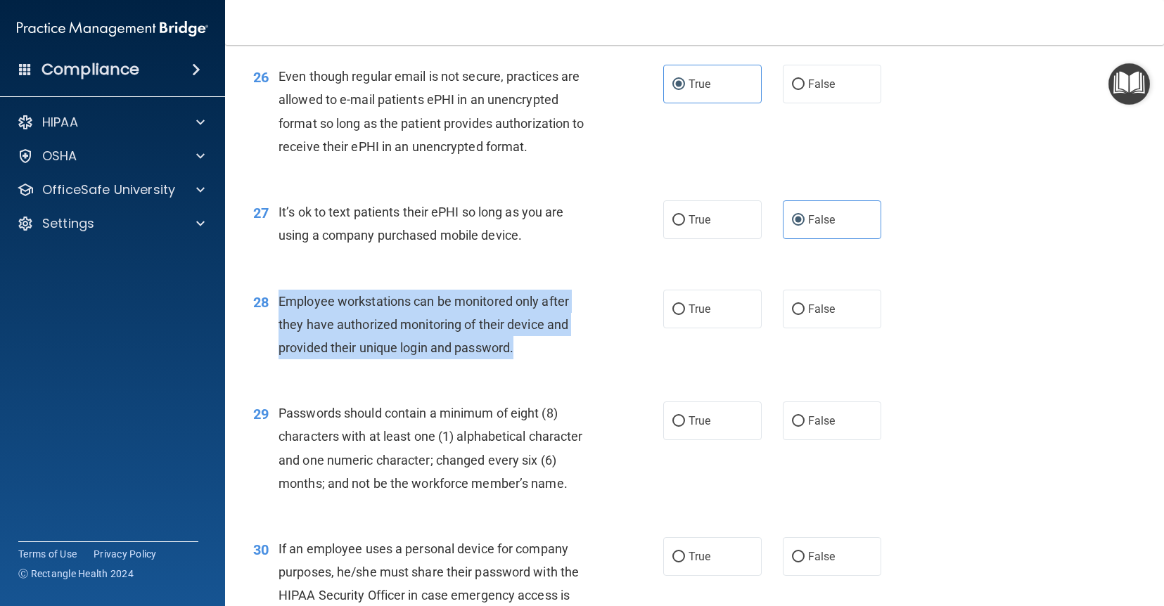
drag, startPoint x: 277, startPoint y: 297, endPoint x: 538, endPoint y: 350, distance: 266.2
click at [538, 350] on div "28 Employee workstations can be monitored only after they have authorized monit…" at bounding box center [458, 328] width 452 height 77
copy div "Employee workstations can be monitored only after they have authorized monitori…"
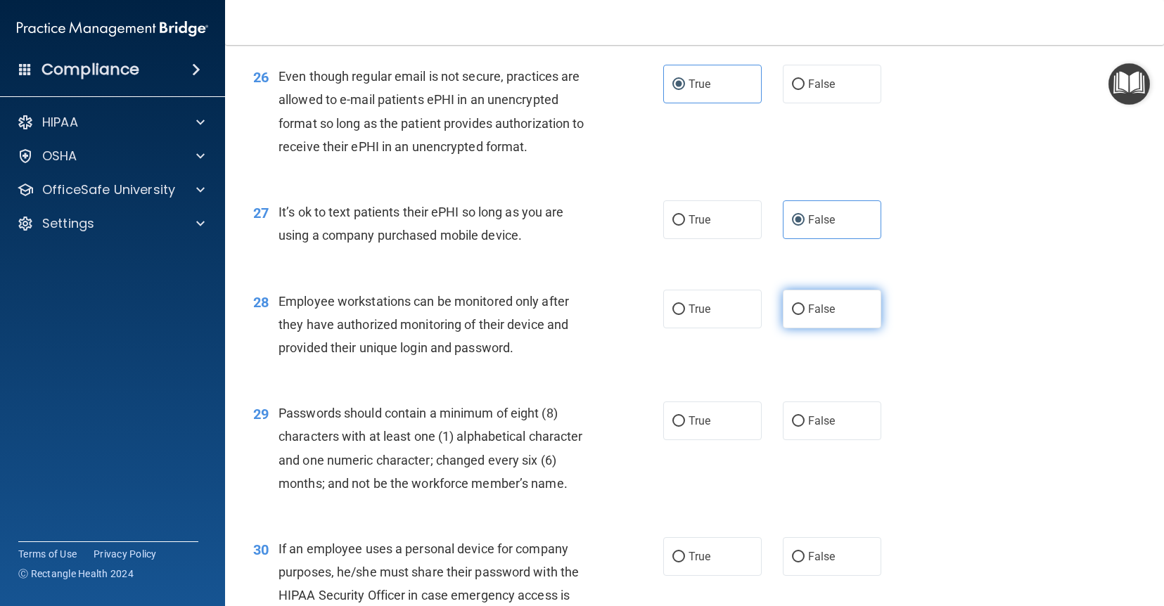
click at [819, 317] on label "False" at bounding box center [832, 309] width 98 height 39
click at [805, 315] on input "False" at bounding box center [798, 310] width 13 height 11
radio input "true"
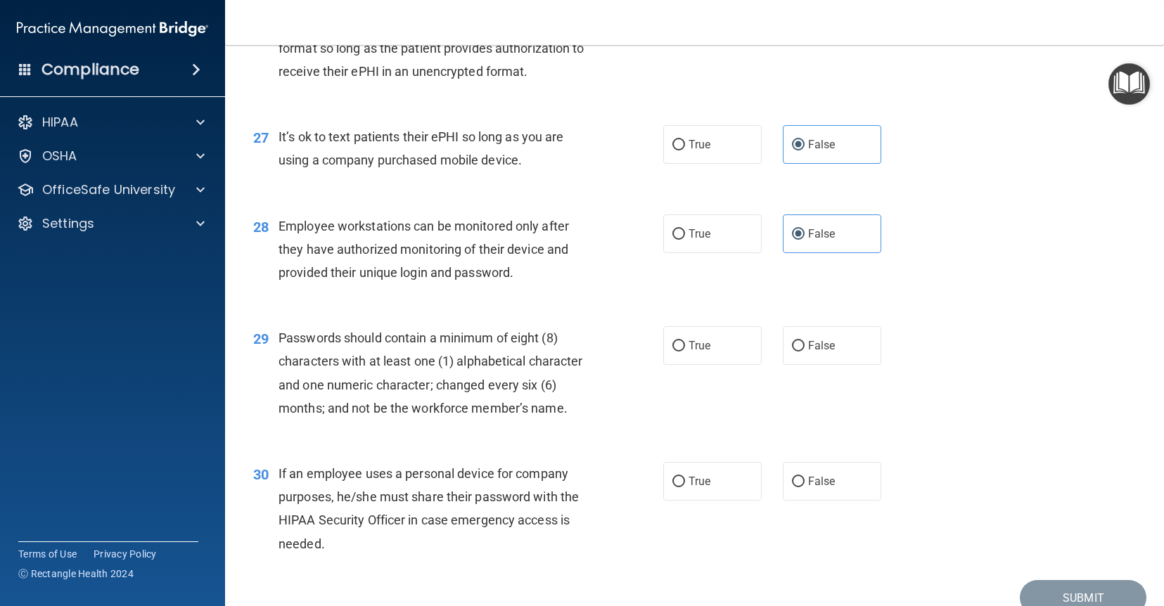
scroll to position [3187, 0]
click at [725, 354] on label "True" at bounding box center [712, 345] width 98 height 39
click at [685, 351] on input "True" at bounding box center [678, 345] width 13 height 11
radio input "true"
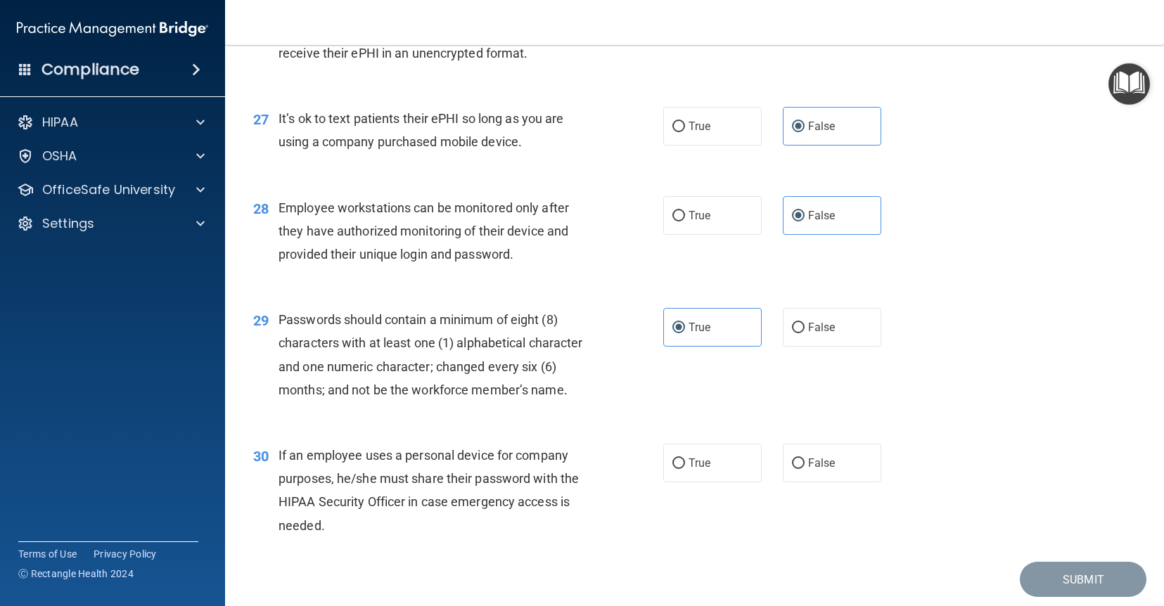
scroll to position [3214, 0]
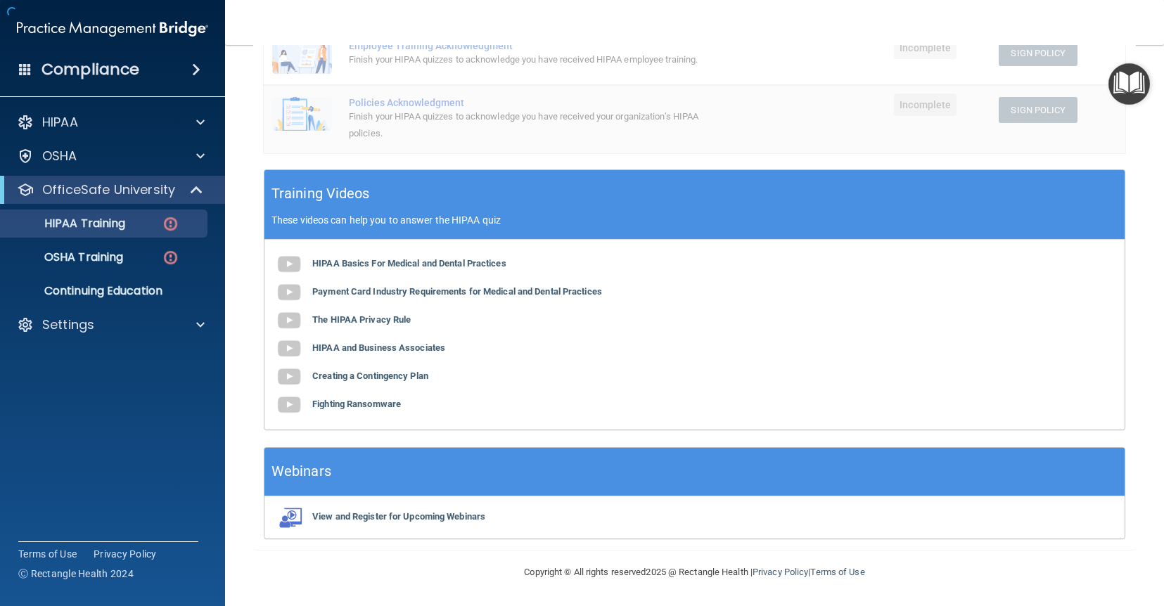
scroll to position [420, 0]
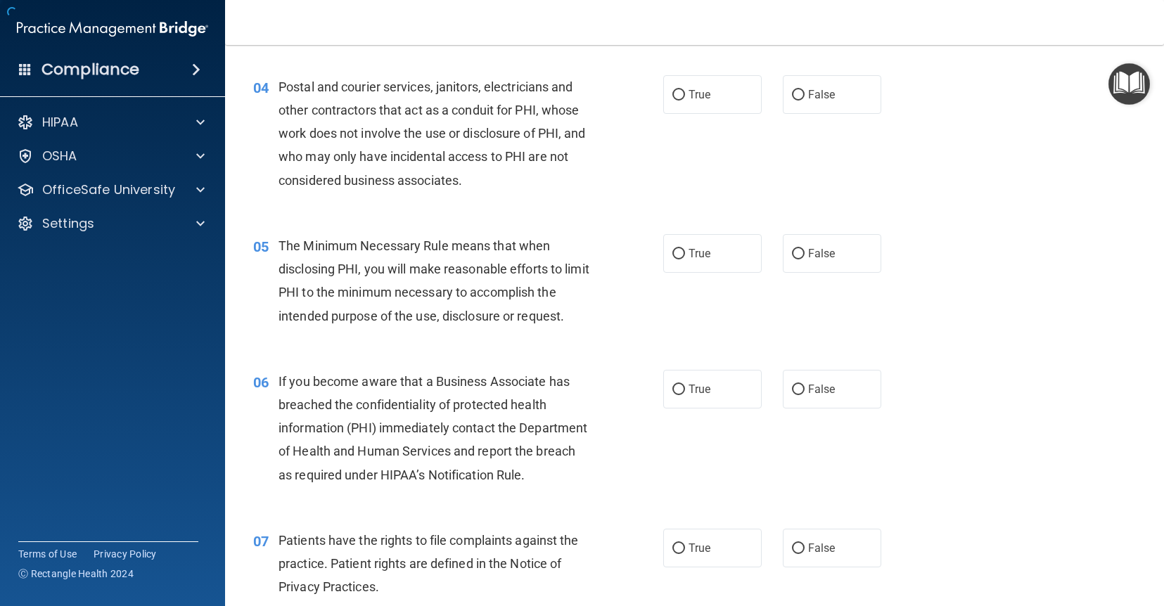
scroll to position [3252, 0]
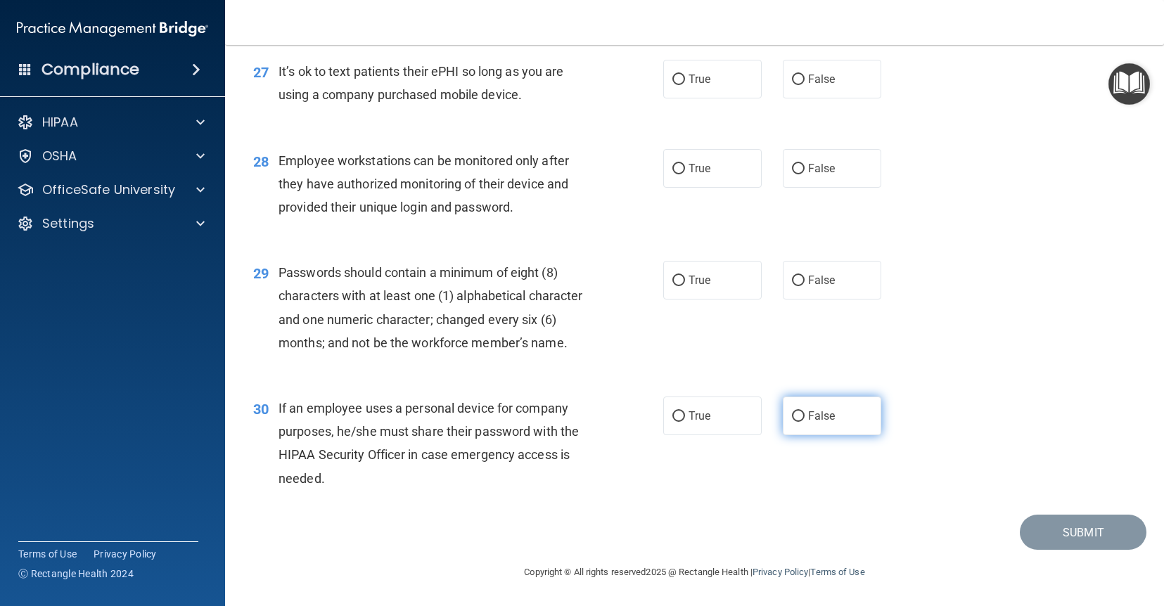
click at [827, 423] on label "False" at bounding box center [832, 416] width 98 height 39
click at [805, 422] on input "False" at bounding box center [798, 416] width 13 height 11
radio input "true"
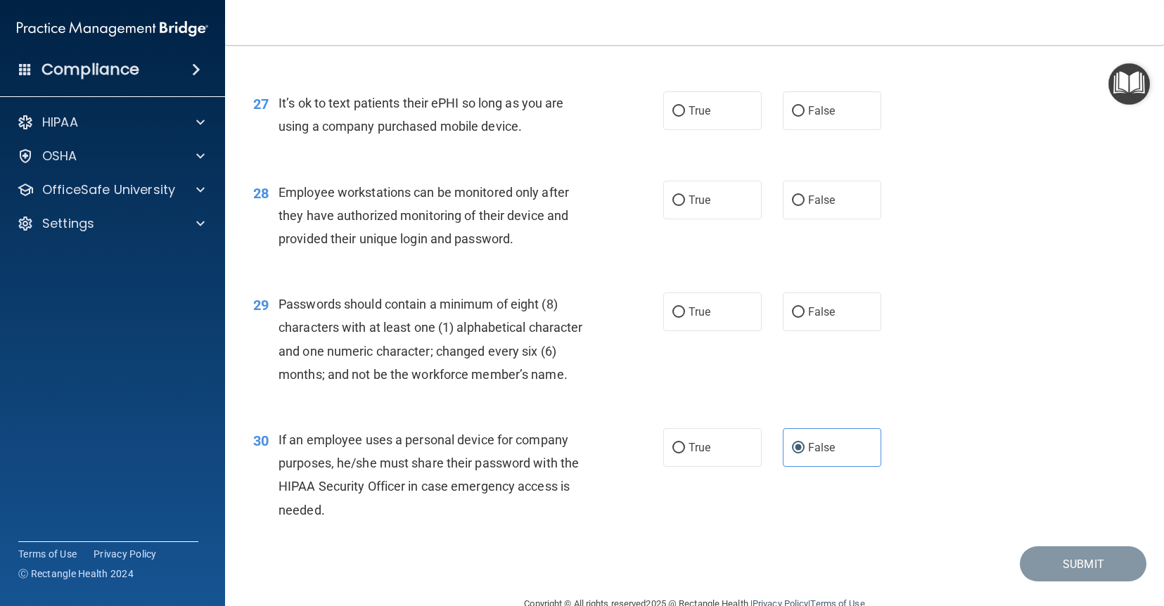
scroll to position [3197, 0]
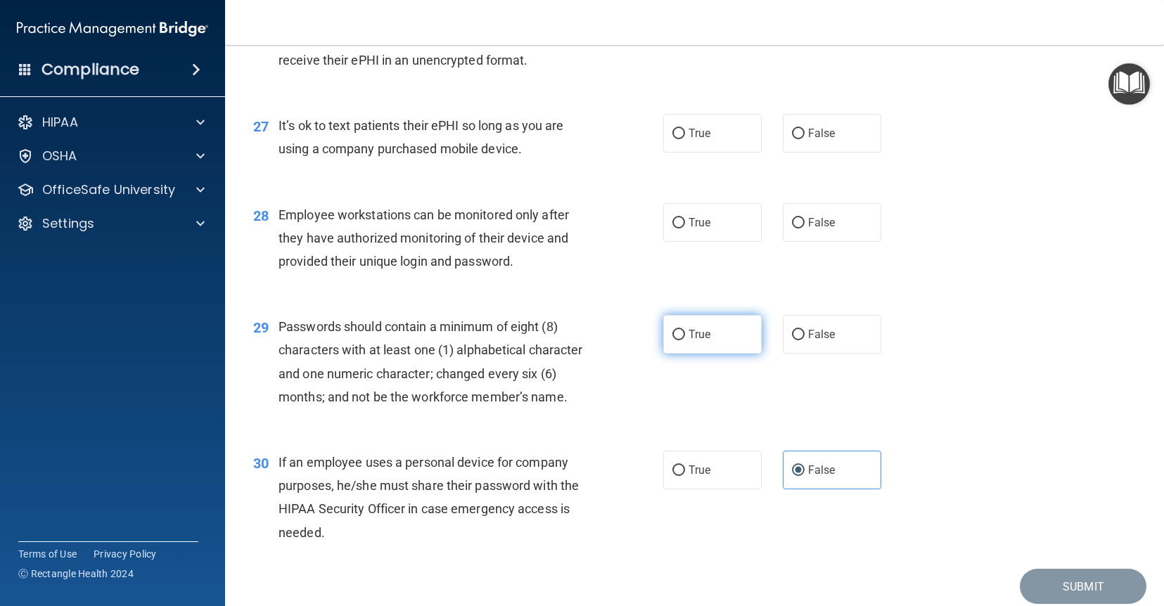
click at [698, 343] on label "True" at bounding box center [712, 334] width 98 height 39
click at [685, 340] on input "True" at bounding box center [678, 335] width 13 height 11
radio input "true"
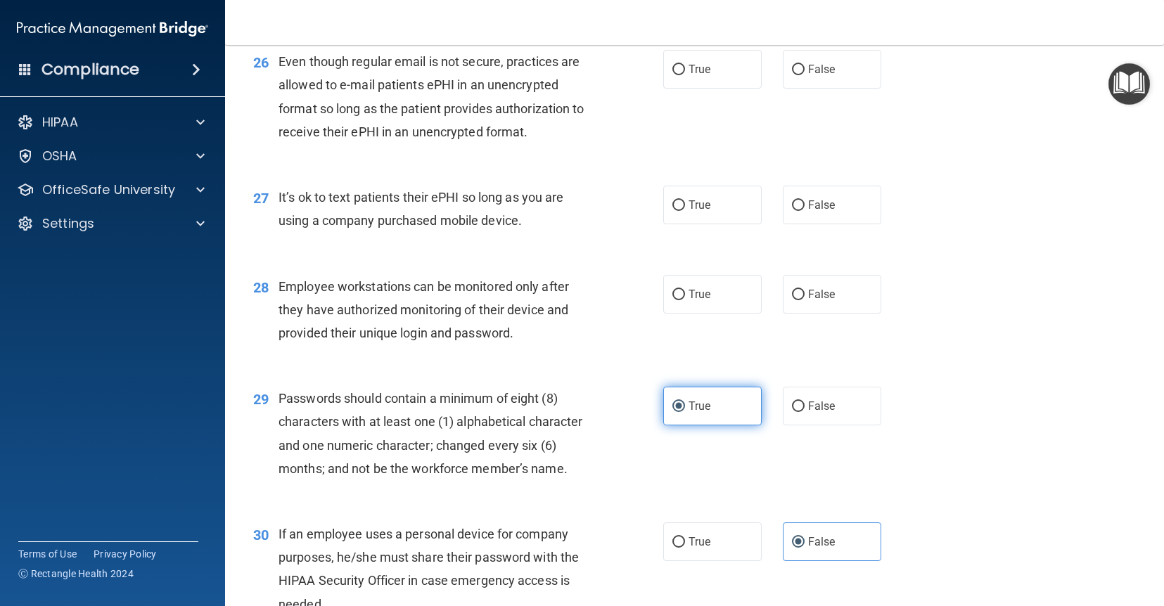
scroll to position [3124, 0]
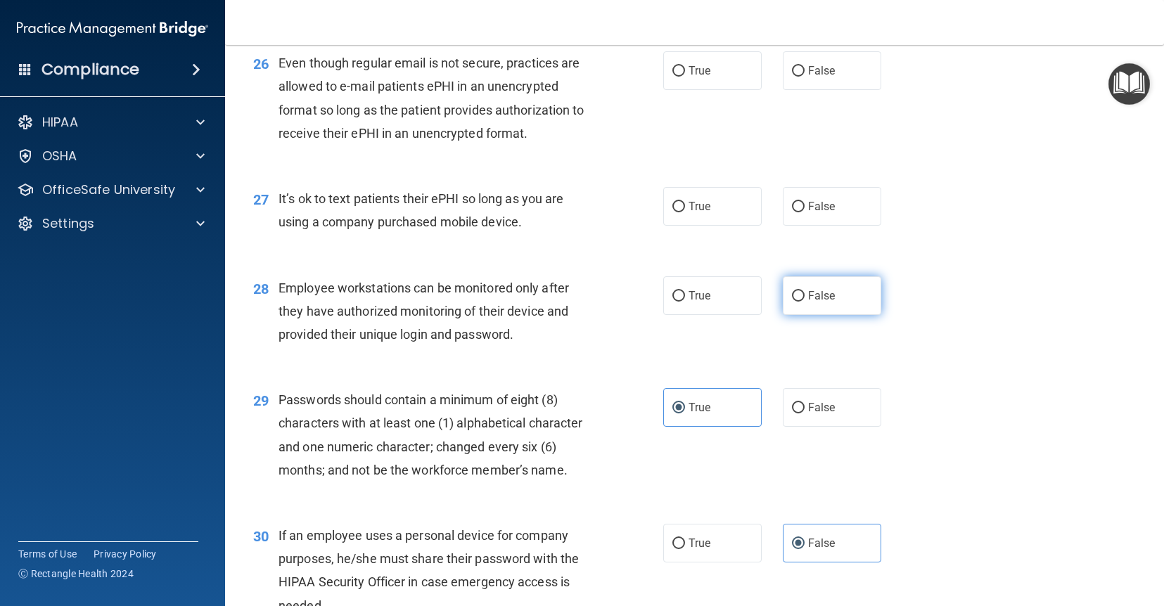
click at [798, 298] on input "False" at bounding box center [798, 296] width 13 height 11
radio input "true"
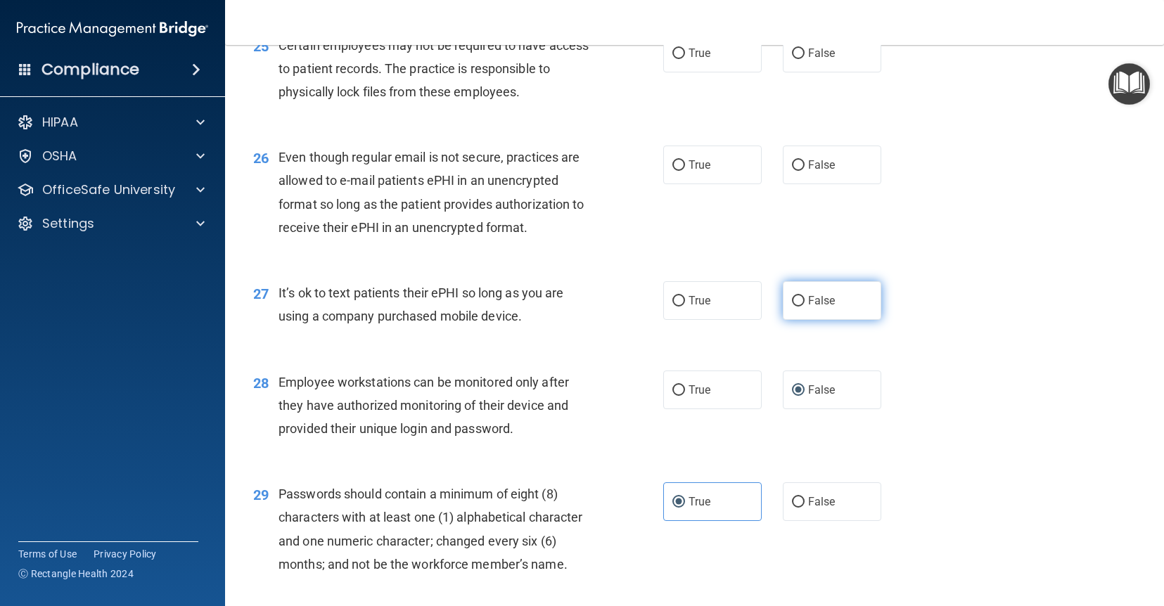
click at [798, 298] on input "False" at bounding box center [798, 301] width 13 height 11
radio input "true"
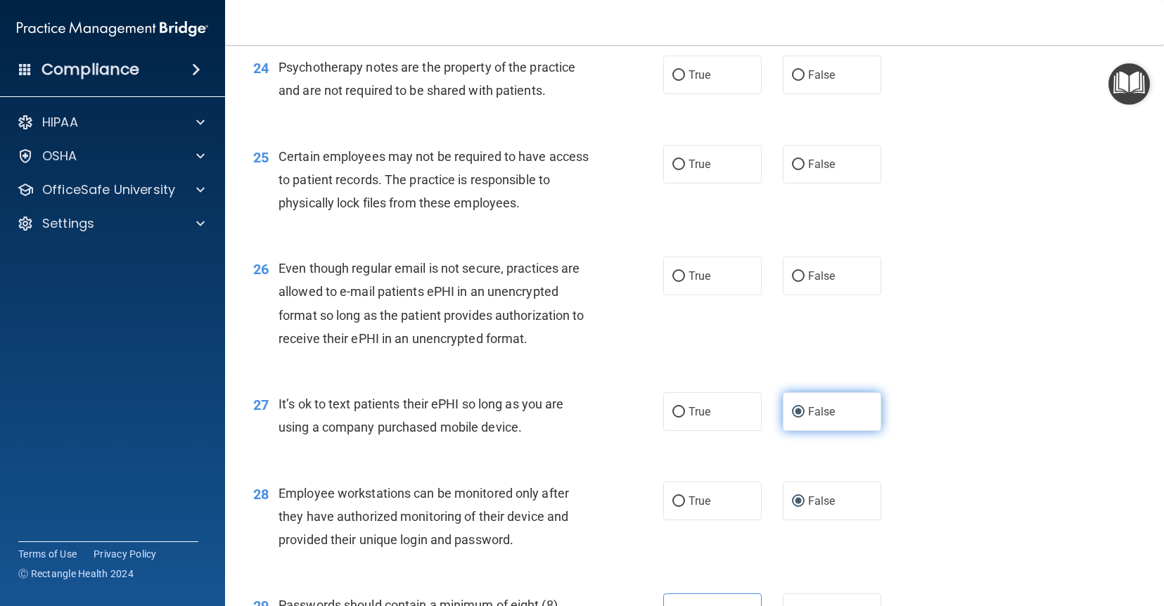
scroll to position [2918, 0]
click at [680, 282] on input "True" at bounding box center [678, 277] width 13 height 11
radio input "true"
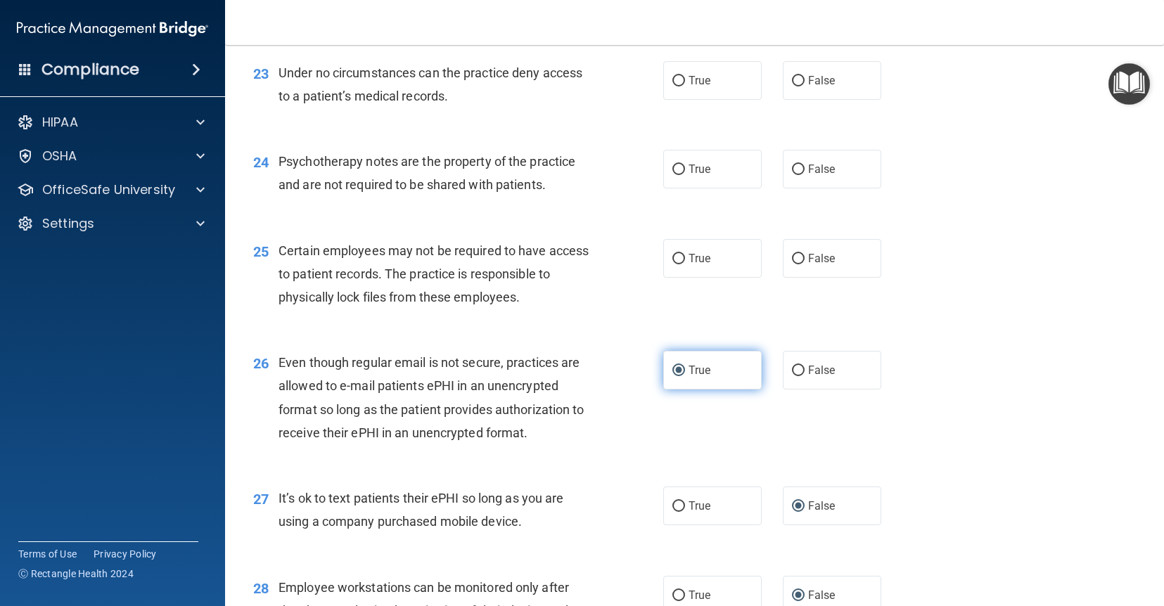
scroll to position [2822, 0]
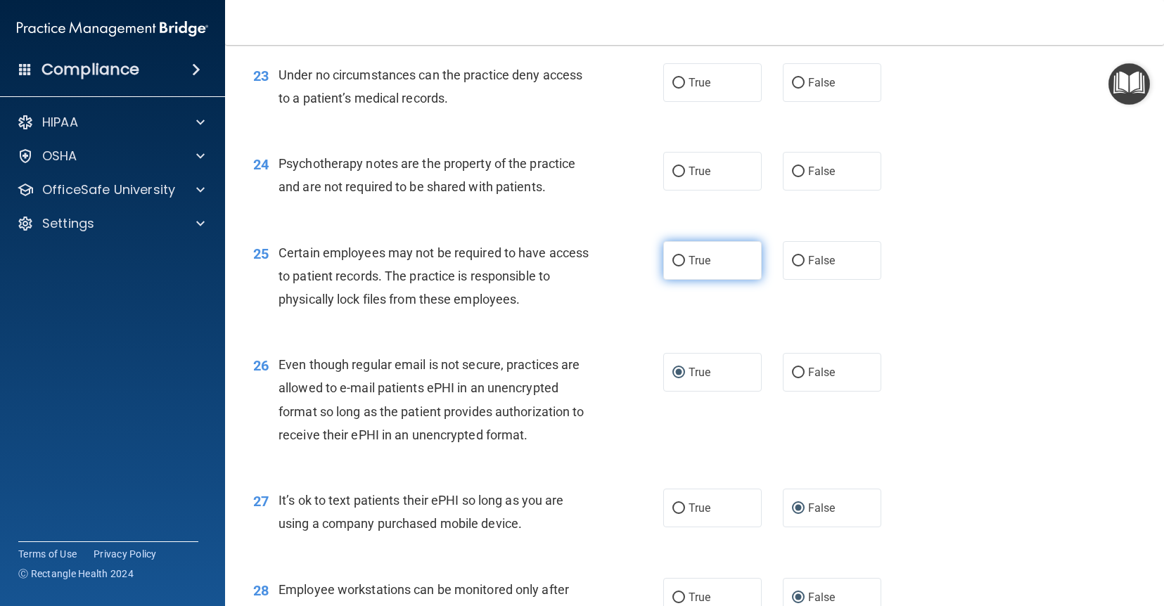
click at [700, 260] on span "True" at bounding box center [700, 260] width 22 height 13
click at [685, 260] on input "True" at bounding box center [678, 261] width 13 height 11
radio input "true"
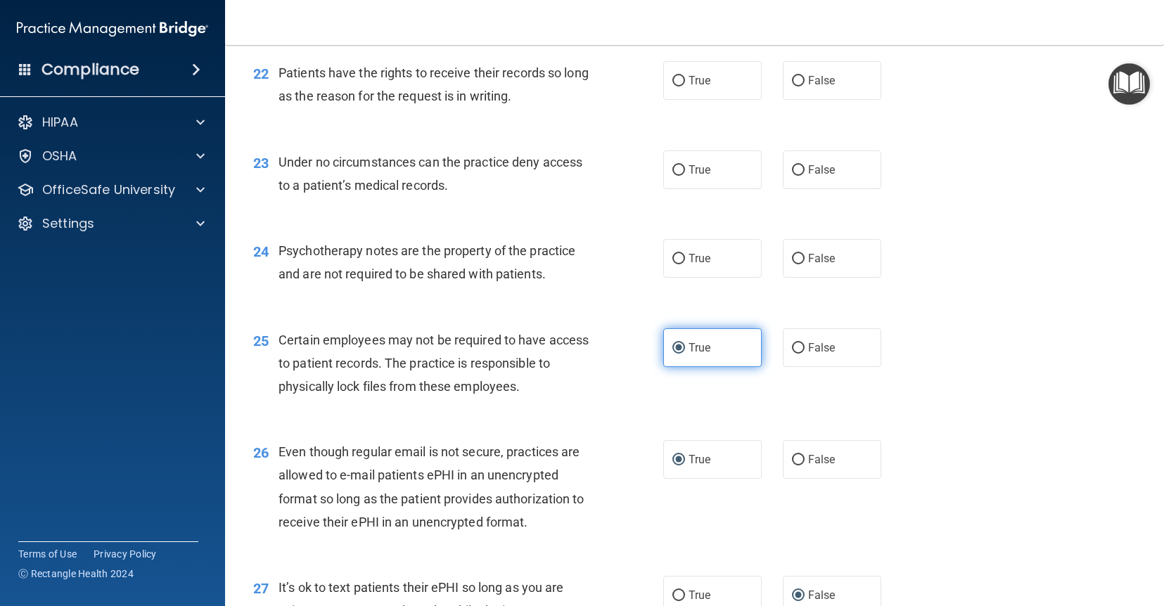
scroll to position [2725, 0]
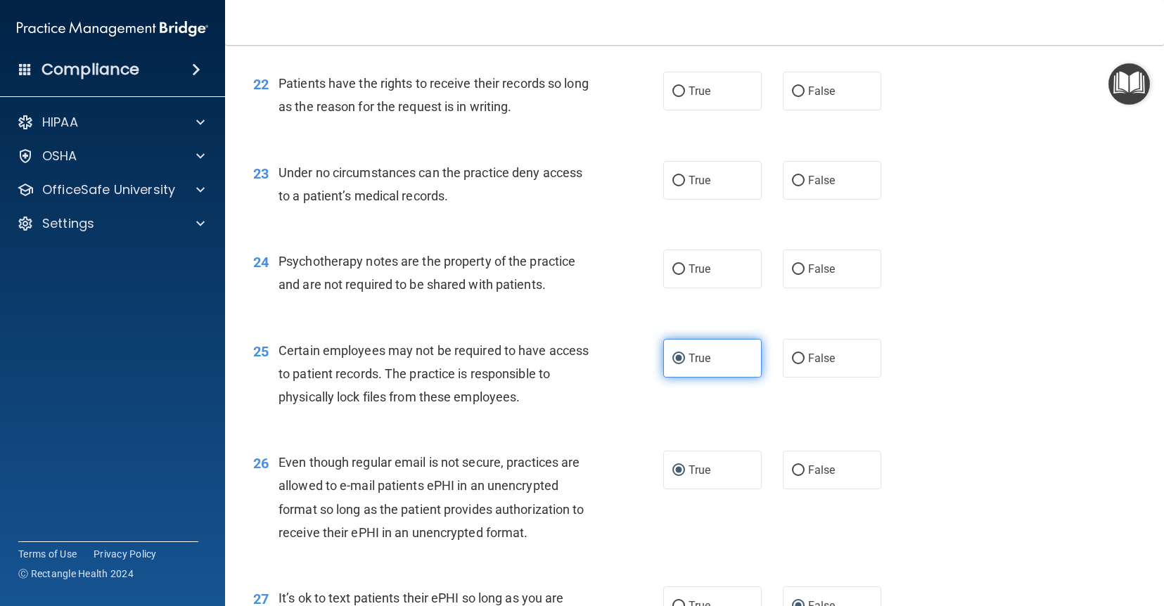
click at [700, 260] on label "True" at bounding box center [712, 269] width 98 height 39
click at [685, 264] on input "True" at bounding box center [678, 269] width 13 height 11
radio input "true"
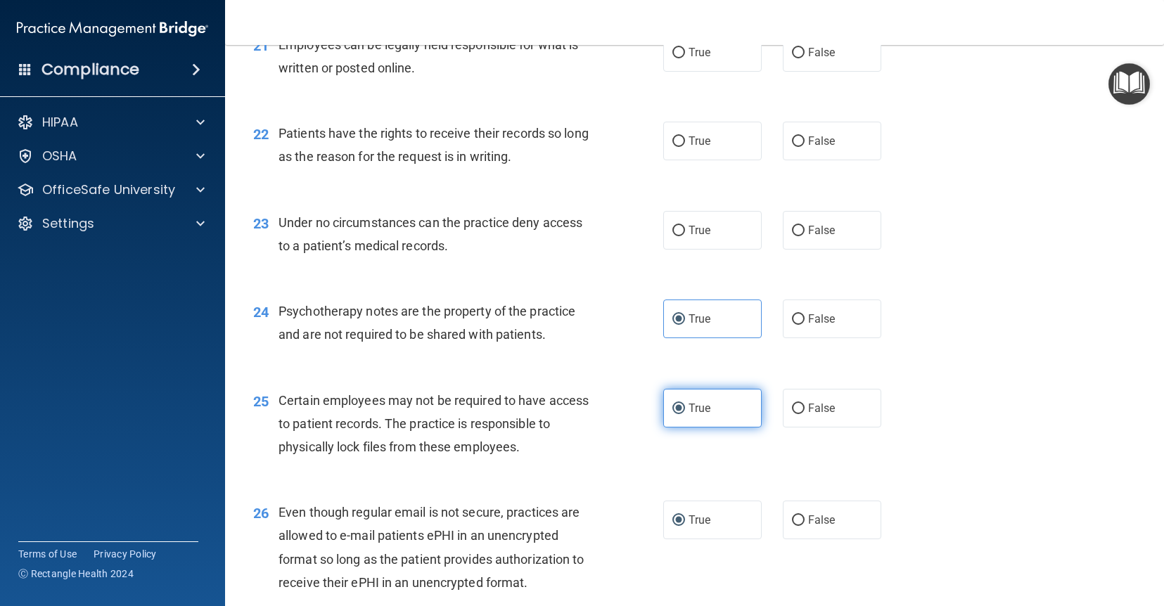
scroll to position [2655, 0]
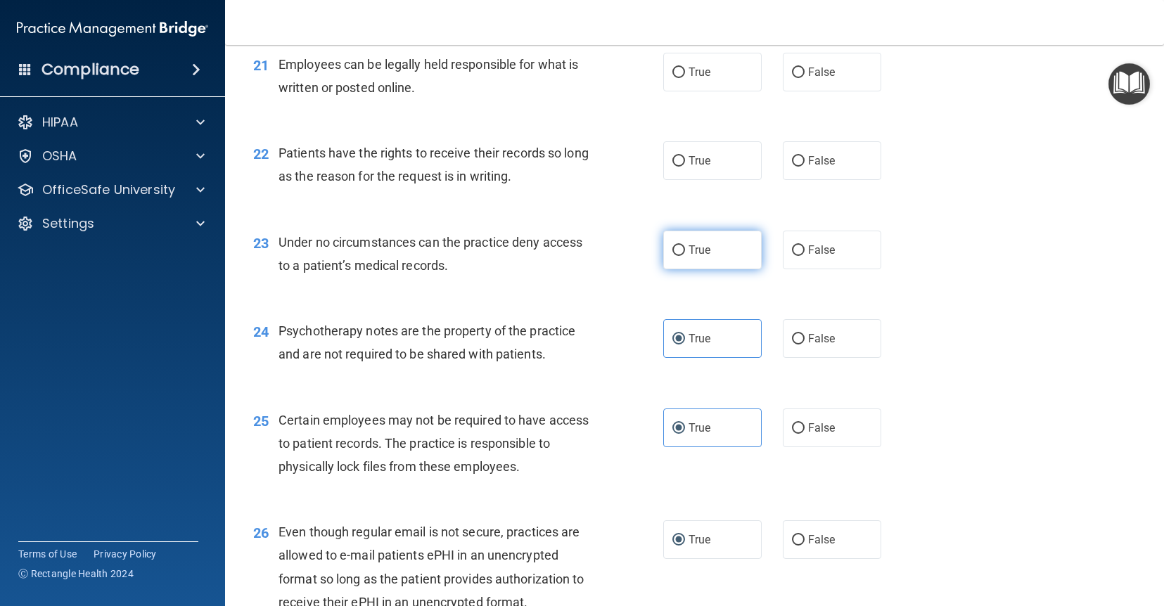
click at [727, 253] on label "True" at bounding box center [712, 250] width 98 height 39
click at [685, 253] on input "True" at bounding box center [678, 250] width 13 height 11
radio input "true"
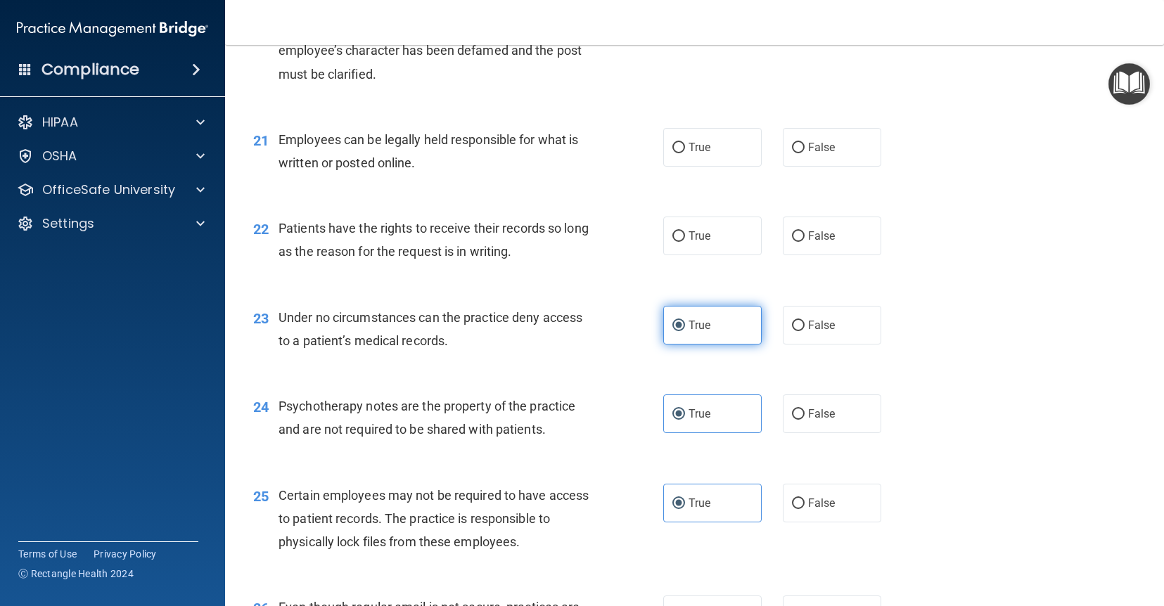
scroll to position [2578, 0]
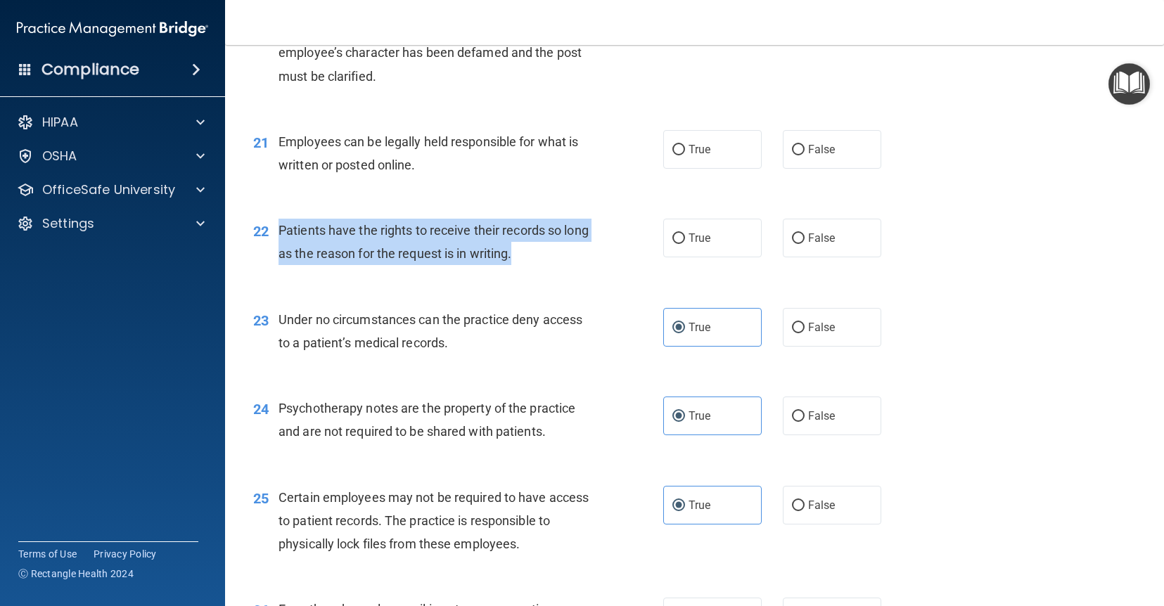
drag, startPoint x: 525, startPoint y: 260, endPoint x: 280, endPoint y: 226, distance: 247.7
click at [280, 226] on div "Patients have the rights to receive their records so long as the reason for the…" at bounding box center [440, 242] width 323 height 46
copy span "Patients have the rights to receive their records so long as the reason for the…"
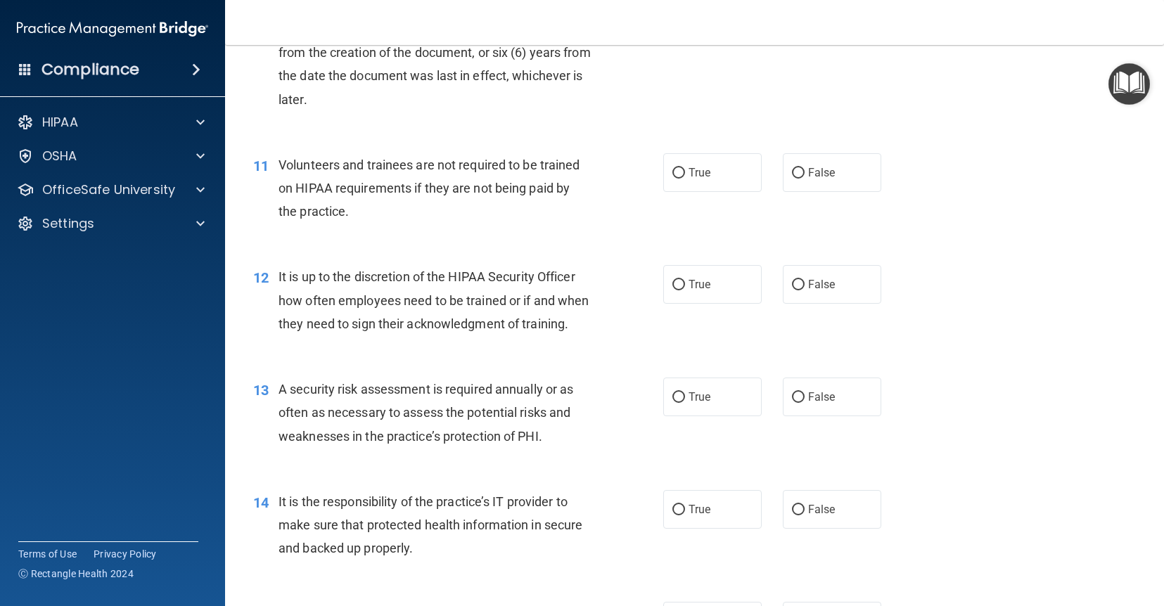
scroll to position [1385, 0]
click at [798, 177] on input "False" at bounding box center [798, 172] width 13 height 11
radio input "true"
click at [804, 513] on input "False" at bounding box center [798, 509] width 13 height 11
radio input "true"
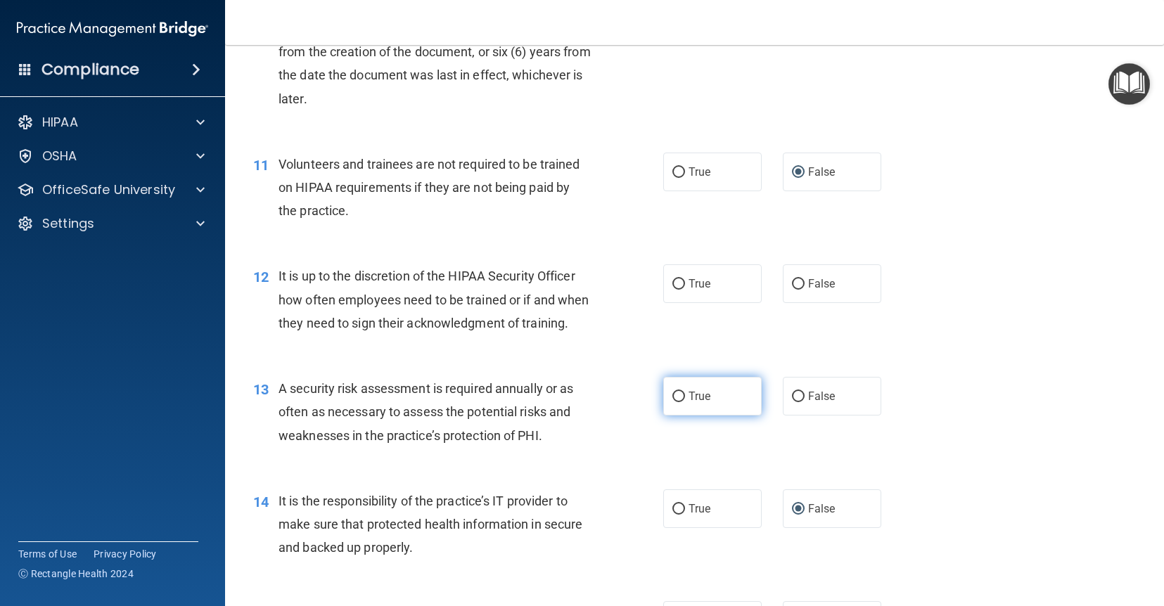
click at [716, 393] on label "True" at bounding box center [712, 396] width 98 height 39
click at [685, 393] on input "True" at bounding box center [678, 397] width 13 height 11
radio input "true"
click at [816, 286] on span "False" at bounding box center [821, 283] width 27 height 13
click at [805, 286] on input "False" at bounding box center [798, 284] width 13 height 11
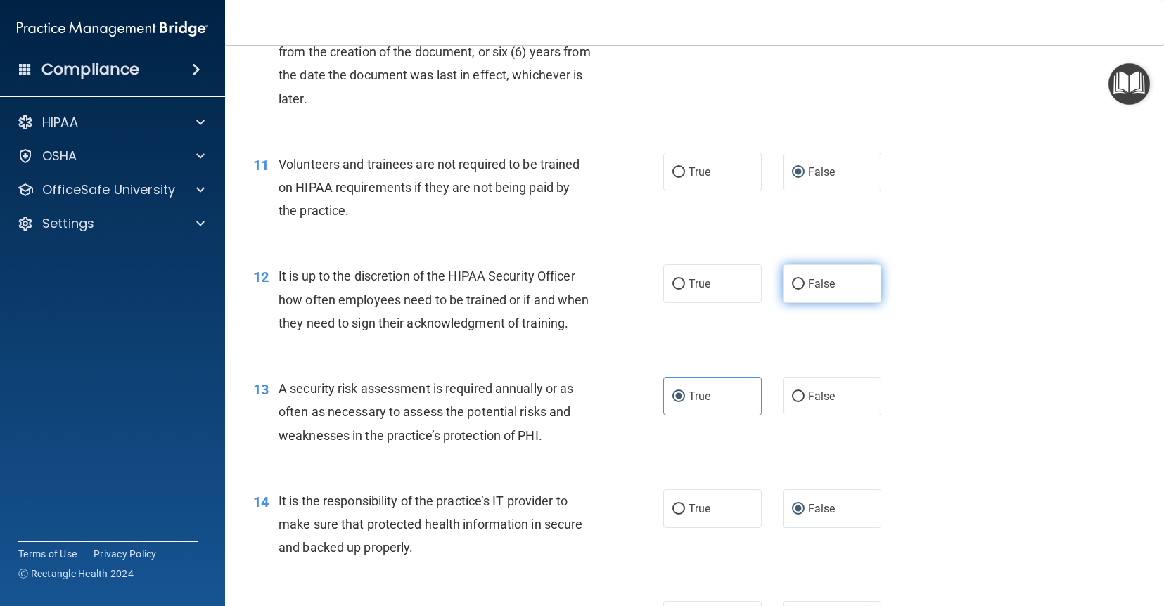
radio input "true"
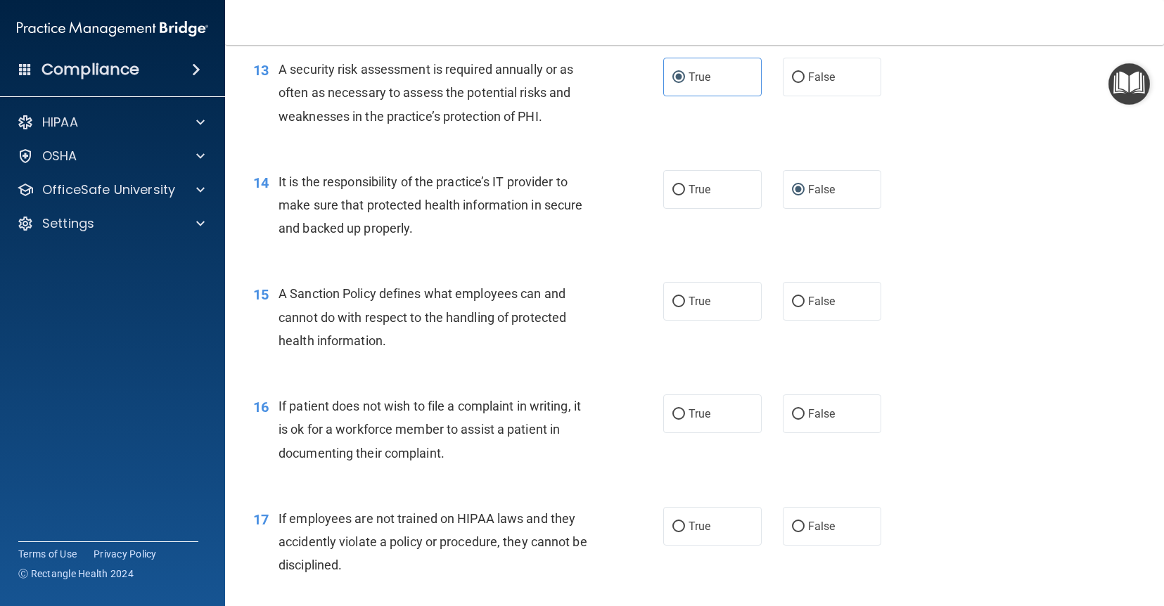
scroll to position [1708, 0]
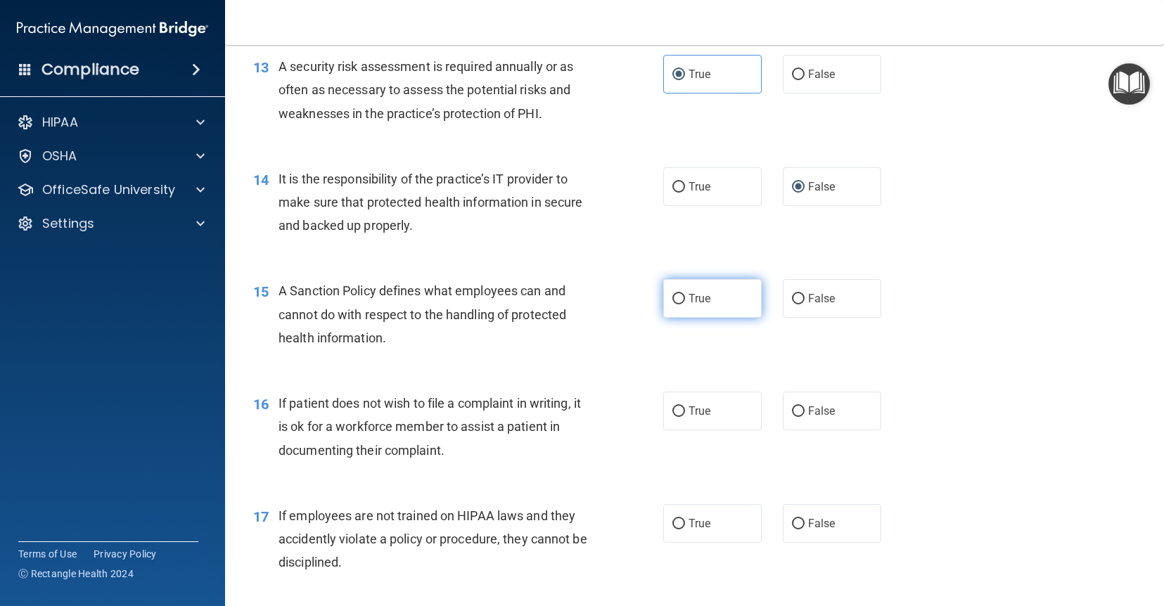
click at [728, 292] on label "True" at bounding box center [712, 298] width 98 height 39
click at [685, 294] on input "True" at bounding box center [678, 299] width 13 height 11
radio input "true"
click at [736, 415] on label "True" at bounding box center [712, 411] width 98 height 39
click at [685, 415] on input "True" at bounding box center [678, 412] width 13 height 11
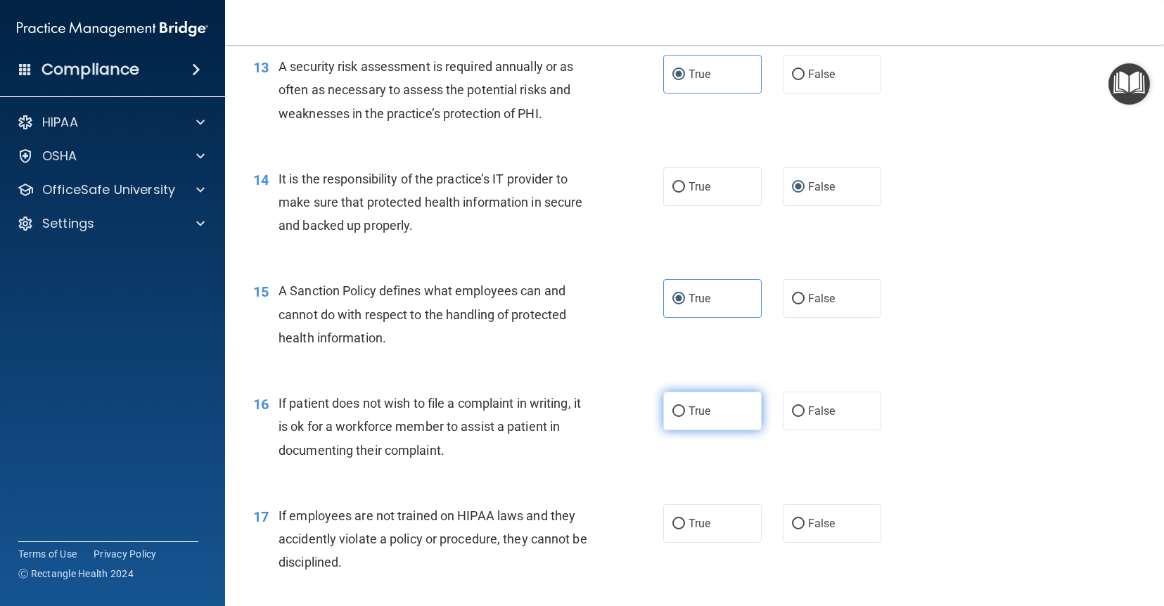
radio input "true"
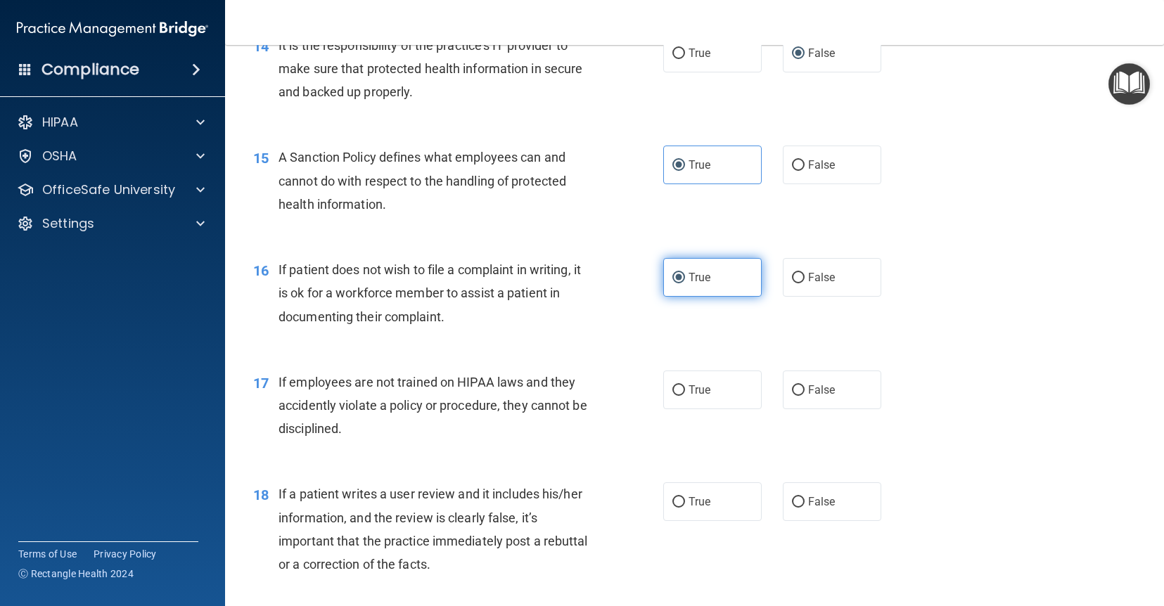
scroll to position [1844, 0]
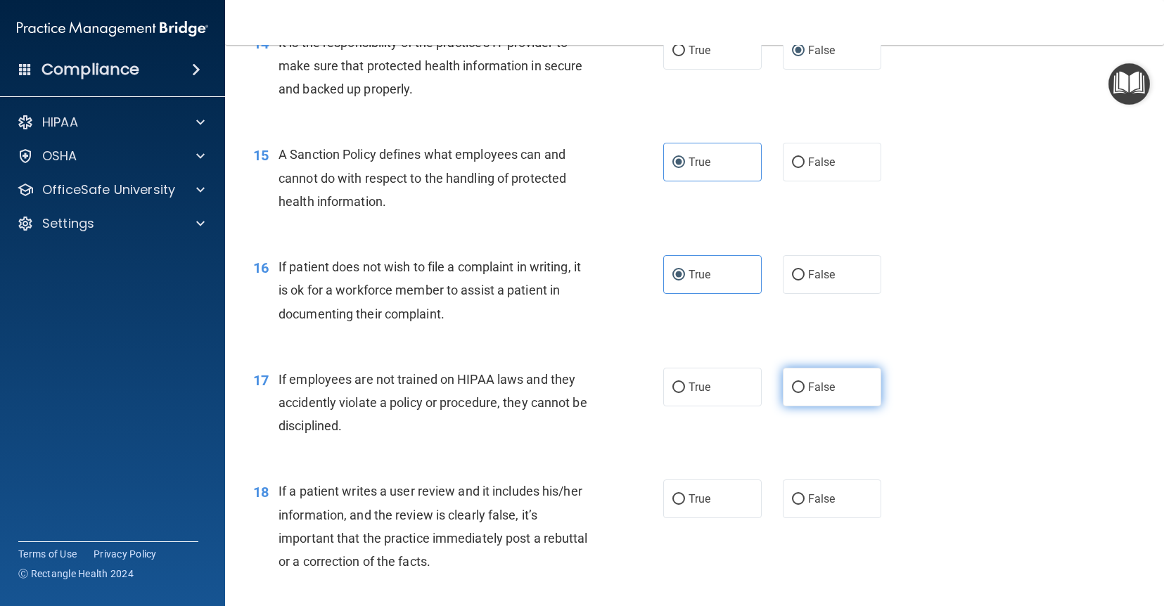
click at [811, 388] on span "False" at bounding box center [821, 386] width 27 height 13
click at [805, 388] on input "False" at bounding box center [798, 388] width 13 height 11
radio input "true"
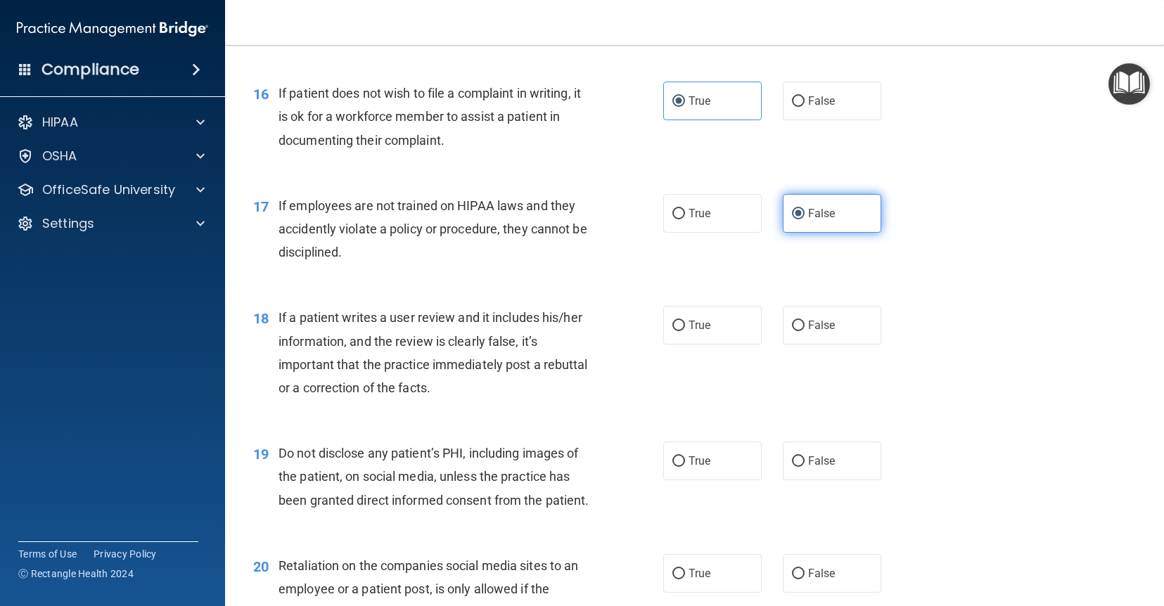
scroll to position [2019, 0]
click at [827, 328] on span "False" at bounding box center [821, 323] width 27 height 13
click at [805, 328] on input "False" at bounding box center [798, 324] width 13 height 11
radio input "true"
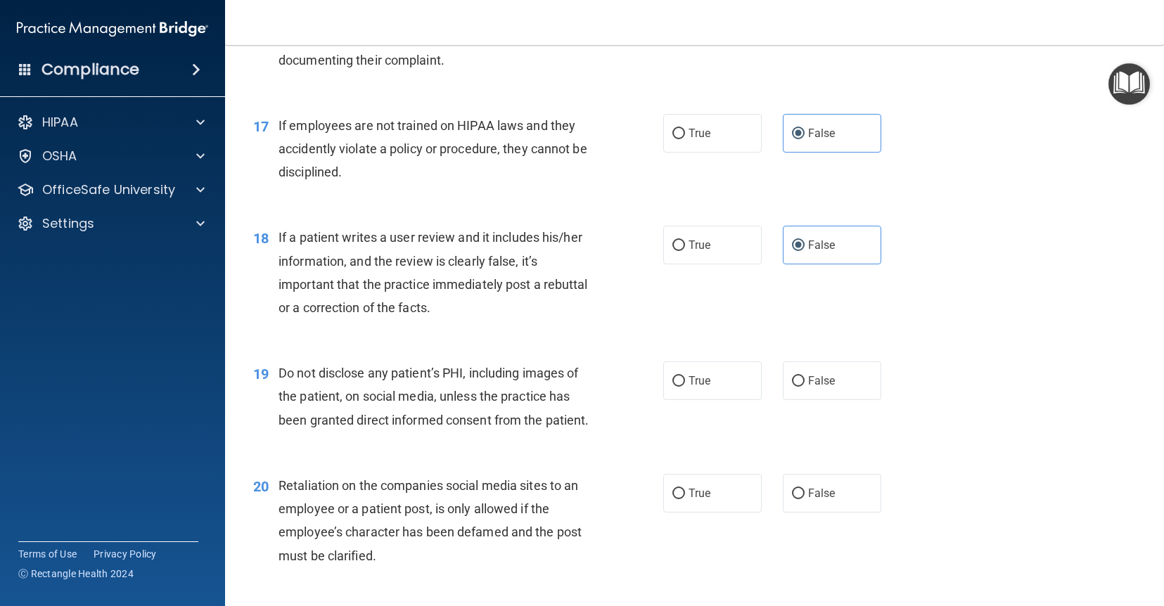
scroll to position [2099, 0]
click at [717, 385] on label "True" at bounding box center [712, 380] width 98 height 39
click at [685, 385] on input "True" at bounding box center [678, 381] width 13 height 11
radio input "true"
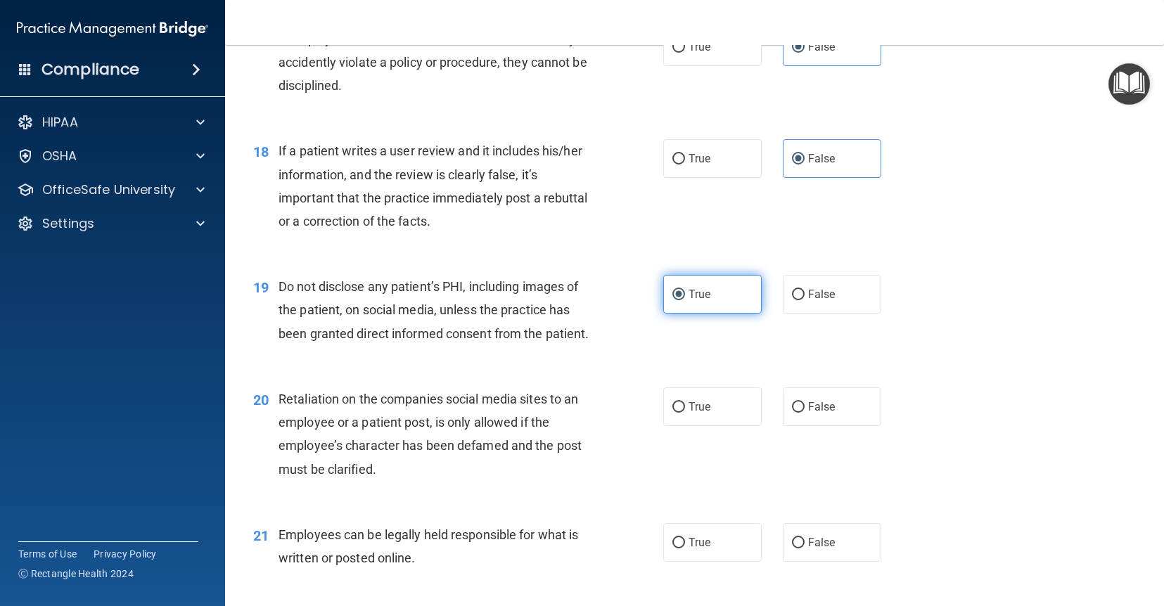
scroll to position [2186, 0]
click at [797, 408] on input "False" at bounding box center [798, 406] width 13 height 11
radio input "true"
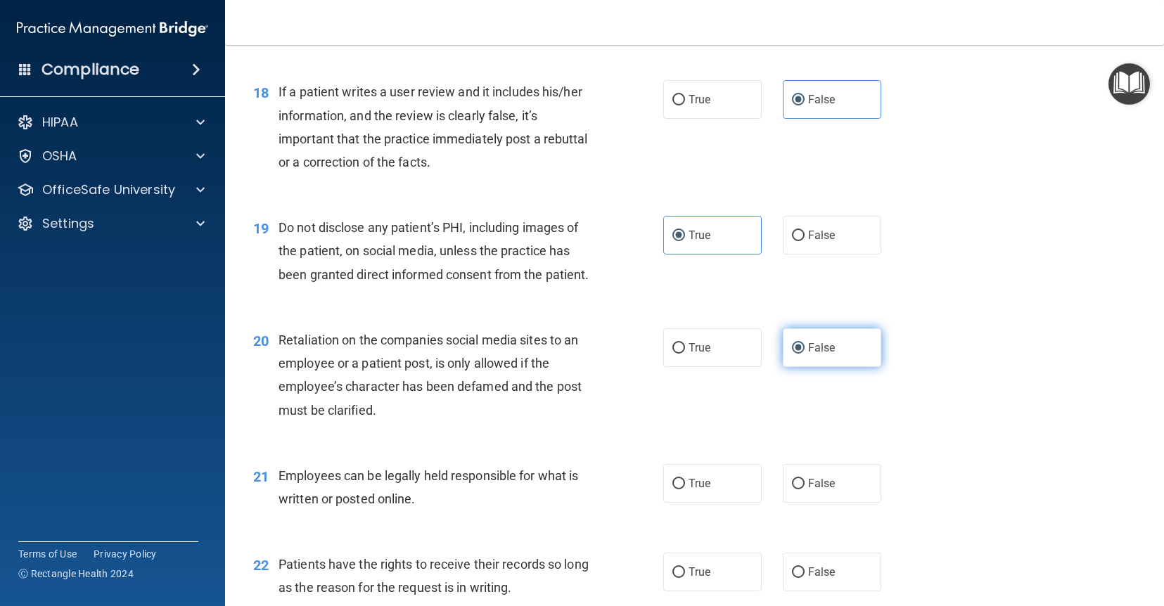
scroll to position [2277, 0]
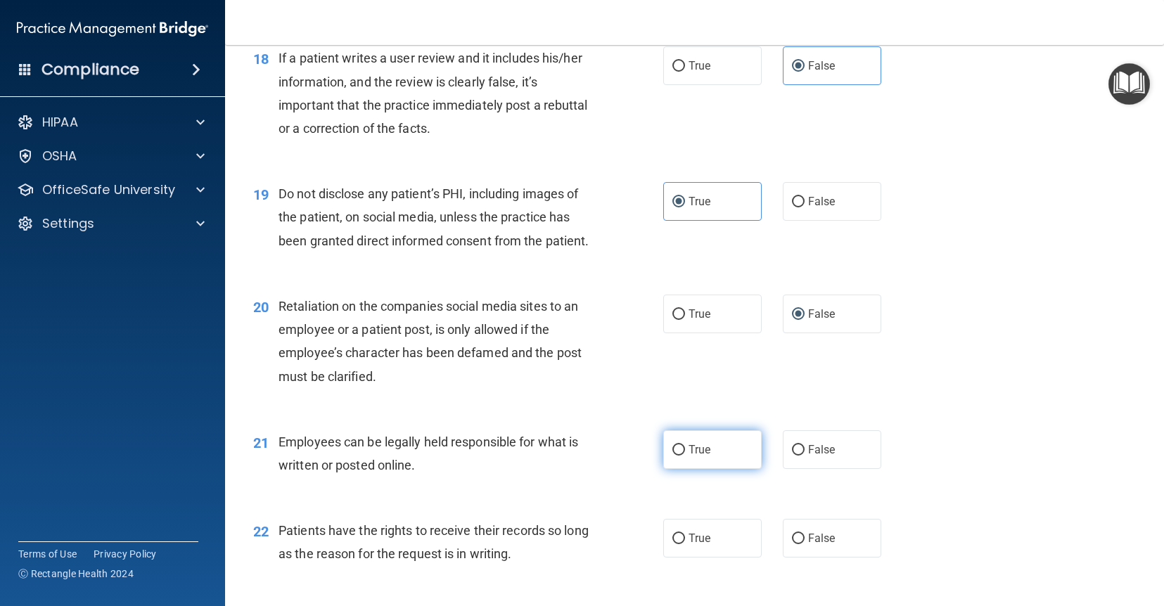
click at [718, 460] on label "True" at bounding box center [712, 449] width 98 height 39
click at [685, 456] on input "True" at bounding box center [678, 450] width 13 height 11
radio input "true"
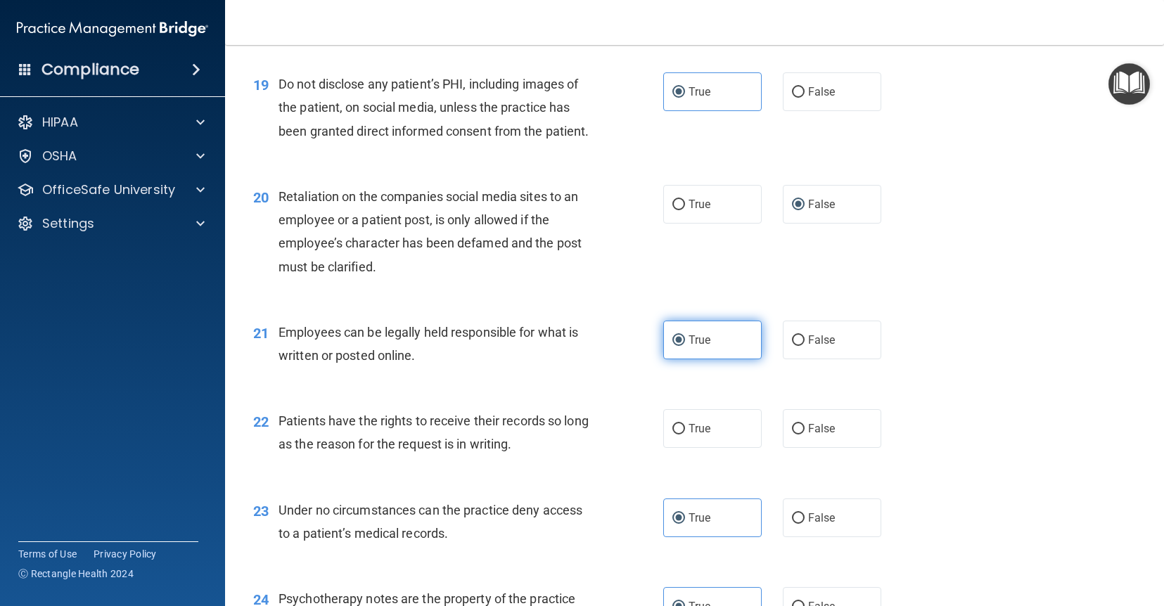
scroll to position [2388, 0]
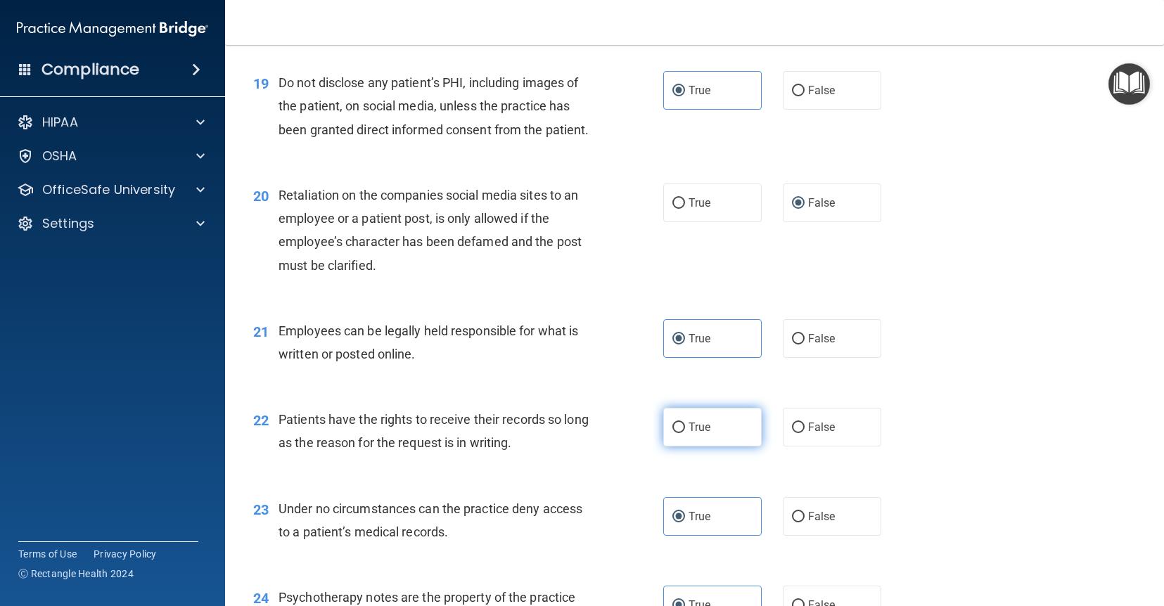
click at [737, 437] on label "True" at bounding box center [712, 427] width 98 height 39
click at [685, 433] on input "True" at bounding box center [678, 428] width 13 height 11
radio input "true"
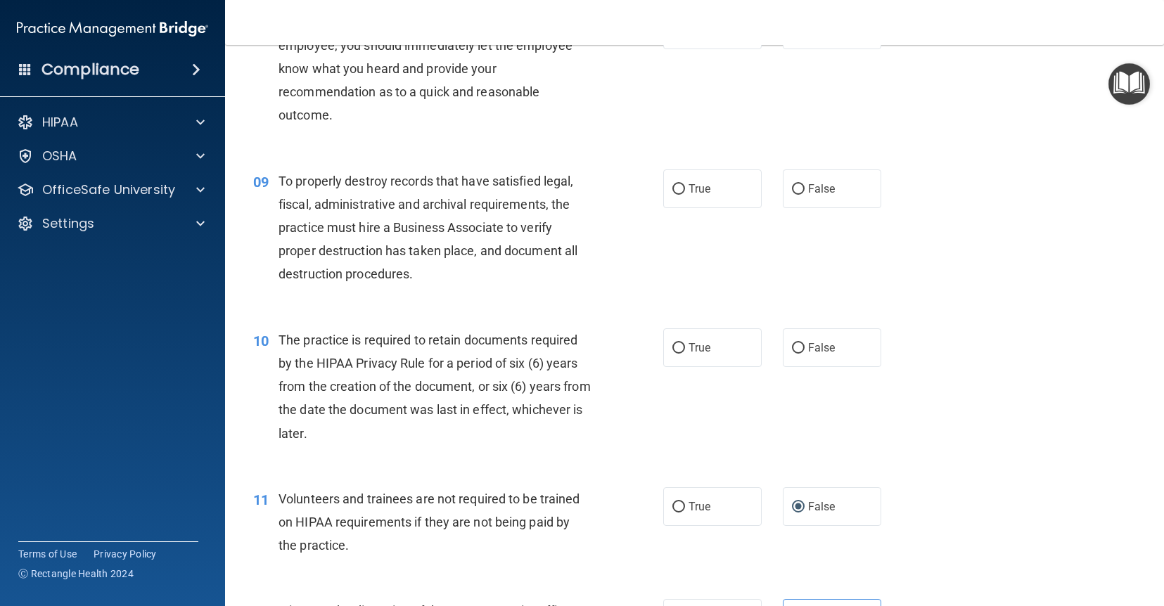
scroll to position [1050, 0]
click at [714, 348] on label "True" at bounding box center [712, 348] width 98 height 39
click at [685, 348] on input "True" at bounding box center [678, 349] width 13 height 11
radio input "true"
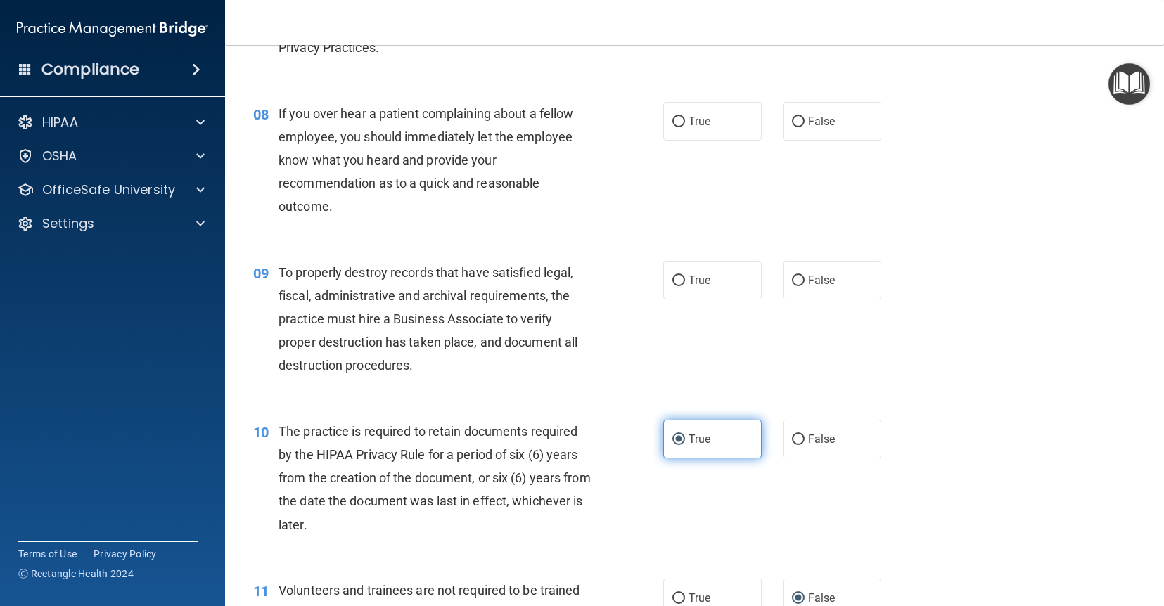
scroll to position [958, 0]
click at [726, 288] on label "True" at bounding box center [712, 281] width 98 height 39
click at [685, 288] on input "True" at bounding box center [678, 282] width 13 height 11
radio input "true"
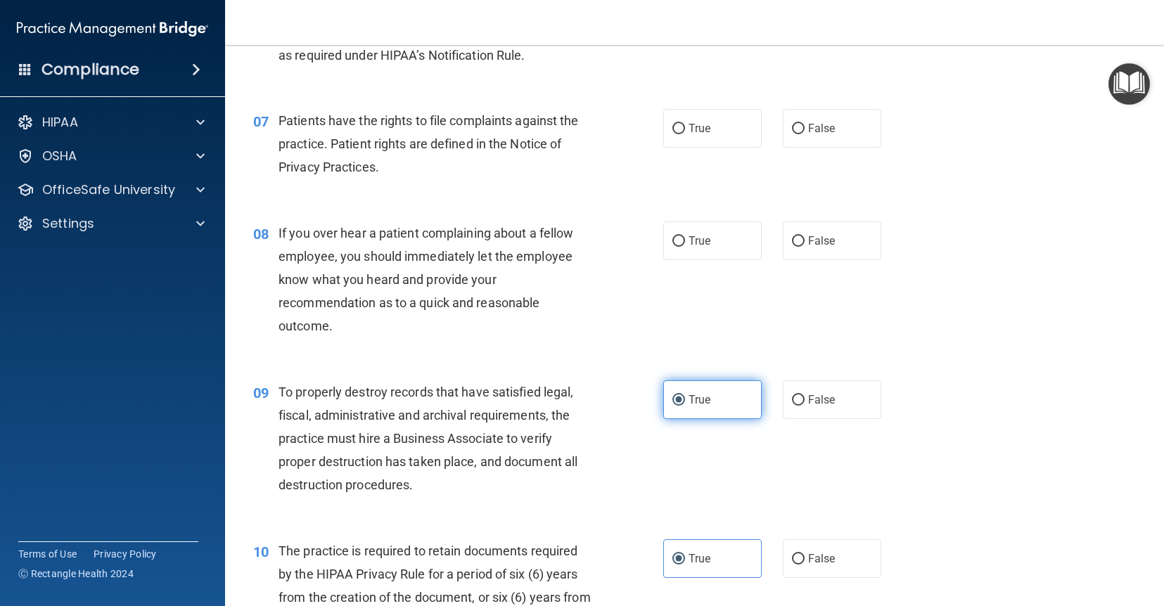
scroll to position [826, 0]
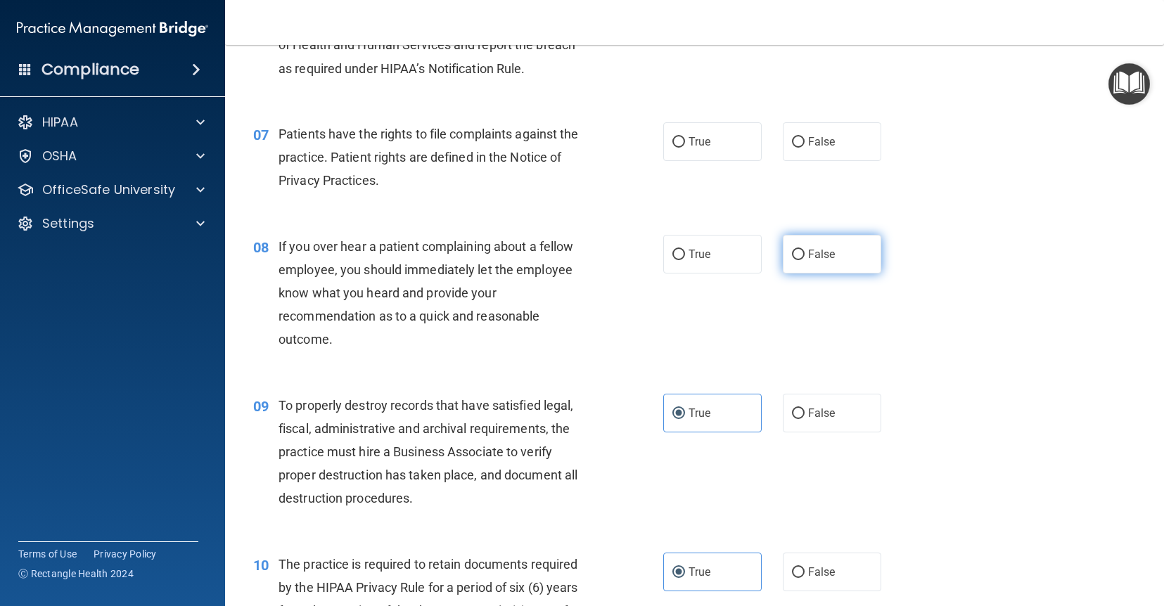
click at [811, 253] on span "False" at bounding box center [821, 254] width 27 height 13
click at [805, 253] on input "False" at bounding box center [798, 255] width 13 height 11
radio input "true"
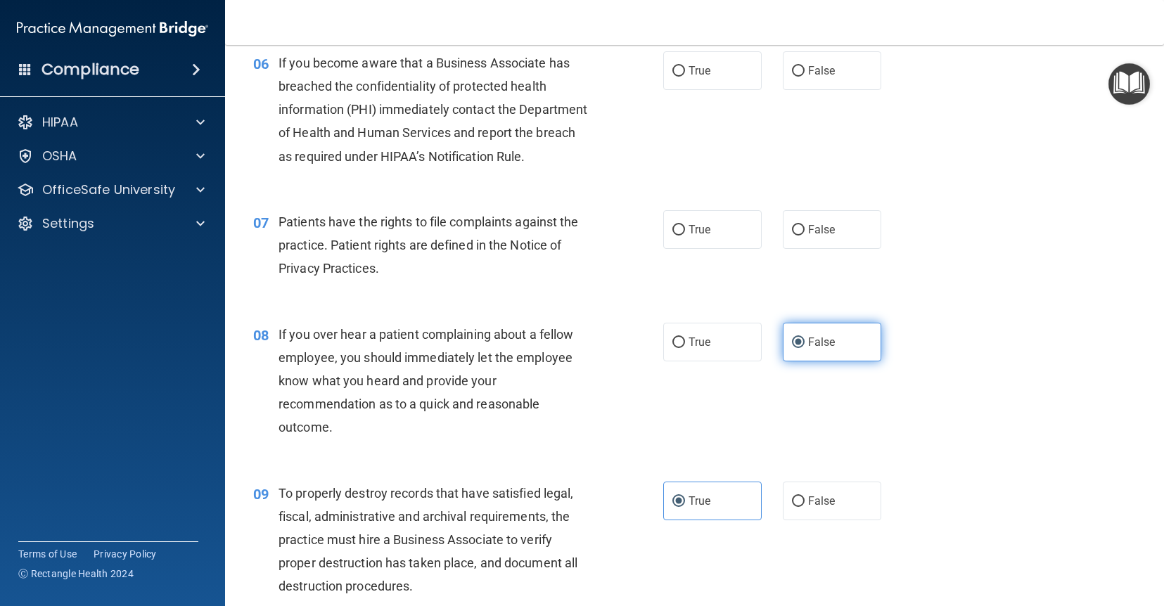
scroll to position [738, 0]
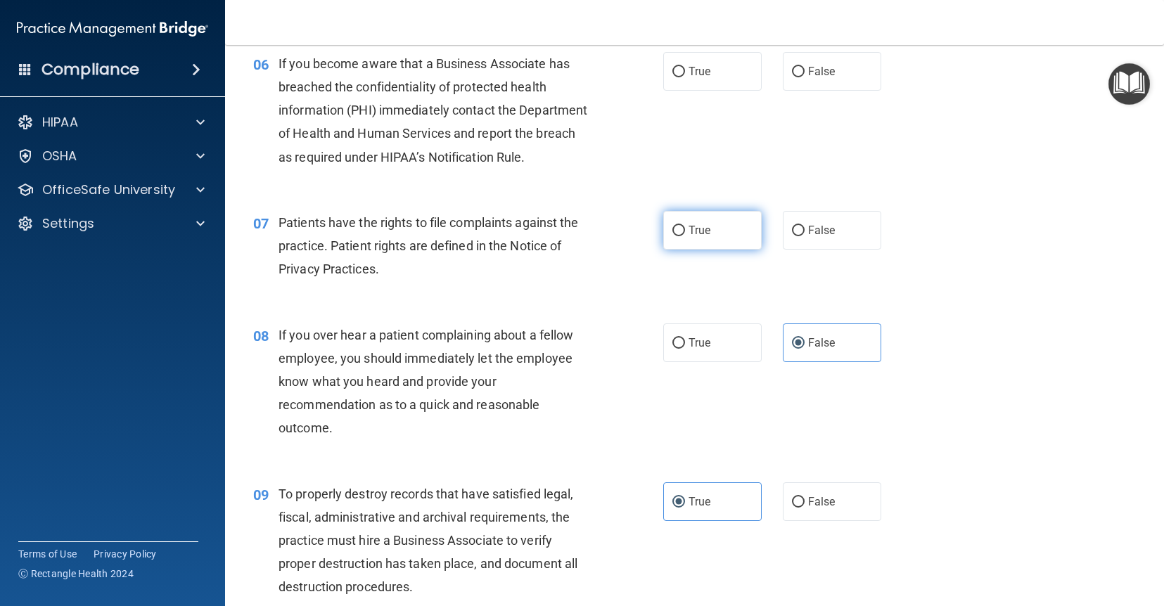
click at [726, 233] on label "True" at bounding box center [712, 230] width 98 height 39
click at [685, 233] on input "True" at bounding box center [678, 231] width 13 height 11
radio input "true"
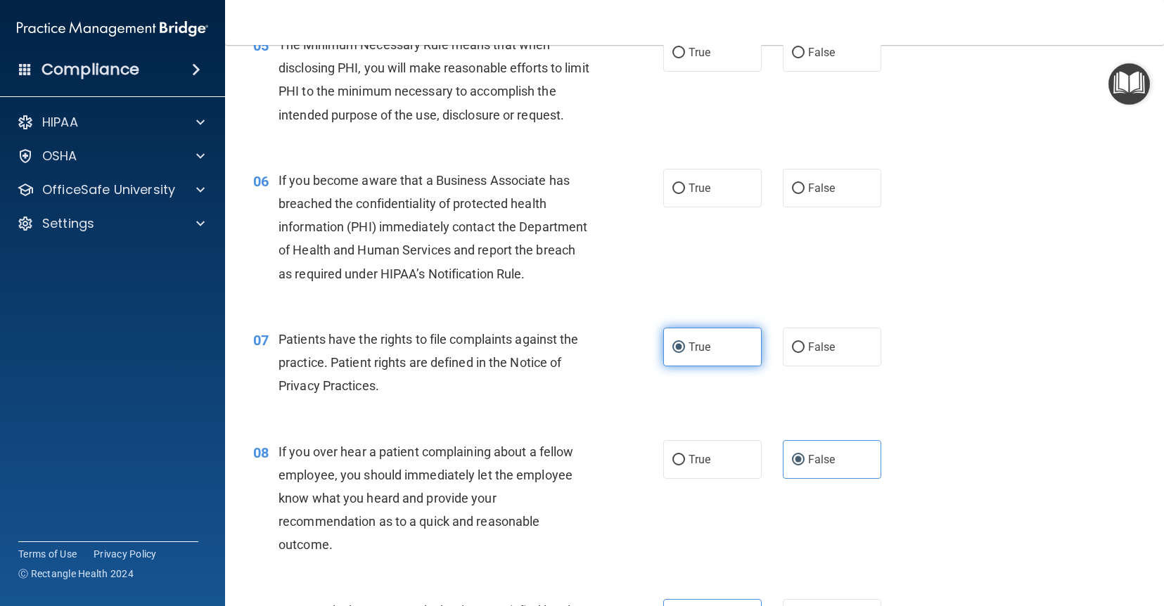
scroll to position [615, 0]
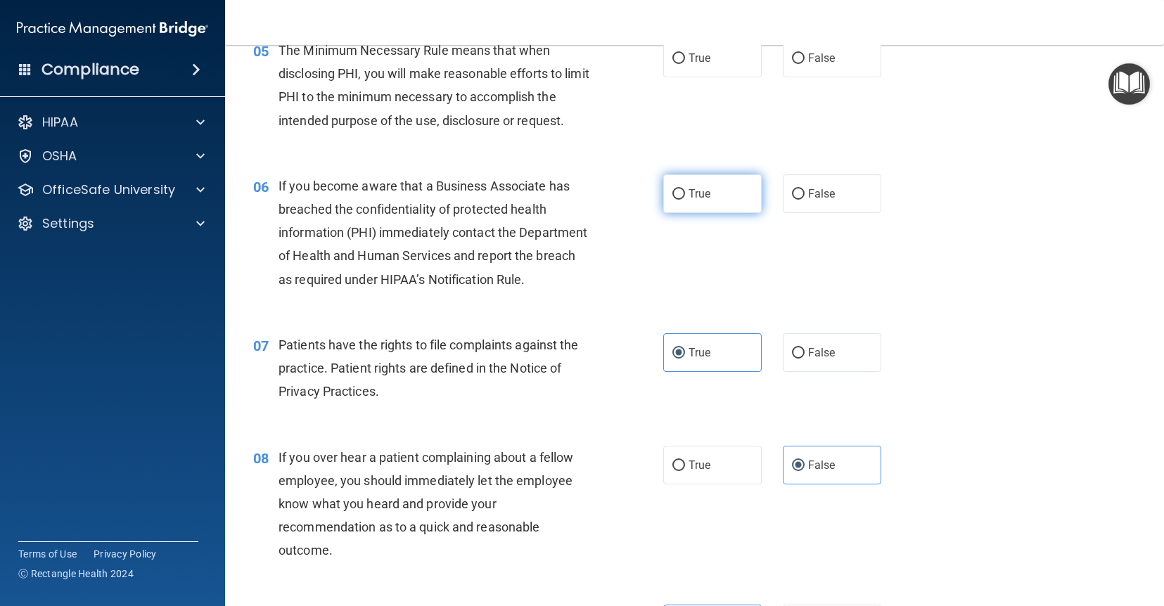
click at [733, 193] on label "True" at bounding box center [712, 193] width 98 height 39
click at [685, 193] on input "True" at bounding box center [678, 194] width 13 height 11
radio input "true"
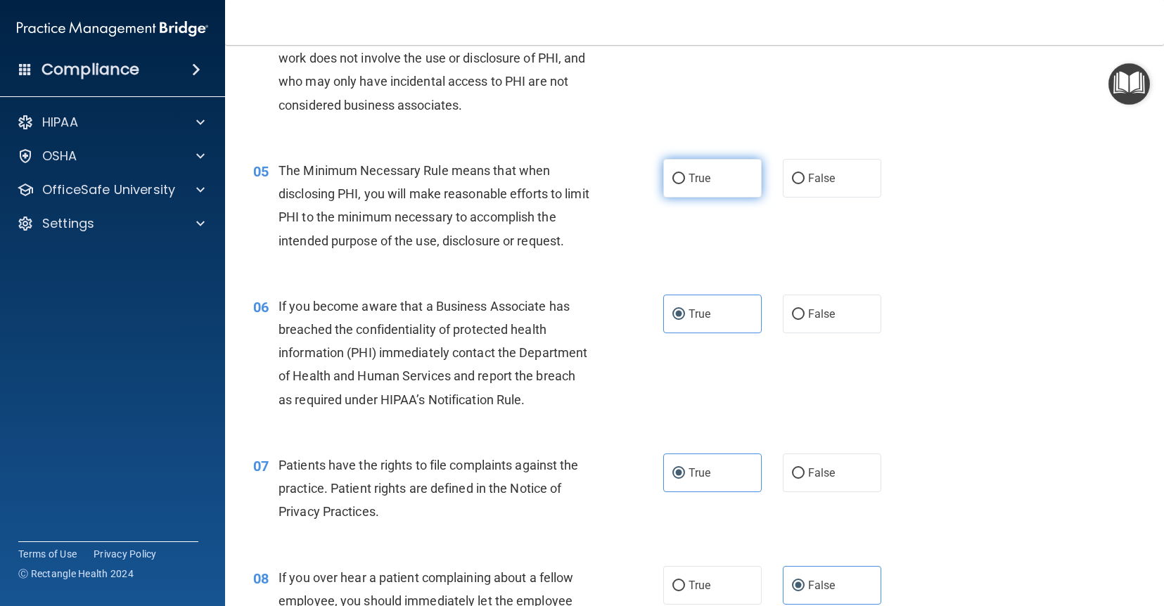
click at [733, 183] on label "True" at bounding box center [712, 178] width 98 height 39
click at [685, 183] on input "True" at bounding box center [678, 179] width 13 height 11
radio input "true"
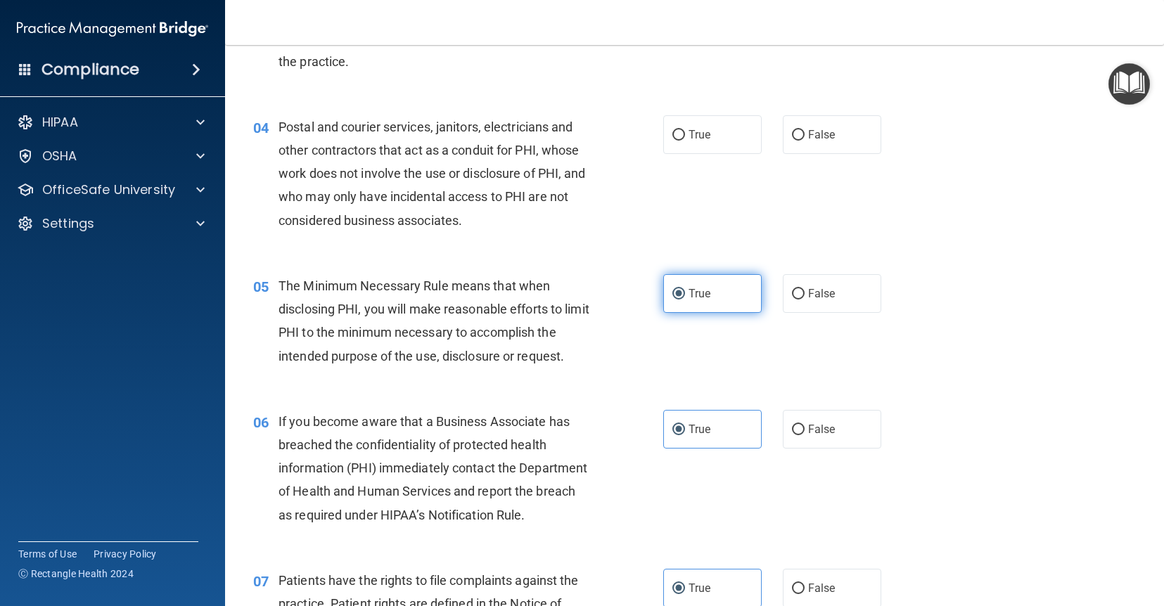
scroll to position [373, 0]
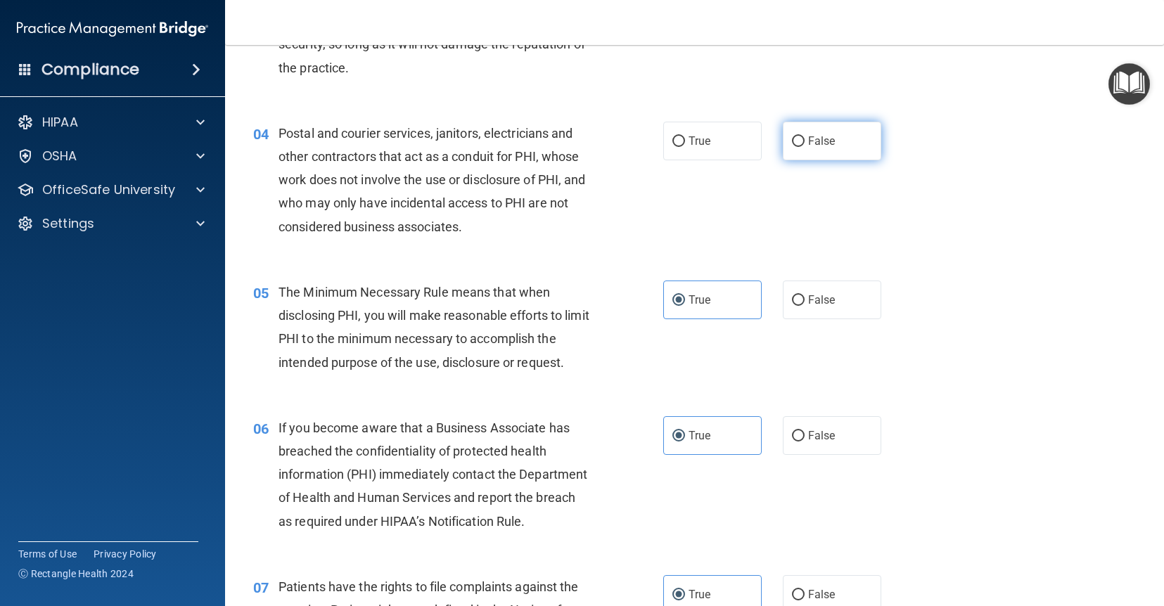
click at [817, 153] on label "False" at bounding box center [832, 141] width 98 height 39
click at [805, 147] on input "False" at bounding box center [798, 141] width 13 height 11
radio input "true"
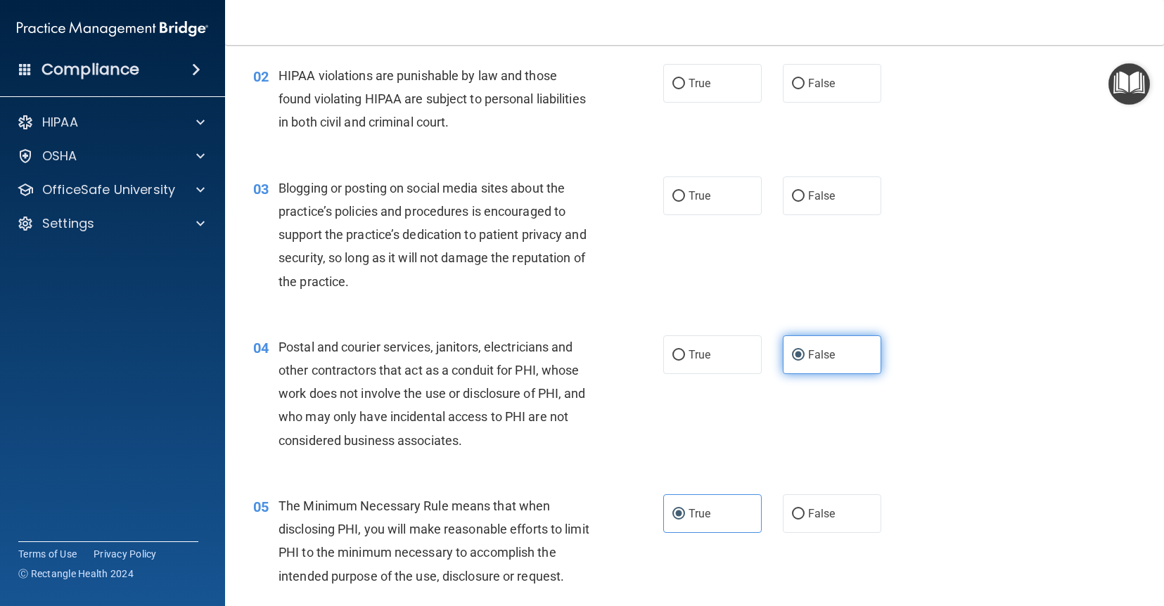
scroll to position [153, 0]
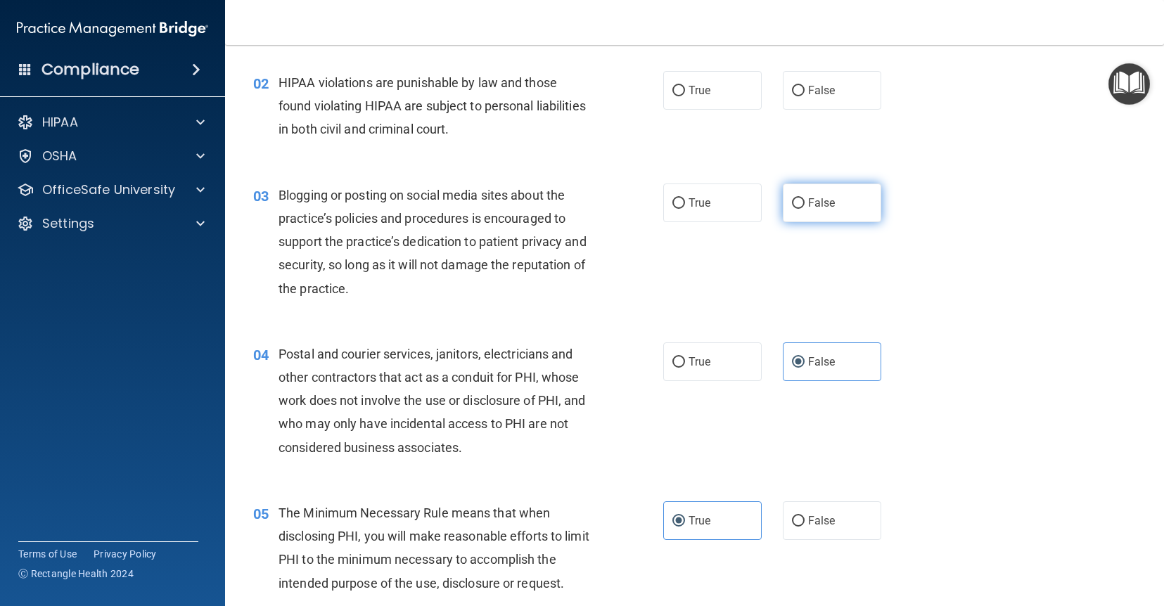
click at [805, 201] on label "False" at bounding box center [832, 203] width 98 height 39
click at [805, 201] on input "False" at bounding box center [798, 203] width 13 height 11
radio input "true"
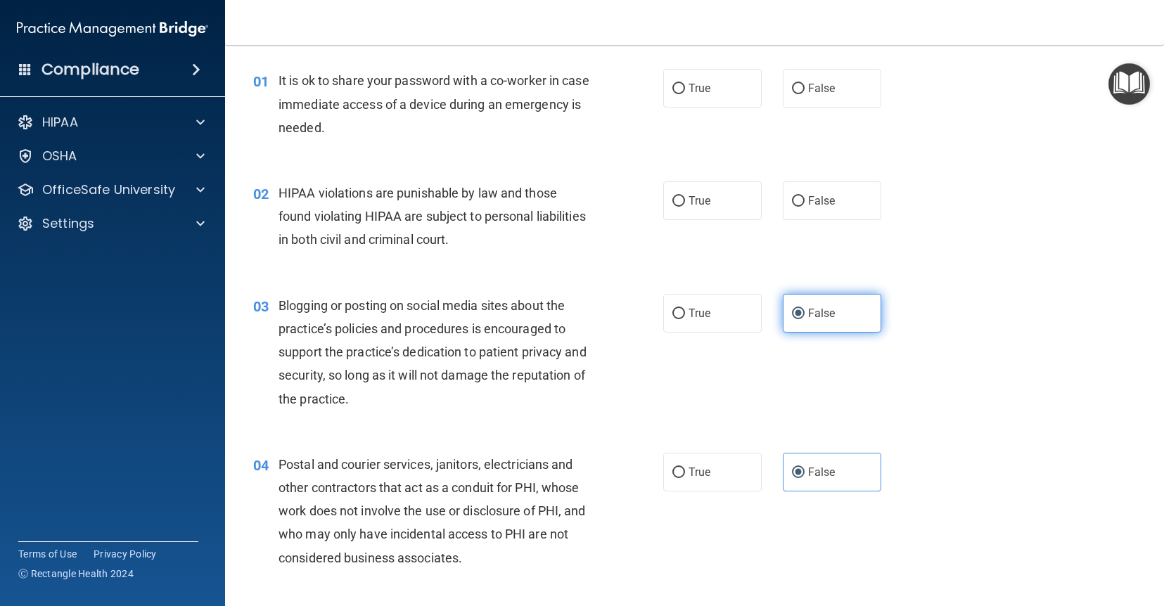
scroll to position [37, 0]
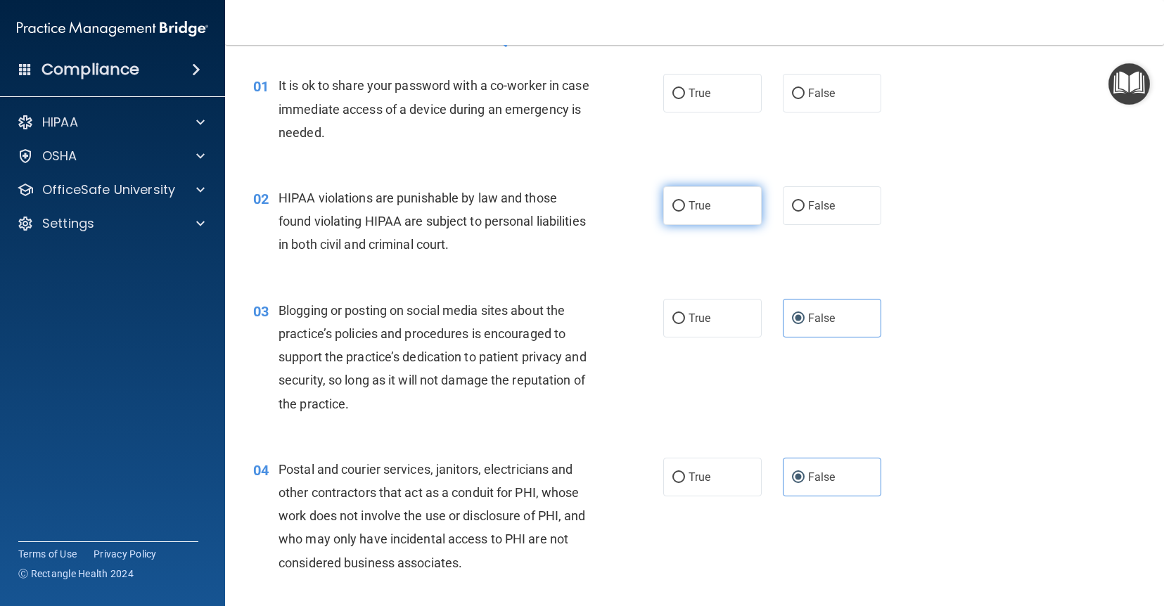
click at [725, 207] on label "True" at bounding box center [712, 205] width 98 height 39
click at [685, 207] on input "True" at bounding box center [678, 206] width 13 height 11
radio input "true"
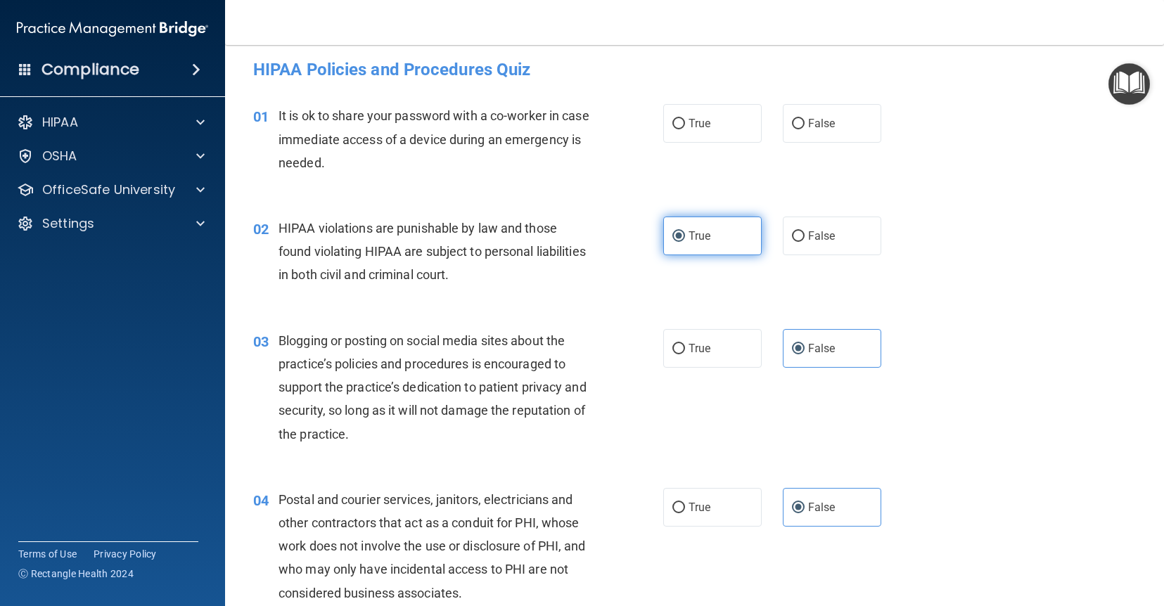
scroll to position [0, 0]
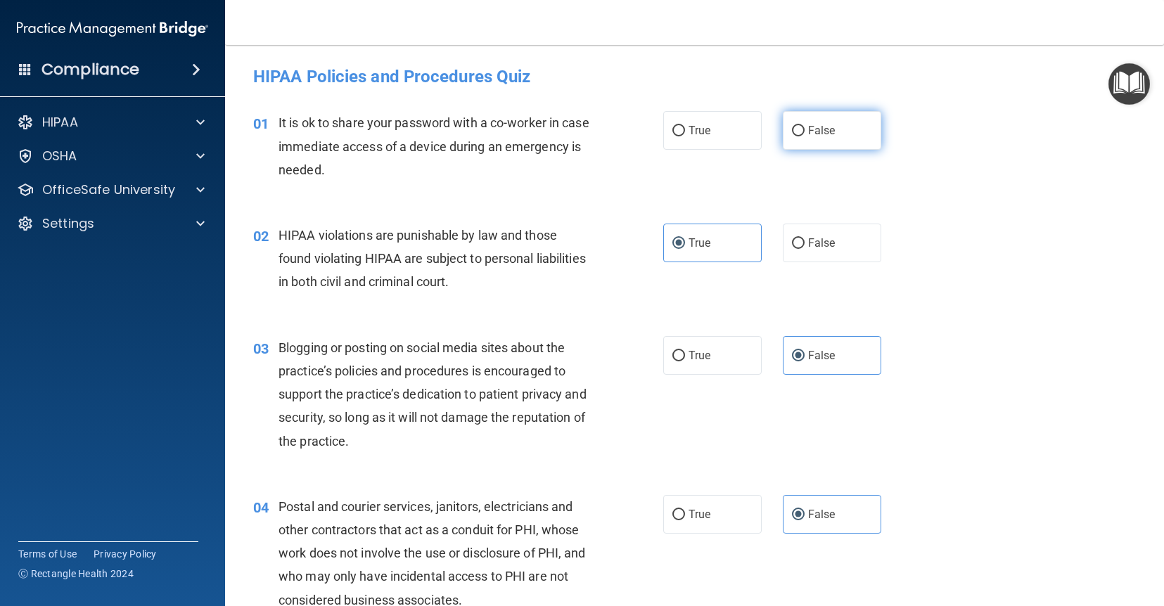
click at [819, 134] on span "False" at bounding box center [821, 130] width 27 height 13
click at [805, 134] on input "False" at bounding box center [798, 131] width 13 height 11
radio input "true"
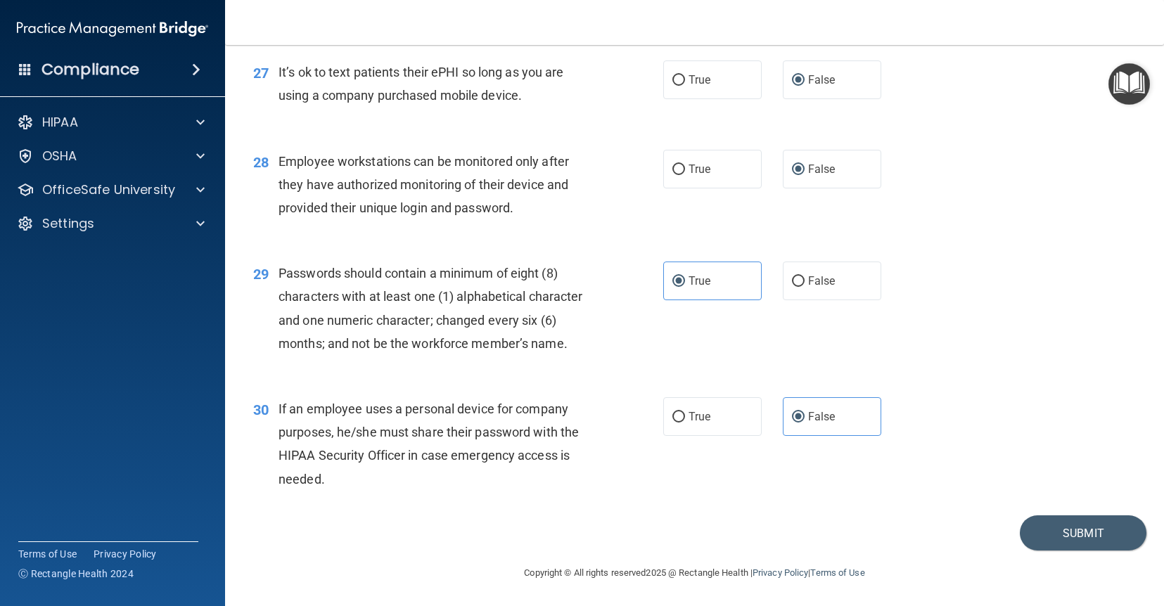
scroll to position [3252, 0]
click at [1069, 552] on footer "Copyright © All rights reserved 2025 @ Rectangle Health | Privacy Policy | Term…" at bounding box center [694, 571] width 883 height 42
click at [1070, 539] on button "Submit" at bounding box center [1083, 533] width 127 height 36
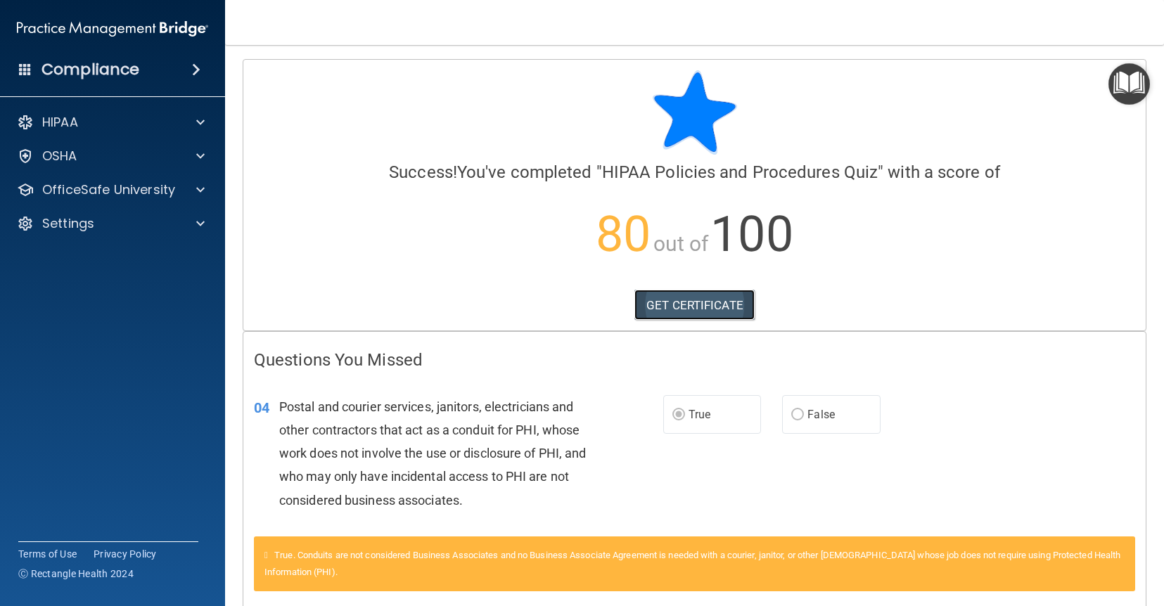
click at [709, 306] on link "GET CERTIFICATE" at bounding box center [694, 305] width 120 height 31
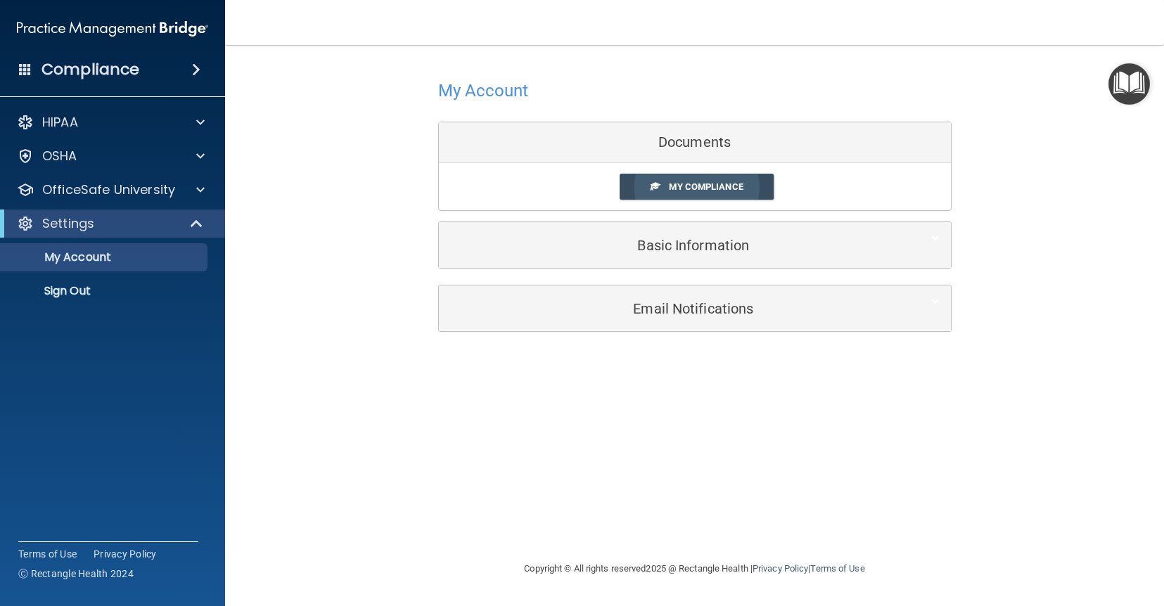
click at [703, 188] on span "My Compliance" at bounding box center [706, 186] width 74 height 11
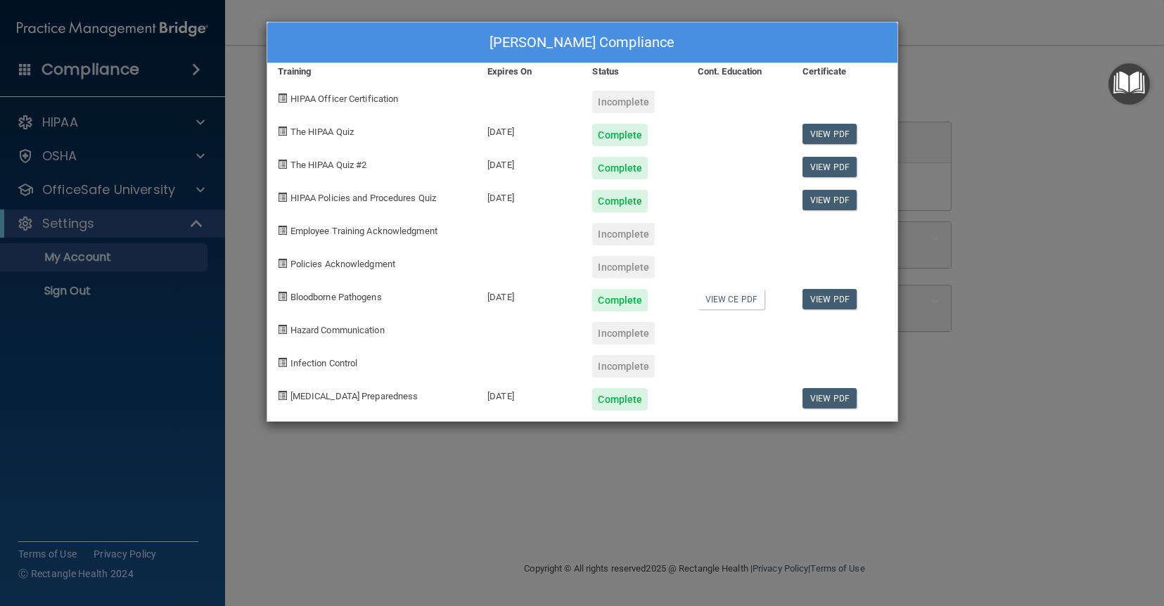
click at [617, 367] on div "Incomplete" at bounding box center [623, 366] width 63 height 23
click at [365, 350] on div "Infection Control" at bounding box center [372, 361] width 210 height 33
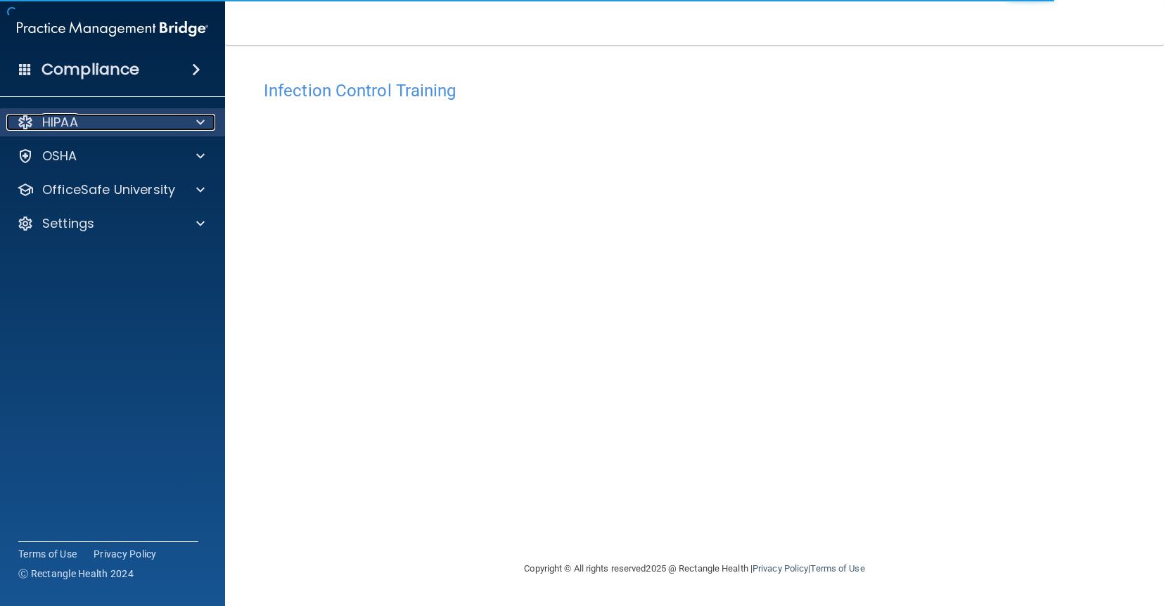
click at [198, 121] on span at bounding box center [200, 122] width 8 height 17
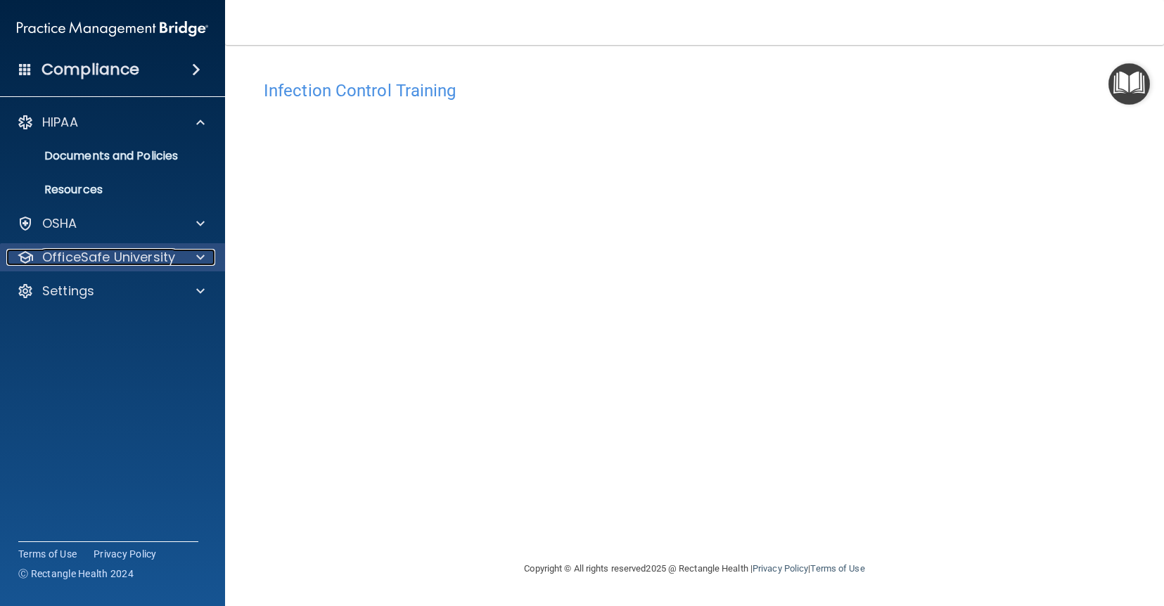
click at [185, 260] on div at bounding box center [198, 257] width 35 height 17
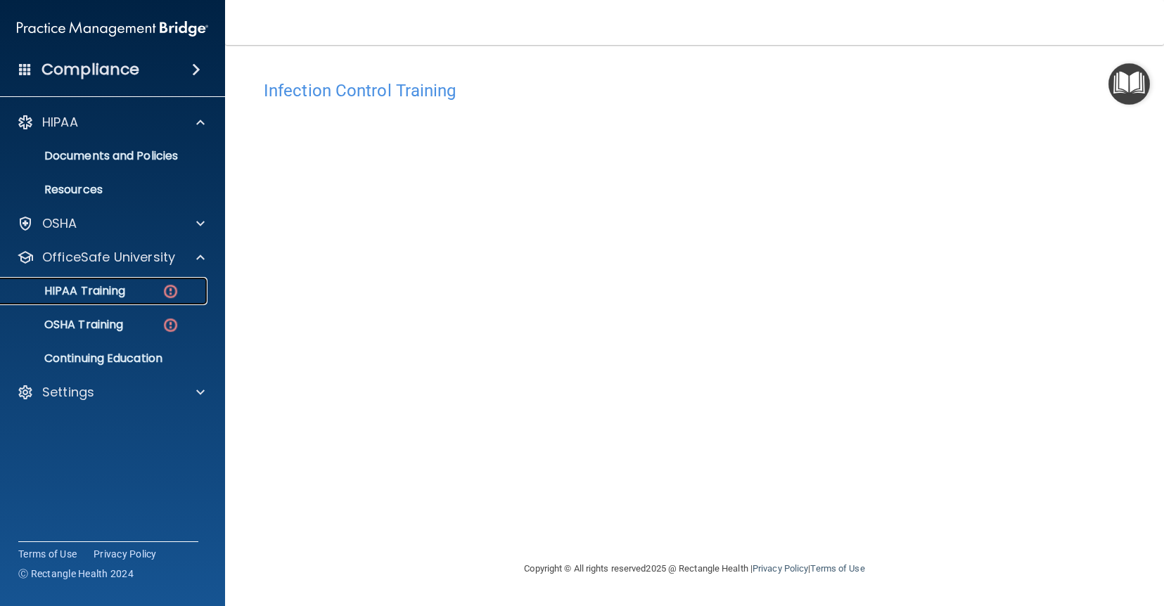
click at [167, 300] on link "HIPAA Training" at bounding box center [97, 291] width 222 height 28
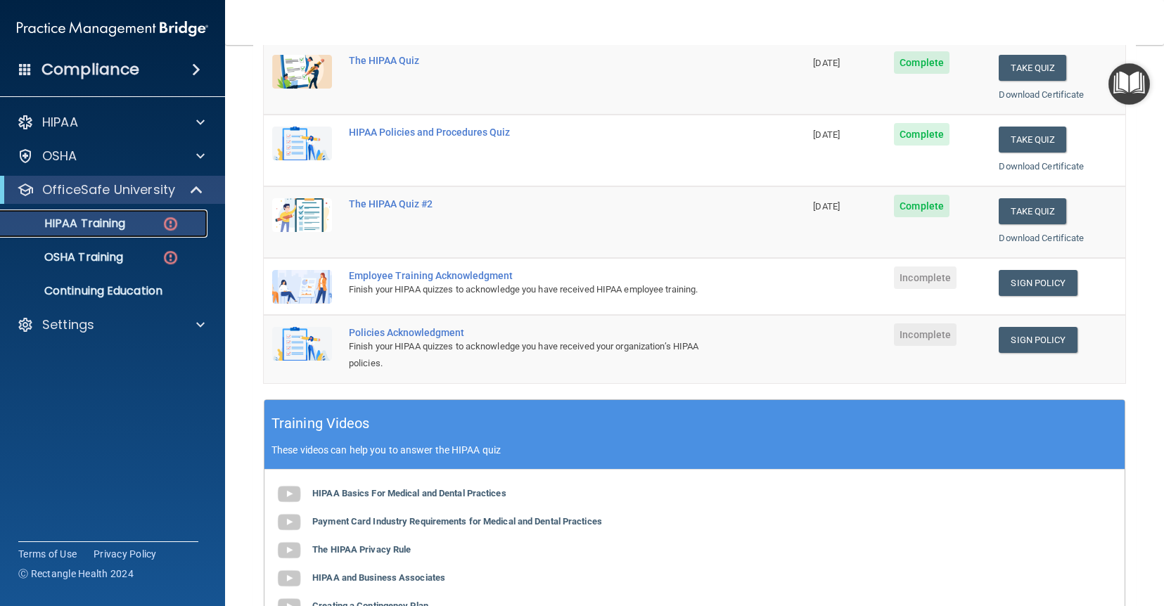
scroll to position [231, 0]
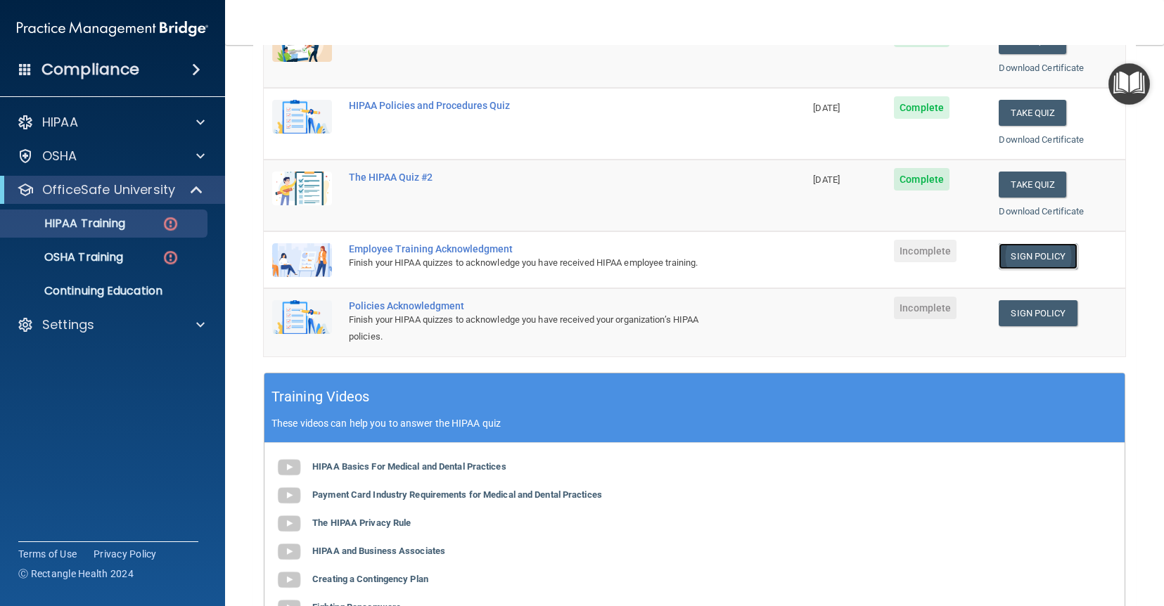
click at [1061, 258] on link "Sign Policy" at bounding box center [1038, 256] width 78 height 26
click at [1029, 314] on link "Sign Policy" at bounding box center [1038, 313] width 78 height 26
click at [143, 224] on div "HIPAA Training" at bounding box center [105, 224] width 192 height 14
click at [105, 268] on link "OSHA Training" at bounding box center [97, 257] width 222 height 28
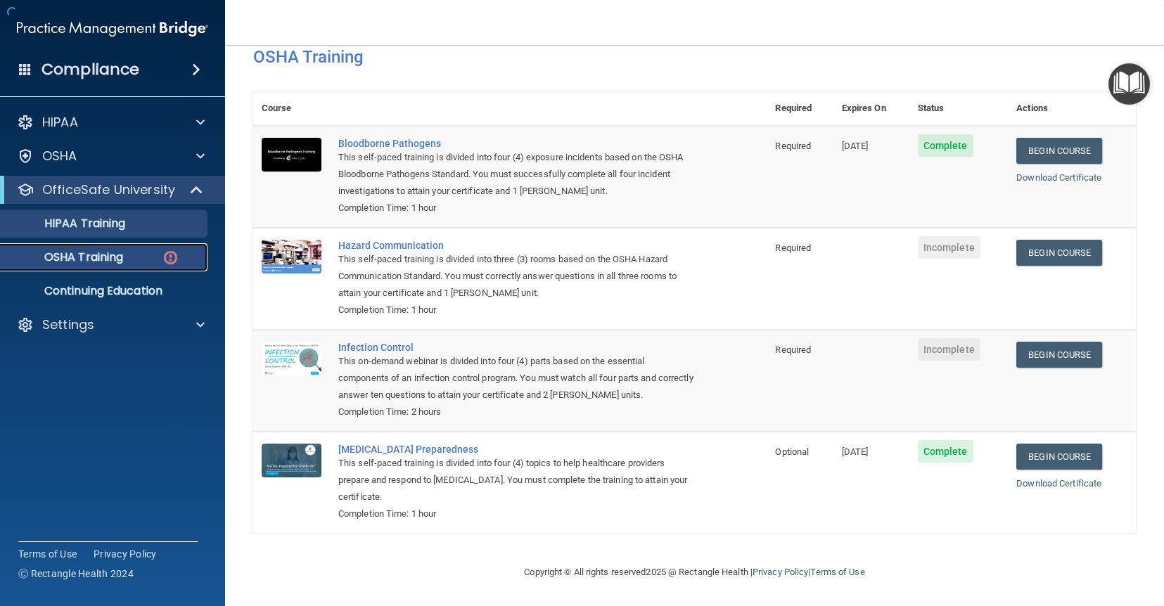
scroll to position [72, 0]
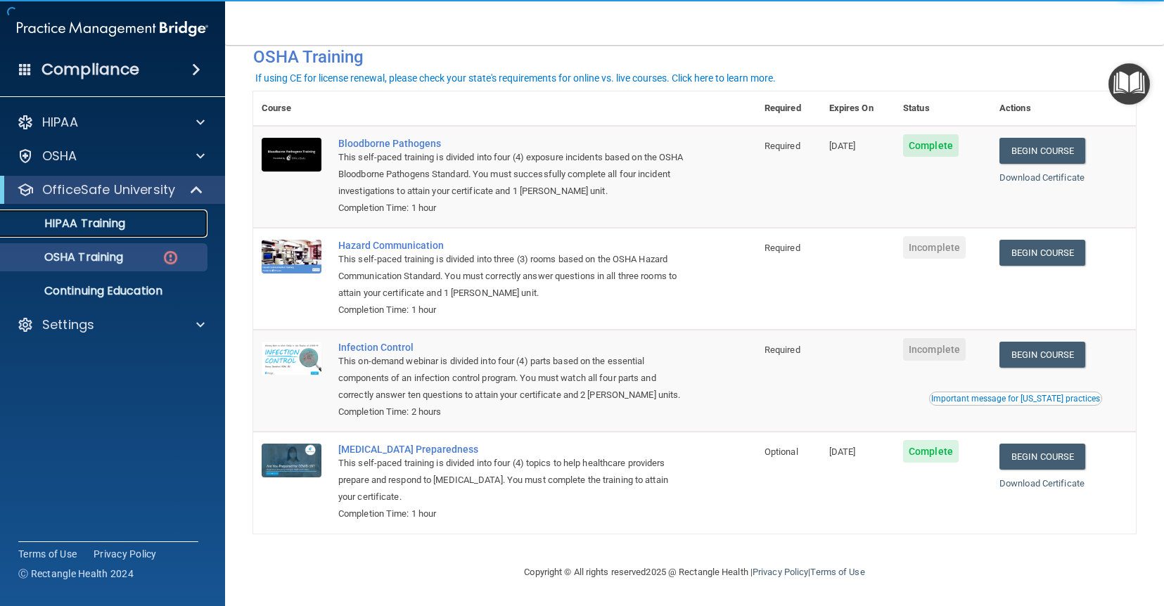
click at [124, 233] on link "HIPAA Training" at bounding box center [97, 224] width 222 height 28
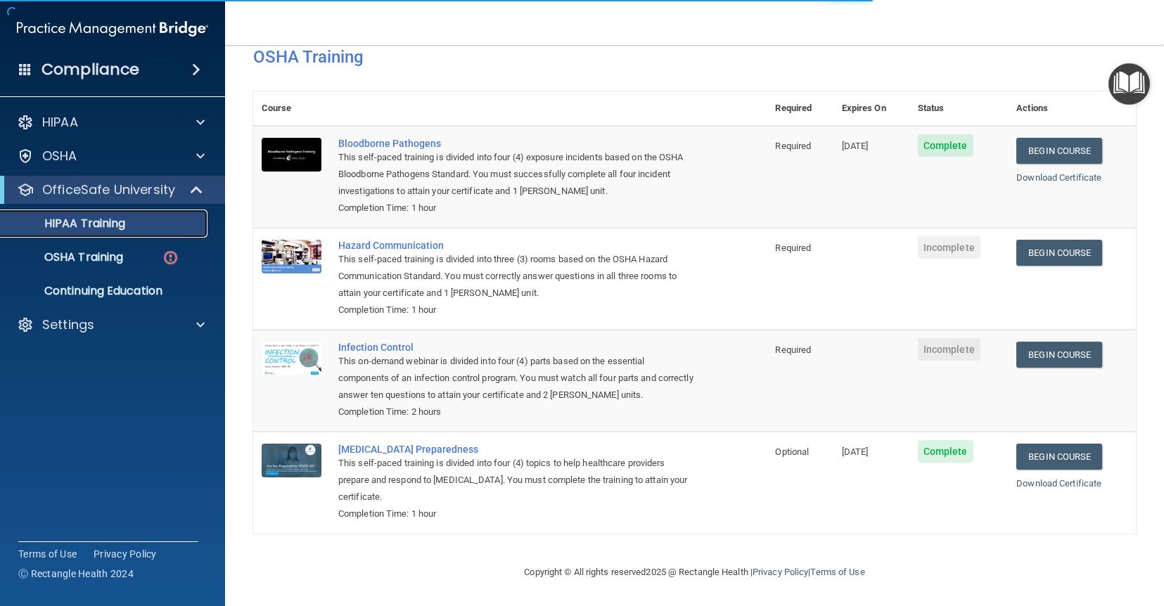
scroll to position [452, 0]
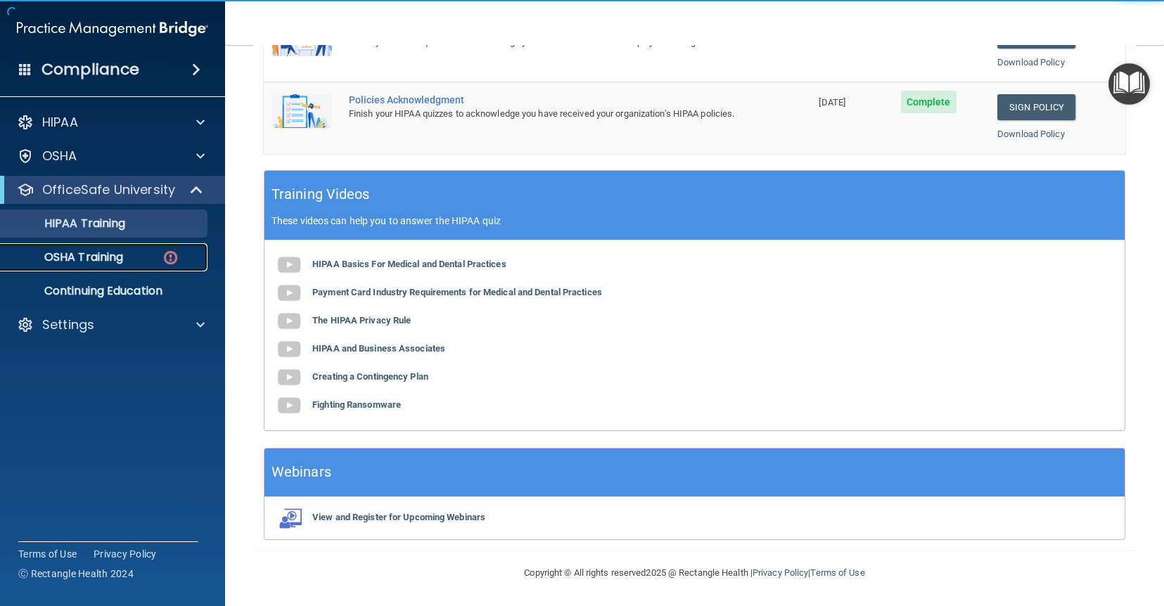
click at [115, 262] on p "OSHA Training" at bounding box center [66, 257] width 114 height 14
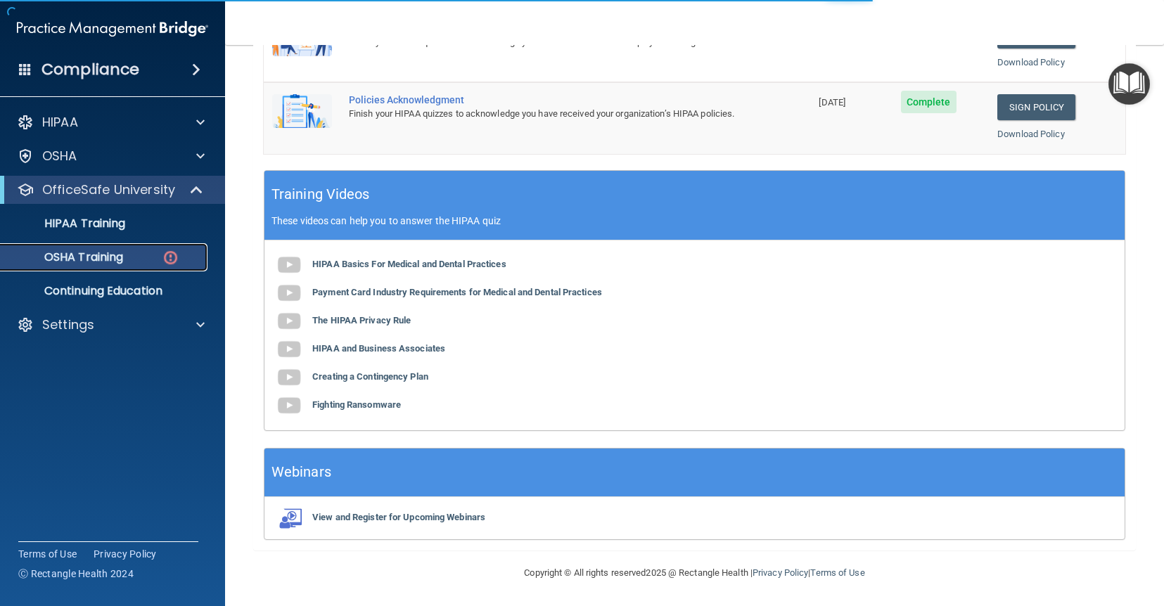
scroll to position [72, 0]
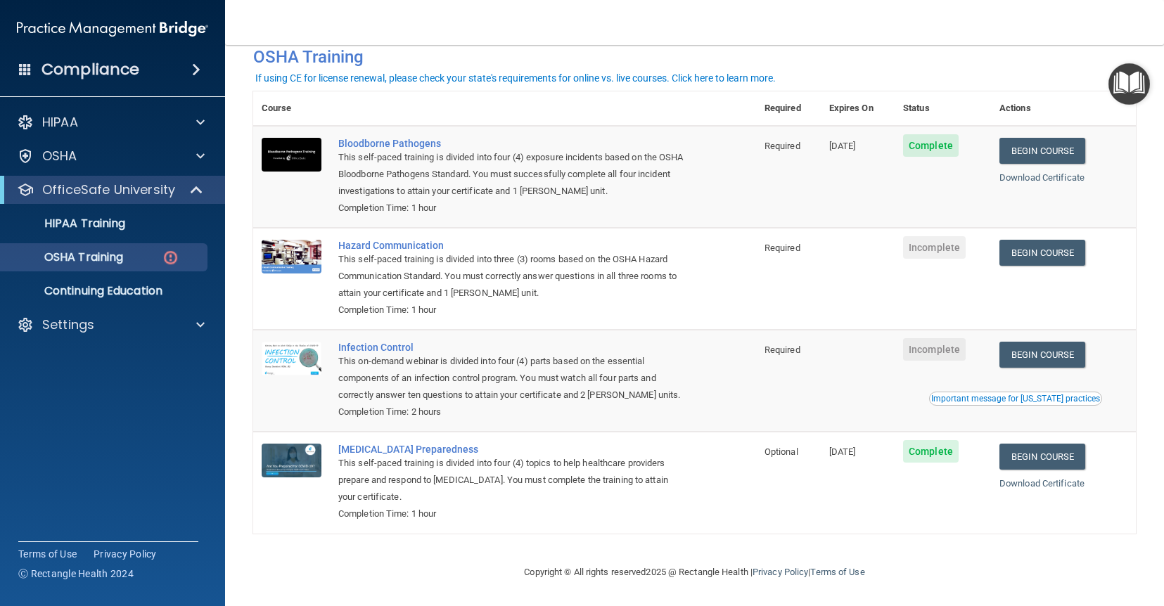
click at [937, 350] on span "Incomplete" at bounding box center [934, 349] width 63 height 23
click at [1042, 246] on link "Begin Course" at bounding box center [1042, 253] width 86 height 26
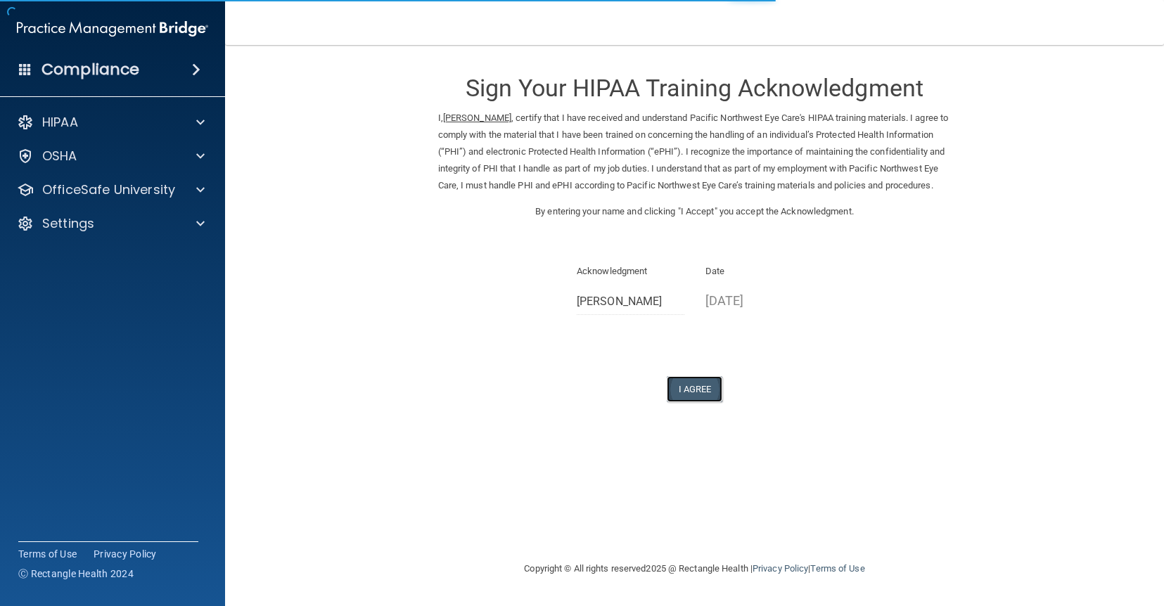
click at [719, 399] on button "I Agree" at bounding box center [695, 389] width 56 height 26
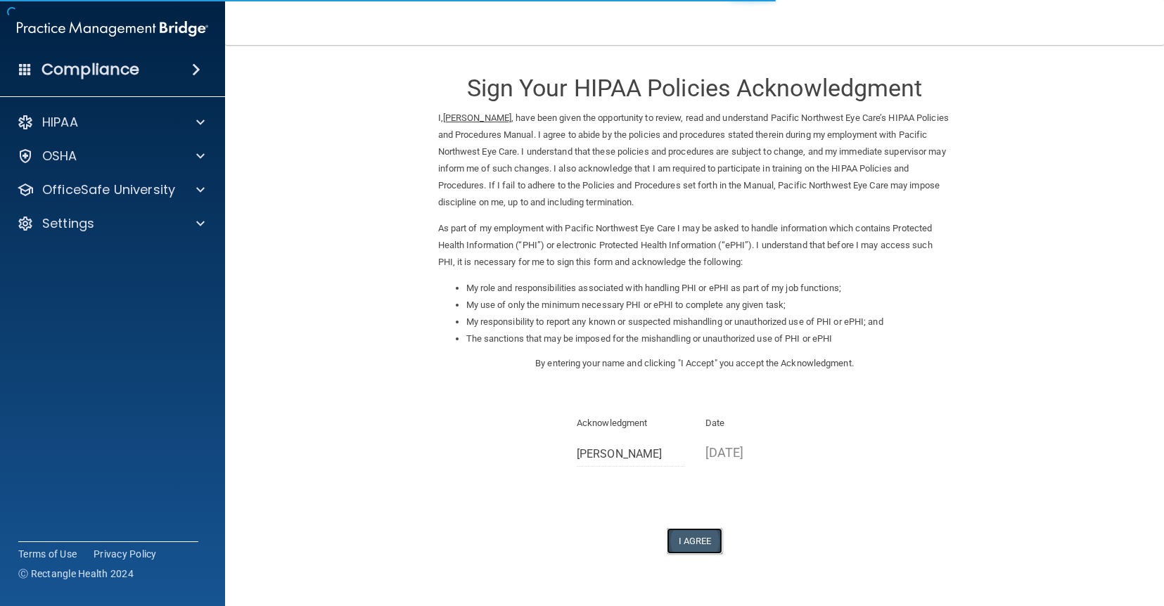
click at [714, 543] on button "I Agree" at bounding box center [695, 541] width 56 height 26
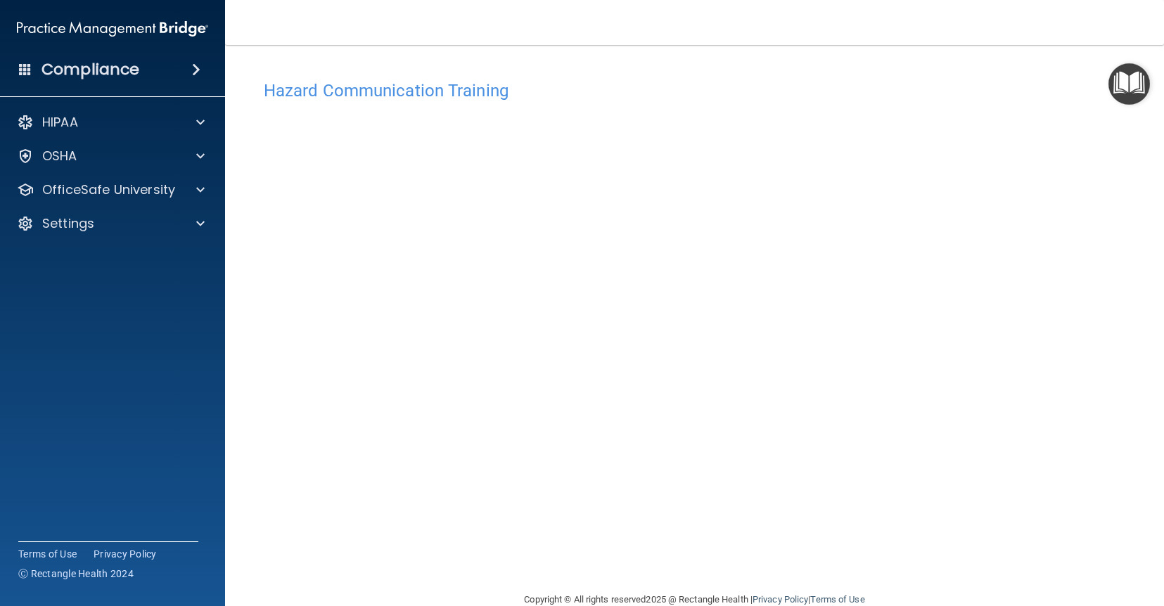
scroll to position [27, 0]
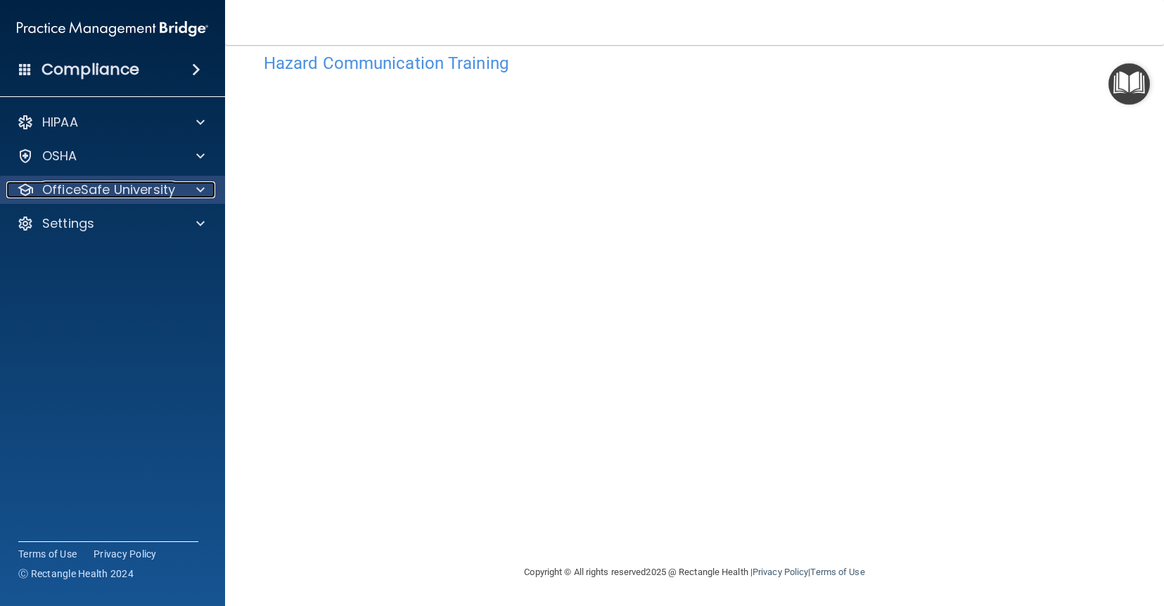
click at [194, 192] on div at bounding box center [198, 189] width 35 height 17
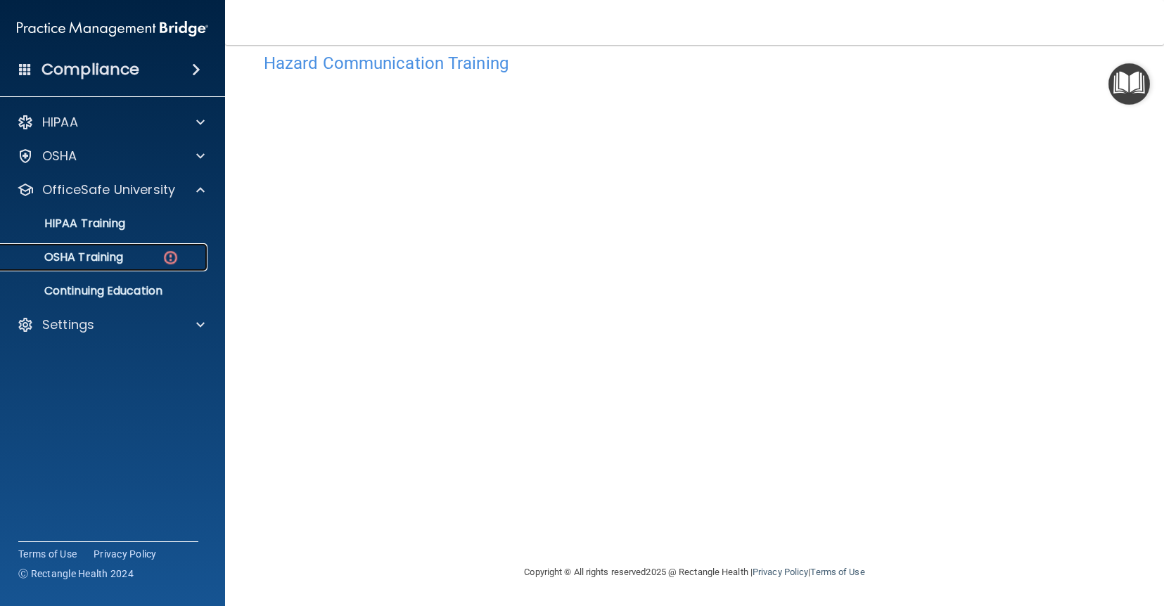
click at [145, 261] on div "OSHA Training" at bounding box center [105, 257] width 192 height 14
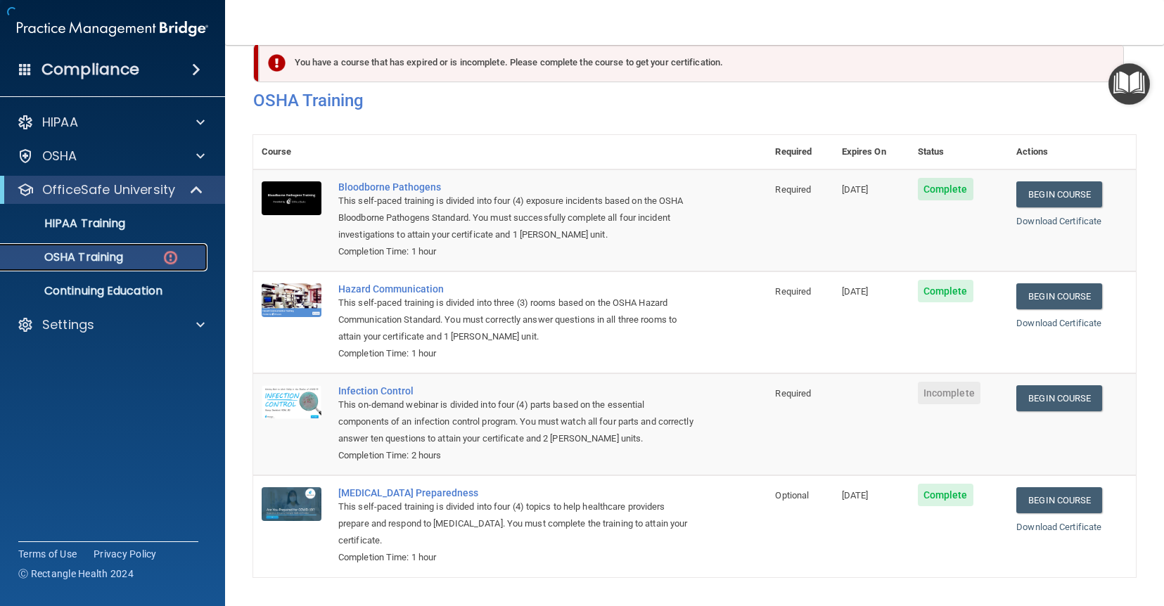
scroll to position [72, 0]
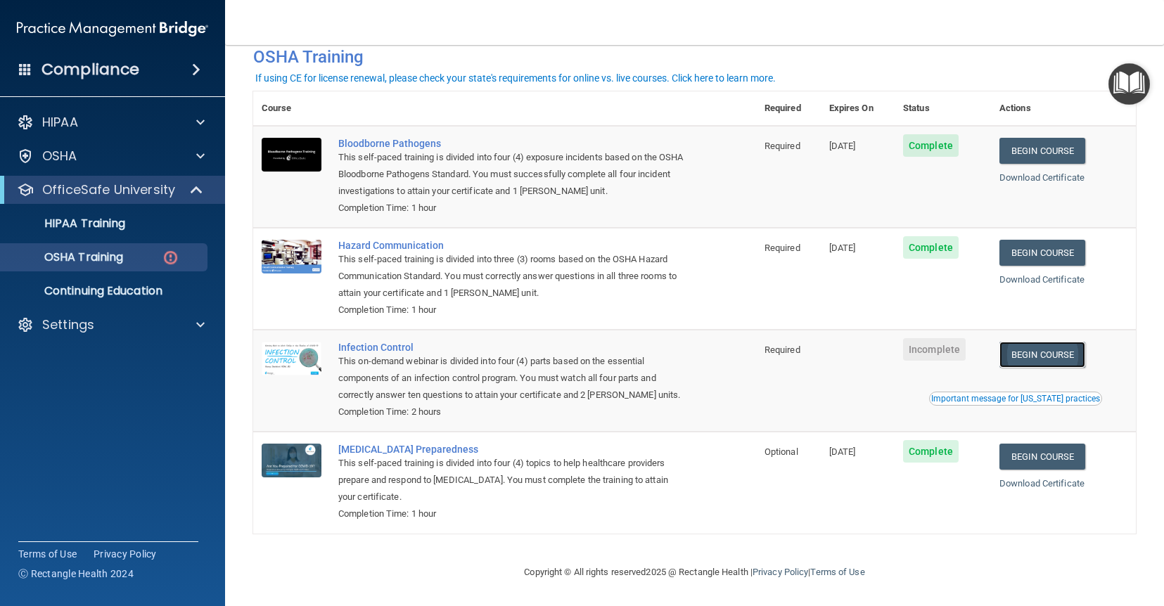
click at [1063, 350] on link "Begin Course" at bounding box center [1042, 355] width 86 height 26
